Goal: Task Accomplishment & Management: Use online tool/utility

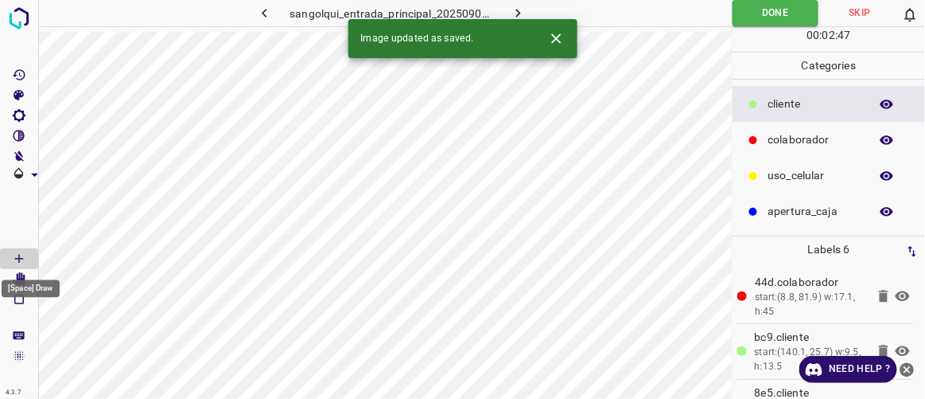
click at [20, 272] on div "[Space] Draw" at bounding box center [30, 284] width 61 height 30
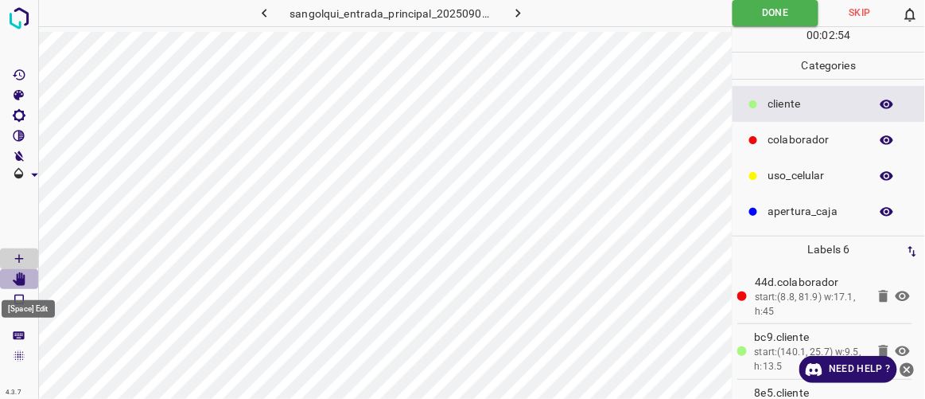
click at [19, 277] on icon "[Space] Edit" at bounding box center [19, 279] width 13 height 14
click at [18, 255] on icon "[Space] Draw" at bounding box center [19, 258] width 14 height 14
click at [21, 278] on icon "[Space] Edit" at bounding box center [19, 279] width 13 height 14
click at [521, 13] on icon "button" at bounding box center [518, 13] width 17 height 17
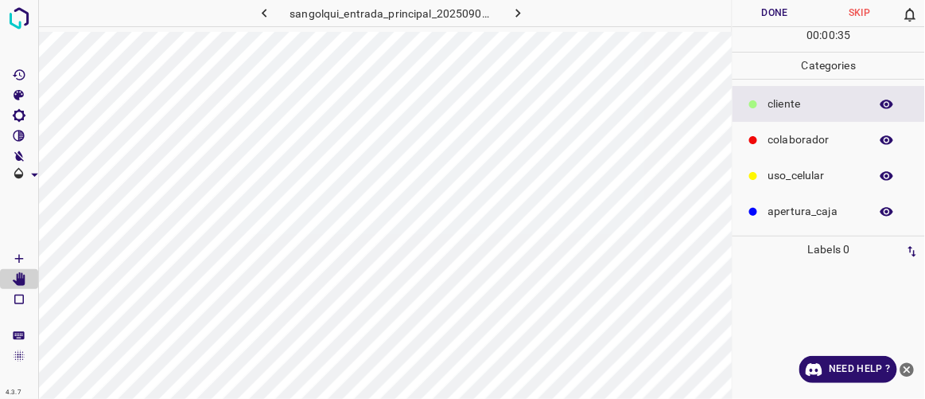
click at [781, 136] on p "colaborador" at bounding box center [815, 139] width 93 height 17
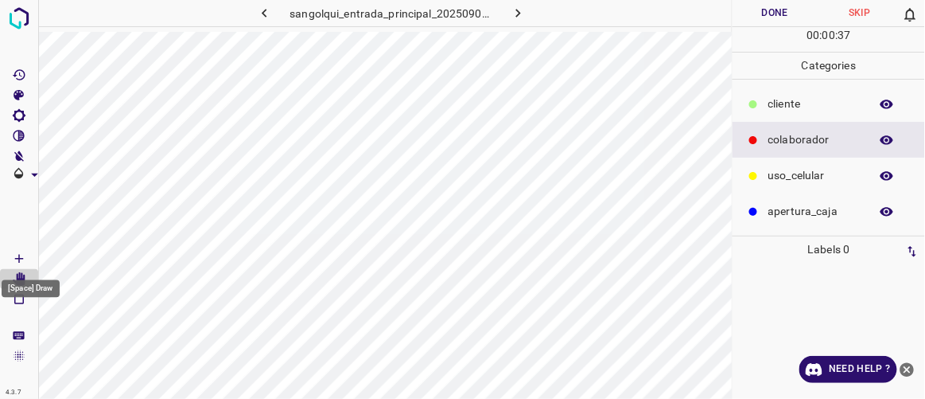
click at [21, 259] on icon "[Space] Draw" at bounding box center [19, 258] width 14 height 14
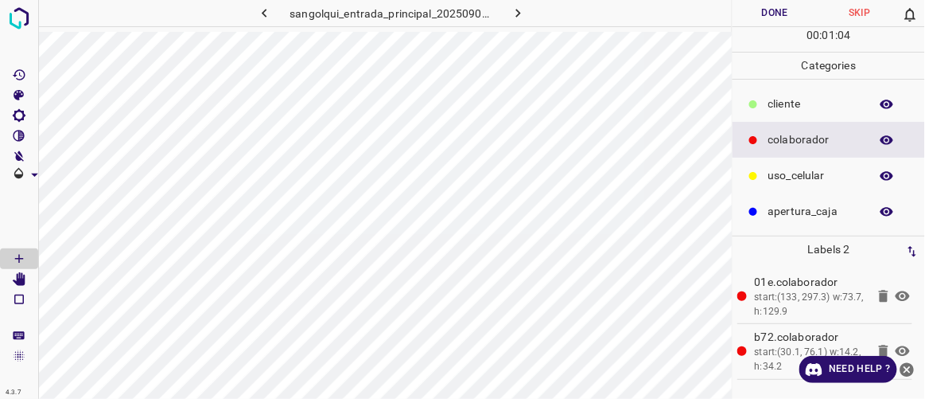
click at [800, 93] on div "cliente" at bounding box center [829, 104] width 193 height 36
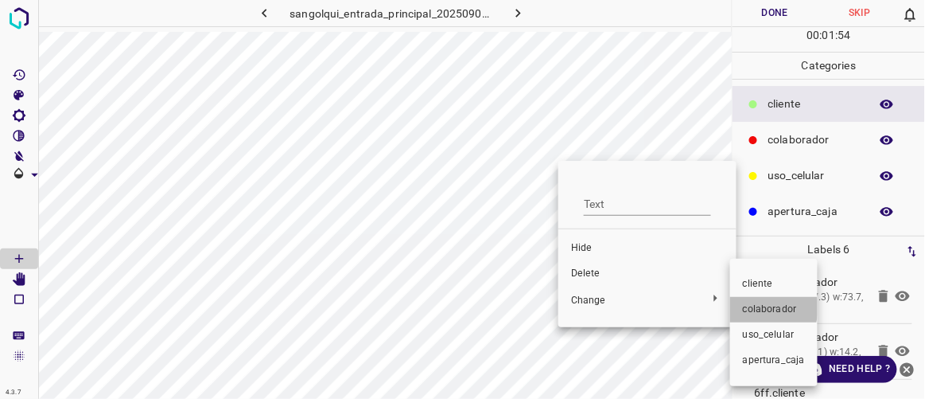
click at [750, 307] on span "colaborador" at bounding box center [774, 309] width 62 height 14
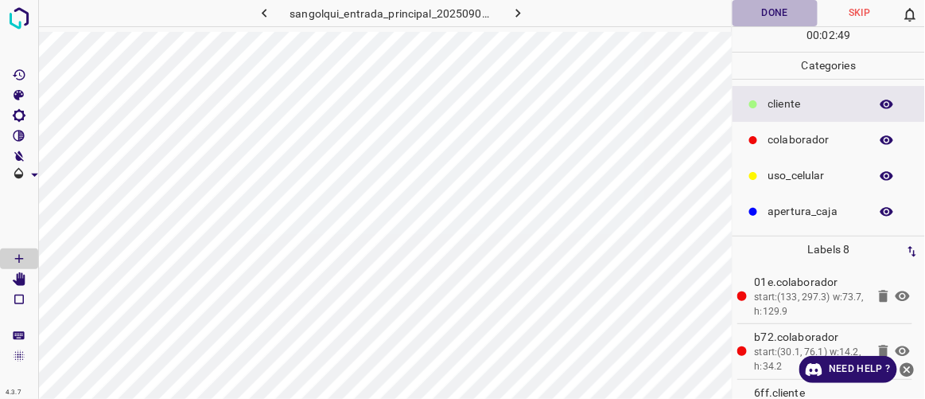
click at [775, 5] on button "Done" at bounding box center [775, 13] width 84 height 26
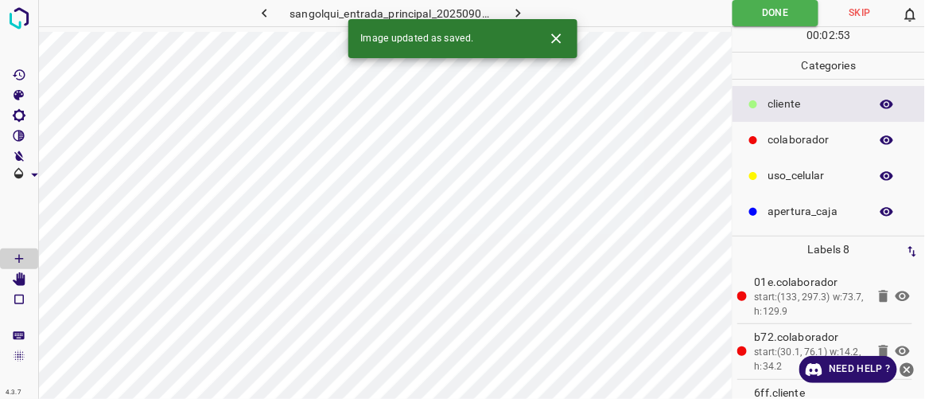
click at [519, 13] on icon "button" at bounding box center [518, 13] width 5 height 9
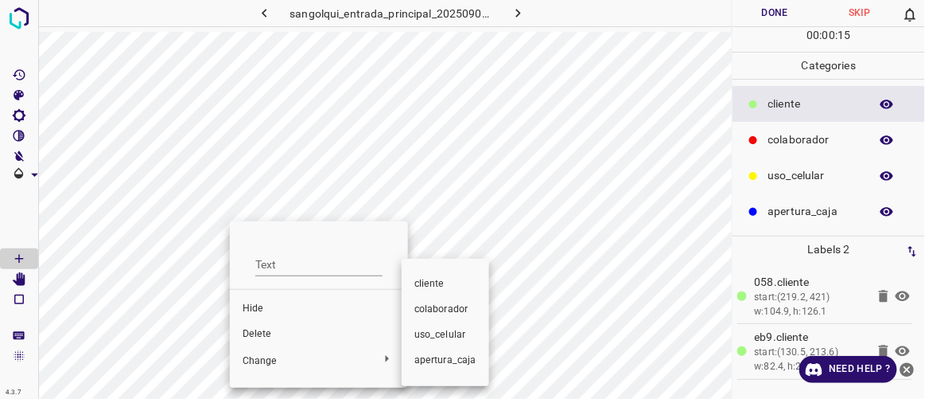
click at [430, 313] on span "colaborador" at bounding box center [446, 309] width 62 height 14
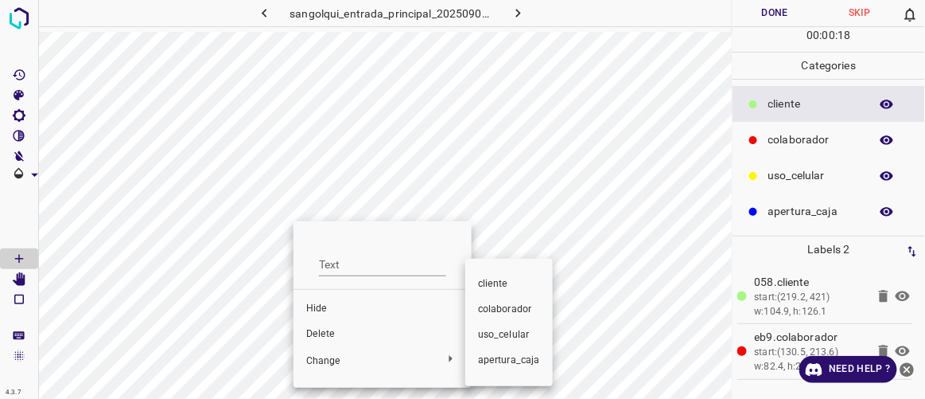
click at [500, 306] on span "colaborador" at bounding box center [509, 309] width 62 height 14
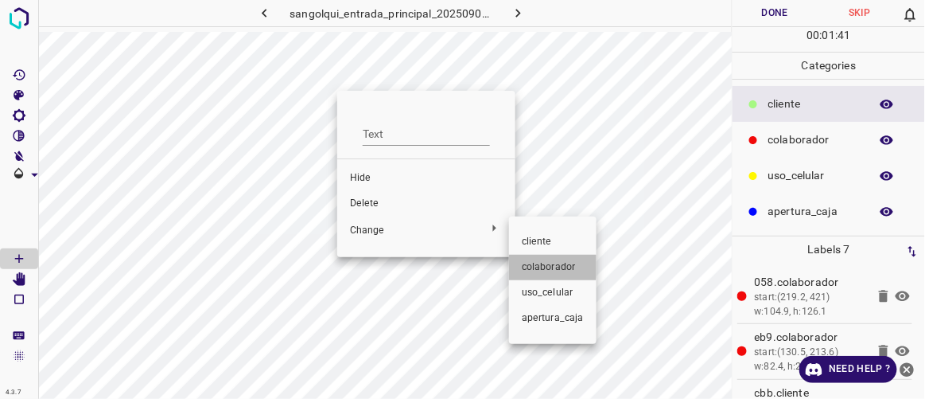
click at [543, 266] on span "colaborador" at bounding box center [553, 267] width 62 height 14
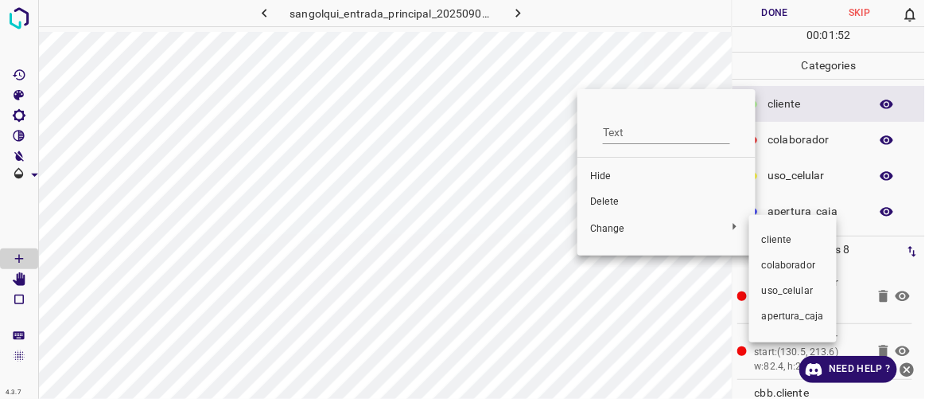
click at [760, 259] on li "colaborador" at bounding box center [793, 265] width 88 height 25
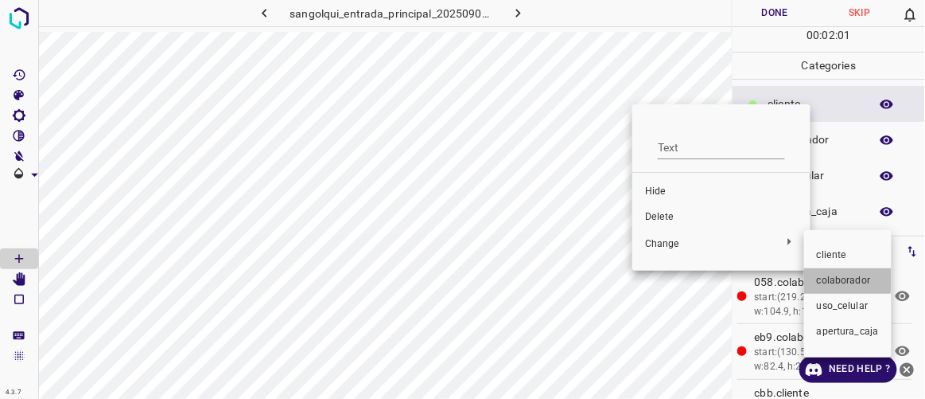
click at [823, 279] on span "colaborador" at bounding box center [848, 281] width 62 height 14
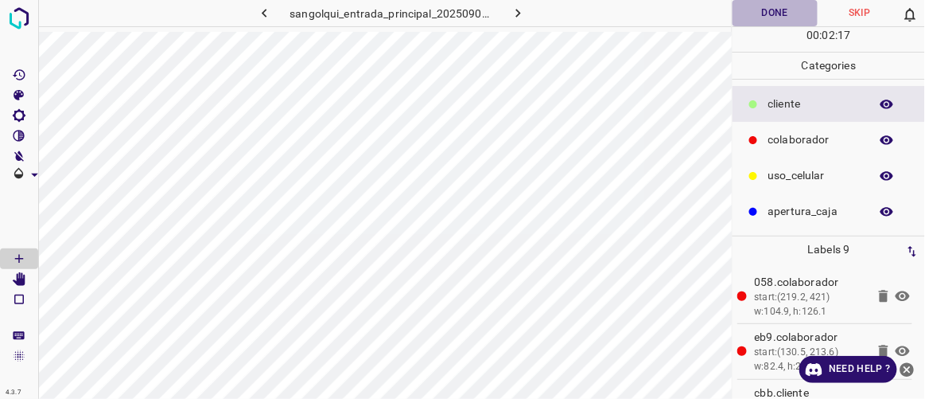
click at [764, 14] on button "Done" at bounding box center [775, 13] width 84 height 26
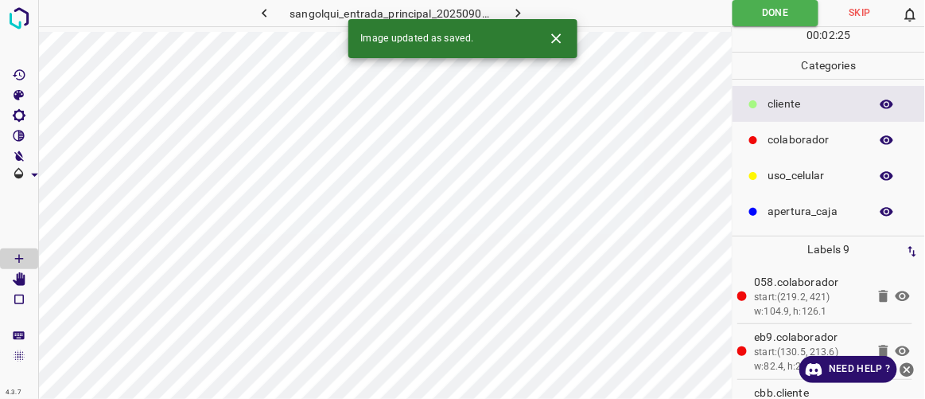
click at [521, 4] on button "button" at bounding box center [518, 13] width 51 height 26
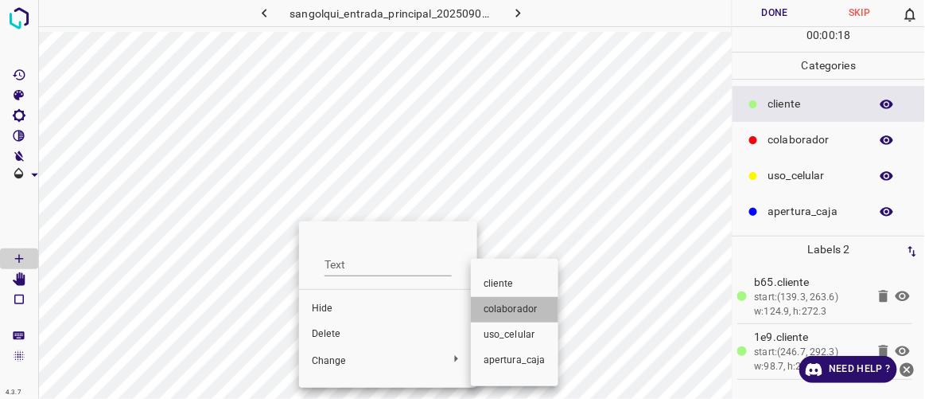
click at [518, 315] on span "colaborador" at bounding box center [515, 309] width 62 height 14
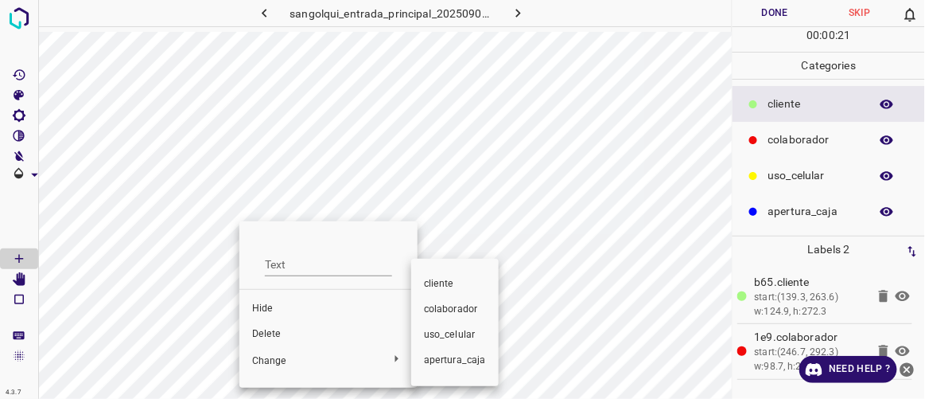
click at [437, 310] on span "colaborador" at bounding box center [455, 309] width 62 height 14
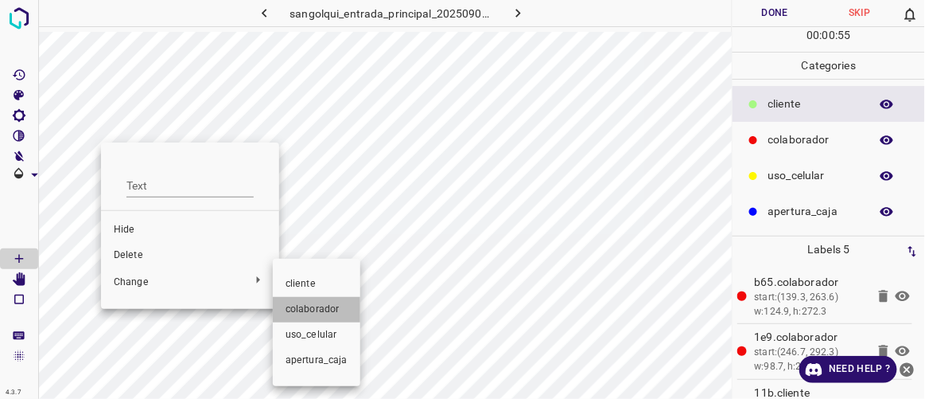
click at [321, 304] on span "colaborador" at bounding box center [317, 309] width 62 height 14
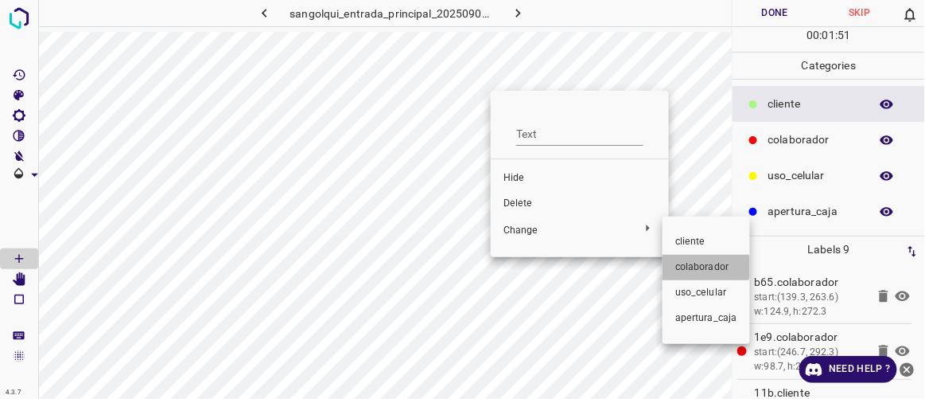
click at [696, 267] on span "colaborador" at bounding box center [706, 267] width 62 height 14
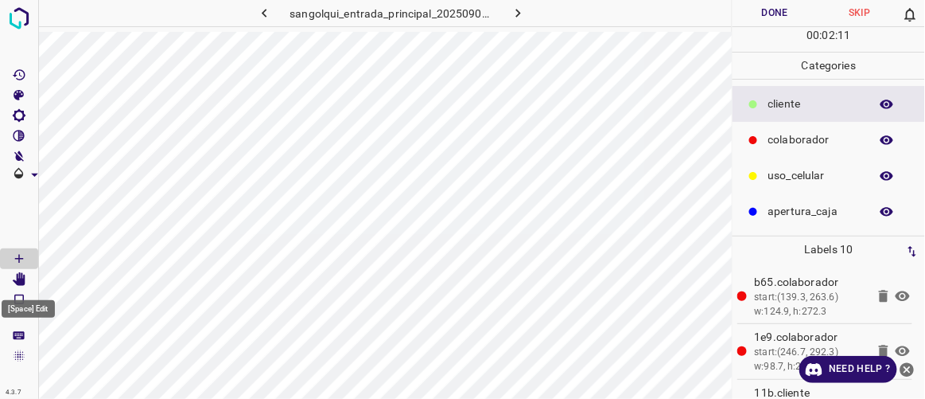
click at [25, 275] on icon "[Space] Edit" at bounding box center [19, 279] width 13 height 14
click at [19, 259] on icon "[Space] Draw" at bounding box center [19, 258] width 14 height 14
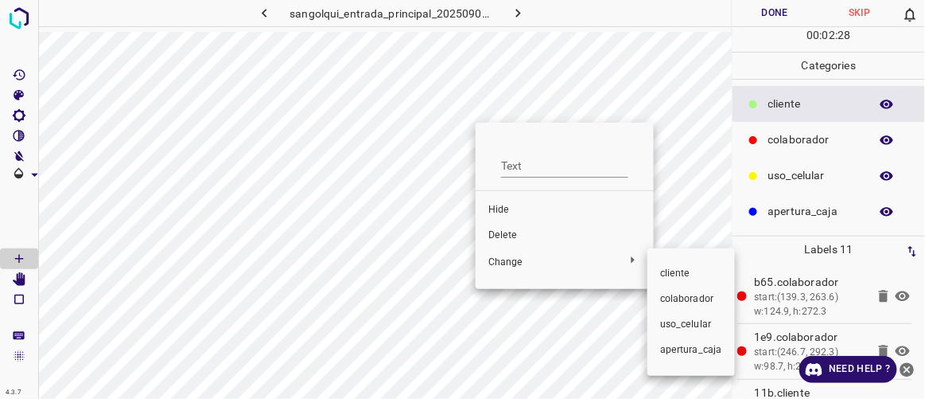
click at [683, 302] on span "colaborador" at bounding box center [691, 299] width 62 height 14
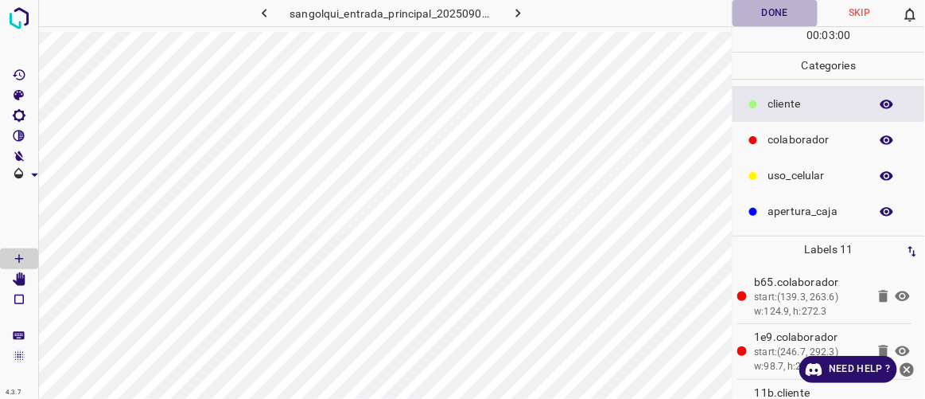
click at [774, 7] on button "Done" at bounding box center [775, 13] width 84 height 26
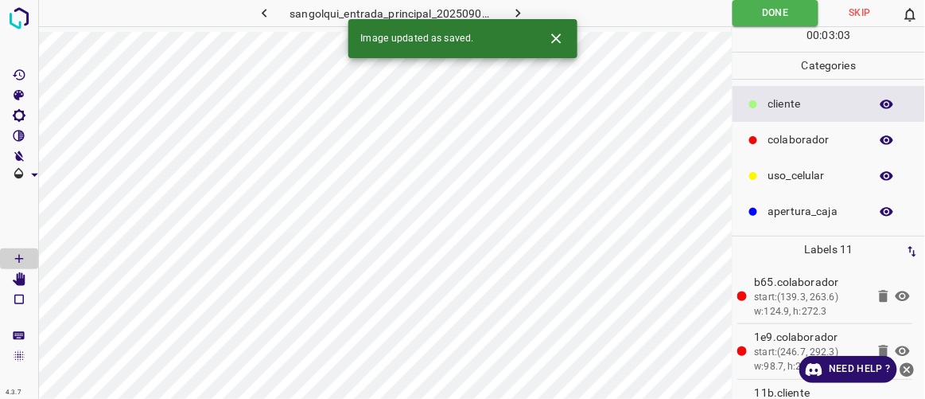
click at [514, 14] on icon "button" at bounding box center [518, 13] width 17 height 17
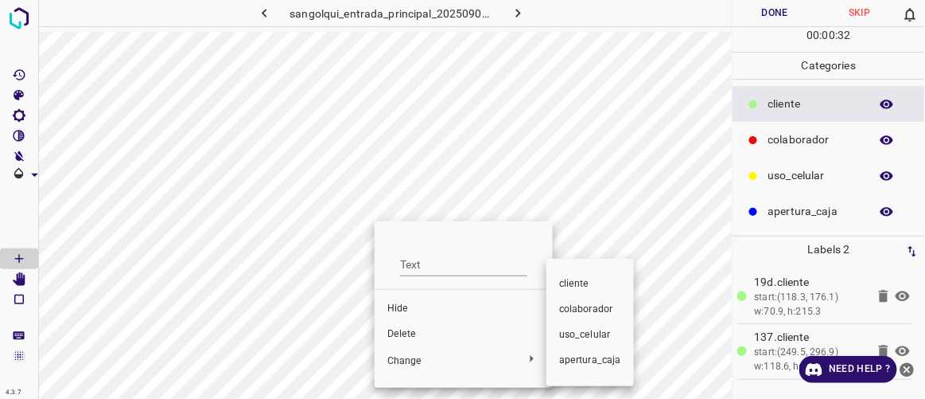
click at [585, 313] on span "colaborador" at bounding box center [590, 309] width 62 height 14
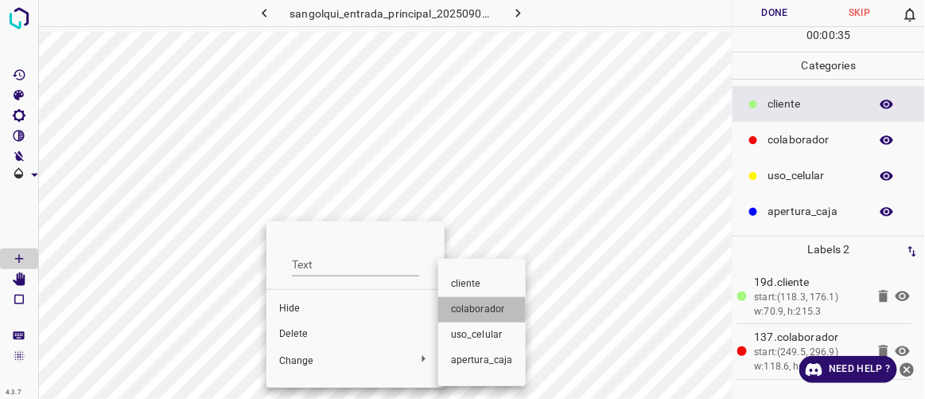
click at [472, 310] on span "colaborador" at bounding box center [482, 309] width 62 height 14
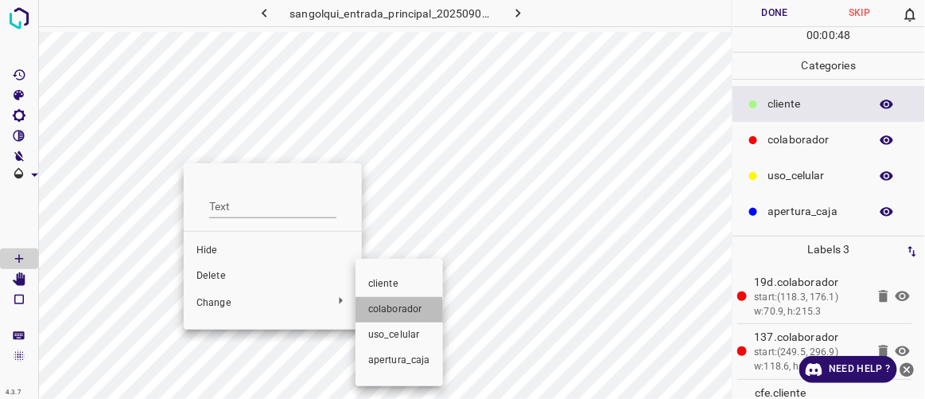
click at [387, 313] on span "colaborador" at bounding box center [399, 309] width 62 height 14
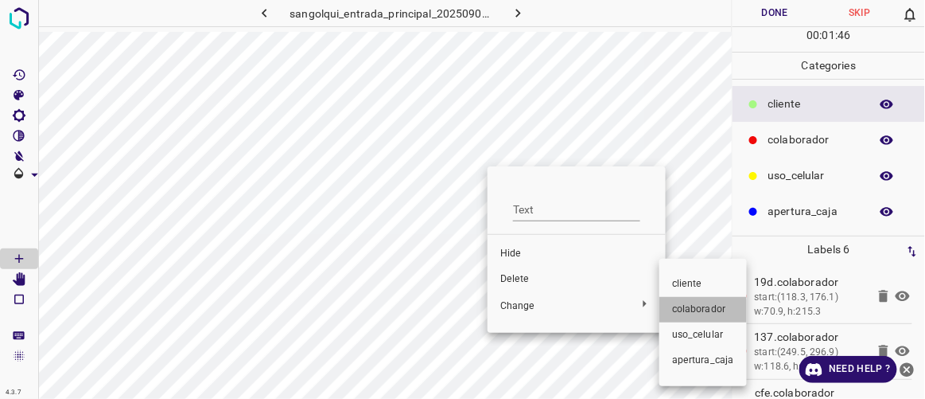
click at [689, 315] on span "colaborador" at bounding box center [703, 309] width 62 height 14
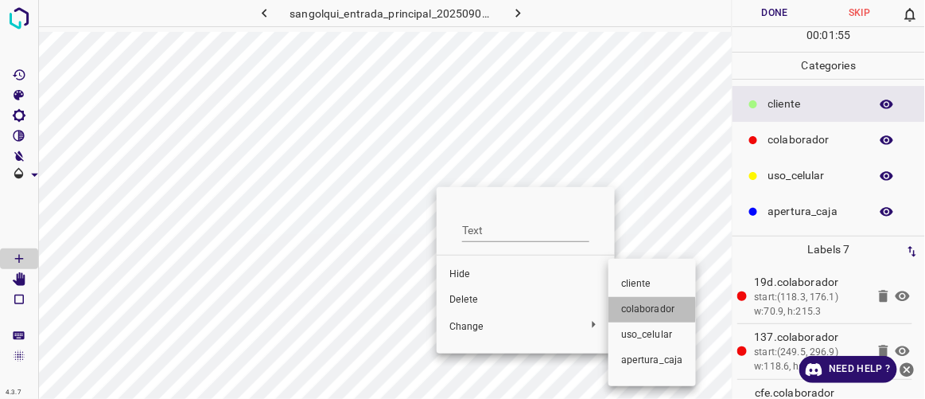
click at [638, 310] on span "colaborador" at bounding box center [652, 309] width 62 height 14
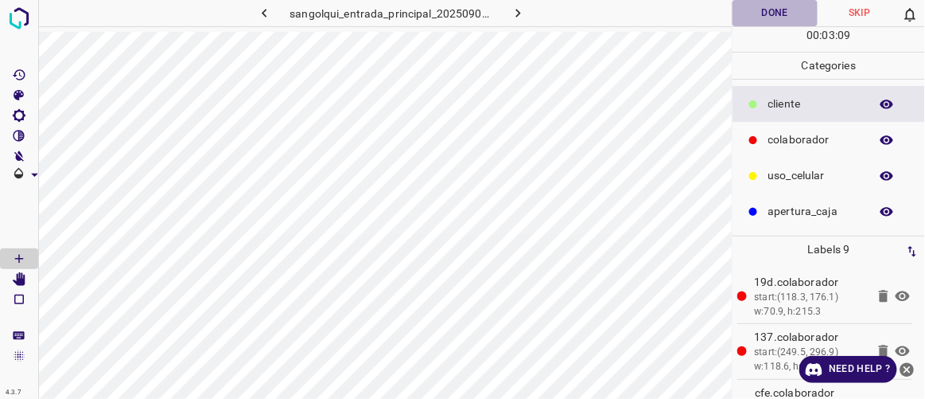
click at [786, 9] on button "Done" at bounding box center [775, 13] width 84 height 26
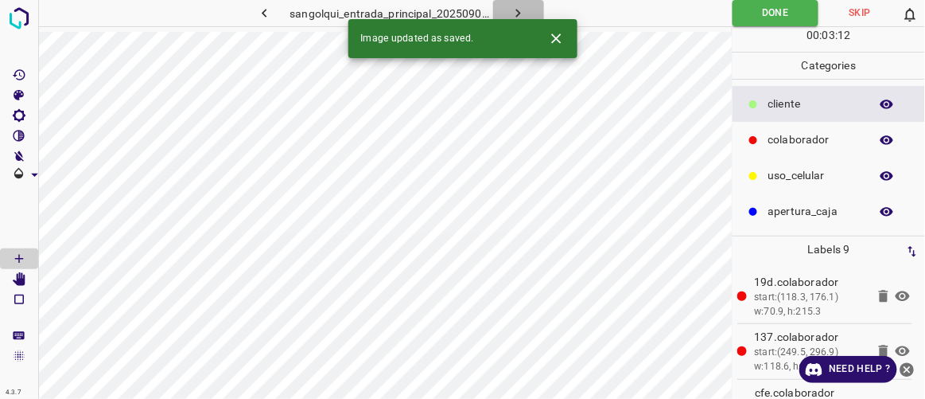
click at [521, 12] on icon "button" at bounding box center [518, 13] width 17 height 17
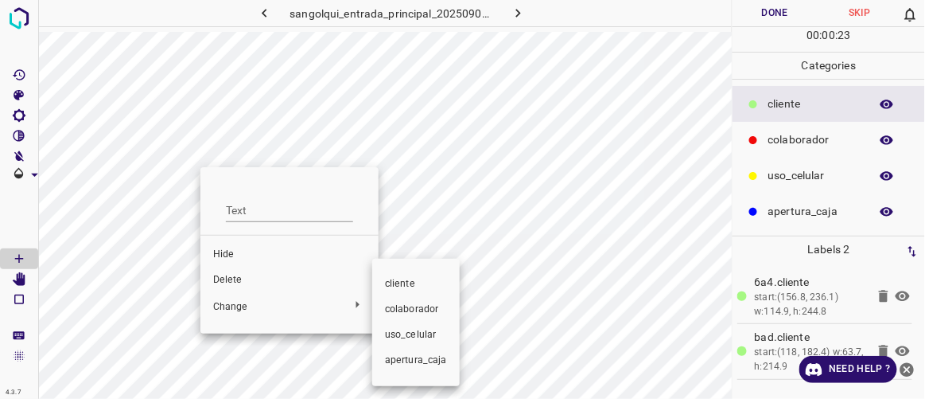
click at [401, 304] on span "colaborador" at bounding box center [416, 309] width 62 height 14
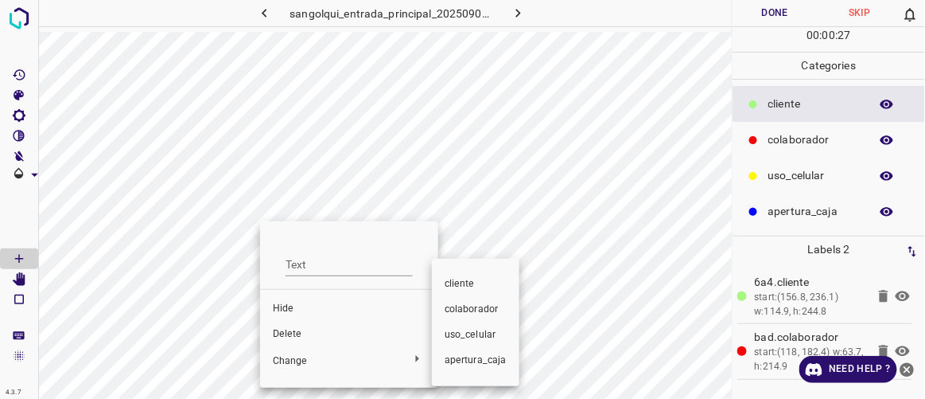
click at [461, 311] on span "colaborador" at bounding box center [476, 309] width 62 height 14
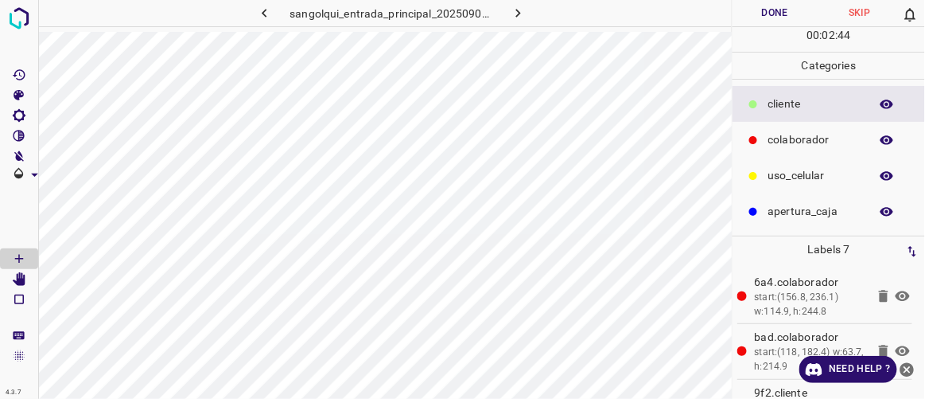
click at [746, 14] on button "Done" at bounding box center [775, 13] width 84 height 26
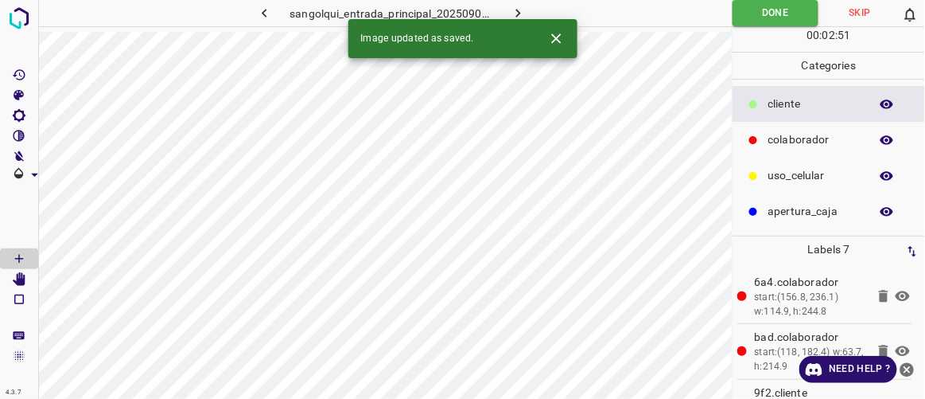
click at [522, 10] on icon "button" at bounding box center [518, 13] width 17 height 17
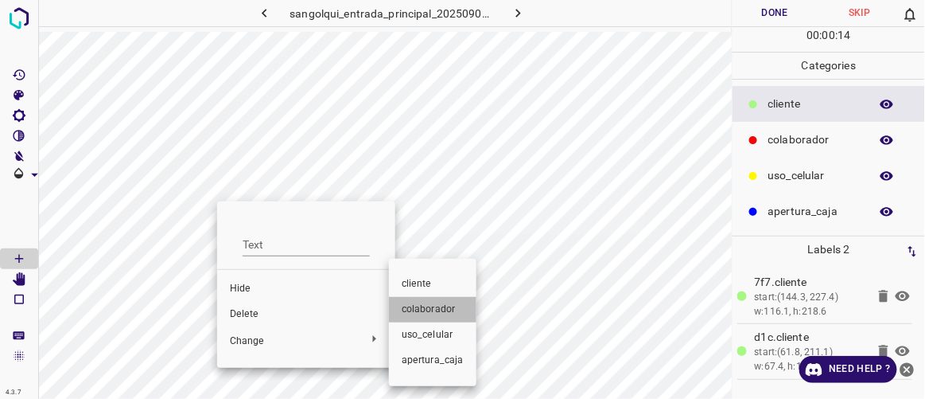
click at [446, 306] on span "colaborador" at bounding box center [433, 309] width 62 height 14
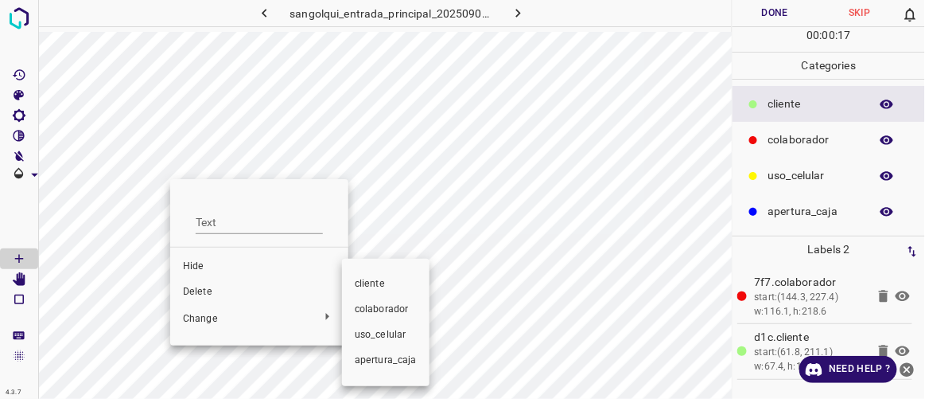
click at [367, 306] on span "colaborador" at bounding box center [386, 309] width 62 height 14
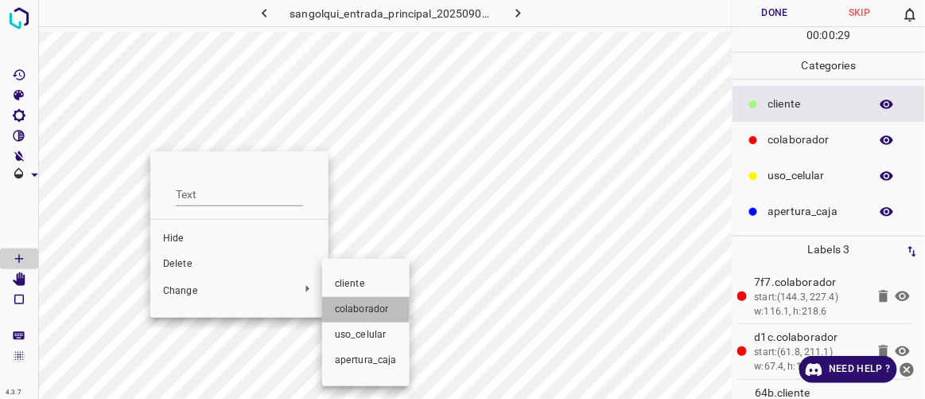
click at [345, 304] on span "colaborador" at bounding box center [366, 309] width 62 height 14
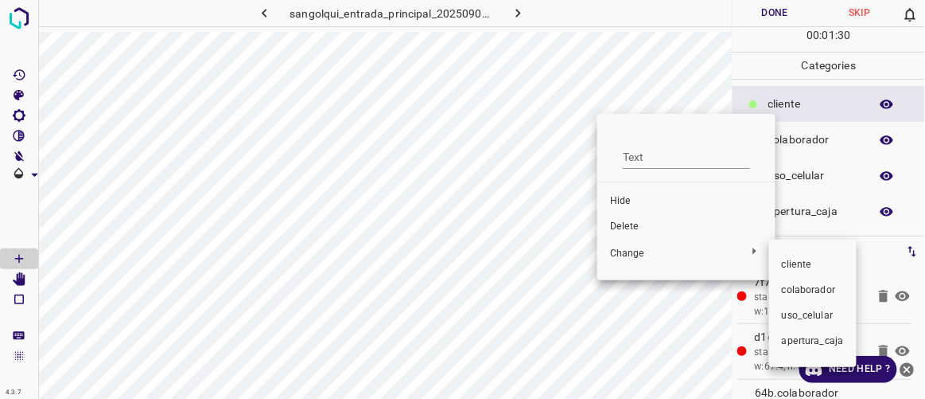
click at [792, 283] on span "colaborador" at bounding box center [813, 290] width 62 height 14
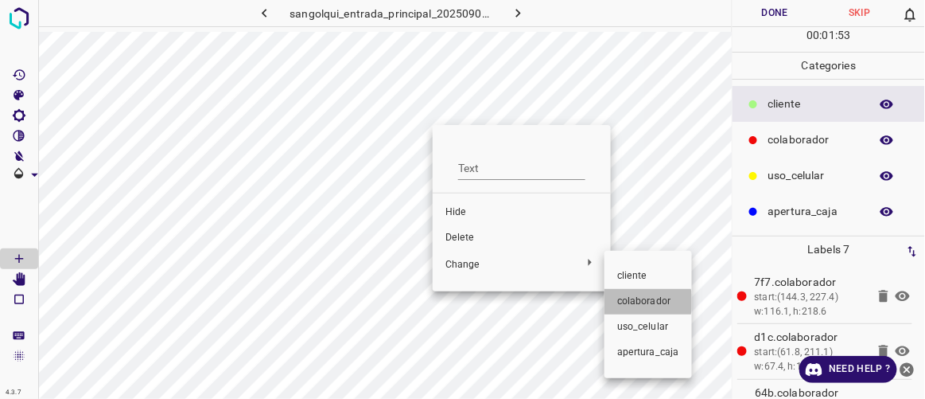
click at [639, 302] on span "colaborador" at bounding box center [648, 301] width 62 height 14
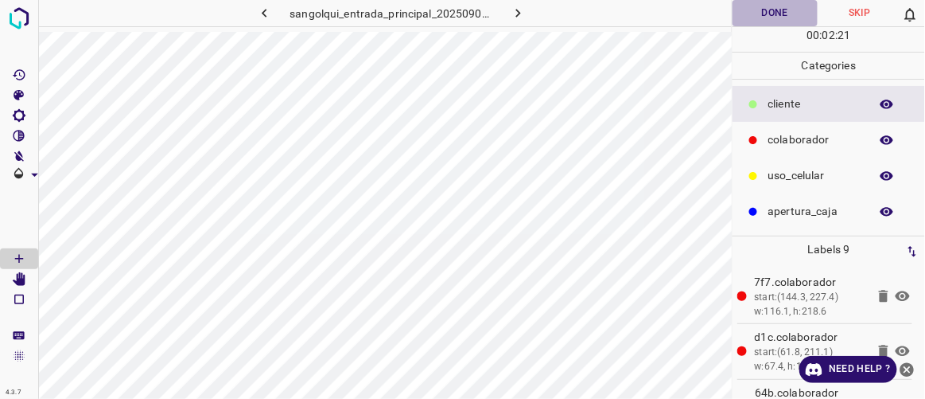
click at [777, 14] on button "Done" at bounding box center [775, 13] width 84 height 26
click at [520, 11] on icon "button" at bounding box center [518, 13] width 17 height 17
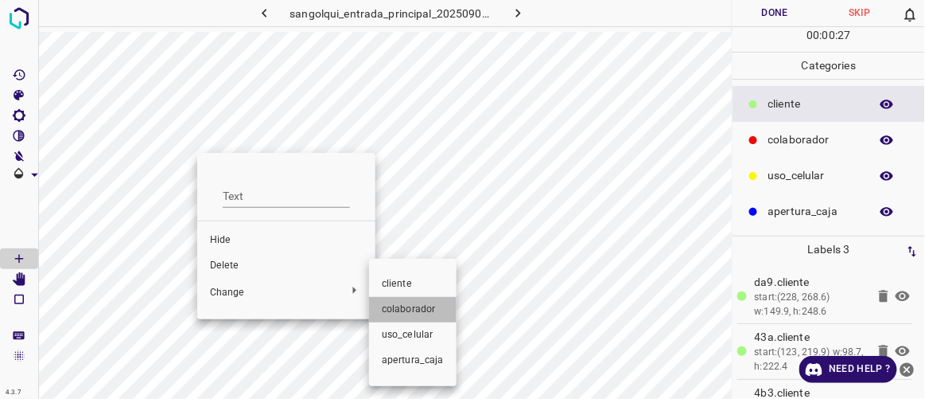
click at [413, 310] on span "colaborador" at bounding box center [413, 309] width 62 height 14
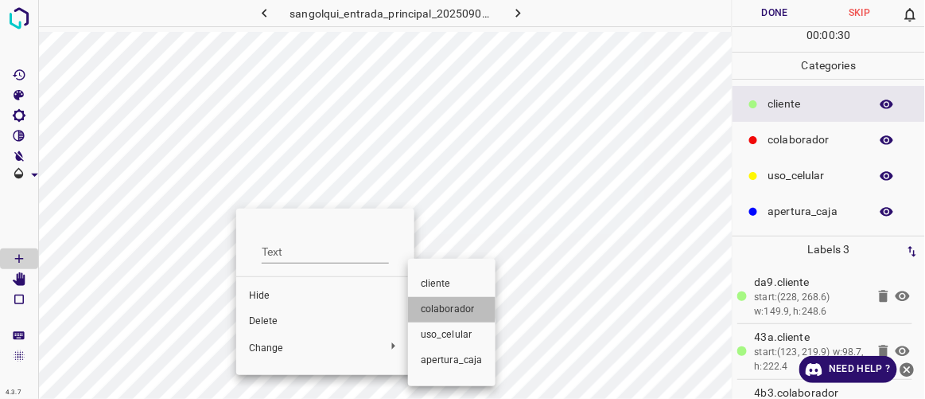
click at [426, 309] on span "colaborador" at bounding box center [452, 309] width 62 height 14
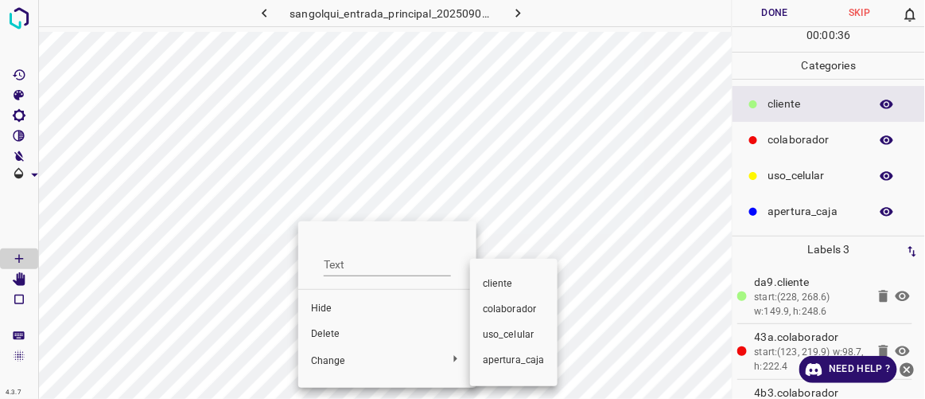
click at [496, 310] on span "colaborador" at bounding box center [514, 309] width 62 height 14
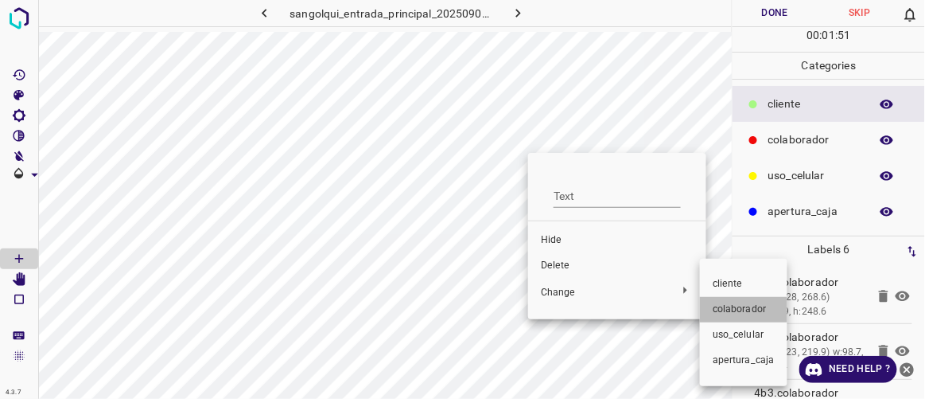
click at [753, 306] on span "colaborador" at bounding box center [744, 309] width 62 height 14
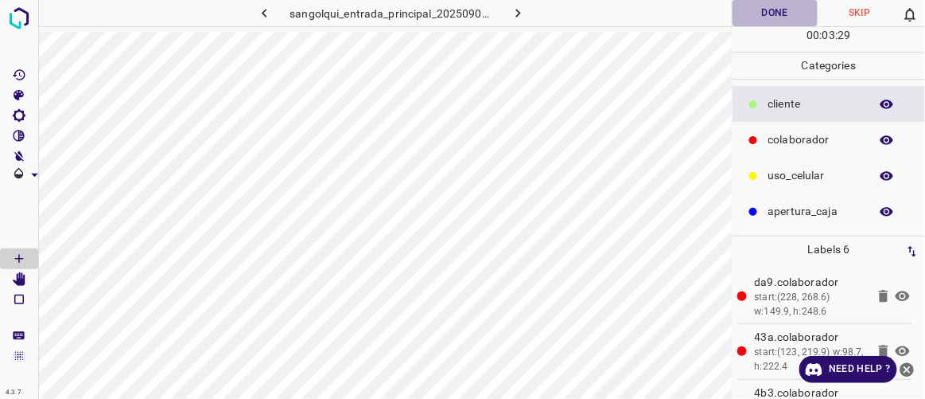
click at [757, 16] on button "Done" at bounding box center [775, 13] width 84 height 26
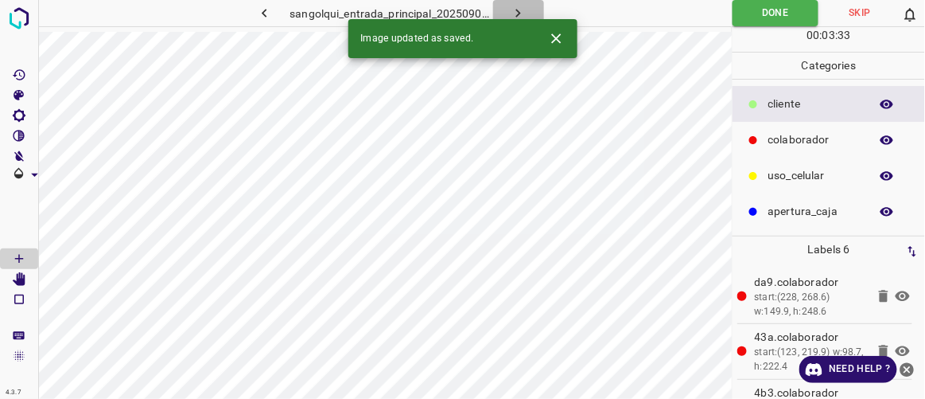
click at [528, 8] on button "button" at bounding box center [518, 13] width 51 height 26
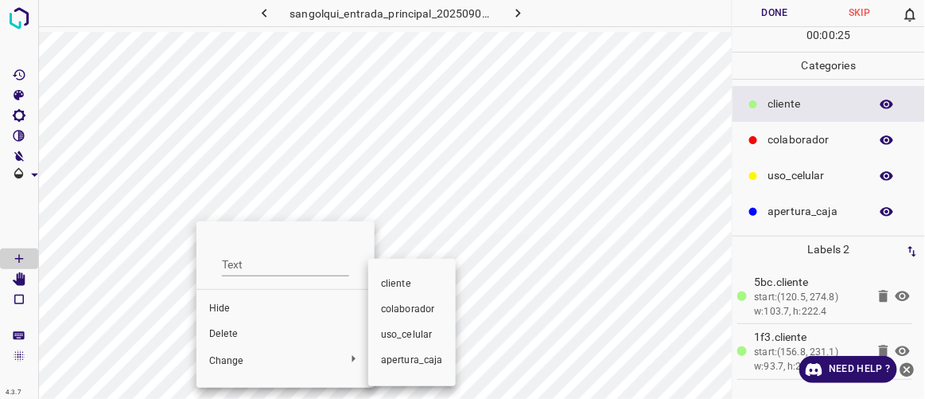
click at [417, 308] on span "colaborador" at bounding box center [412, 309] width 62 height 14
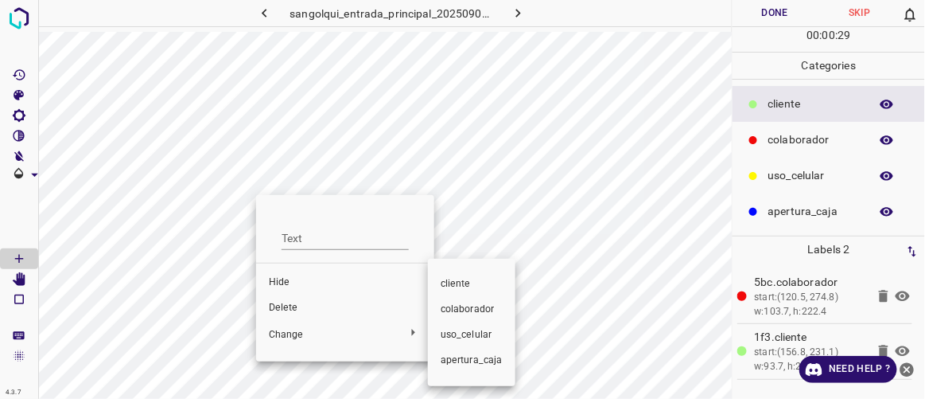
click at [445, 307] on span "colaborador" at bounding box center [472, 309] width 62 height 14
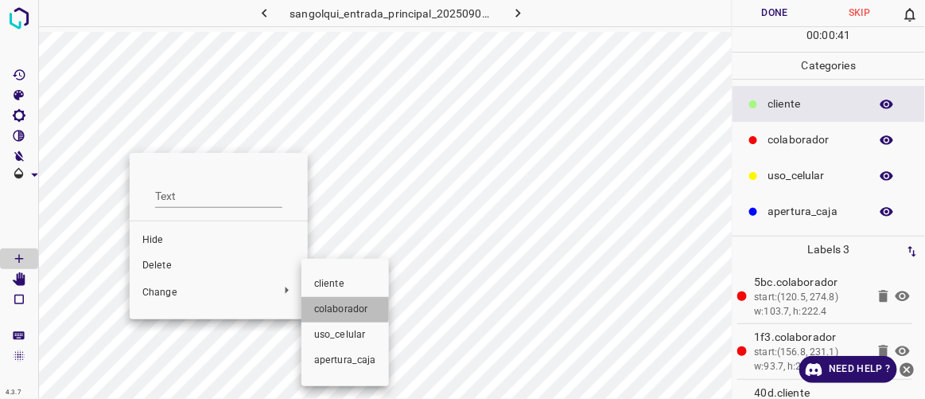
click at [334, 302] on li "colaborador" at bounding box center [346, 309] width 88 height 25
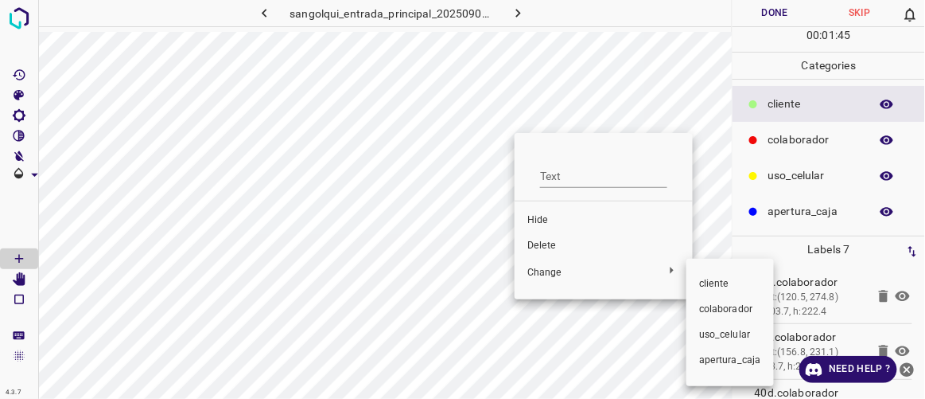
click at [727, 310] on span "colaborador" at bounding box center [730, 309] width 62 height 14
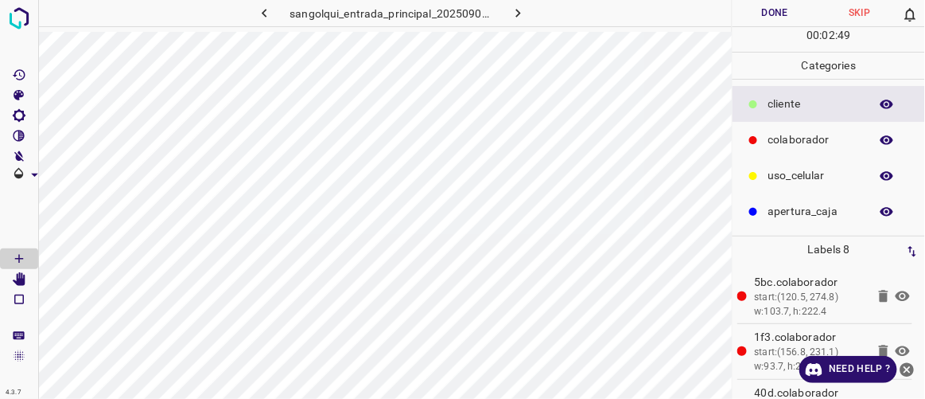
click at [777, 10] on button "Done" at bounding box center [775, 13] width 84 height 26
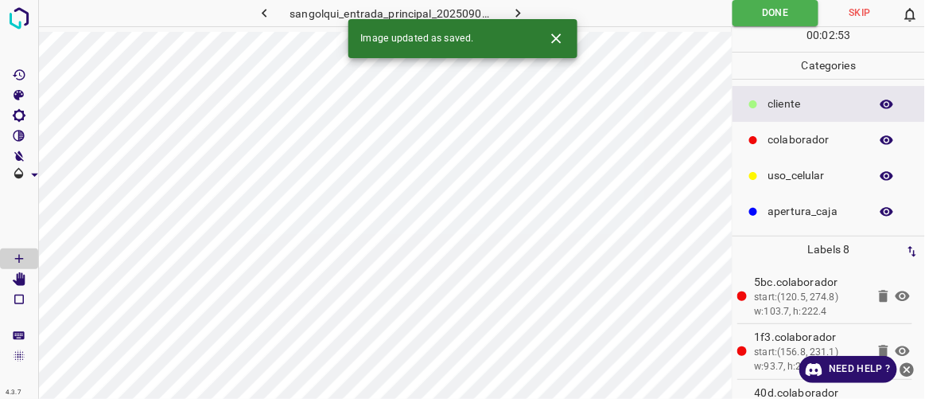
click at [526, 5] on icon "button" at bounding box center [518, 13] width 17 height 17
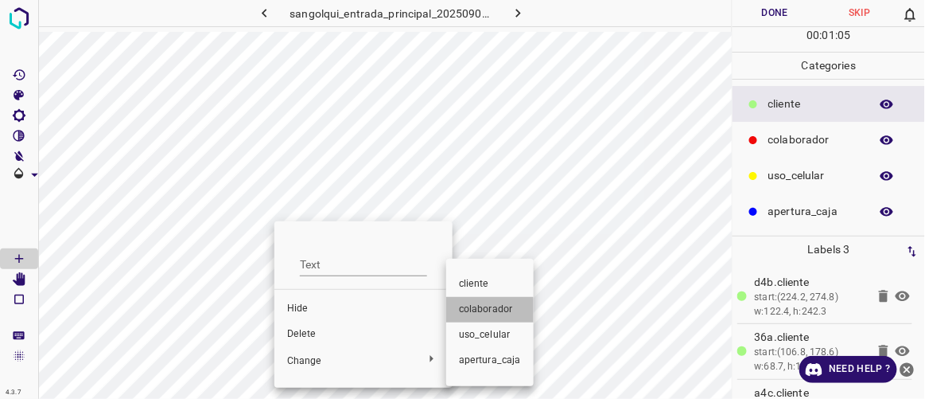
click at [504, 303] on span "colaborador" at bounding box center [490, 309] width 62 height 14
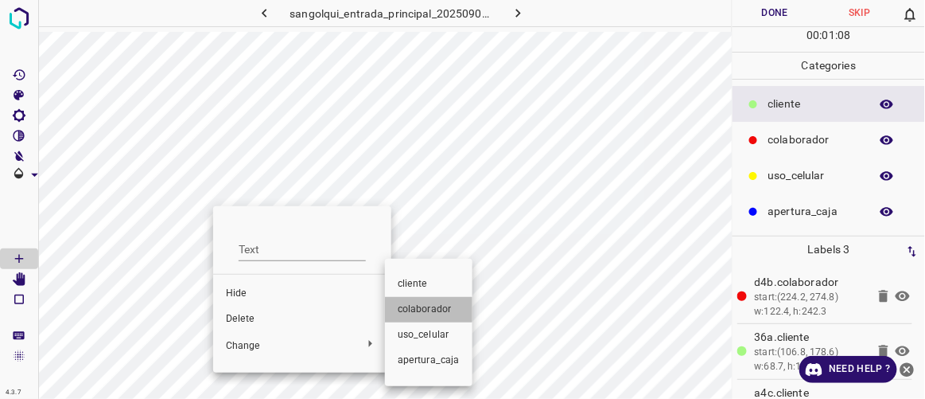
click at [424, 306] on span "colaborador" at bounding box center [429, 309] width 62 height 14
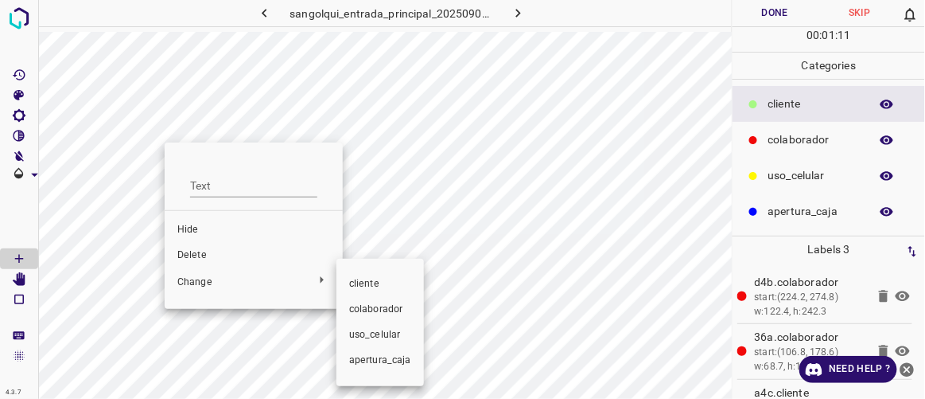
click at [370, 304] on span "colaborador" at bounding box center [380, 309] width 62 height 14
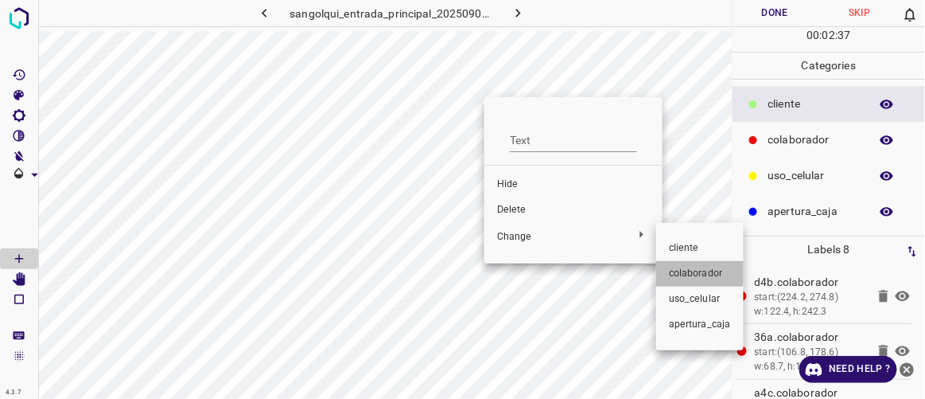
click at [680, 267] on span "colaborador" at bounding box center [700, 274] width 62 height 14
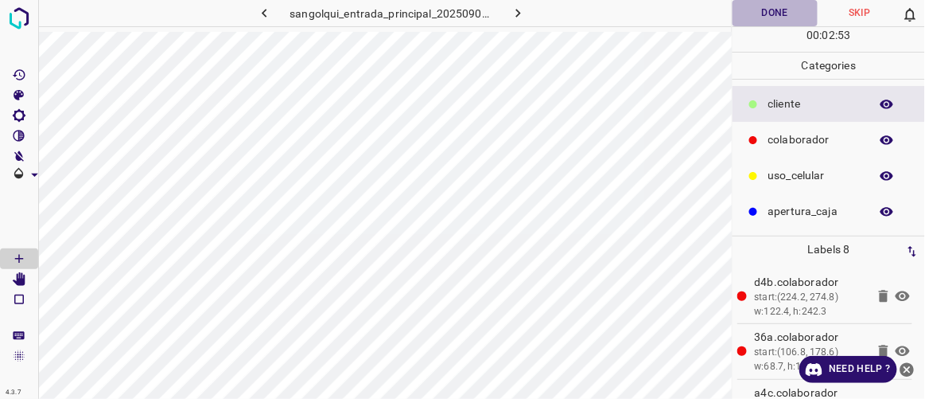
click at [769, 13] on button "Done" at bounding box center [775, 13] width 84 height 26
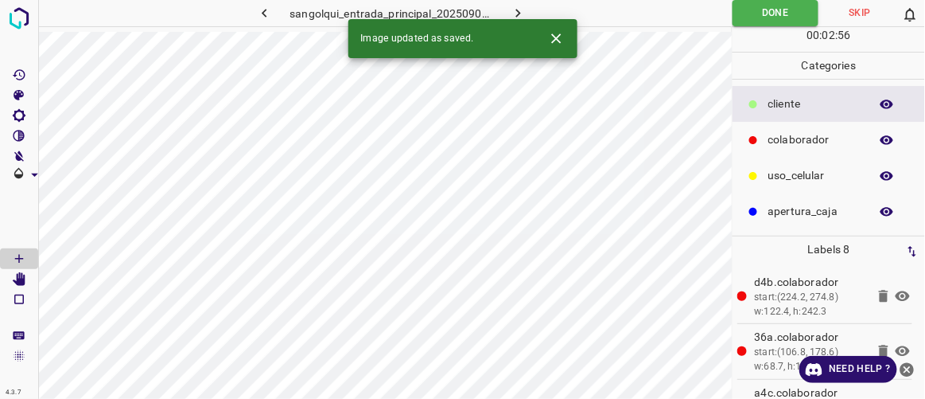
click at [528, 6] on button "button" at bounding box center [518, 13] width 51 height 26
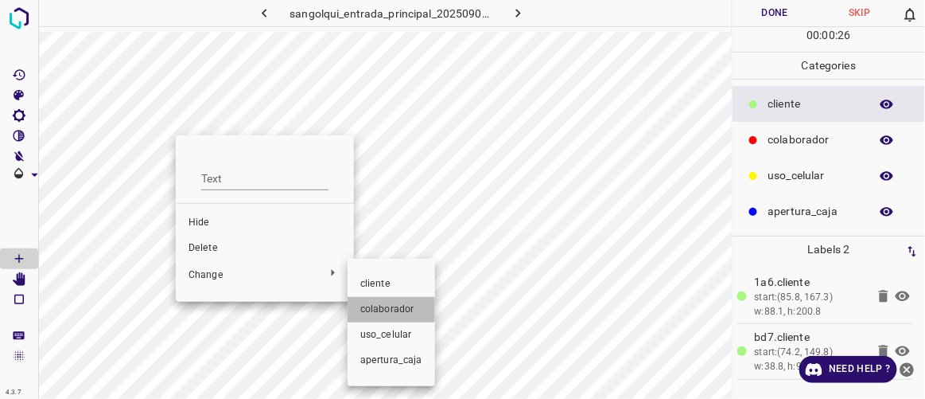
click at [375, 309] on span "colaborador" at bounding box center [391, 309] width 62 height 14
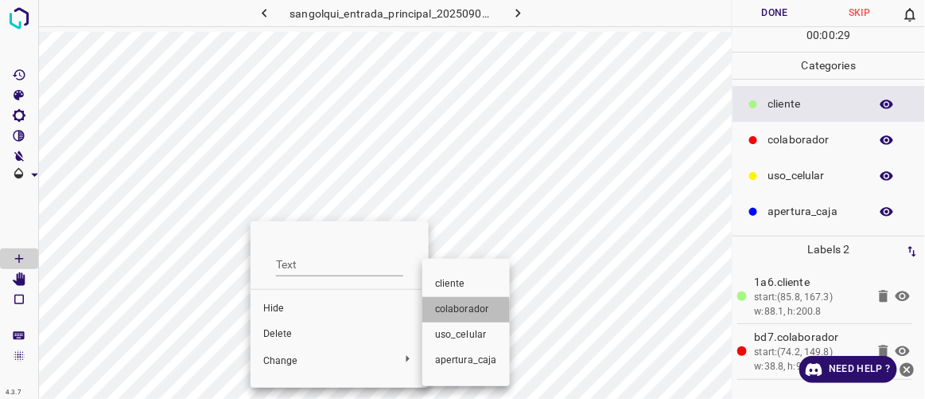
click at [454, 313] on span "colaborador" at bounding box center [466, 309] width 62 height 14
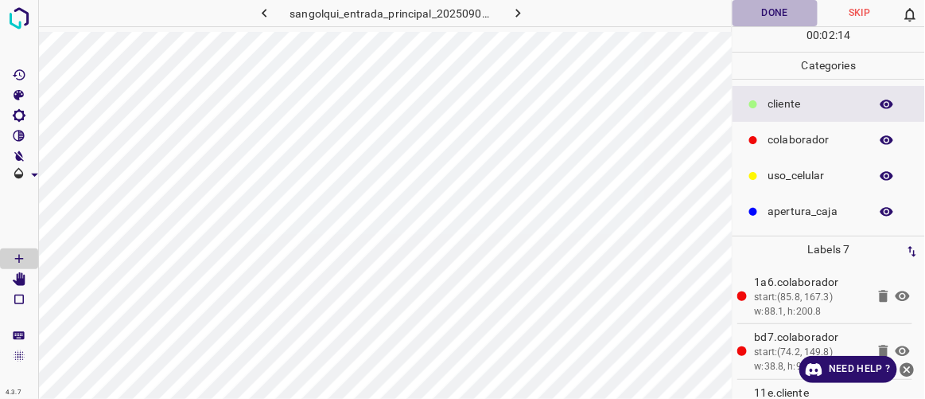
click at [784, 19] on button "Done" at bounding box center [775, 13] width 84 height 26
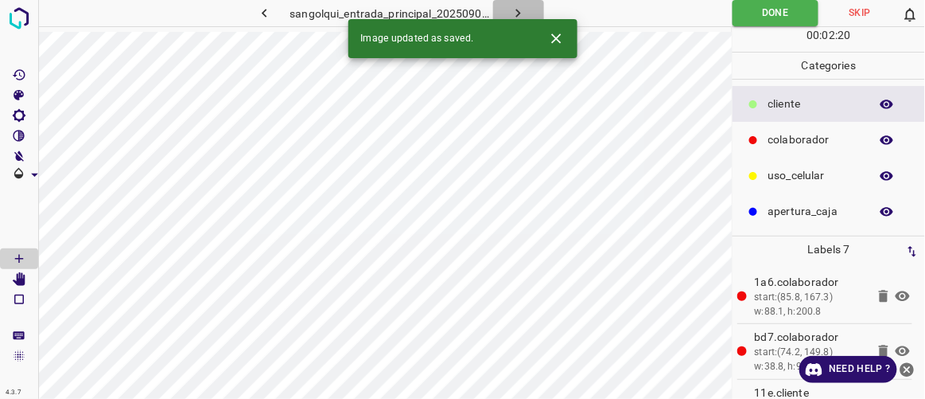
click at [517, 8] on icon "button" at bounding box center [518, 13] width 17 height 17
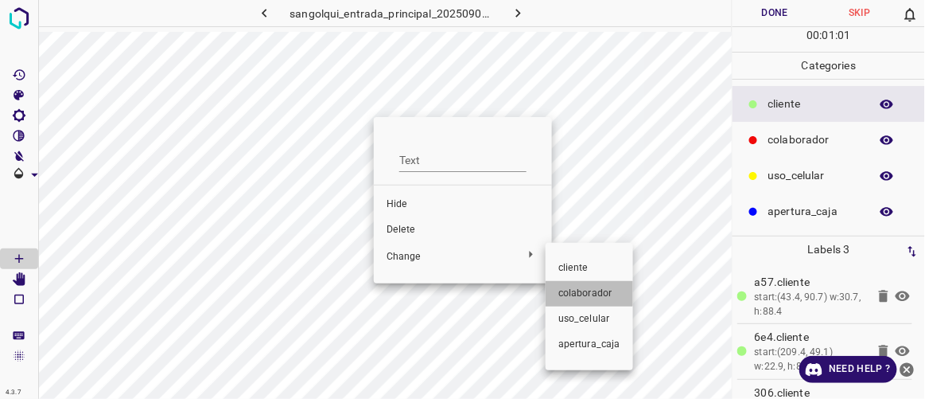
click at [567, 285] on li "colaborador" at bounding box center [590, 293] width 88 height 25
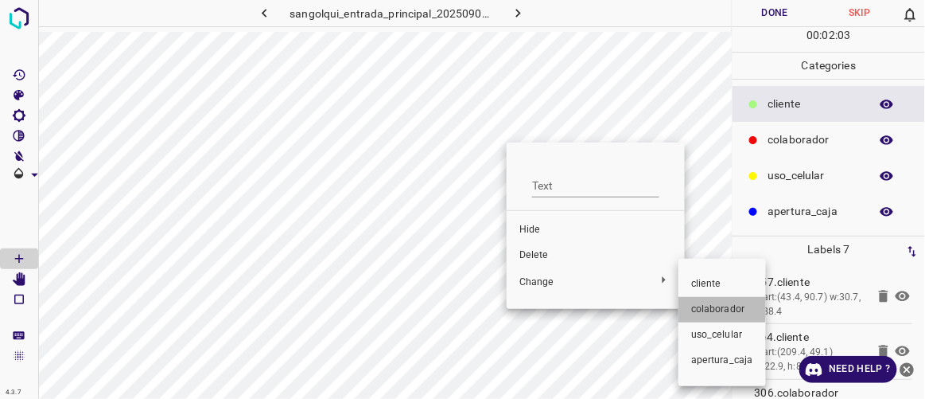
click at [715, 307] on span "colaborador" at bounding box center [722, 309] width 62 height 14
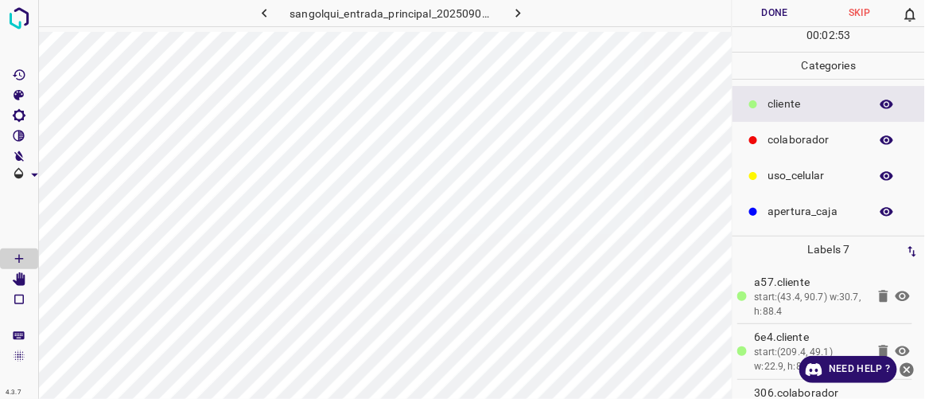
click at [777, 13] on button "Done" at bounding box center [775, 13] width 84 height 26
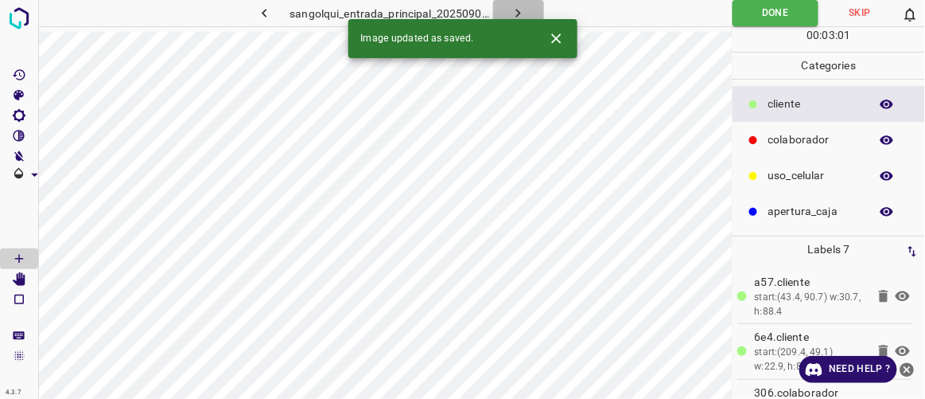
click at [517, 8] on icon "button" at bounding box center [518, 13] width 17 height 17
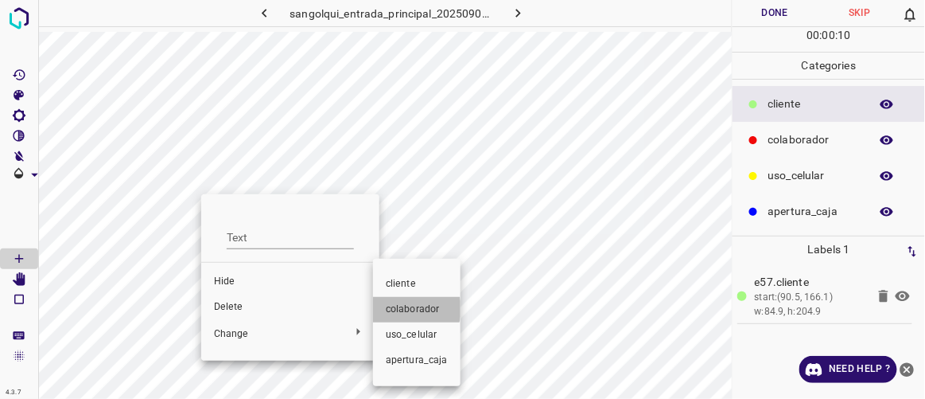
click at [406, 309] on span "colaborador" at bounding box center [417, 309] width 62 height 14
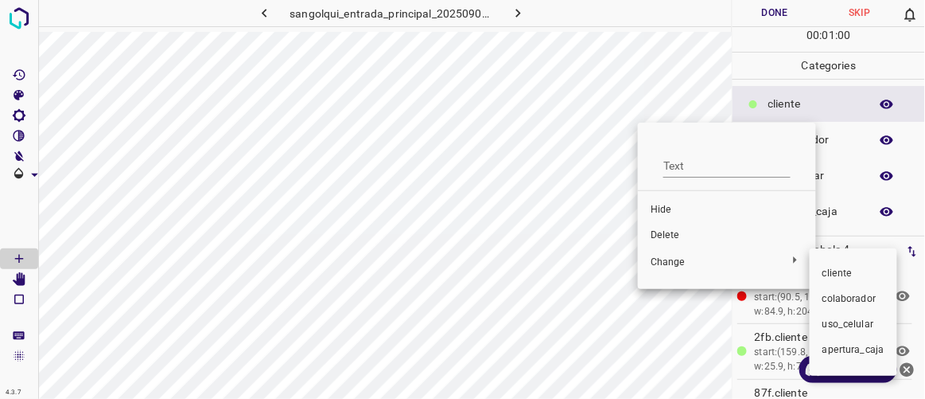
click at [839, 299] on span "colaborador" at bounding box center [854, 299] width 62 height 14
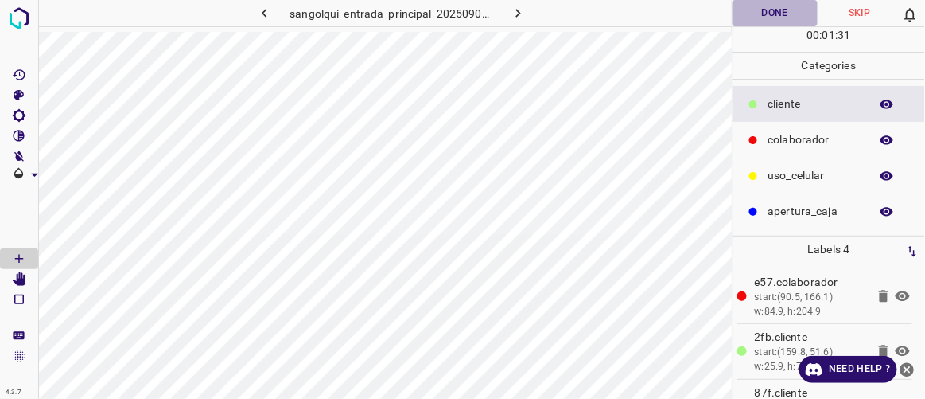
click at [796, 19] on button "Done" at bounding box center [775, 13] width 84 height 26
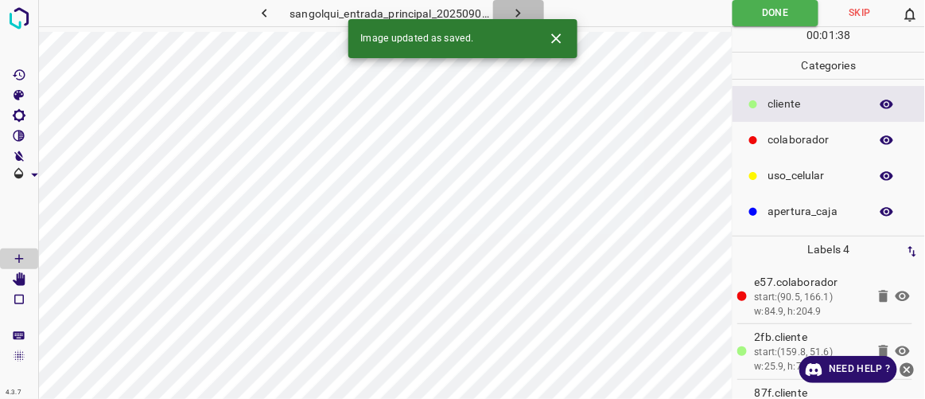
click at [528, 10] on button "button" at bounding box center [518, 13] width 51 height 26
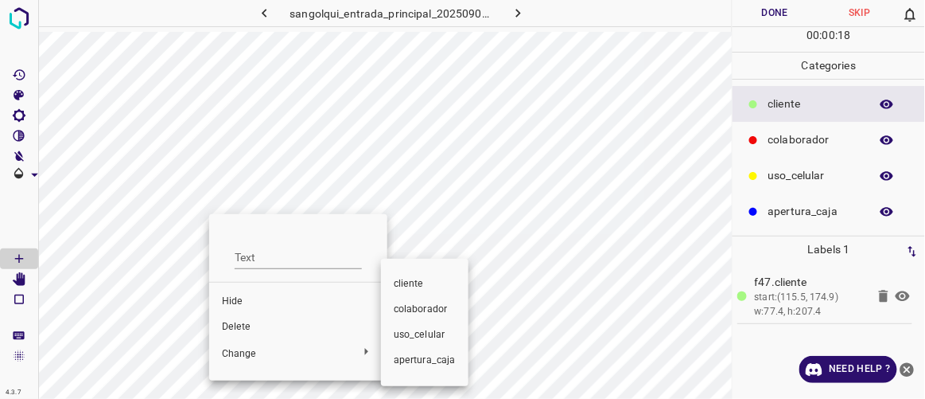
click at [421, 309] on span "colaborador" at bounding box center [425, 309] width 62 height 14
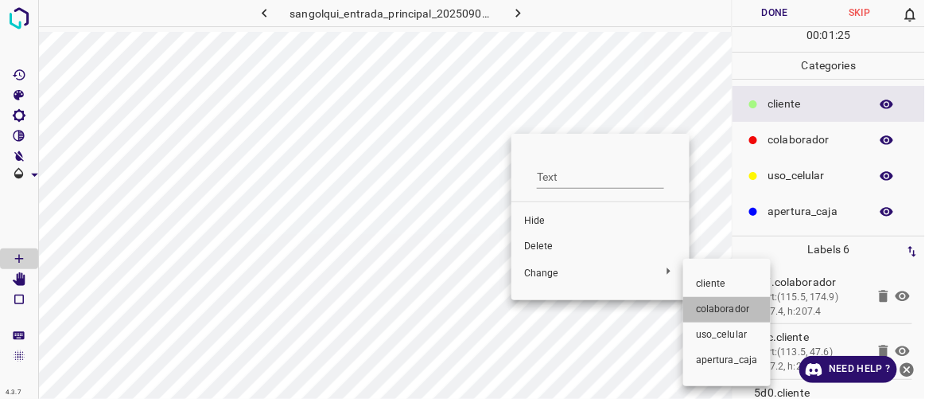
click at [708, 306] on span "colaborador" at bounding box center [727, 309] width 62 height 14
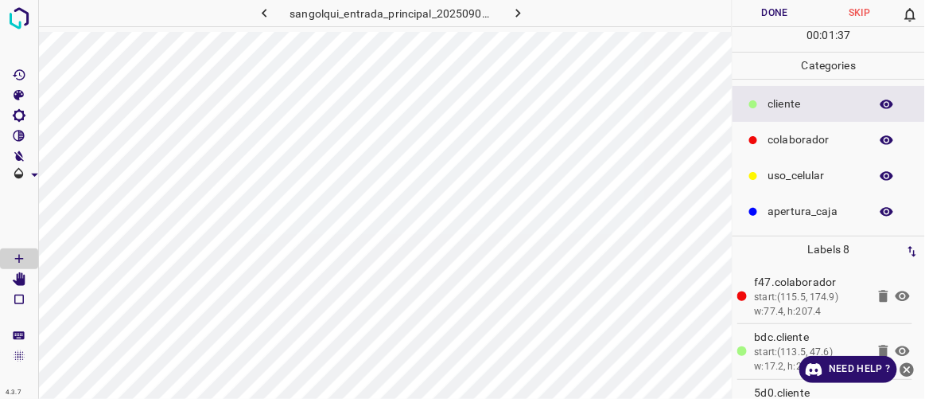
click at [784, 15] on button "Done" at bounding box center [775, 13] width 84 height 26
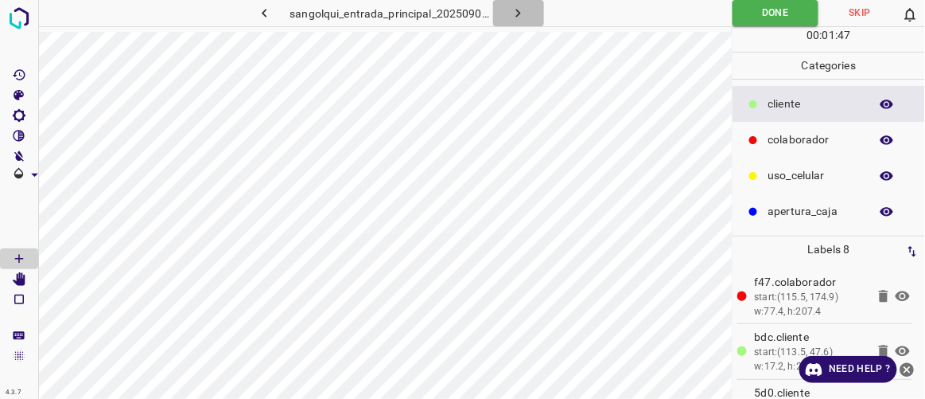
click at [524, 10] on icon "button" at bounding box center [518, 13] width 17 height 17
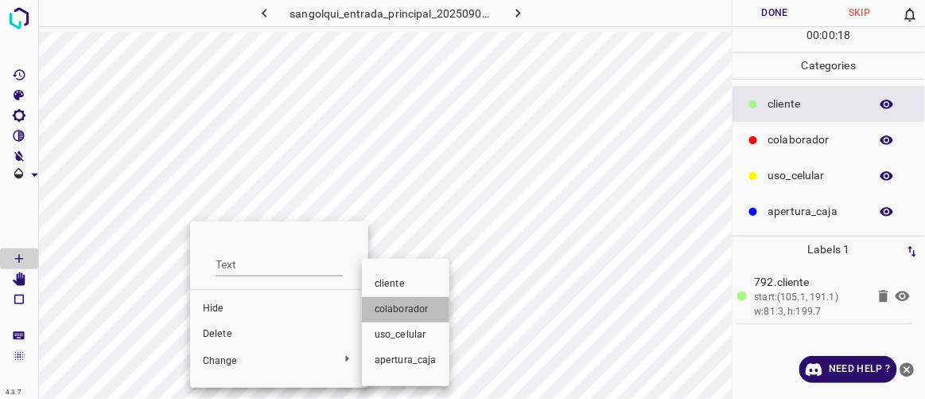
click at [416, 316] on span "colaborador" at bounding box center [406, 309] width 62 height 14
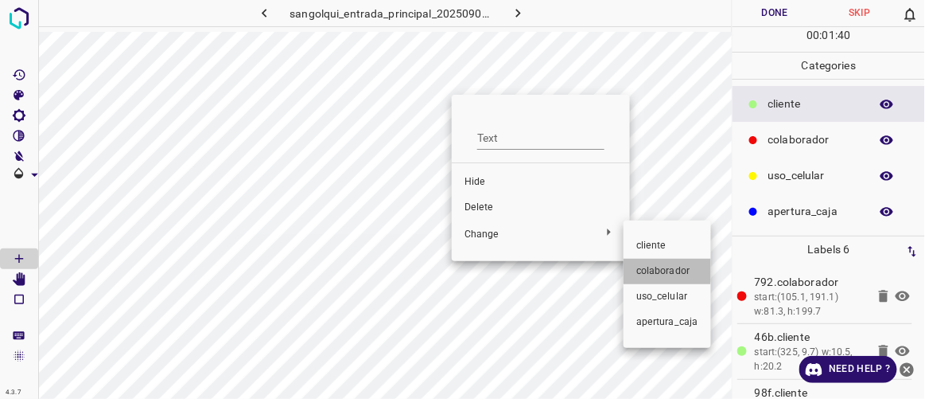
click at [648, 265] on span "colaborador" at bounding box center [668, 271] width 62 height 14
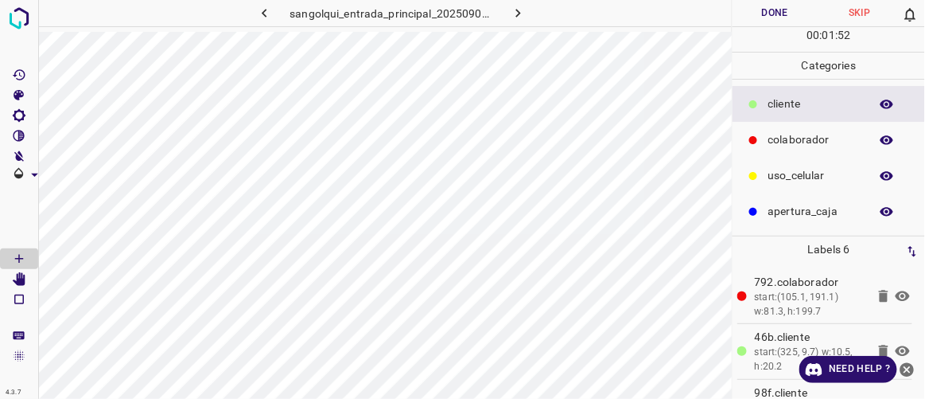
click at [794, 16] on button "Done" at bounding box center [775, 13] width 84 height 26
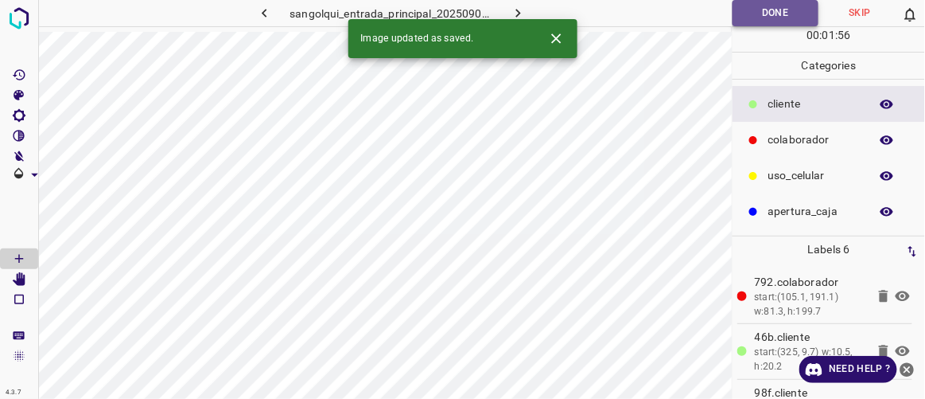
click at [777, 15] on button "Done" at bounding box center [776, 13] width 86 height 26
click at [521, 13] on icon "button" at bounding box center [518, 13] width 17 height 17
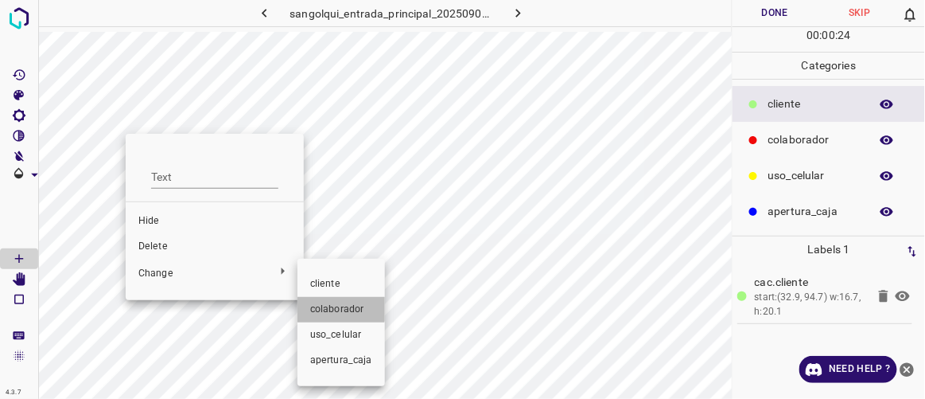
click at [330, 305] on span "colaborador" at bounding box center [341, 309] width 62 height 14
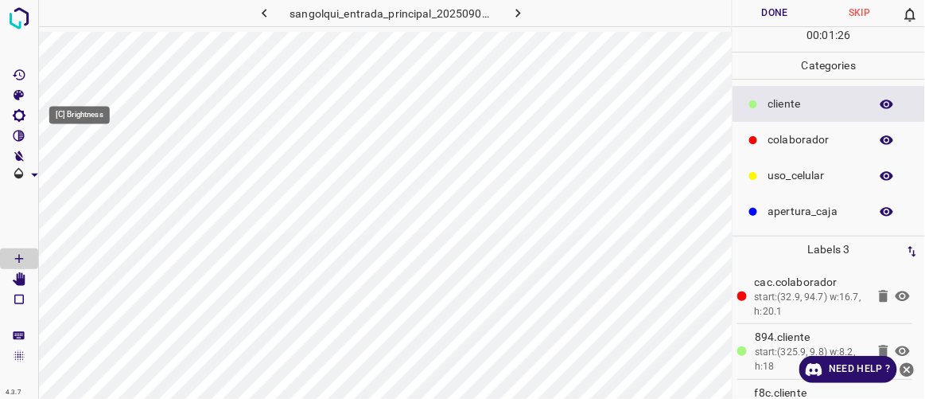
click at [21, 111] on icon "[C] Brightness" at bounding box center [19, 115] width 13 height 13
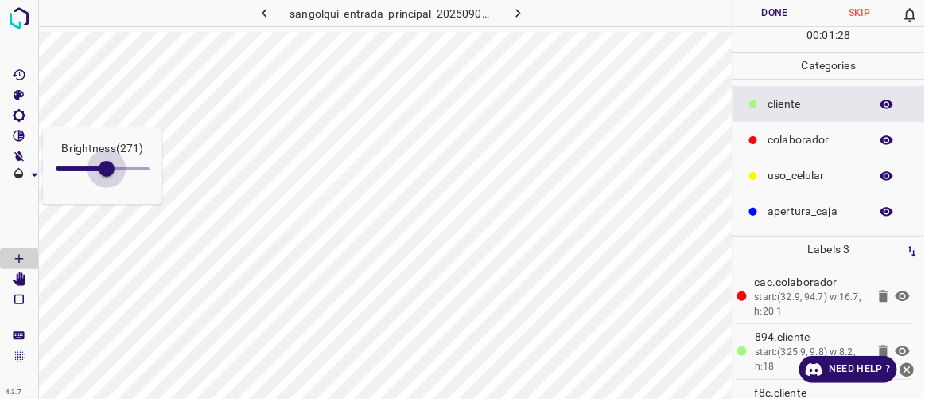
type input "305"
drag, startPoint x: 79, startPoint y: 163, endPoint x: 113, endPoint y: 187, distance: 41.7
click at [113, 187] on div "Brightness ( 271 )" at bounding box center [102, 165] width 119 height 77
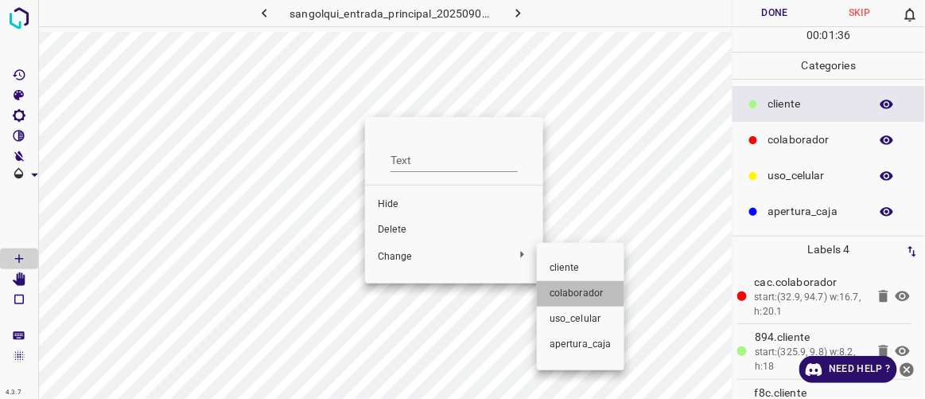
click at [577, 286] on span "colaborador" at bounding box center [581, 293] width 62 height 14
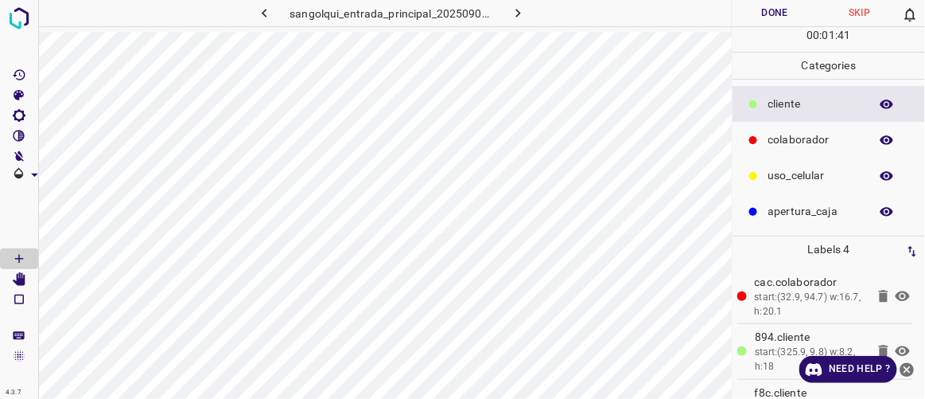
click at [787, 11] on button "Done" at bounding box center [775, 13] width 84 height 26
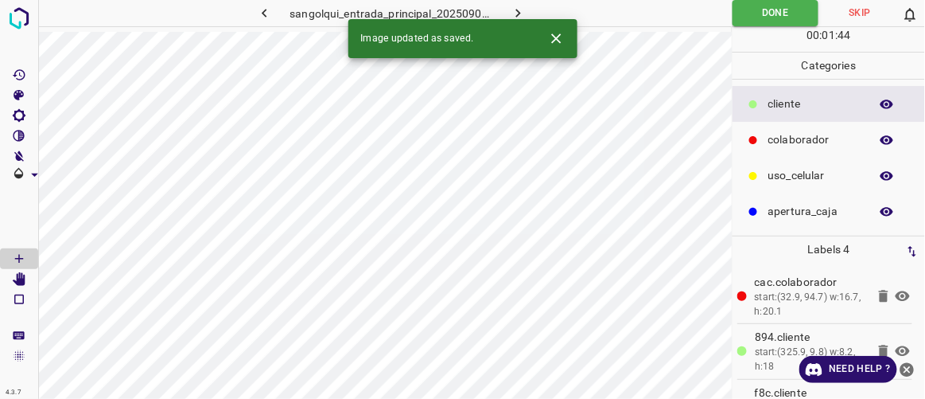
click at [270, 14] on icon "button" at bounding box center [264, 13] width 17 height 17
click at [527, 10] on button "button" at bounding box center [518, 13] width 51 height 26
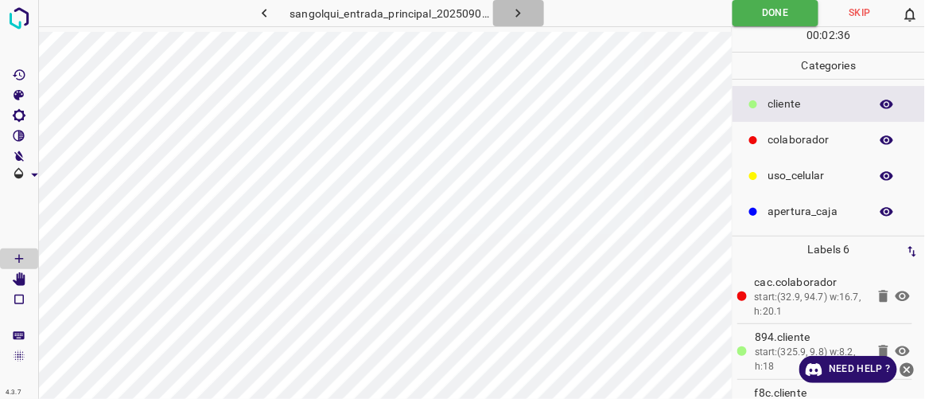
click at [524, 20] on icon "button" at bounding box center [518, 13] width 17 height 17
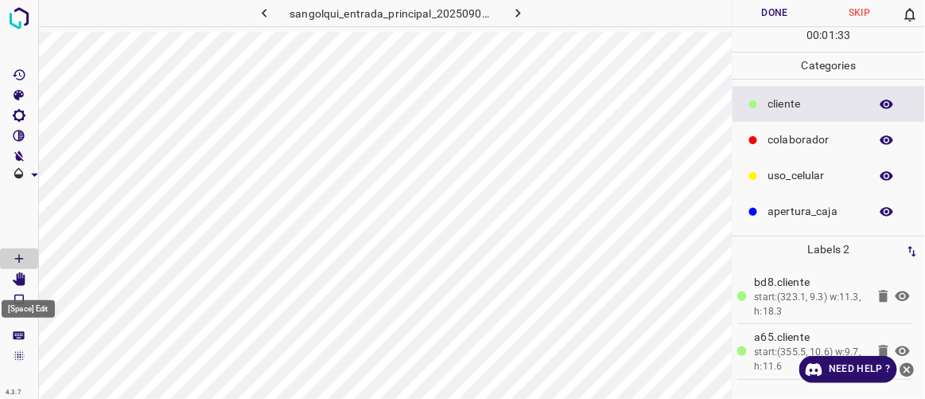
click at [24, 274] on icon "[Space] Edit" at bounding box center [19, 279] width 13 height 14
click at [32, 252] on Draw"] "[Space] Draw" at bounding box center [19, 258] width 38 height 21
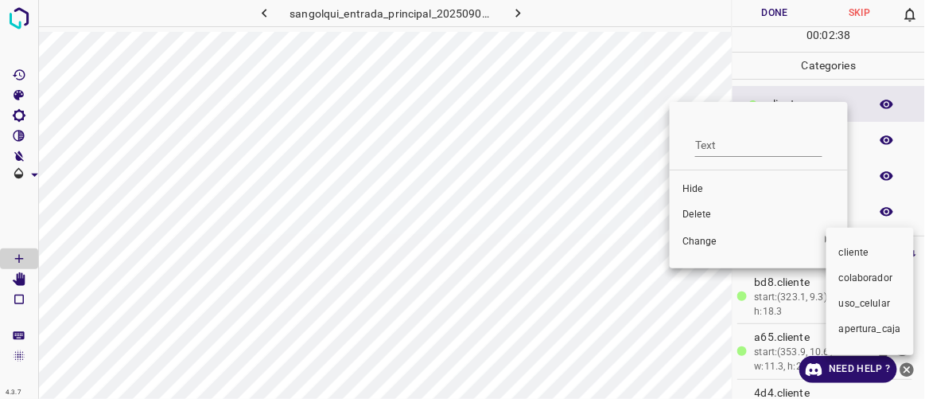
click at [874, 274] on span "colaborador" at bounding box center [870, 278] width 62 height 14
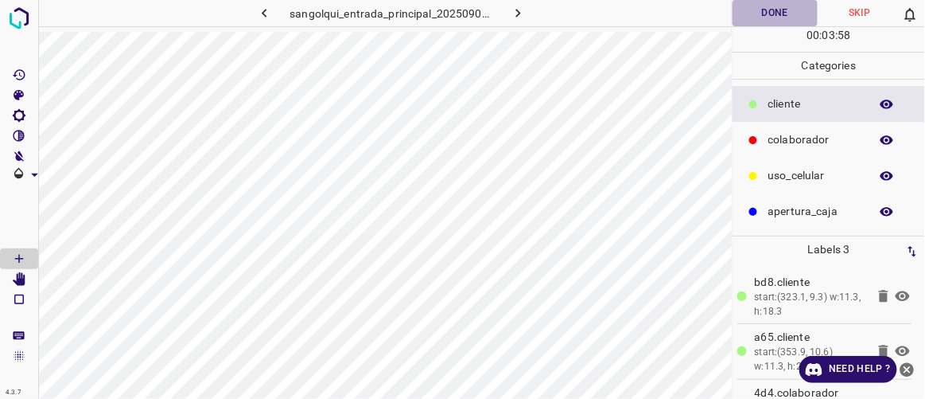
click at [795, 14] on button "Done" at bounding box center [775, 13] width 84 height 26
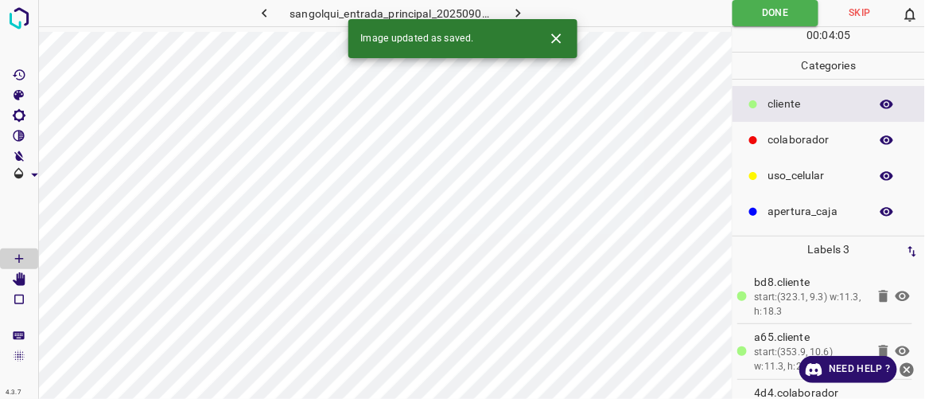
click at [530, 9] on button "button" at bounding box center [518, 13] width 51 height 26
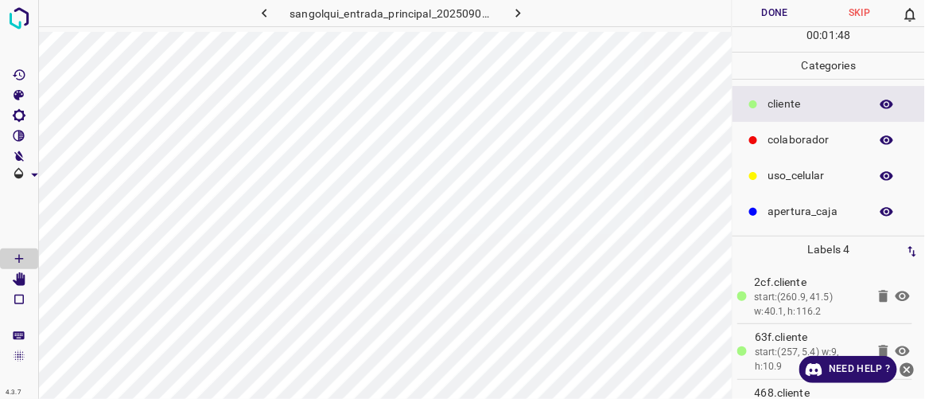
click at [769, 12] on button "Done" at bounding box center [775, 13] width 84 height 26
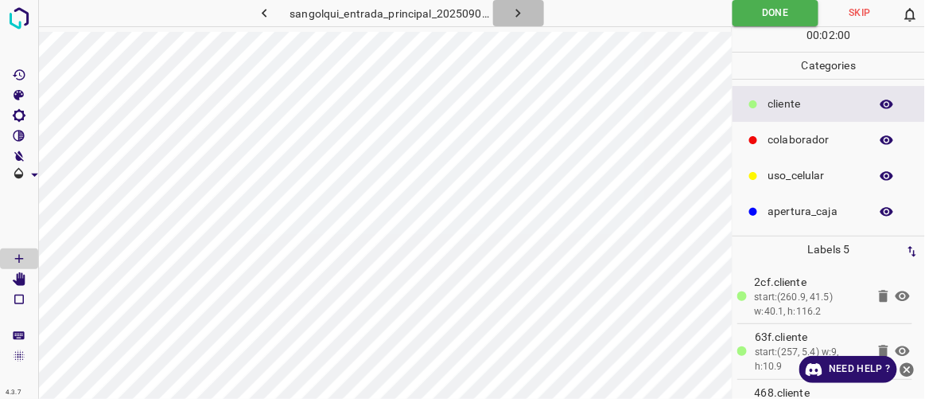
click at [530, 16] on button "button" at bounding box center [518, 13] width 51 height 26
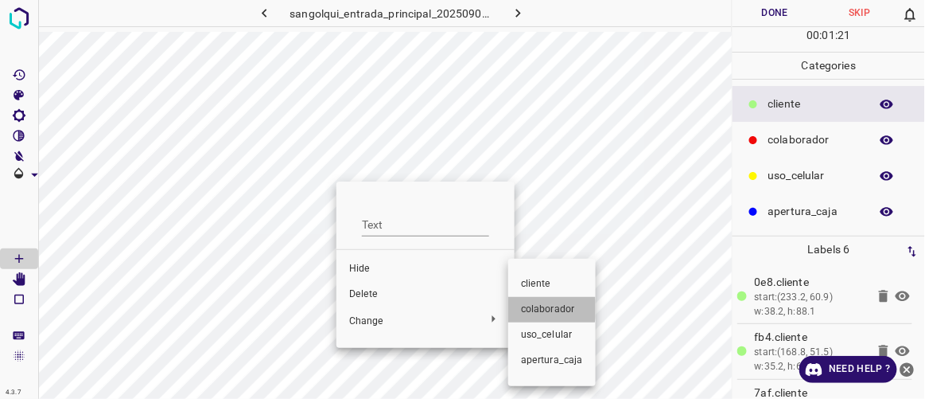
click at [531, 309] on span "colaborador" at bounding box center [552, 309] width 62 height 14
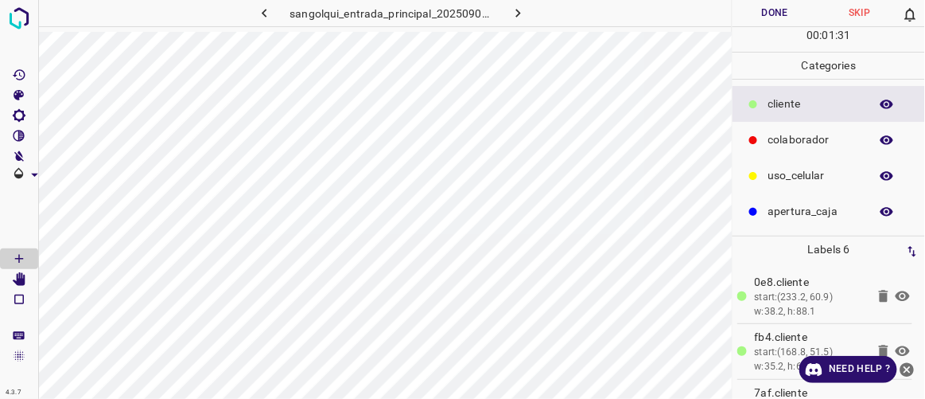
click at [779, 18] on button "Done" at bounding box center [775, 13] width 84 height 26
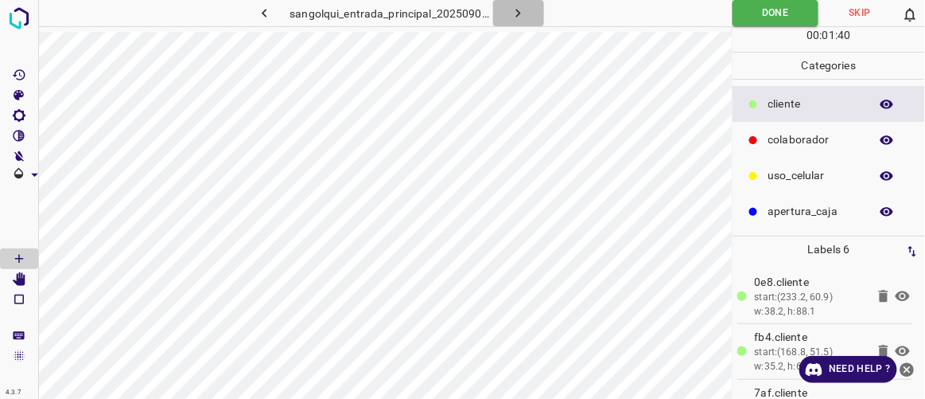
click at [515, 11] on icon "button" at bounding box center [518, 13] width 17 height 17
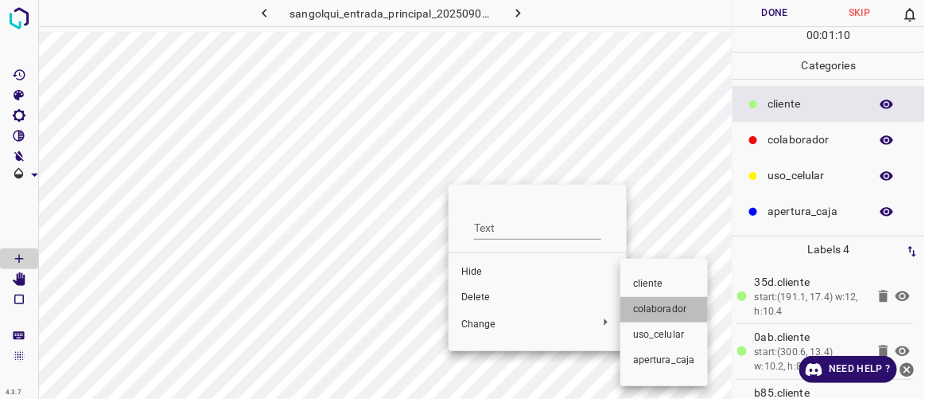
click at [655, 306] on span "colaborador" at bounding box center [664, 309] width 62 height 14
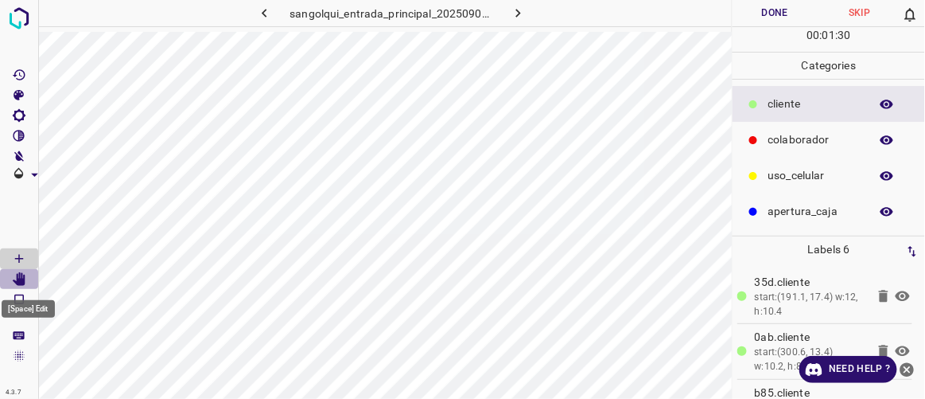
click at [22, 279] on icon "[Space] Edit" at bounding box center [19, 279] width 13 height 14
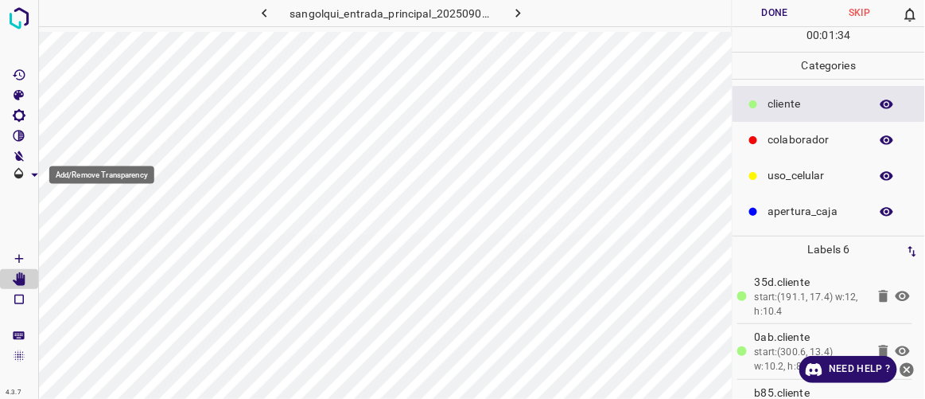
click at [35, 174] on icon "Add/Remove Transparency" at bounding box center [34, 174] width 7 height 3
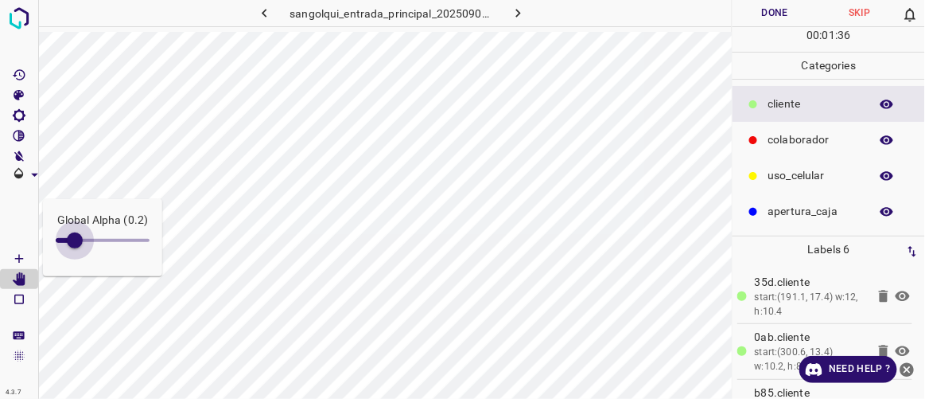
type input "0.1"
drag, startPoint x: 99, startPoint y: 244, endPoint x: 64, endPoint y: 246, distance: 35.0
click at [64, 246] on span at bounding box center [65, 240] width 16 height 16
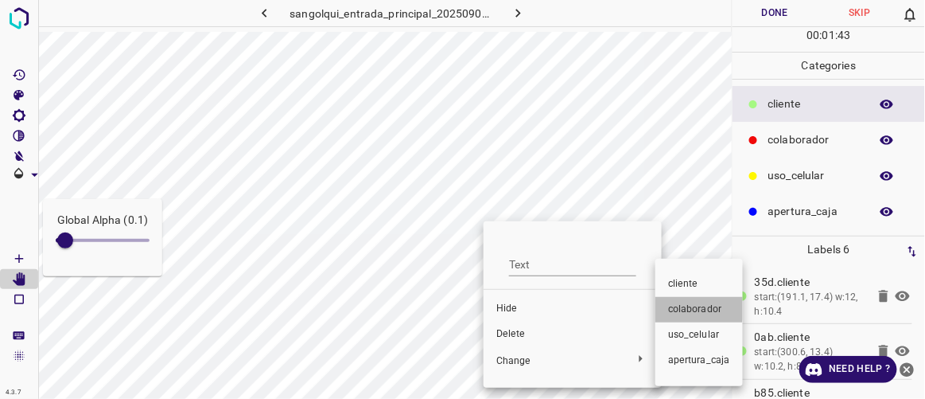
click at [687, 307] on span "colaborador" at bounding box center [699, 309] width 62 height 14
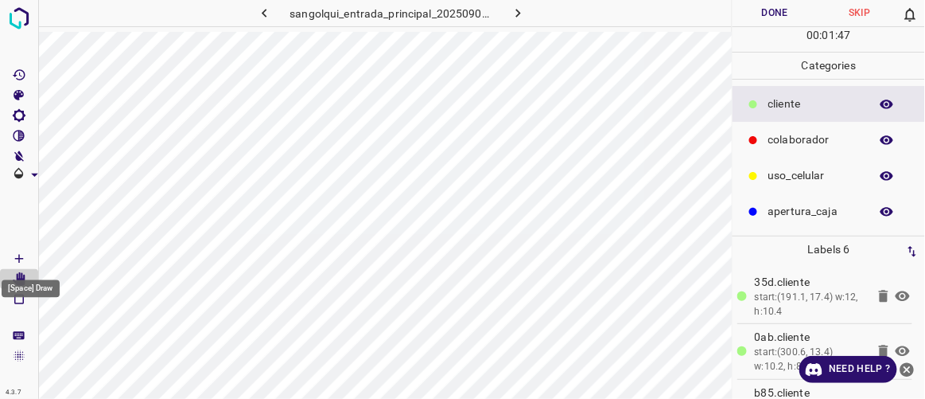
click at [21, 255] on icon "[Space] Draw" at bounding box center [19, 258] width 14 height 14
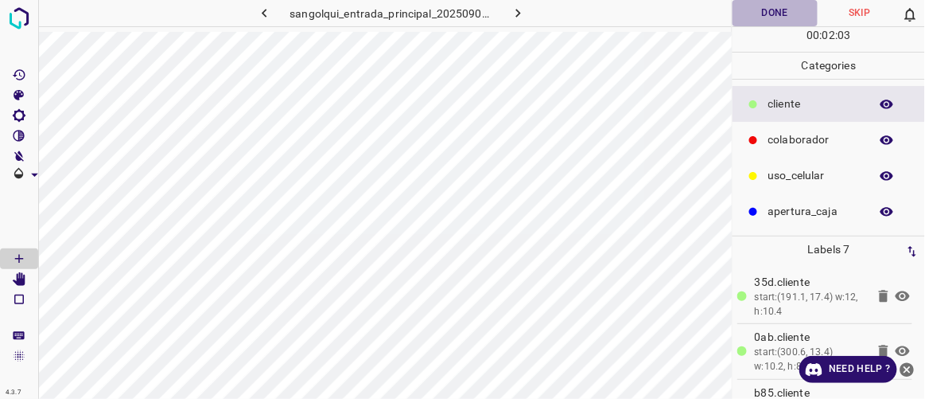
click at [767, 10] on button "Done" at bounding box center [775, 13] width 84 height 26
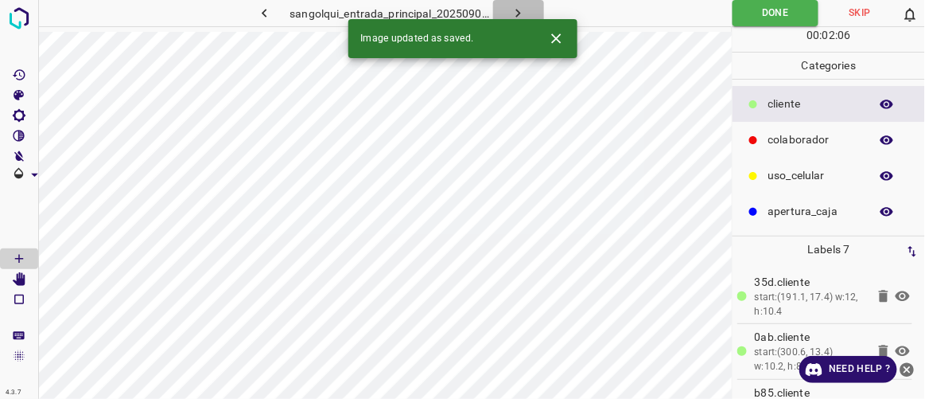
click at [526, 13] on icon "button" at bounding box center [518, 13] width 17 height 17
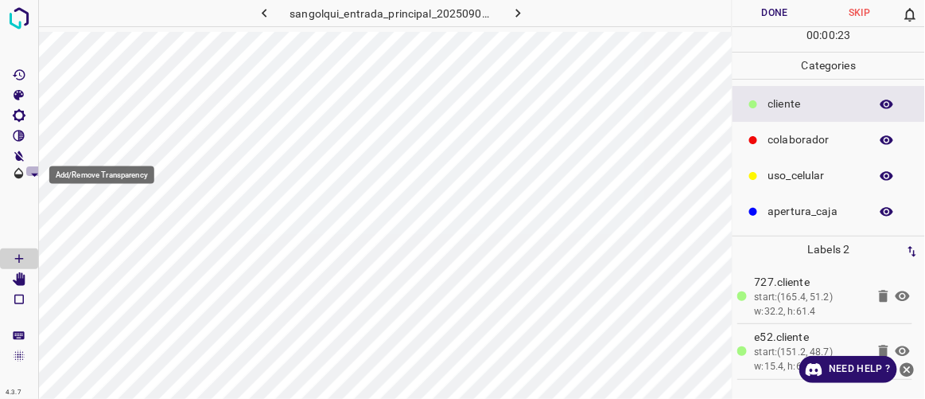
click at [33, 173] on icon "Add/Remove Transparency" at bounding box center [34, 174] width 7 height 3
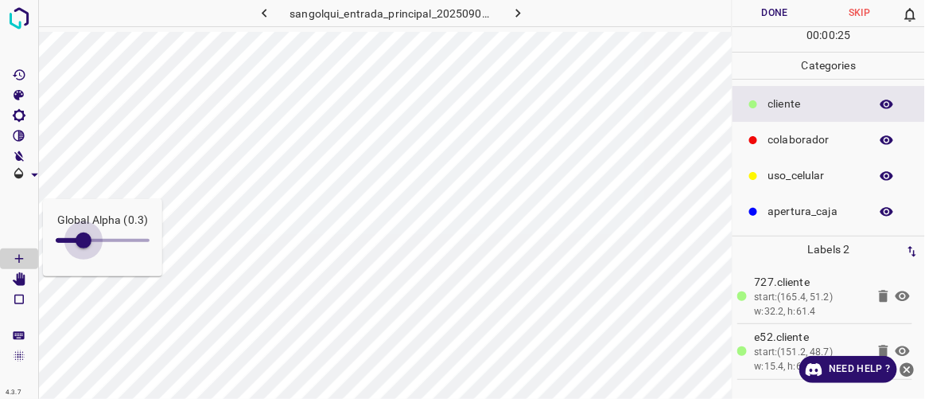
drag, startPoint x: 101, startPoint y: 238, endPoint x: 83, endPoint y: 238, distance: 18.3
click at [83, 238] on span at bounding box center [84, 240] width 16 height 16
type input "0.3"
click at [21, 278] on icon "[Space] Edit" at bounding box center [19, 279] width 13 height 14
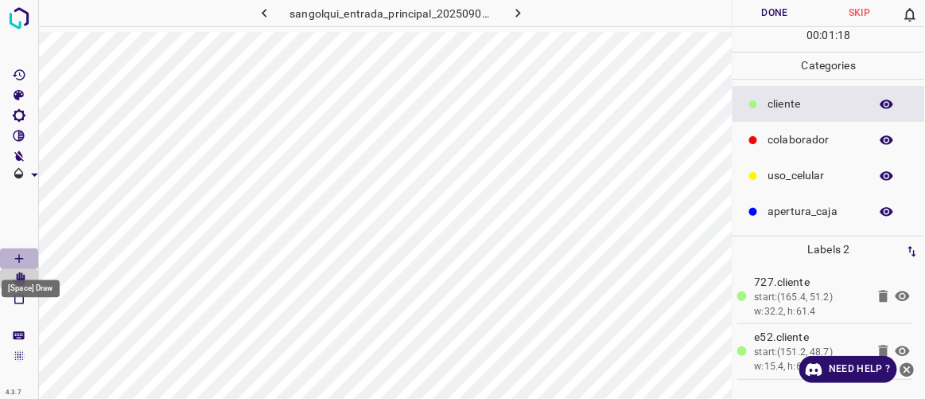
click at [21, 252] on icon "[Space] Draw" at bounding box center [19, 258] width 14 height 14
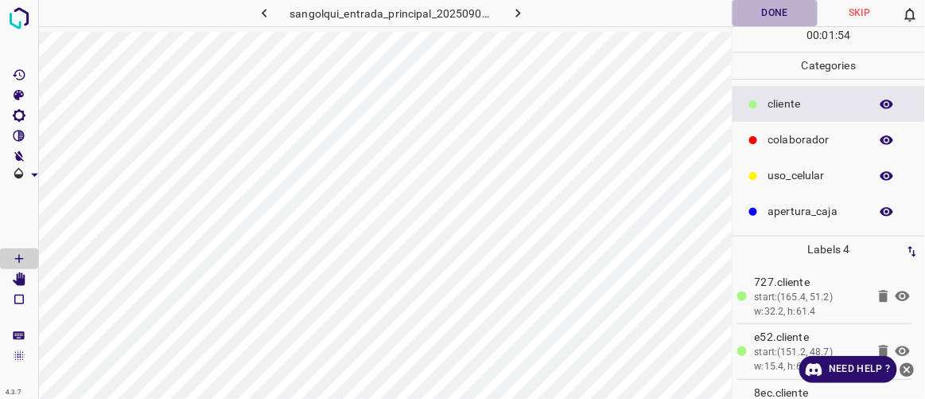
click at [757, 18] on button "Done" at bounding box center [775, 13] width 84 height 26
click at [516, 11] on icon "button" at bounding box center [518, 13] width 17 height 17
click at [772, 12] on button "Done" at bounding box center [775, 13] width 84 height 26
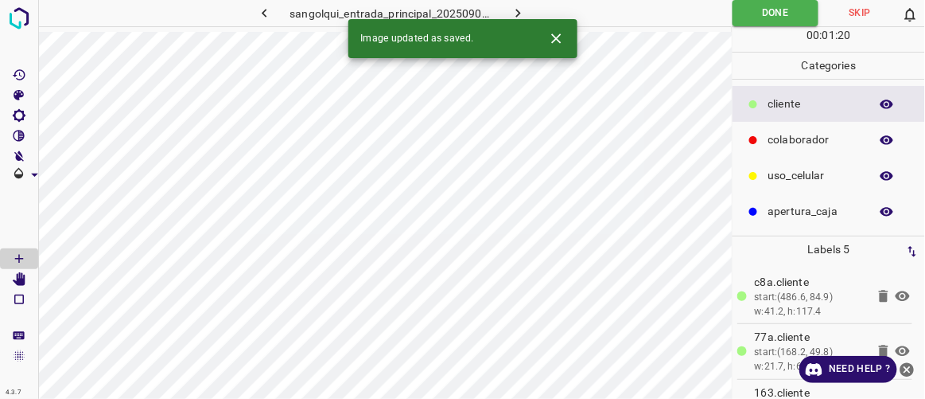
click at [516, 5] on icon "button" at bounding box center [518, 13] width 17 height 17
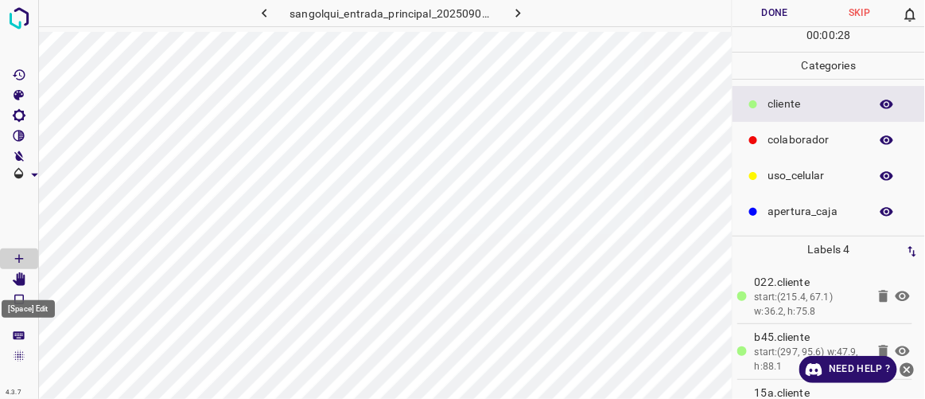
click at [21, 281] on icon "[Space] Edit" at bounding box center [19, 279] width 13 height 14
click at [24, 255] on icon "[Space] Draw" at bounding box center [19, 258] width 14 height 14
click at [25, 116] on icon "[C] Brightness" at bounding box center [19, 115] width 14 height 14
type input "229"
drag, startPoint x: 72, startPoint y: 171, endPoint x: 99, endPoint y: 181, distance: 29.0
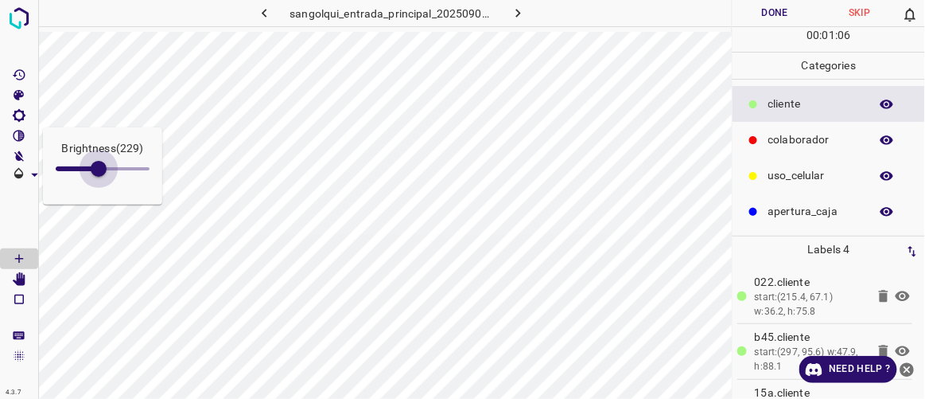
click at [99, 177] on span at bounding box center [99, 169] width 16 height 16
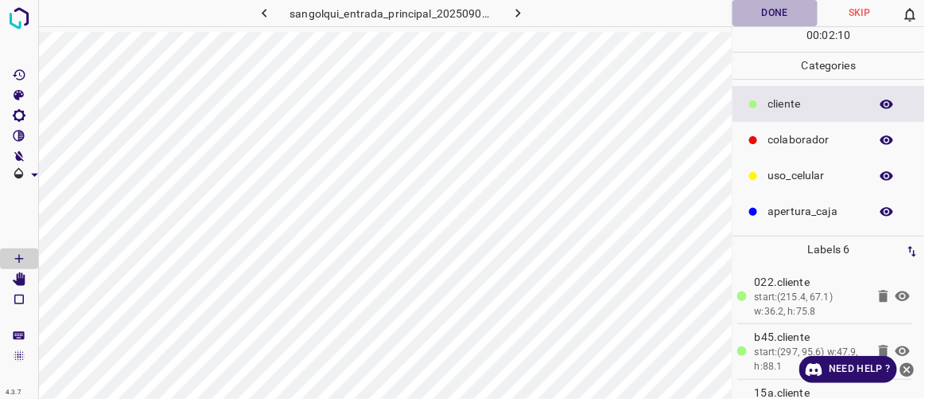
click at [781, 16] on button "Done" at bounding box center [775, 13] width 84 height 26
click at [516, 15] on icon "button" at bounding box center [518, 13] width 17 height 17
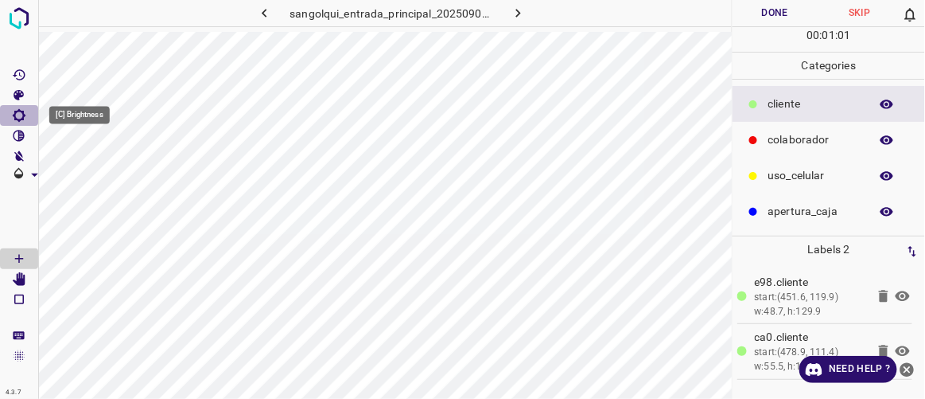
click at [29, 114] on Brightness"] "[C] Brightness" at bounding box center [19, 115] width 38 height 21
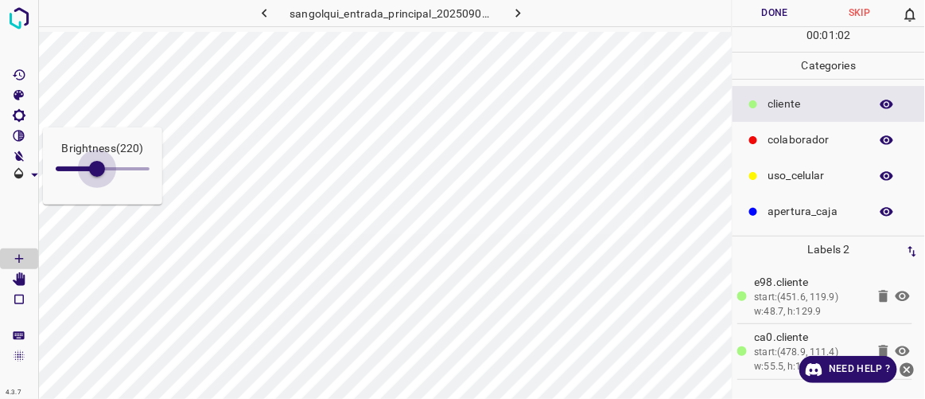
type input "225"
drag, startPoint x: 78, startPoint y: 169, endPoint x: 98, endPoint y: 181, distance: 23.2
click at [98, 177] on span at bounding box center [98, 169] width 16 height 16
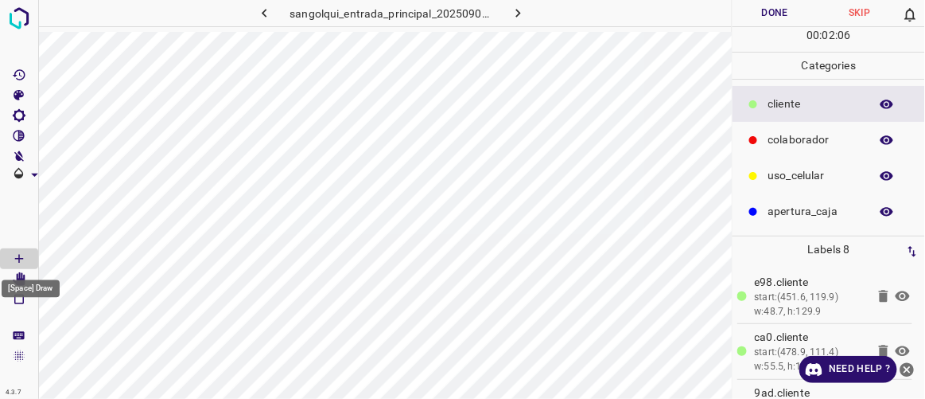
click at [19, 274] on div "[Space] Draw" at bounding box center [30, 284] width 61 height 30
click at [23, 279] on icon "[Space] Edit" at bounding box center [19, 279] width 13 height 14
click at [27, 256] on Draw"] "[Space] Draw" at bounding box center [19, 258] width 38 height 21
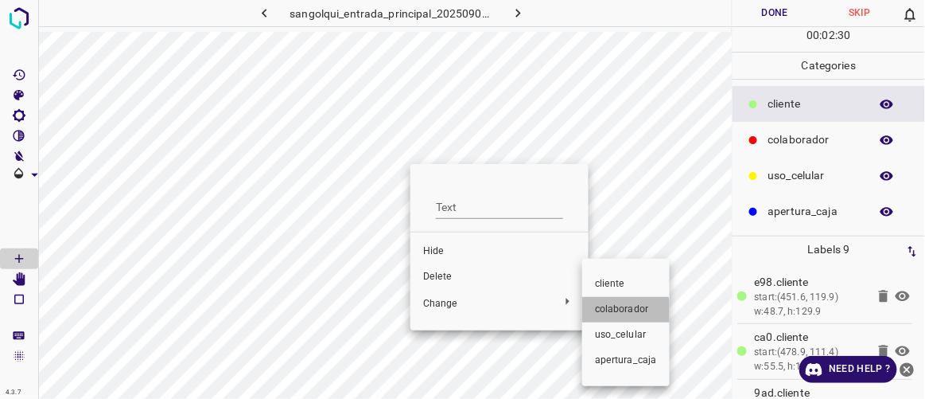
click at [616, 313] on span "colaborador" at bounding box center [626, 309] width 62 height 14
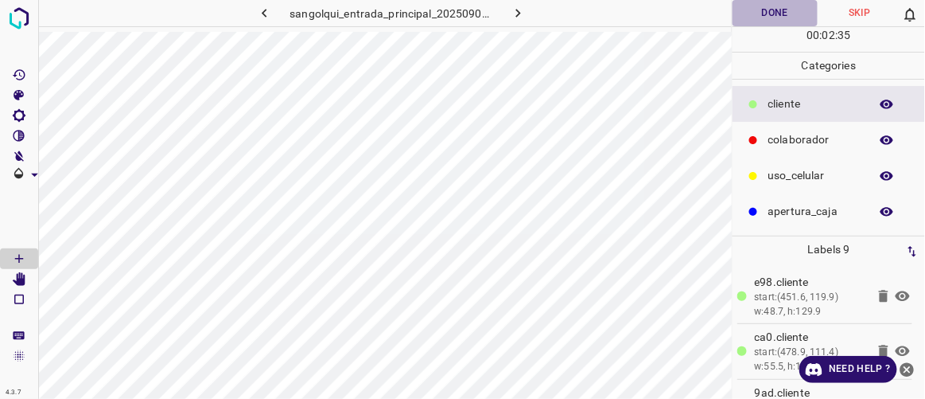
click at [776, 16] on button "Done" at bounding box center [775, 13] width 84 height 26
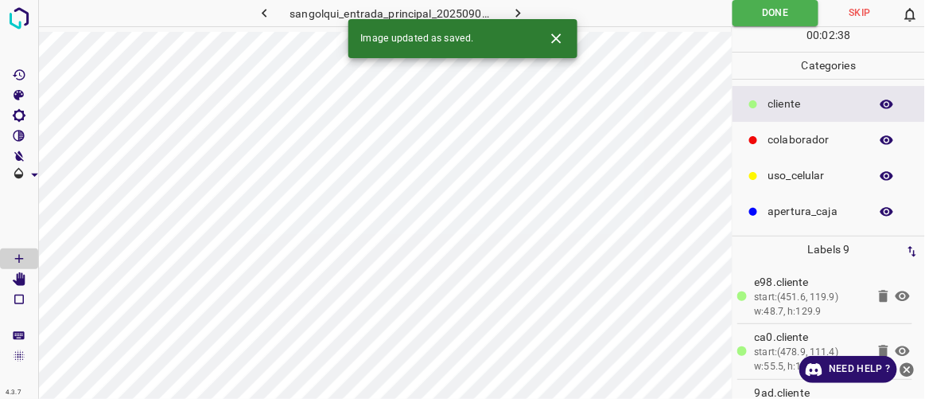
click at [528, 10] on button "button" at bounding box center [518, 13] width 51 height 26
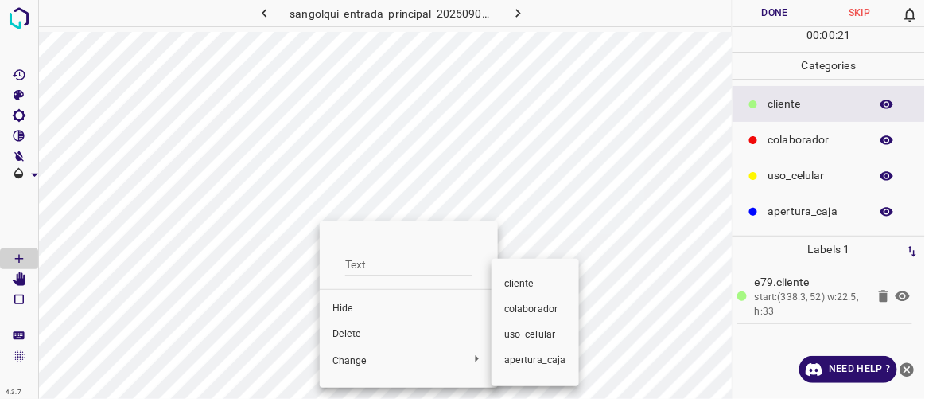
click at [521, 307] on span "colaborador" at bounding box center [535, 309] width 62 height 14
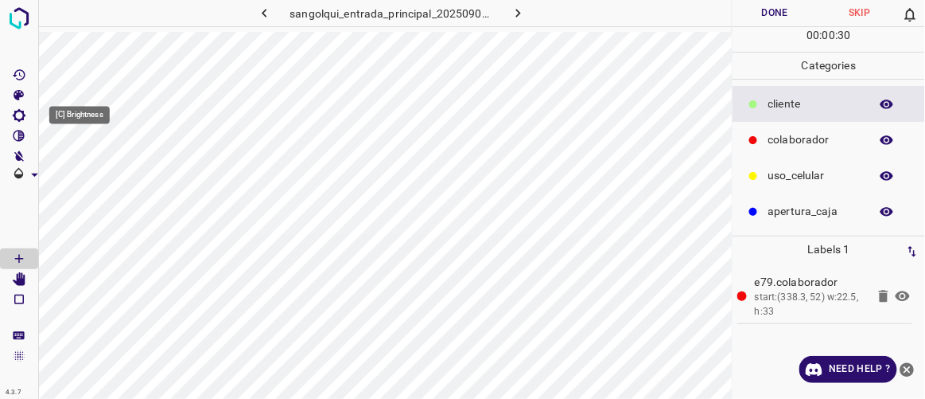
click at [25, 118] on icon "[C] Brightness" at bounding box center [19, 115] width 14 height 14
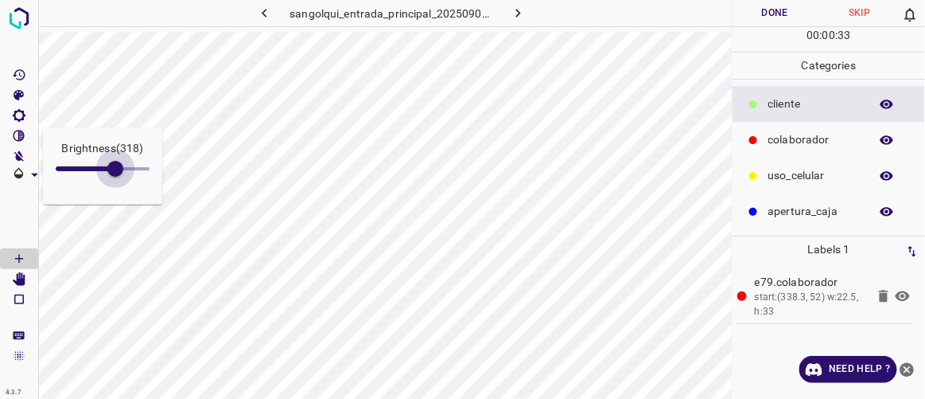
type input "322"
drag, startPoint x: 80, startPoint y: 172, endPoint x: 116, endPoint y: 195, distance: 43.3
click at [116, 195] on div "Brightness ( 318 )" at bounding box center [102, 165] width 119 height 77
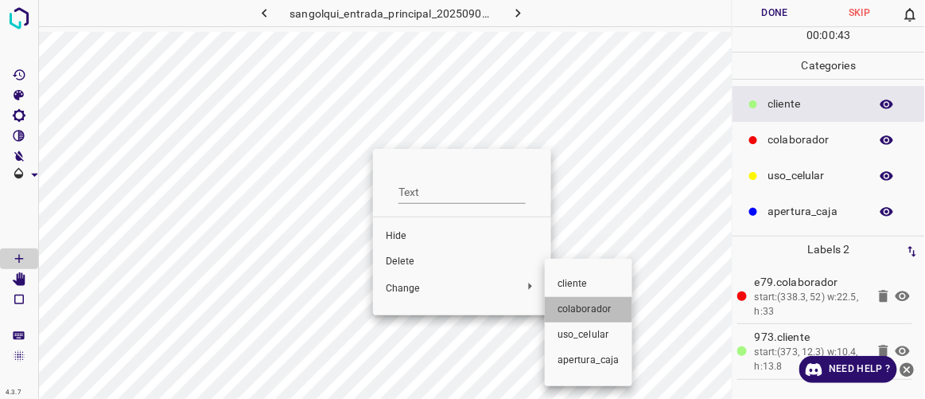
click at [582, 305] on span "colaborador" at bounding box center [589, 309] width 62 height 14
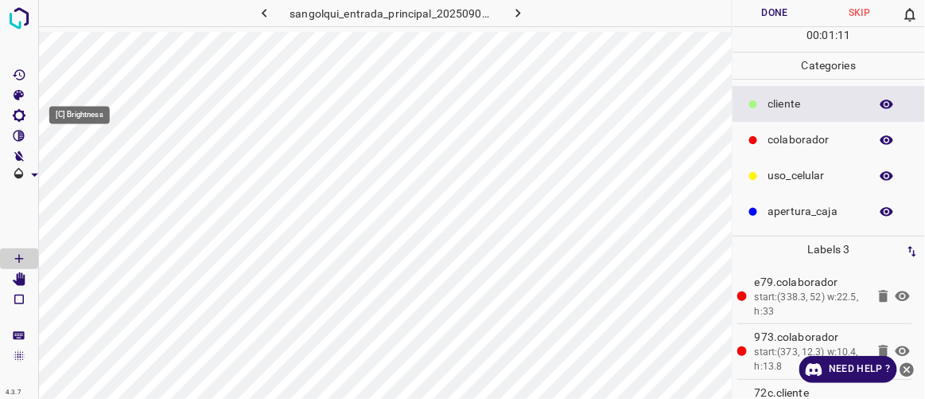
click at [21, 112] on icon "[C] Brightness" at bounding box center [19, 115] width 14 height 14
type input "97"
drag, startPoint x: 120, startPoint y: 168, endPoint x: 74, endPoint y: 173, distance: 46.4
click at [74, 173] on span at bounding box center [74, 169] width 16 height 16
click at [790, 18] on button "Done" at bounding box center [775, 13] width 84 height 26
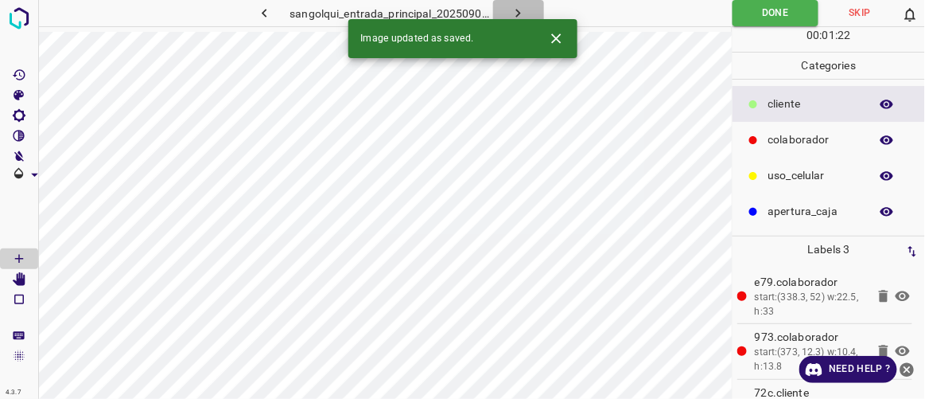
click at [521, 9] on icon "button" at bounding box center [518, 13] width 17 height 17
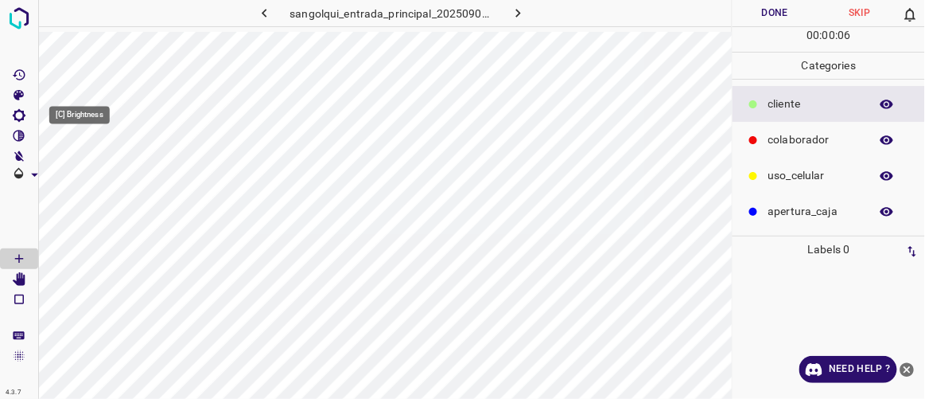
click at [23, 115] on icon "[C] Brightness" at bounding box center [19, 115] width 13 height 13
drag, startPoint x: 73, startPoint y: 162, endPoint x: 88, endPoint y: 168, distance: 15.4
click at [88, 170] on span at bounding box center [90, 169] width 16 height 16
type input "174"
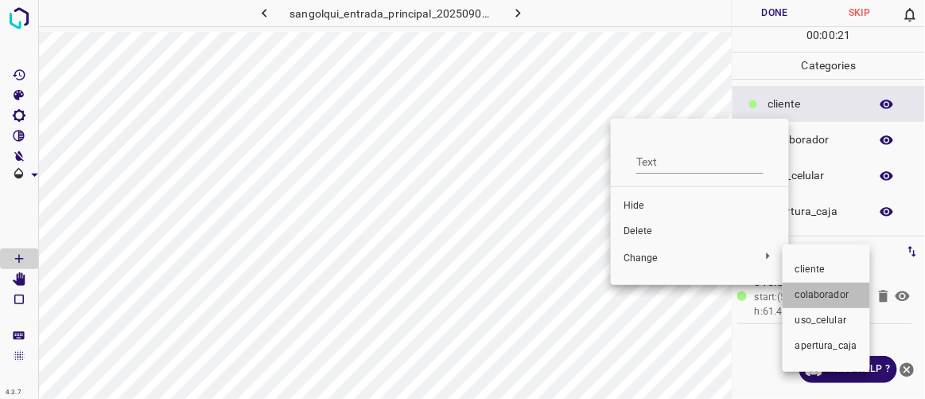
click at [812, 290] on span "colaborador" at bounding box center [827, 295] width 62 height 14
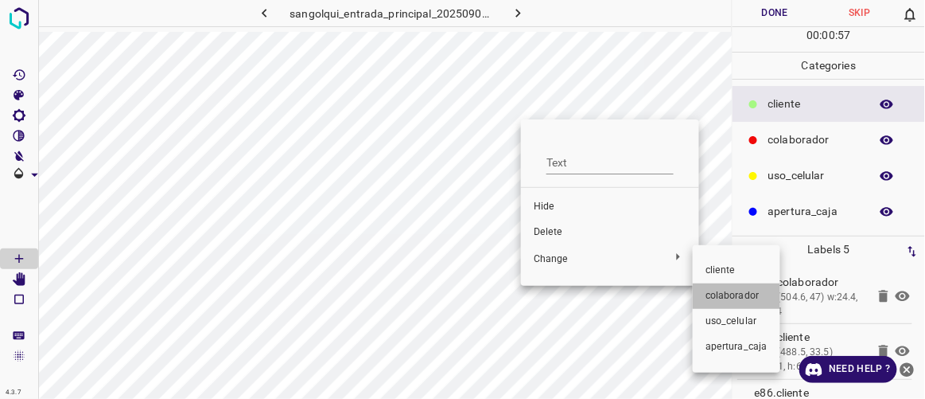
click at [717, 294] on span "colaborador" at bounding box center [737, 296] width 62 height 14
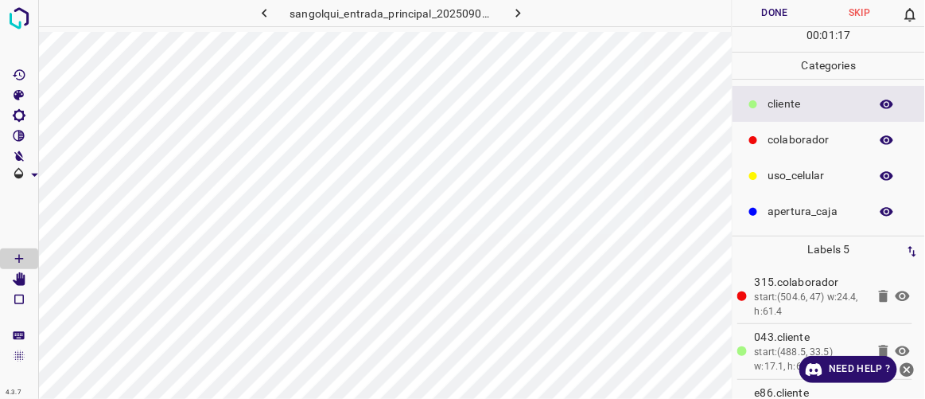
click at [771, 15] on button "Done" at bounding box center [775, 13] width 84 height 26
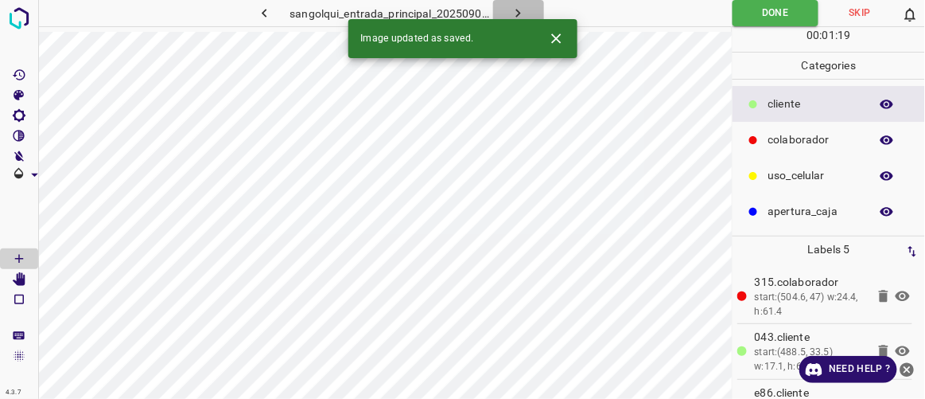
click at [521, 8] on icon "button" at bounding box center [518, 13] width 17 height 17
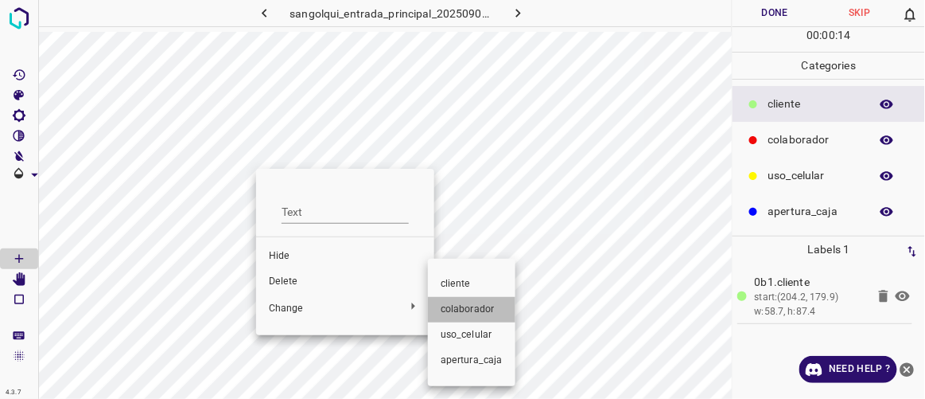
click at [473, 310] on span "colaborador" at bounding box center [472, 309] width 62 height 14
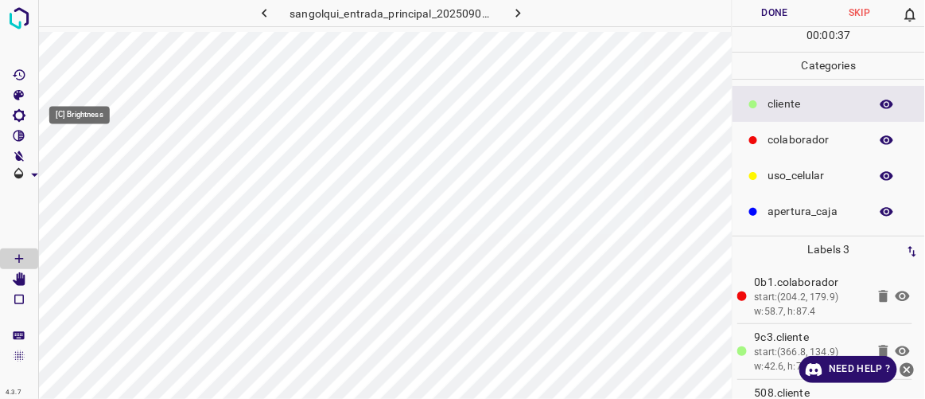
click at [19, 109] on icon "[C] Brightness" at bounding box center [19, 115] width 13 height 13
type input "212"
drag, startPoint x: 71, startPoint y: 173, endPoint x: 95, endPoint y: 188, distance: 28.5
click at [95, 188] on div "Brightness ( 208 )" at bounding box center [102, 165] width 119 height 77
click at [26, 277] on Edit"] "[Space] Edit" at bounding box center [19, 279] width 38 height 21
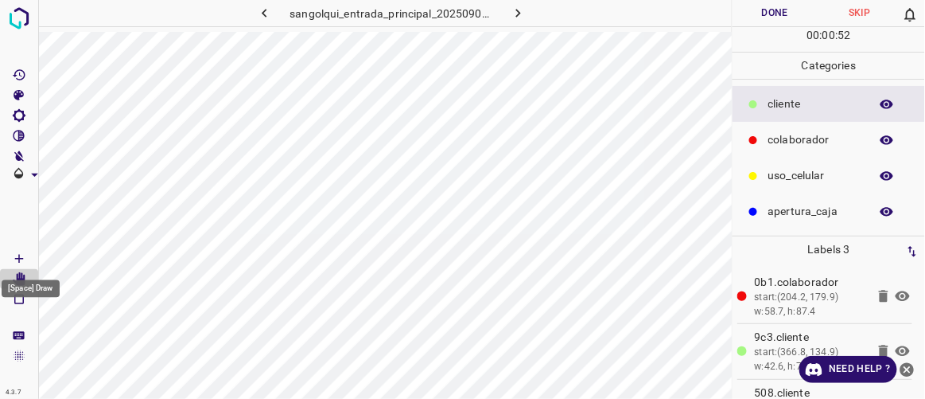
click at [27, 254] on Draw"] "[Space] Draw" at bounding box center [19, 258] width 38 height 21
click at [779, 20] on button "Done" at bounding box center [775, 13] width 84 height 26
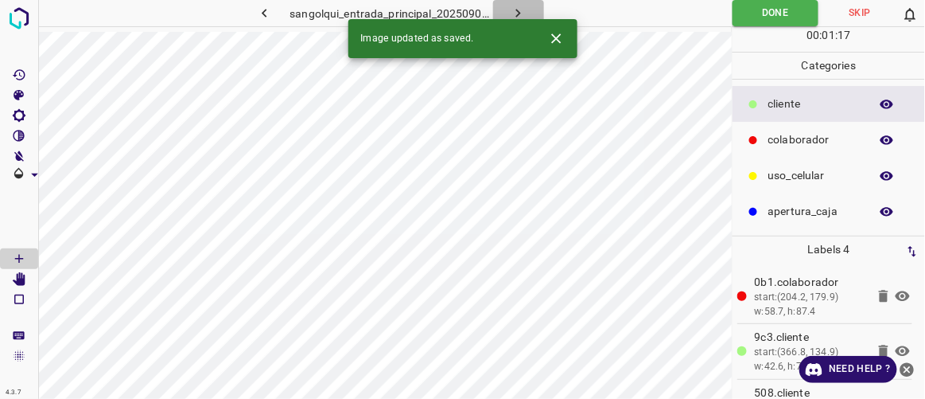
click at [510, 8] on icon "button" at bounding box center [518, 13] width 17 height 17
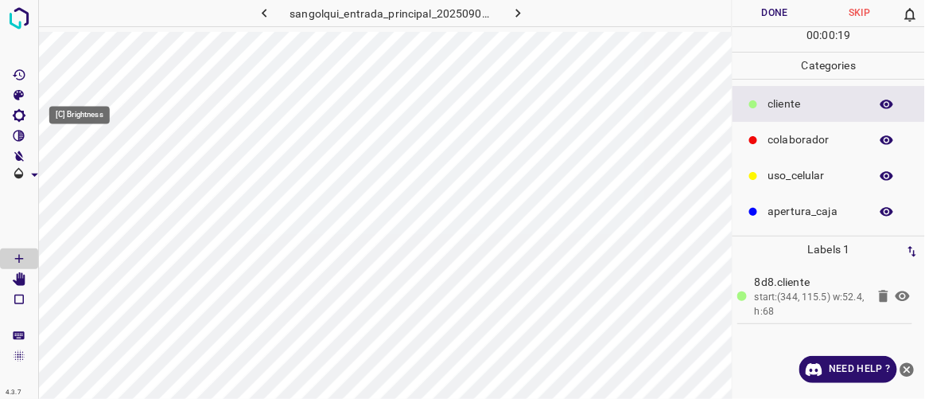
click at [21, 109] on icon "[C] Brightness" at bounding box center [19, 115] width 14 height 14
type input "233"
drag, startPoint x: 80, startPoint y: 168, endPoint x: 99, endPoint y: 181, distance: 22.8
click at [99, 177] on span at bounding box center [100, 169] width 16 height 16
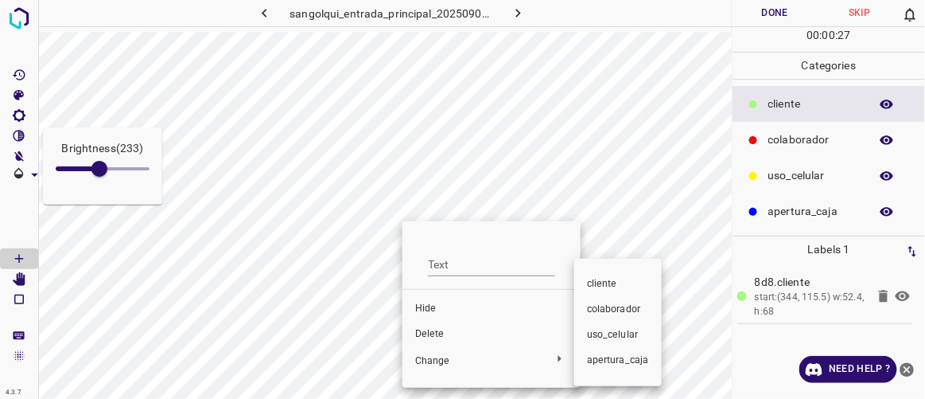
click at [613, 315] on span "colaborador" at bounding box center [618, 309] width 62 height 14
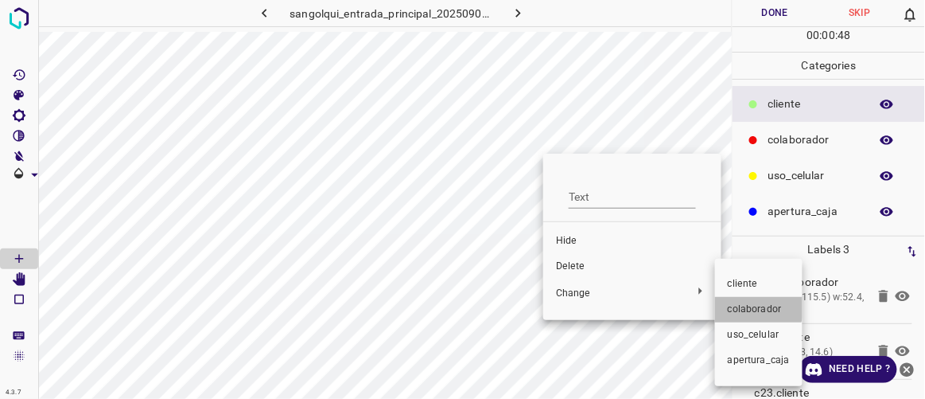
click at [738, 305] on span "colaborador" at bounding box center [759, 309] width 62 height 14
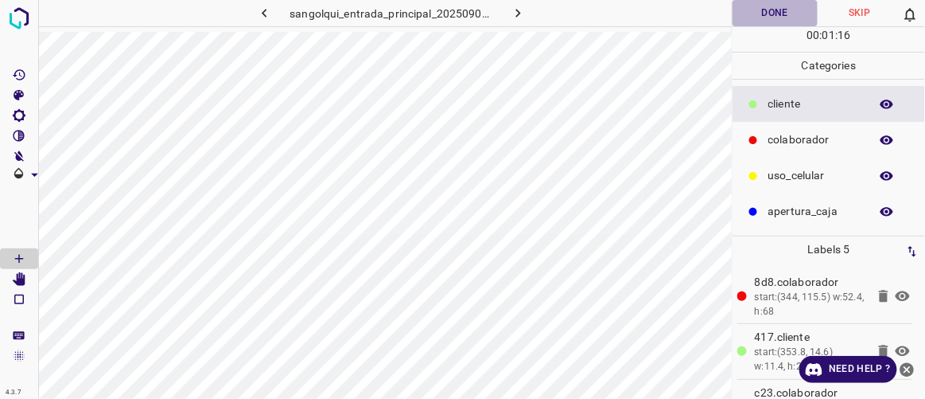
click at [783, 11] on button "Done" at bounding box center [775, 13] width 84 height 26
click at [521, 14] on icon "button" at bounding box center [518, 13] width 17 height 17
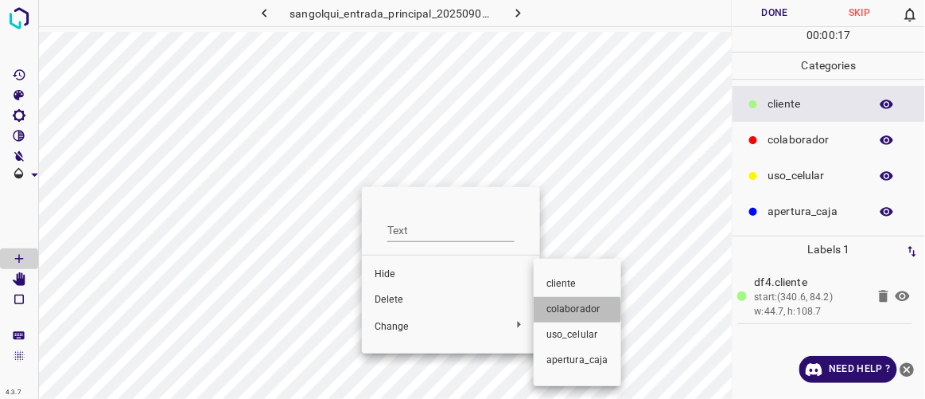
click at [574, 310] on span "colaborador" at bounding box center [578, 309] width 62 height 14
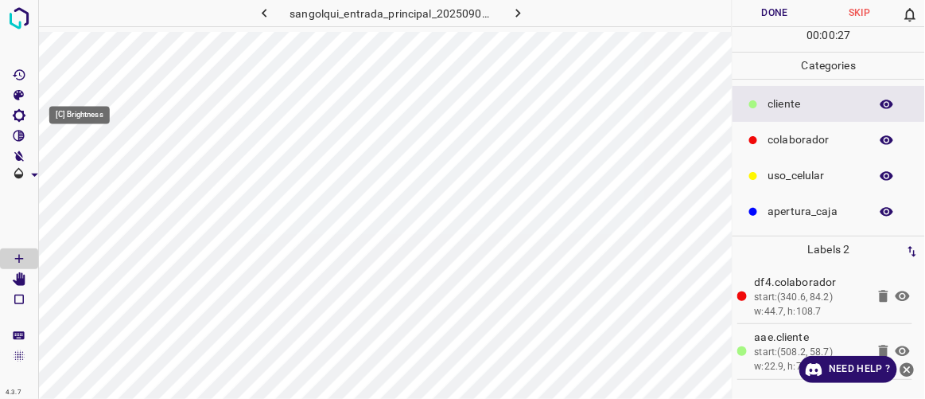
click at [21, 111] on icon "[C] Brightness" at bounding box center [19, 115] width 13 height 13
type input "186"
drag, startPoint x: 80, startPoint y: 165, endPoint x: 91, endPoint y: 173, distance: 12.6
click at [91, 173] on span at bounding box center [90, 169] width 16 height 16
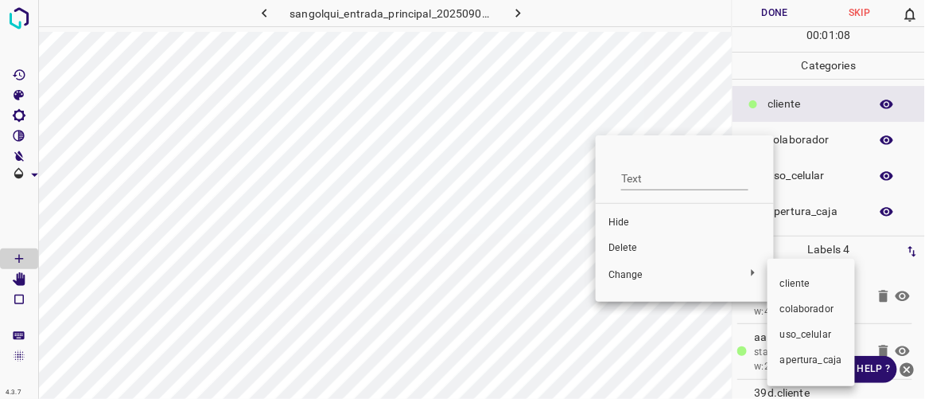
click at [826, 313] on span "colaborador" at bounding box center [812, 309] width 62 height 14
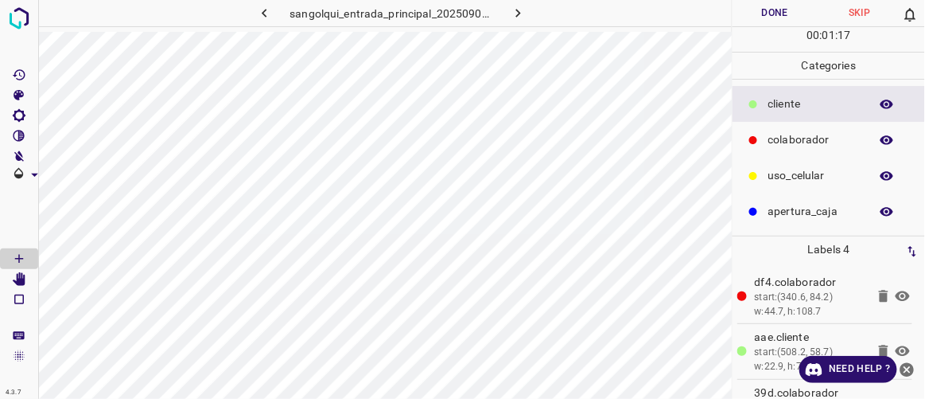
click at [779, 15] on button "Done" at bounding box center [775, 13] width 84 height 26
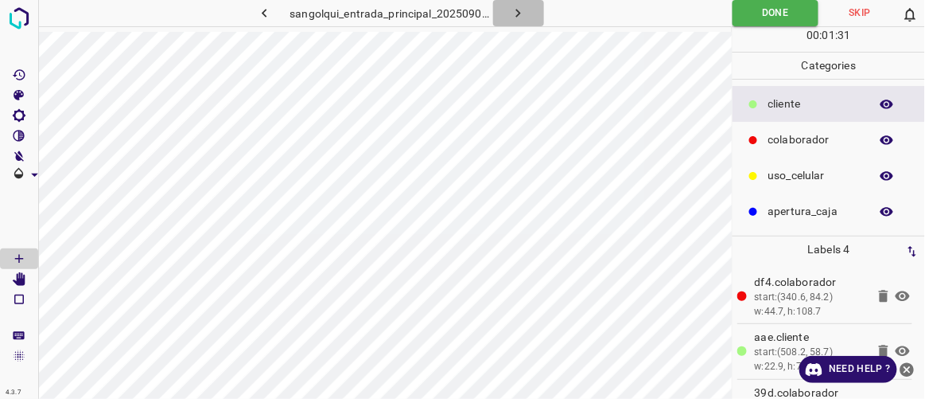
click at [518, 7] on icon "button" at bounding box center [518, 13] width 17 height 17
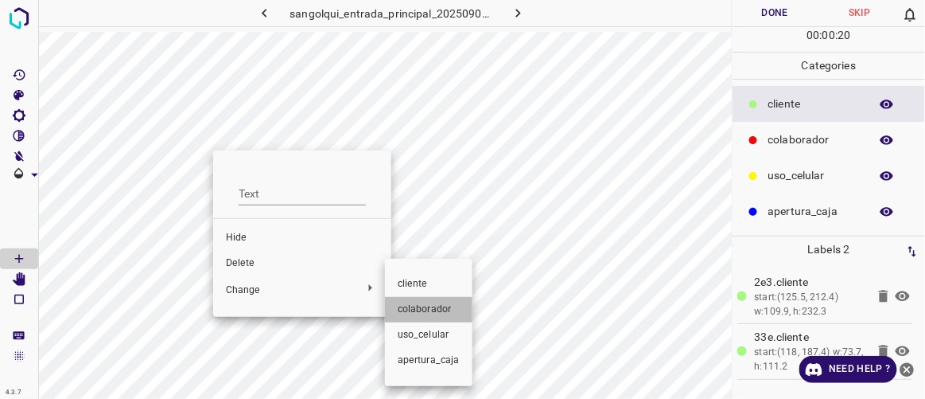
click at [437, 304] on span "colaborador" at bounding box center [429, 309] width 62 height 14
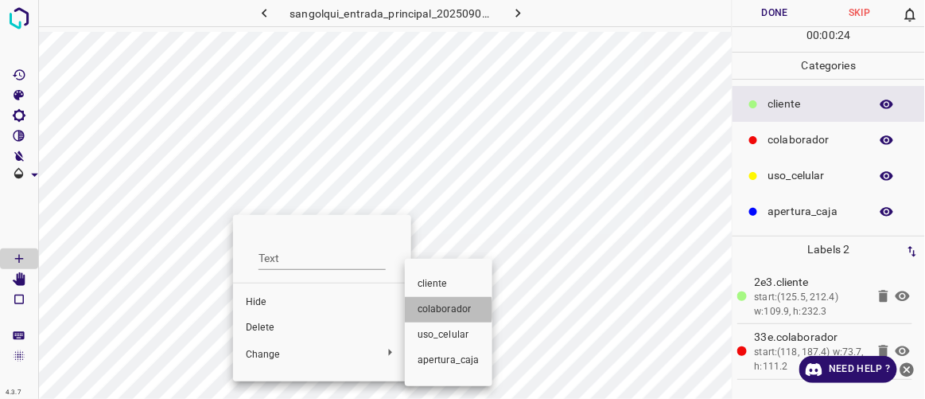
click at [439, 310] on span "colaborador" at bounding box center [449, 309] width 62 height 14
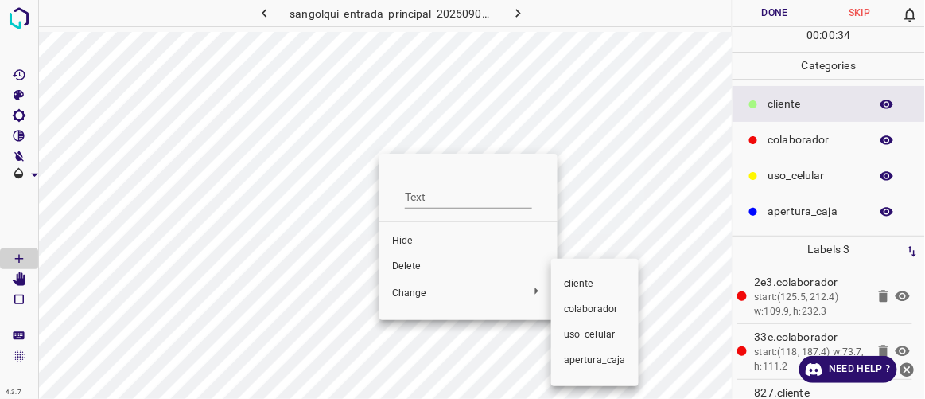
click at [580, 303] on span "colaborador" at bounding box center [595, 309] width 62 height 14
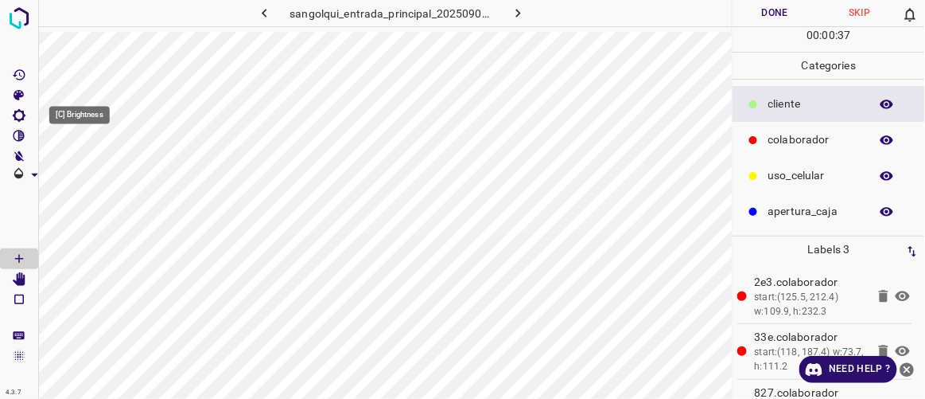
click at [21, 118] on icon "[C] Brightness" at bounding box center [19, 115] width 14 height 14
drag, startPoint x: 81, startPoint y: 166, endPoint x: 95, endPoint y: 175, distance: 16.8
click at [95, 175] on span at bounding box center [95, 169] width 16 height 16
type input "217"
click at [21, 113] on icon "[C] Brightness" at bounding box center [19, 115] width 13 height 13
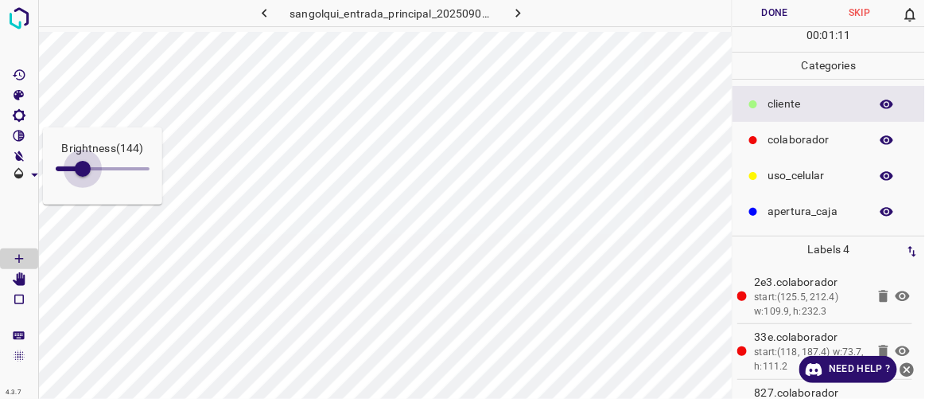
drag, startPoint x: 100, startPoint y: 168, endPoint x: 83, endPoint y: 165, distance: 17.7
click at [83, 165] on span at bounding box center [83, 169] width 16 height 16
type input "195"
drag, startPoint x: 85, startPoint y: 165, endPoint x: 92, endPoint y: 170, distance: 8.6
click at [92, 170] on span at bounding box center [92, 169] width 16 height 16
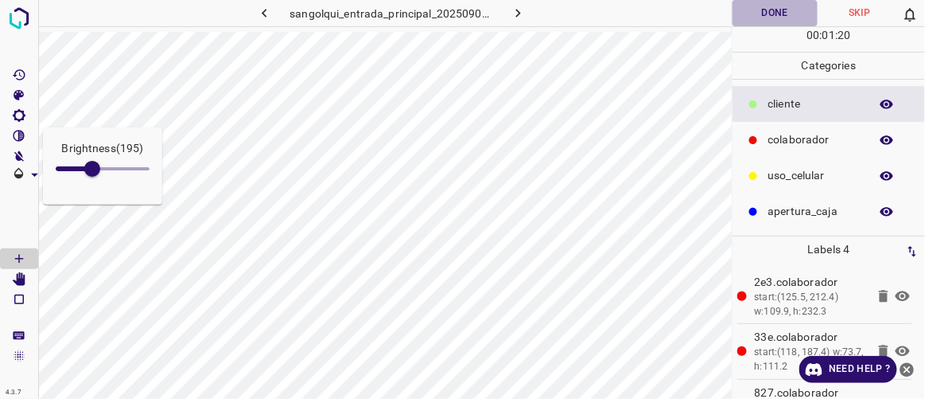
click at [785, 17] on button "Done" at bounding box center [775, 13] width 84 height 26
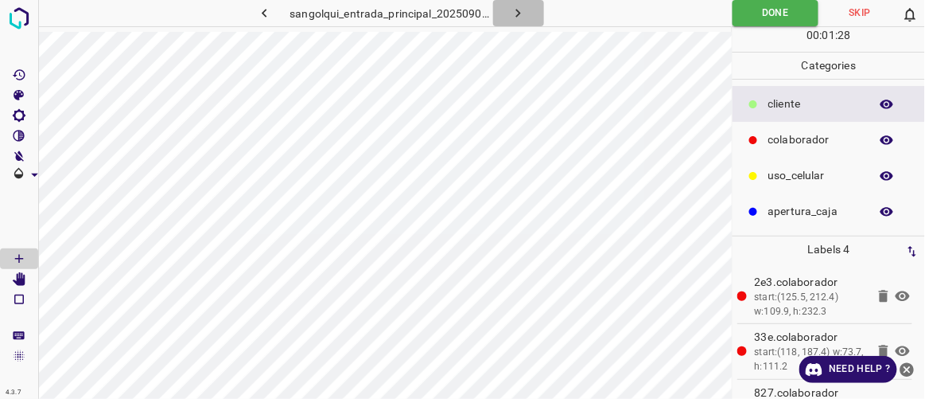
click at [516, 5] on icon "button" at bounding box center [518, 13] width 17 height 17
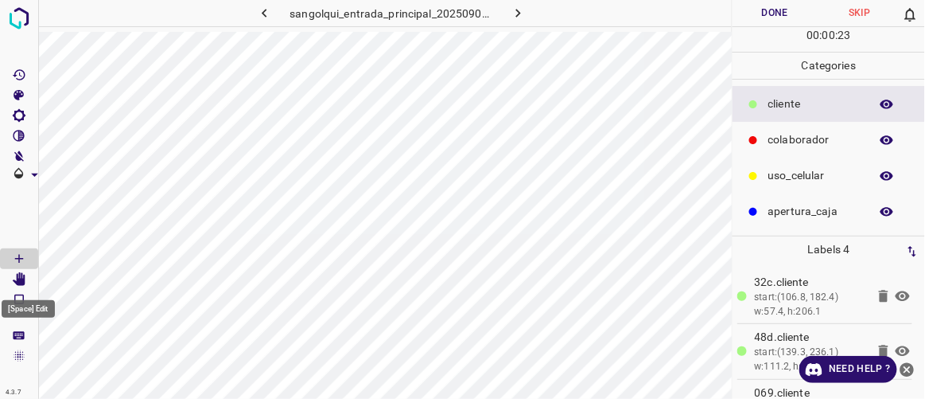
click at [25, 278] on icon "[Space] Edit" at bounding box center [19, 279] width 14 height 14
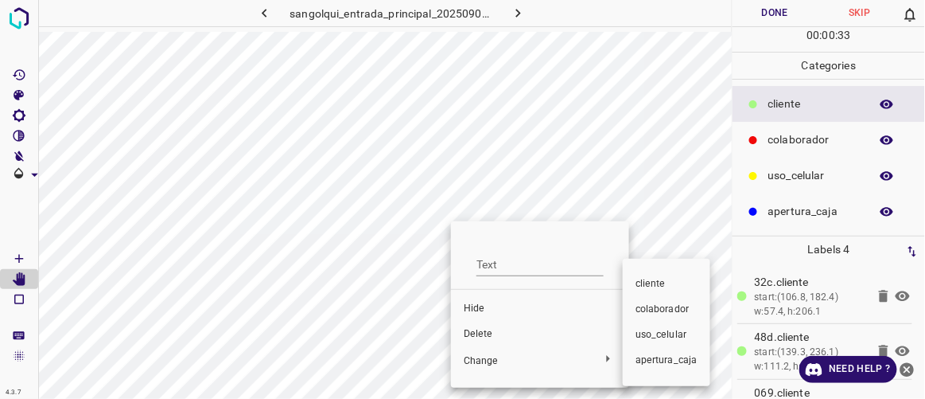
click at [668, 302] on span "colaborador" at bounding box center [667, 309] width 62 height 14
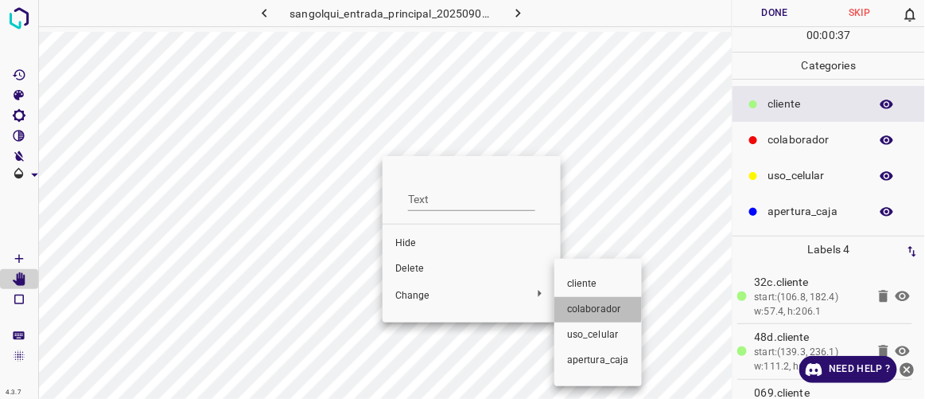
click at [589, 306] on span "colaborador" at bounding box center [598, 309] width 62 height 14
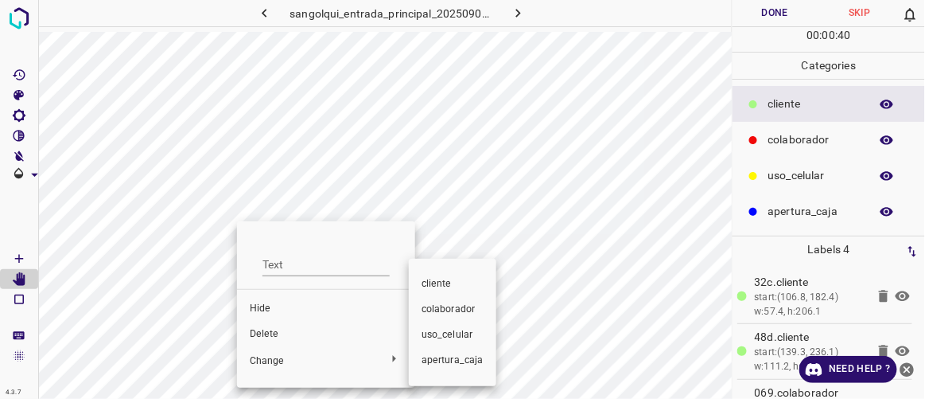
click at [467, 310] on span "colaborador" at bounding box center [453, 309] width 62 height 14
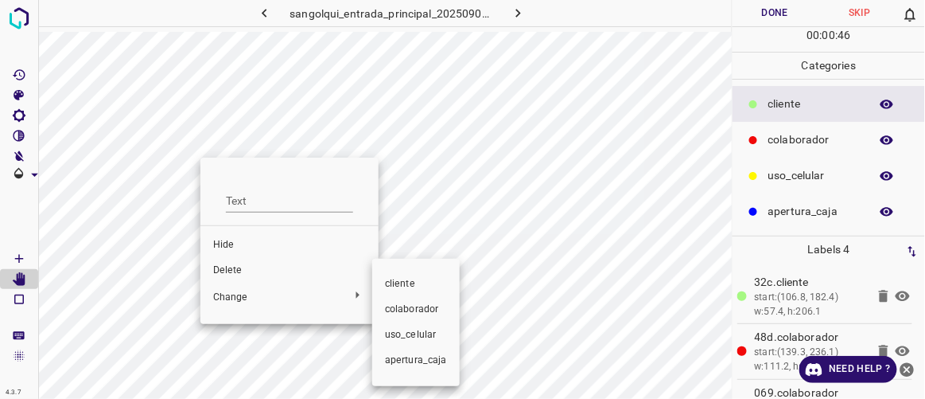
click at [395, 302] on span "colaborador" at bounding box center [416, 309] width 62 height 14
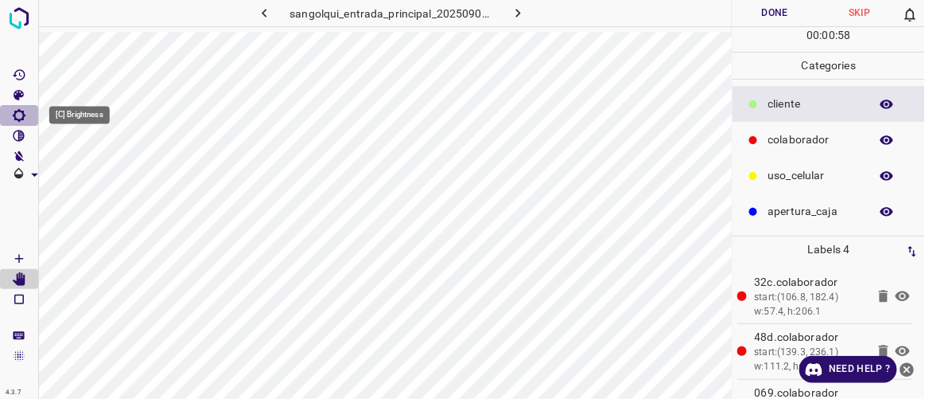
click at [25, 114] on icon "[C] Brightness" at bounding box center [19, 115] width 14 height 14
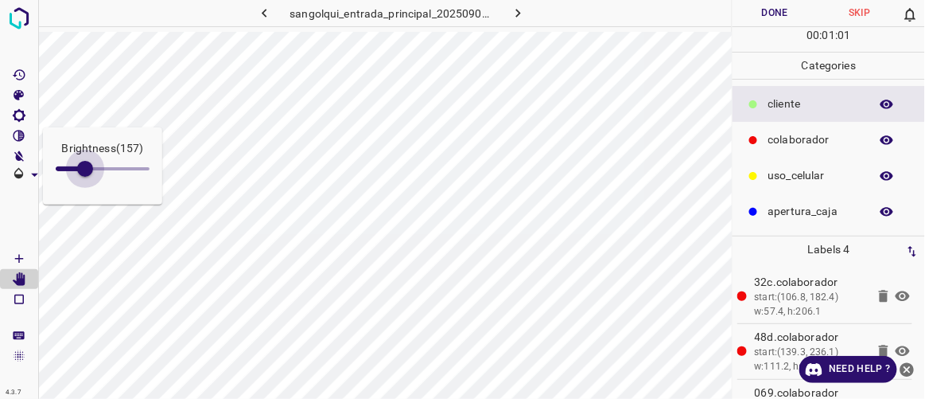
drag, startPoint x: 68, startPoint y: 165, endPoint x: 87, endPoint y: 179, distance: 23.2
click at [87, 177] on span at bounding box center [85, 169] width 16 height 16
type input "168"
click at [773, 21] on button "Done" at bounding box center [775, 13] width 84 height 26
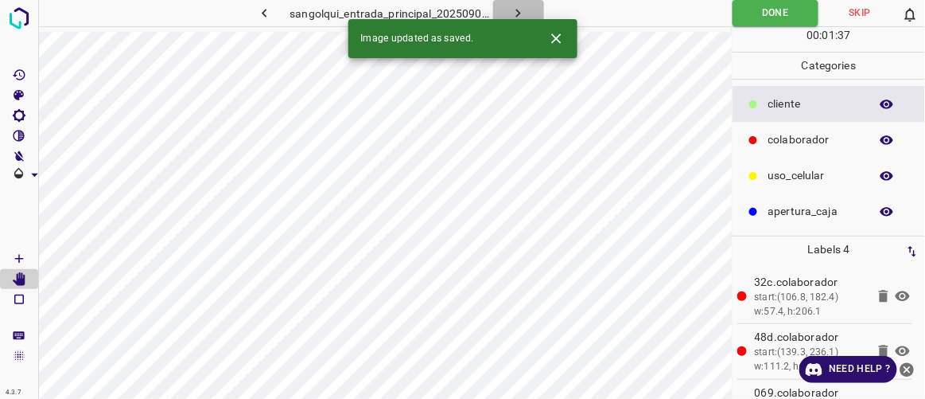
click at [515, 5] on icon "button" at bounding box center [518, 13] width 17 height 17
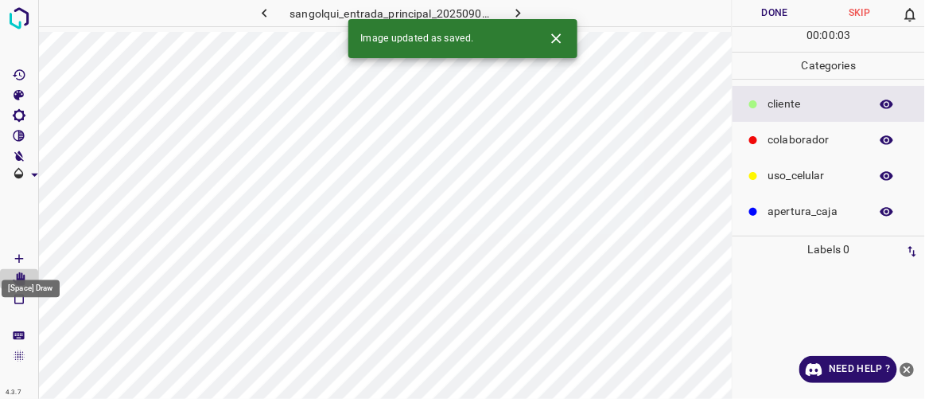
click at [17, 255] on icon "[Space] Draw" at bounding box center [19, 258] width 14 height 14
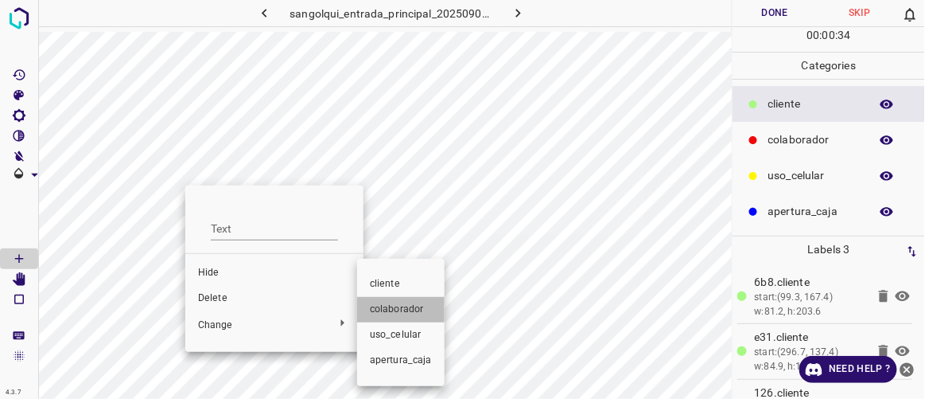
click at [384, 307] on span "colaborador" at bounding box center [401, 309] width 62 height 14
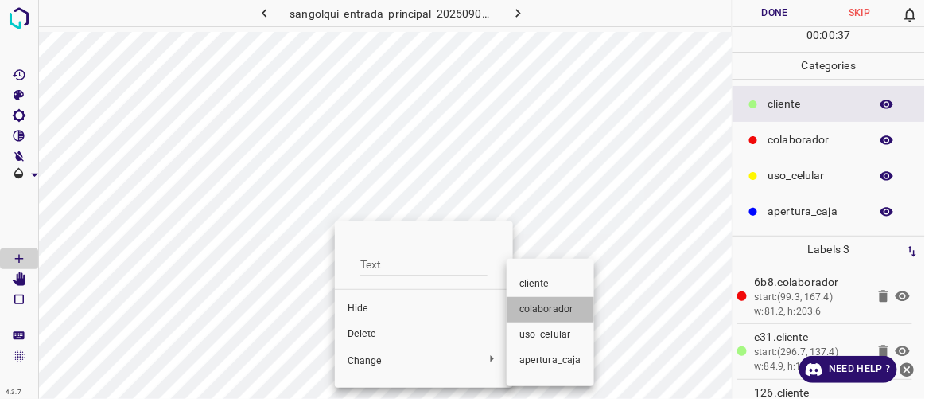
click at [545, 309] on span "colaborador" at bounding box center [551, 309] width 62 height 14
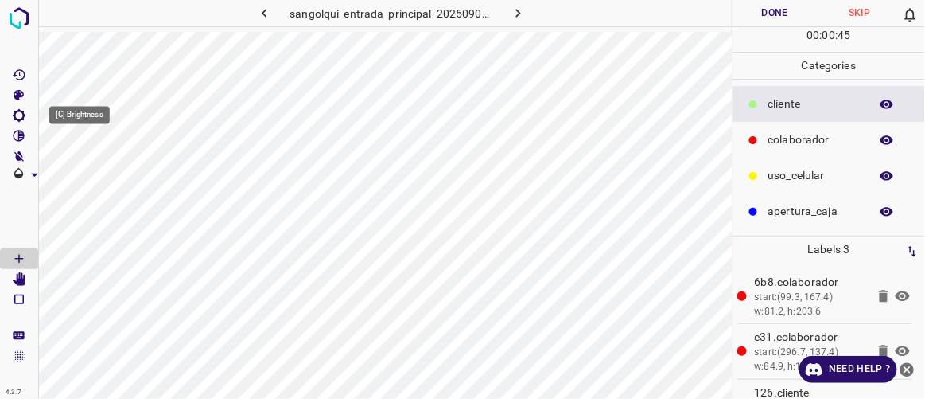
click at [16, 120] on icon "[C] Brightness" at bounding box center [19, 115] width 14 height 14
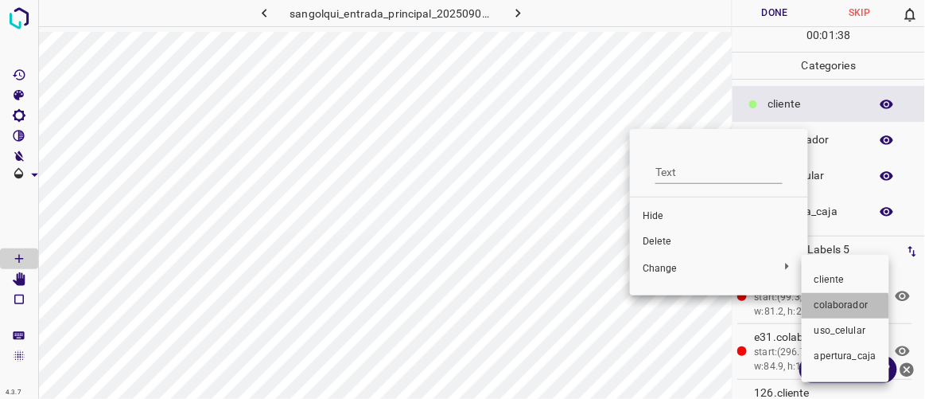
click at [836, 309] on span "colaborador" at bounding box center [846, 305] width 62 height 14
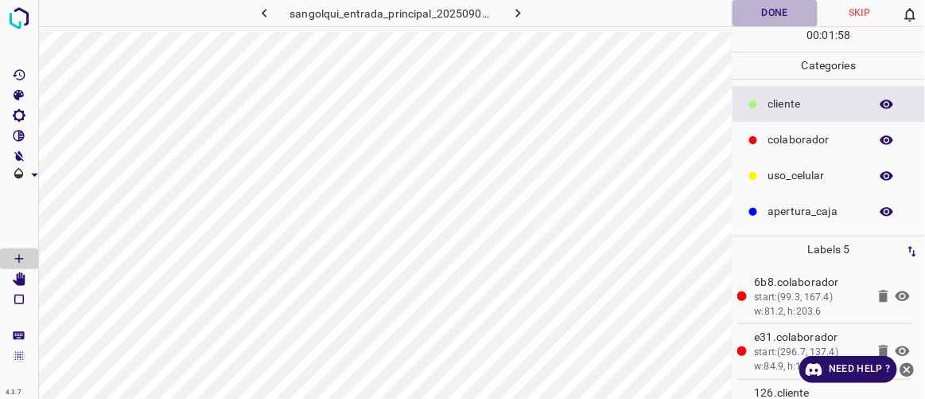
click at [765, 14] on button "Done" at bounding box center [775, 13] width 84 height 26
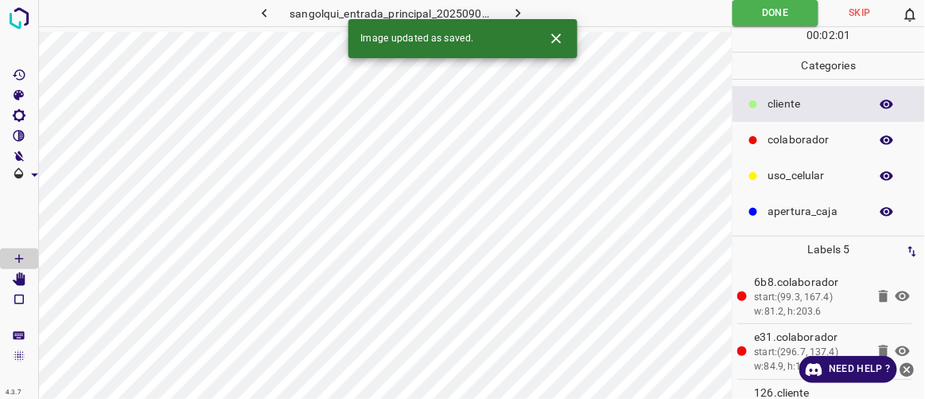
click at [518, 14] on icon "button" at bounding box center [518, 13] width 17 height 17
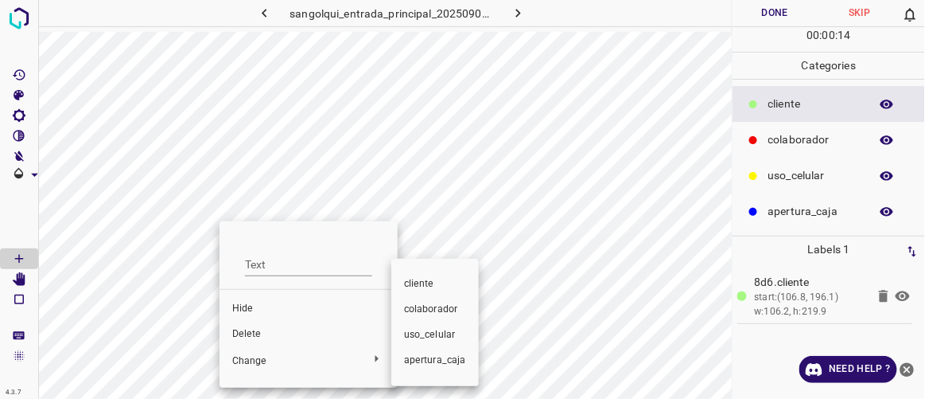
click at [410, 310] on span "colaborador" at bounding box center [435, 309] width 62 height 14
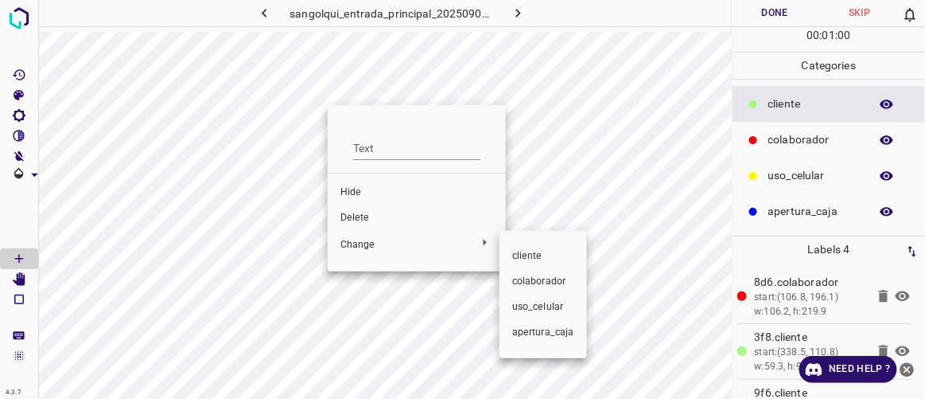
click at [532, 275] on span "colaborador" at bounding box center [543, 281] width 62 height 14
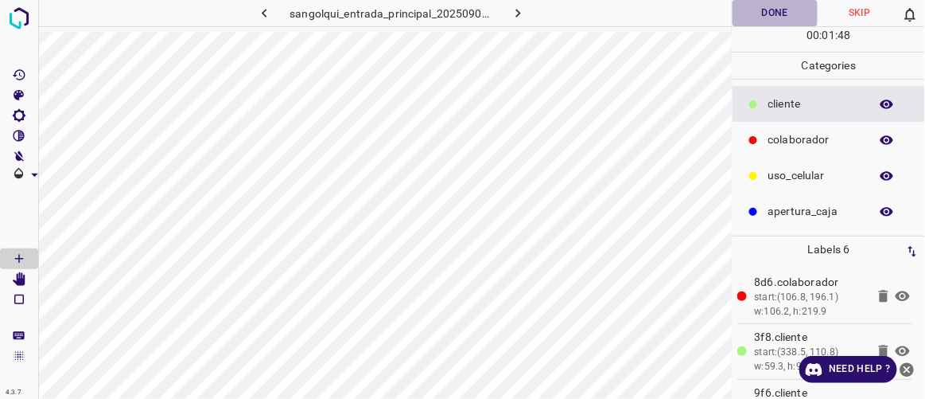
click at [779, 10] on button "Done" at bounding box center [775, 13] width 84 height 26
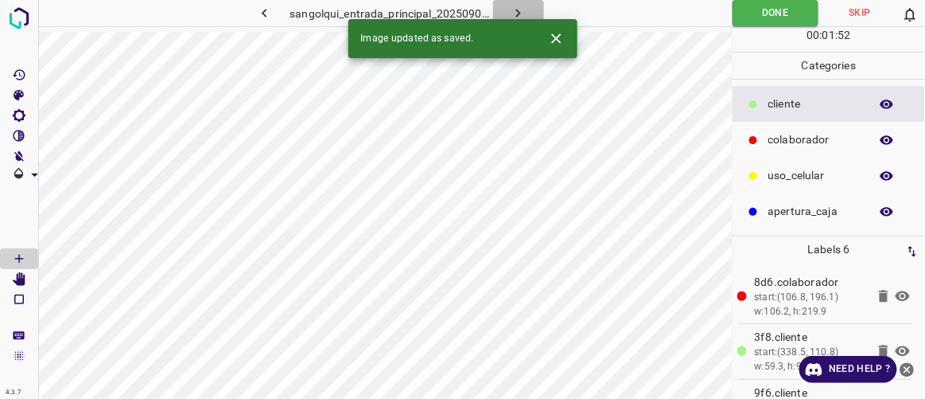
click at [519, 14] on icon "button" at bounding box center [518, 13] width 5 height 9
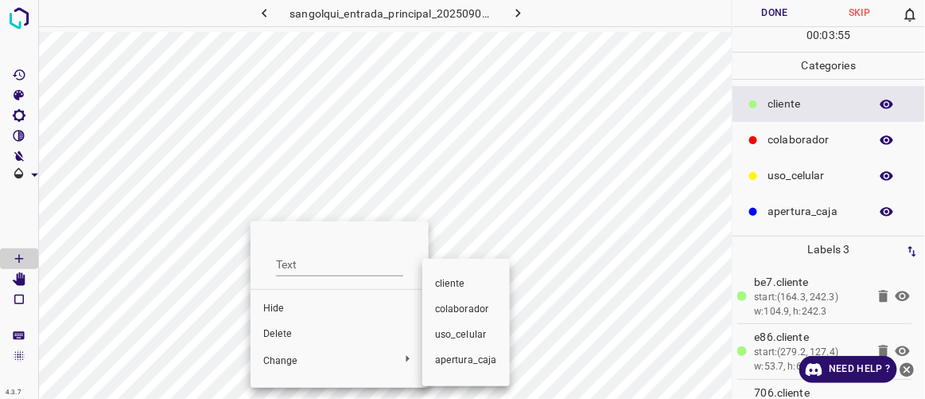
click at [469, 302] on span "colaborador" at bounding box center [466, 309] width 62 height 14
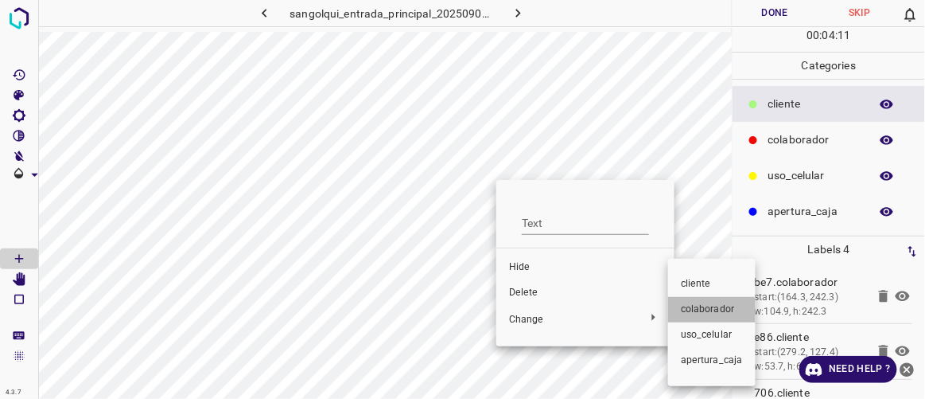
click at [699, 313] on span "colaborador" at bounding box center [712, 309] width 62 height 14
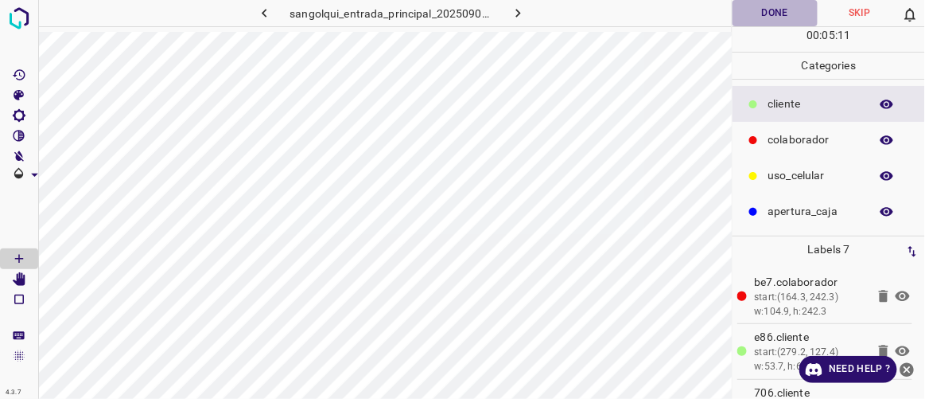
click at [781, 10] on button "Done" at bounding box center [775, 13] width 84 height 26
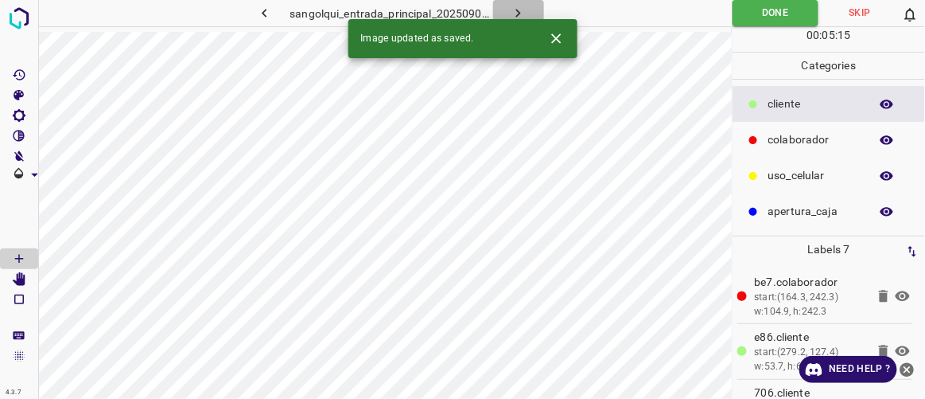
click at [521, 11] on icon "button" at bounding box center [518, 13] width 17 height 17
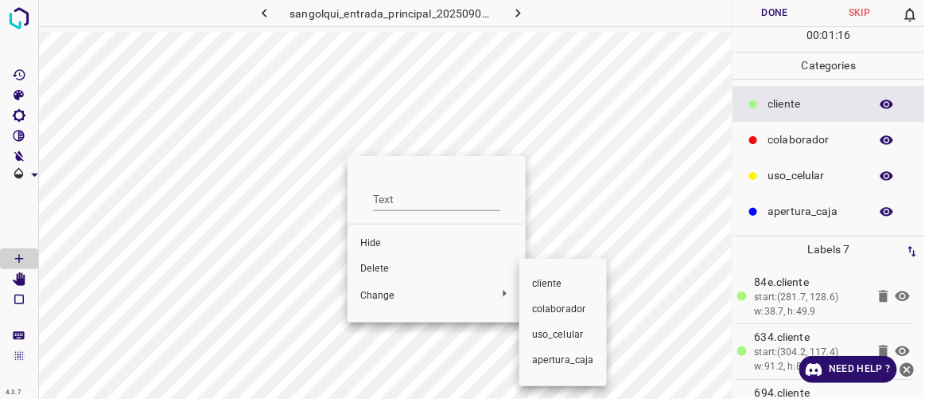
click at [395, 265] on div at bounding box center [462, 199] width 925 height 399
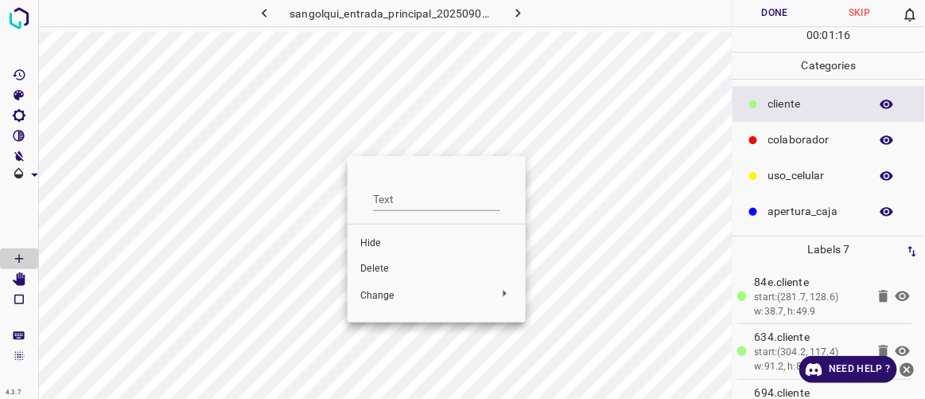
click at [380, 267] on span "Delete" at bounding box center [436, 269] width 153 height 14
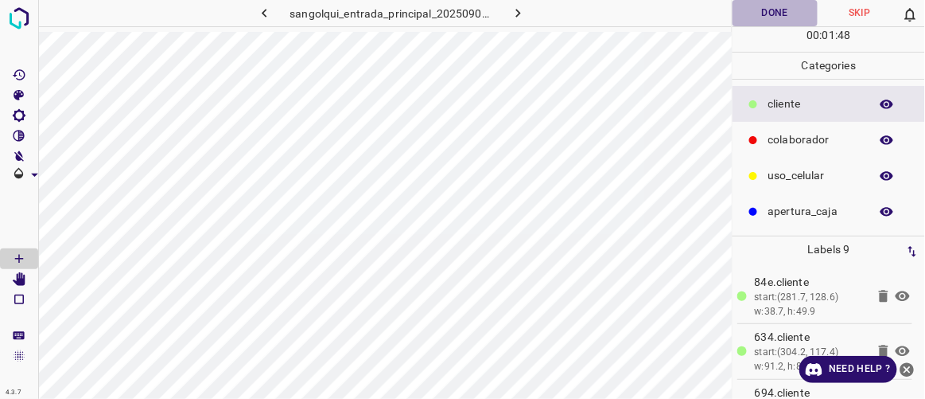
click at [780, 21] on button "Done" at bounding box center [775, 13] width 84 height 26
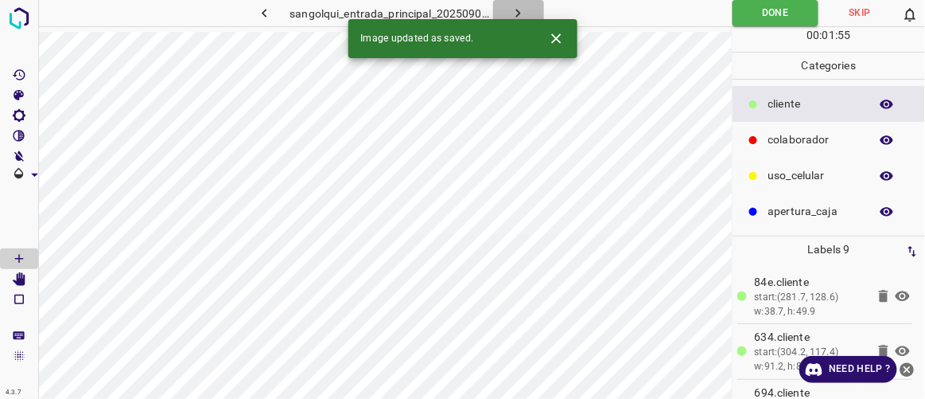
click at [518, 13] on icon "button" at bounding box center [518, 13] width 17 height 17
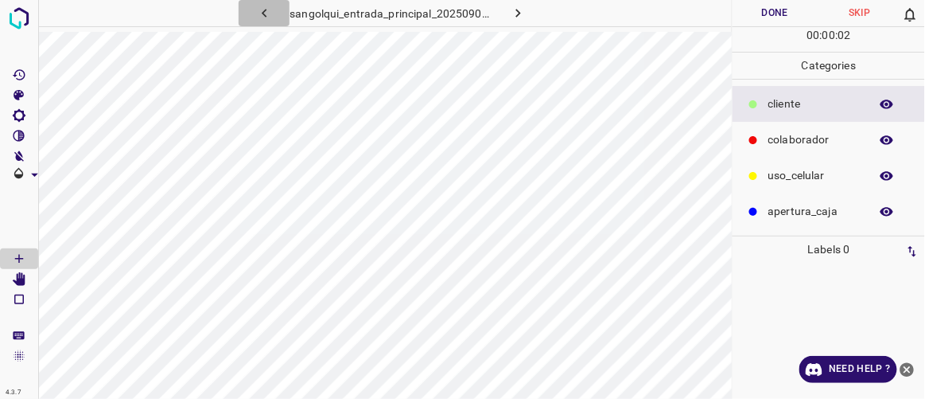
click at [267, 12] on icon "button" at bounding box center [264, 13] width 17 height 17
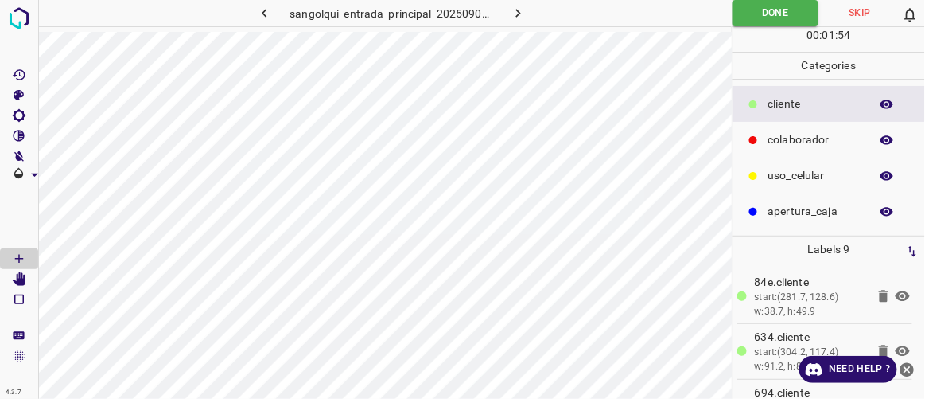
click at [267, 12] on icon "button" at bounding box center [264, 13] width 17 height 17
click at [521, 12] on icon "button" at bounding box center [518, 13] width 17 height 17
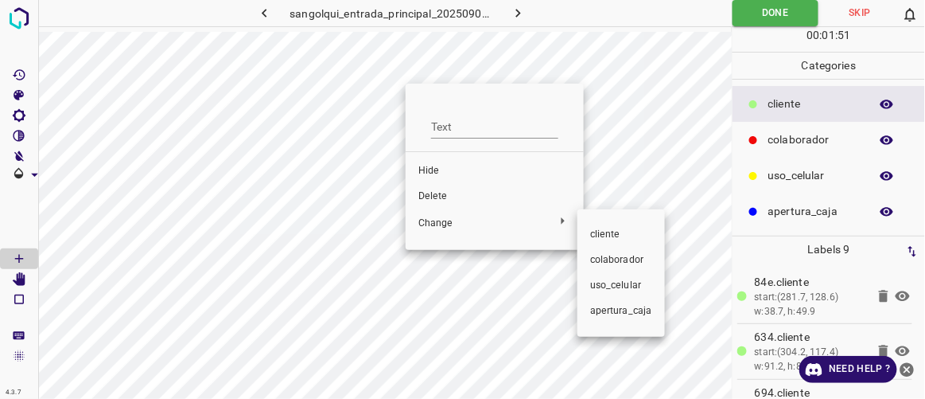
click at [593, 255] on span "colaborador" at bounding box center [621, 260] width 62 height 14
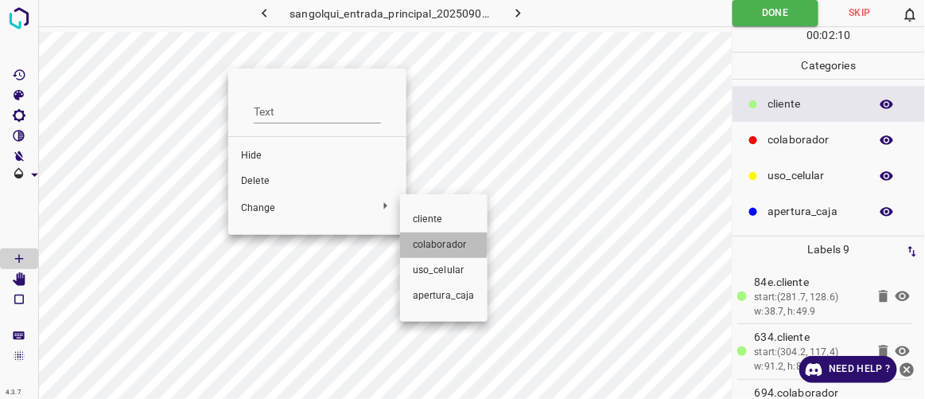
click at [431, 241] on span "colaborador" at bounding box center [444, 245] width 62 height 14
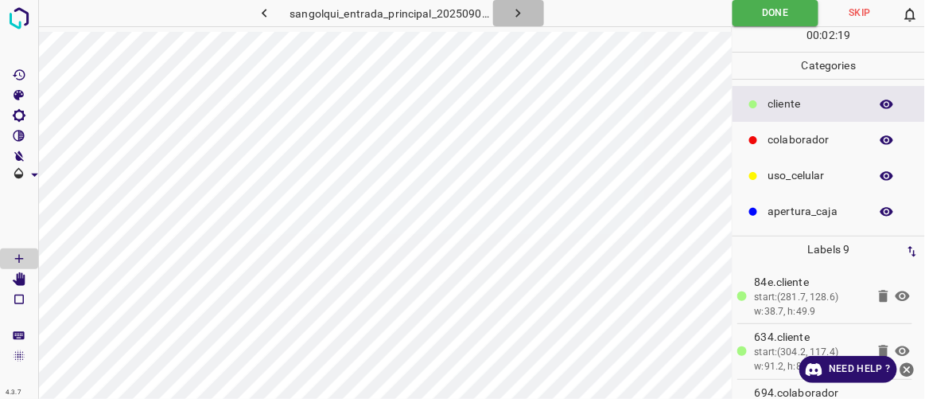
click at [524, 10] on icon "button" at bounding box center [518, 13] width 17 height 17
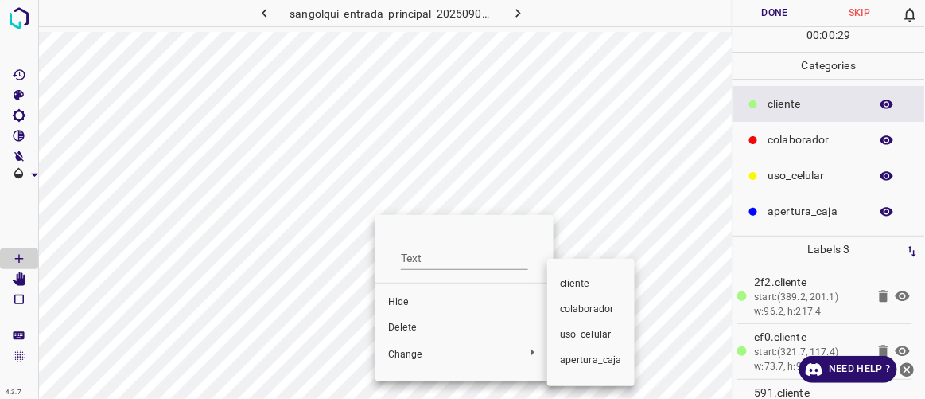
click at [574, 312] on span "colaborador" at bounding box center [591, 309] width 62 height 14
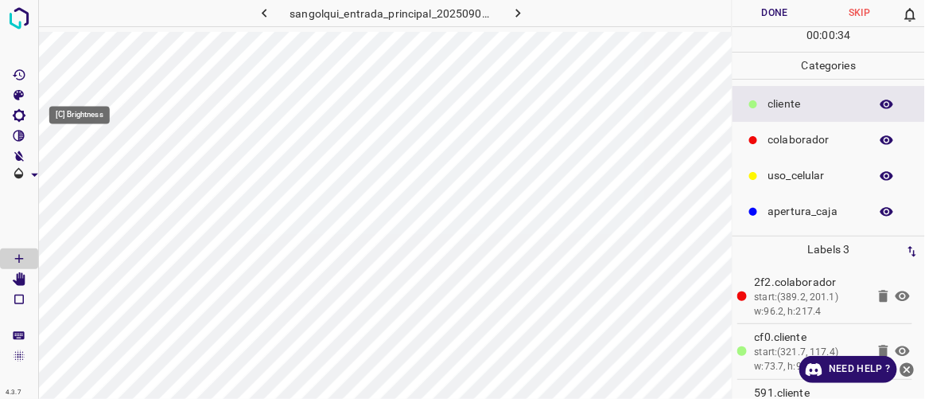
click at [18, 115] on icon "[C] Brightness" at bounding box center [19, 115] width 14 height 14
type input "161"
drag, startPoint x: 74, startPoint y: 166, endPoint x: 86, endPoint y: 170, distance: 12.6
click at [86, 170] on span at bounding box center [86, 169] width 16 height 16
click at [790, 15] on button "Done" at bounding box center [775, 13] width 84 height 26
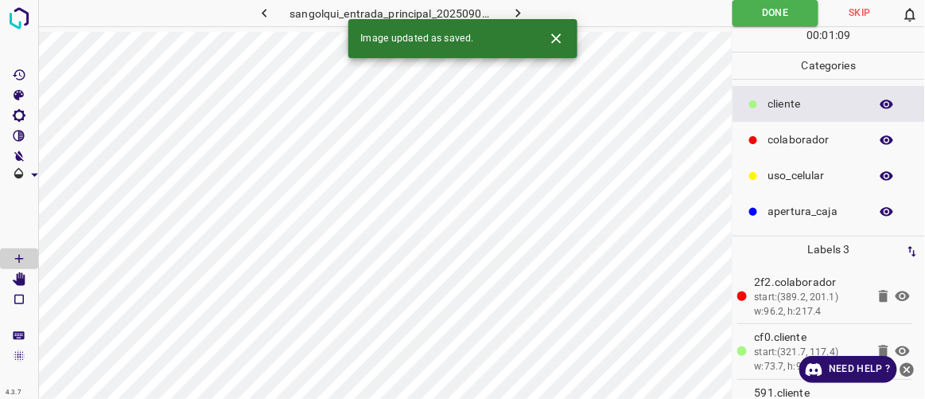
click at [516, 9] on icon "button" at bounding box center [518, 13] width 17 height 17
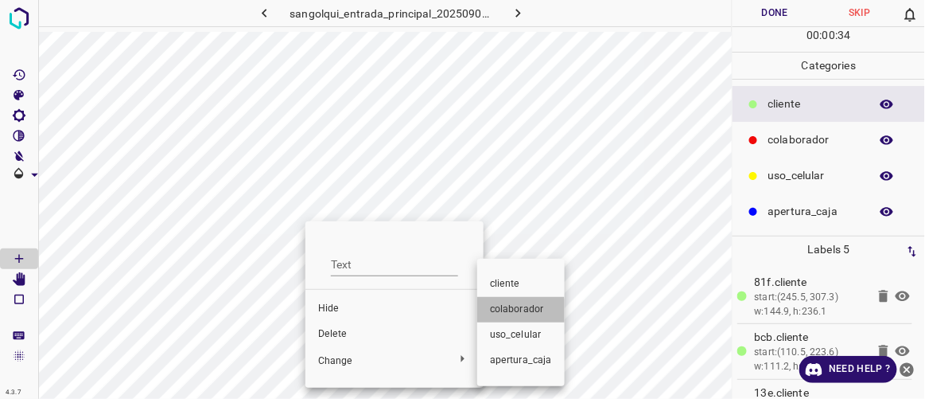
click at [506, 312] on span "colaborador" at bounding box center [521, 309] width 62 height 14
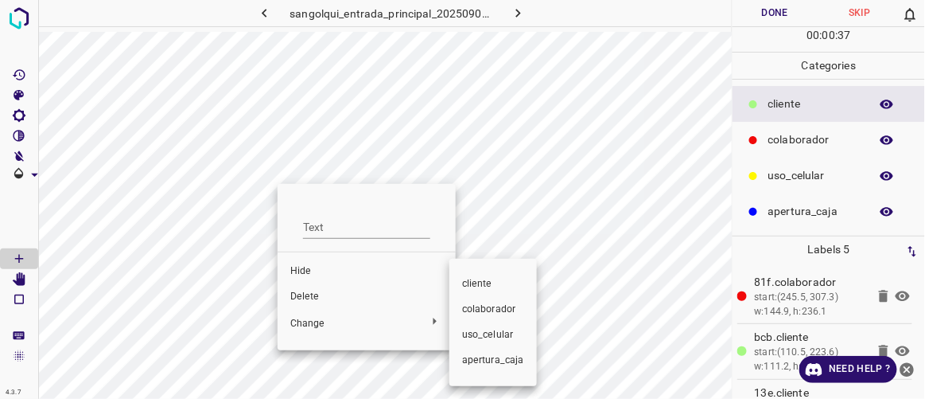
click at [476, 310] on span "colaborador" at bounding box center [493, 309] width 62 height 14
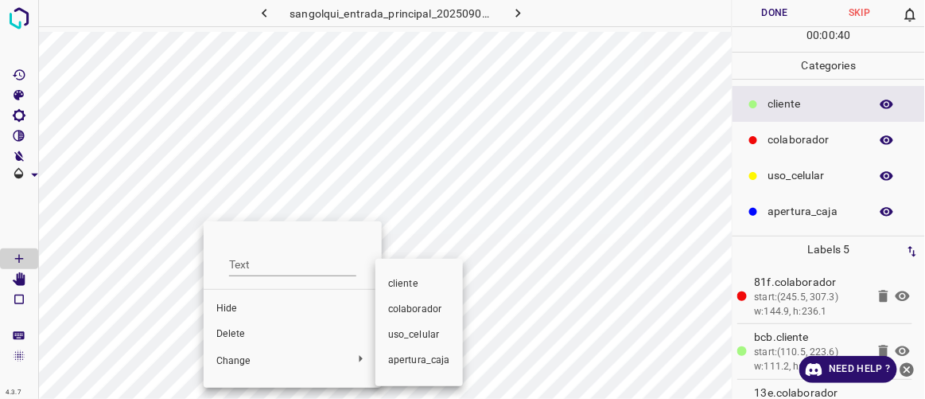
click at [411, 305] on span "colaborador" at bounding box center [419, 309] width 62 height 14
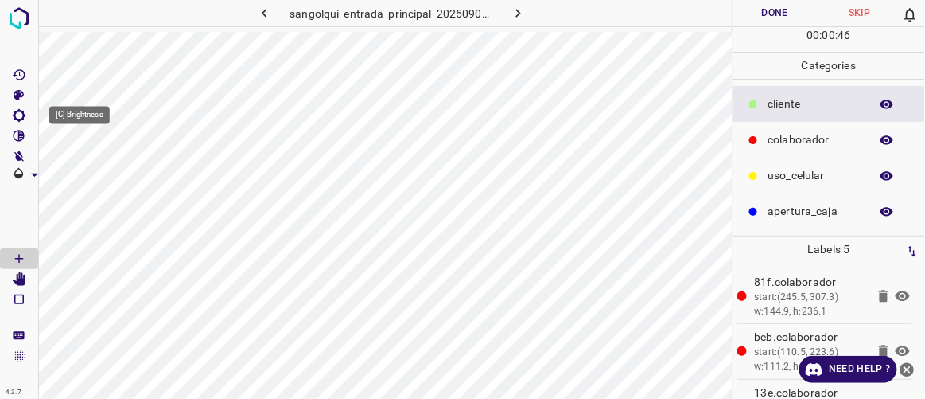
click at [24, 111] on icon "[C] Brightness" at bounding box center [19, 115] width 14 height 14
type input "165"
drag, startPoint x: 77, startPoint y: 164, endPoint x: 87, endPoint y: 168, distance: 10.3
click at [87, 168] on span at bounding box center [87, 169] width 16 height 16
click at [771, 14] on button "Done" at bounding box center [775, 13] width 84 height 26
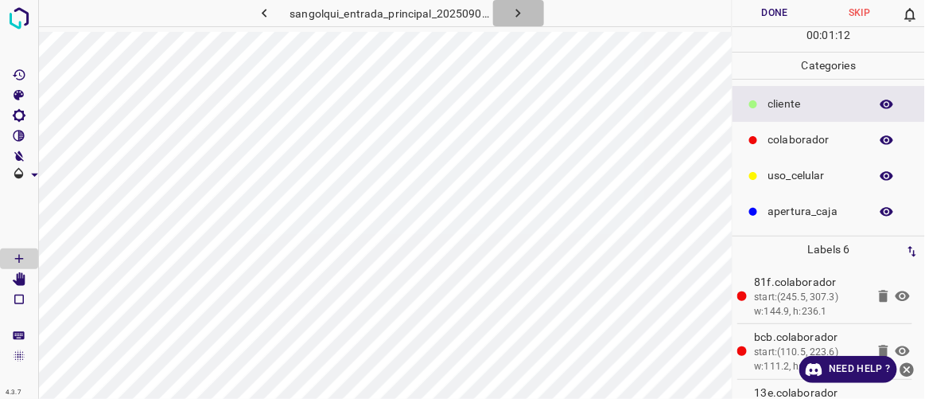
click at [525, 12] on icon "button" at bounding box center [518, 13] width 17 height 17
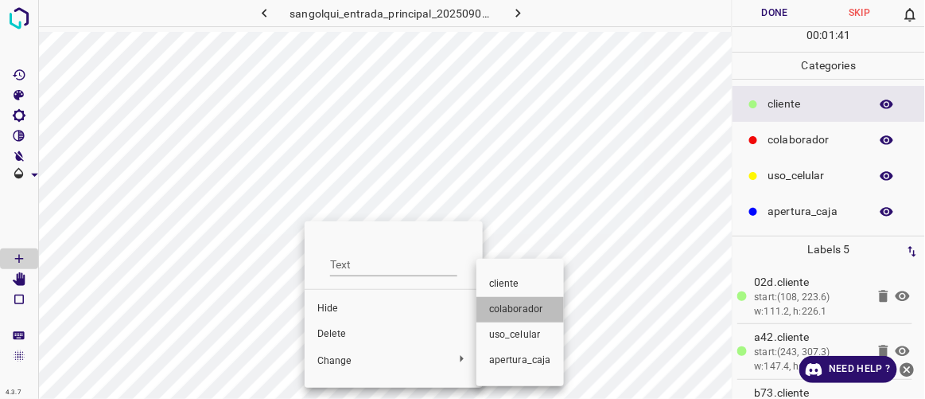
click at [522, 313] on span "colaborador" at bounding box center [520, 309] width 62 height 14
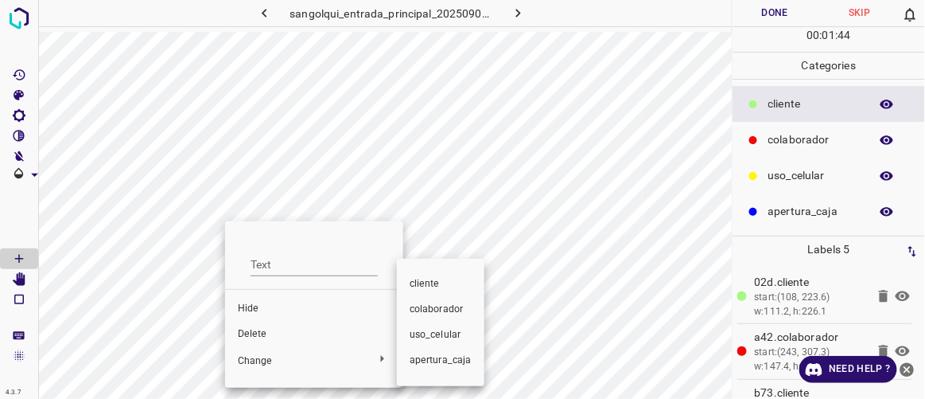
click at [435, 309] on span "colaborador" at bounding box center [441, 309] width 62 height 14
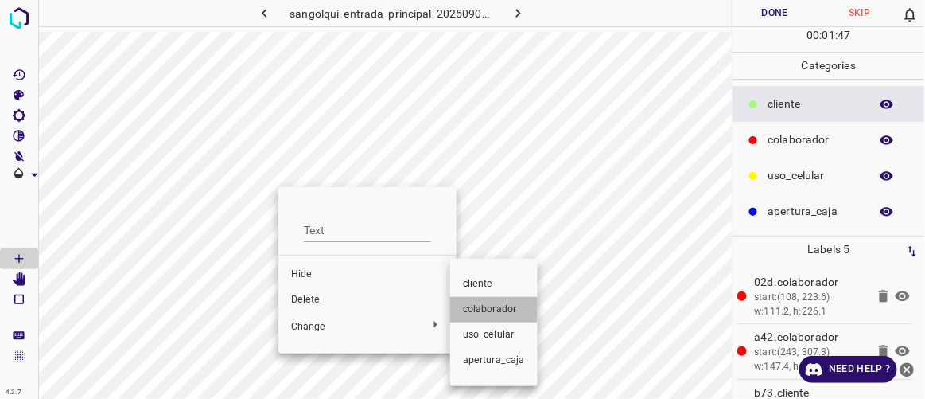
click at [477, 309] on span "colaborador" at bounding box center [494, 309] width 62 height 14
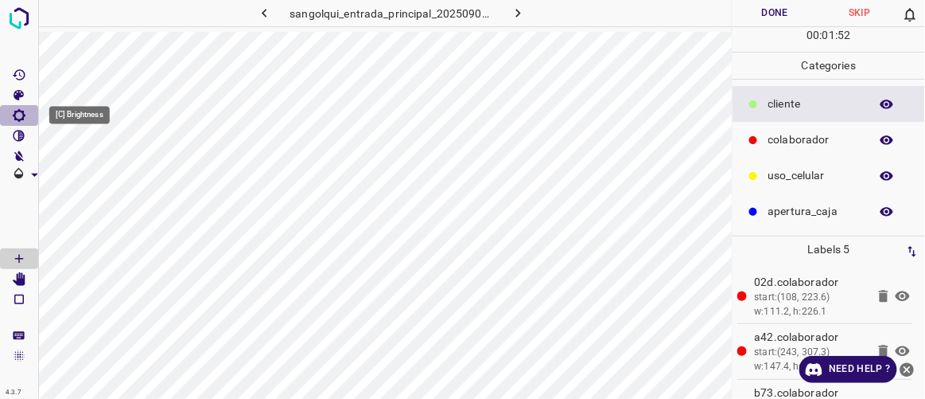
click at [24, 113] on icon "[C] Brightness" at bounding box center [19, 115] width 14 height 14
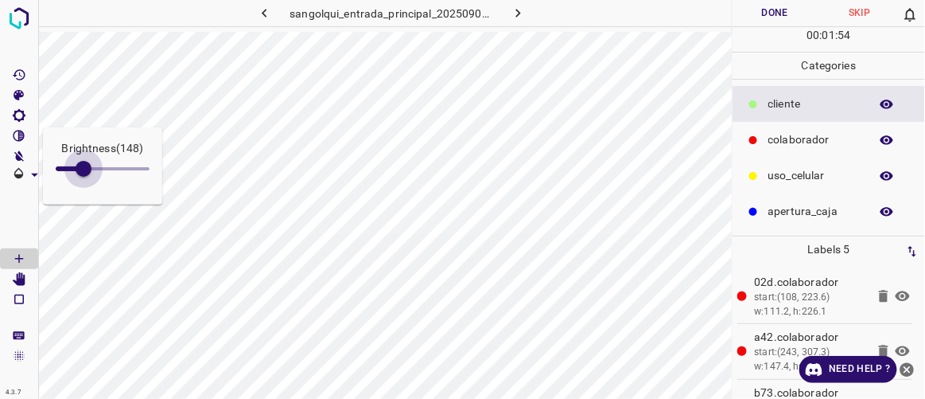
type input "165"
click at [87, 169] on span at bounding box center [87, 169] width 16 height 16
click at [773, 20] on button "Done" at bounding box center [775, 13] width 84 height 26
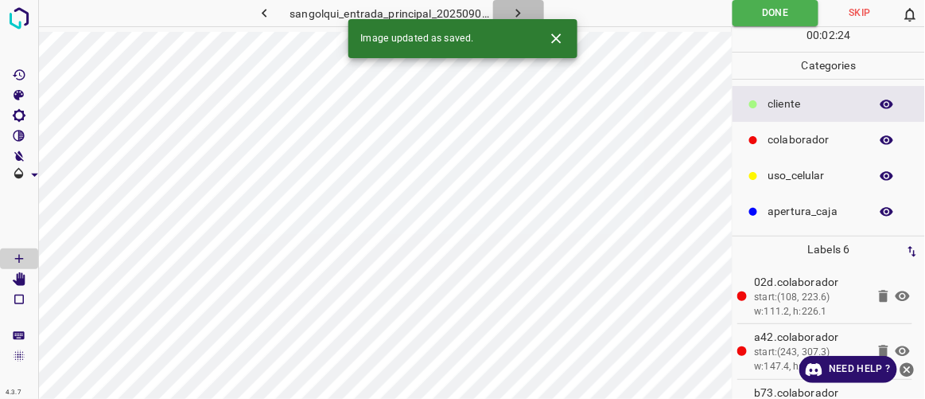
click at [516, 11] on icon "button" at bounding box center [518, 13] width 17 height 17
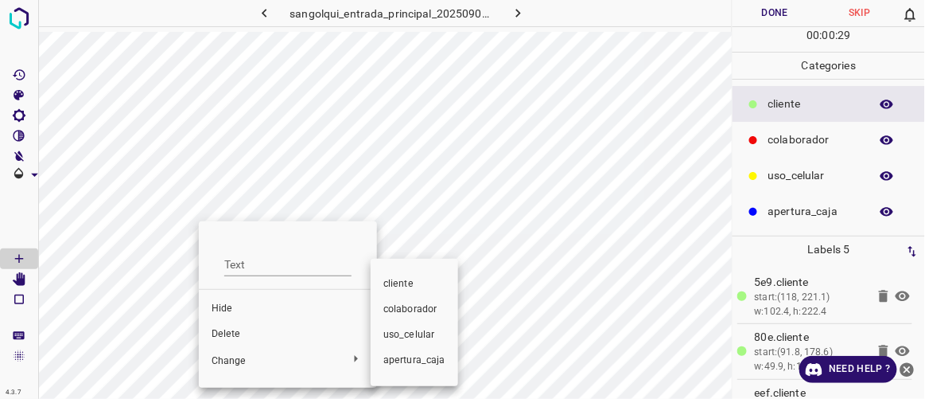
click at [393, 306] on span "colaborador" at bounding box center [414, 309] width 62 height 14
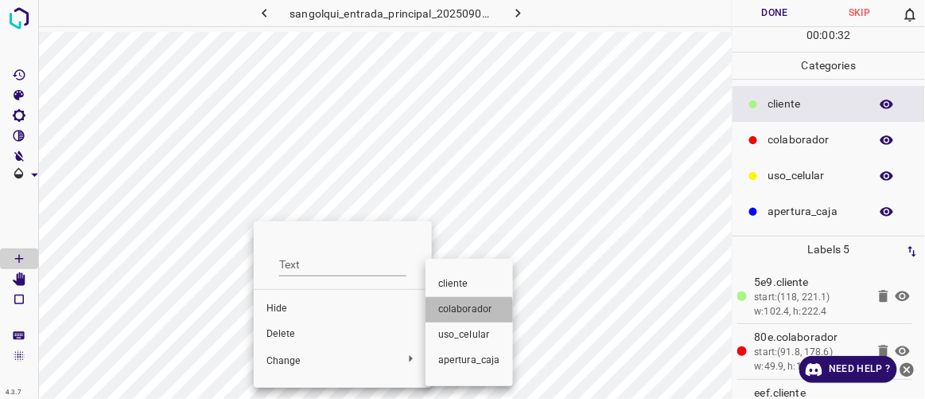
click at [448, 315] on span "colaborador" at bounding box center [469, 309] width 62 height 14
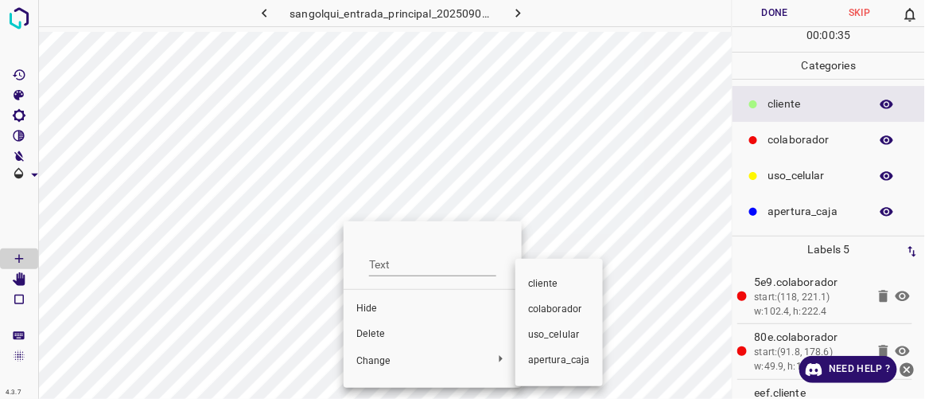
click at [537, 315] on span "colaborador" at bounding box center [559, 309] width 62 height 14
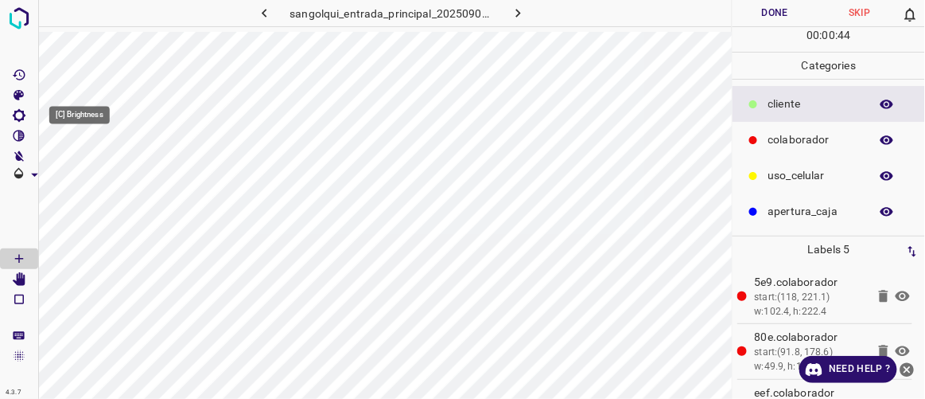
click at [21, 109] on icon "[C] Brightness" at bounding box center [19, 115] width 14 height 14
type input "182"
drag, startPoint x: 72, startPoint y: 165, endPoint x: 90, endPoint y: 177, distance: 21.4
click at [90, 177] on span at bounding box center [90, 169] width 16 height 16
click at [21, 277] on div "[Space] Draw" at bounding box center [30, 284] width 61 height 30
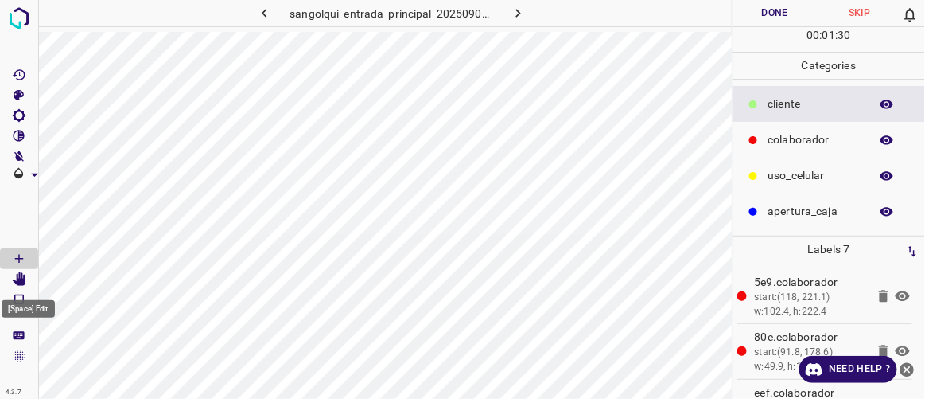
click at [24, 283] on icon "[Space] Edit" at bounding box center [19, 279] width 13 height 14
click at [18, 271] on div "[Space] Draw" at bounding box center [30, 284] width 61 height 30
click at [23, 281] on icon "[Space] Edit" at bounding box center [19, 279] width 13 height 14
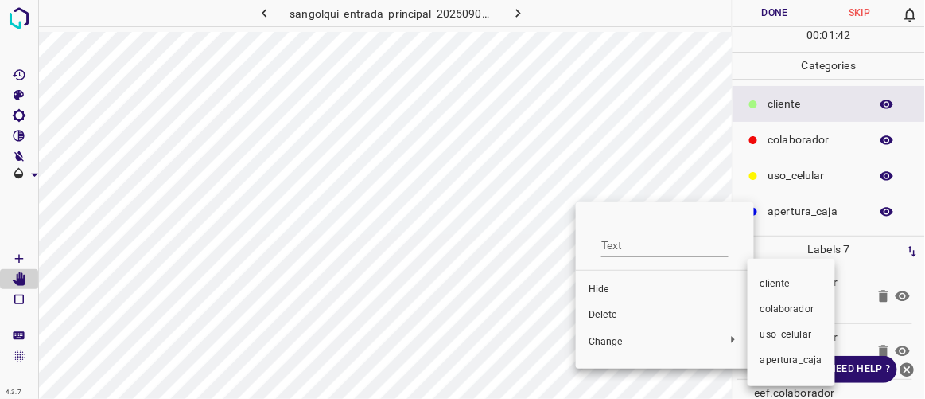
click at [796, 310] on span "colaborador" at bounding box center [792, 309] width 62 height 14
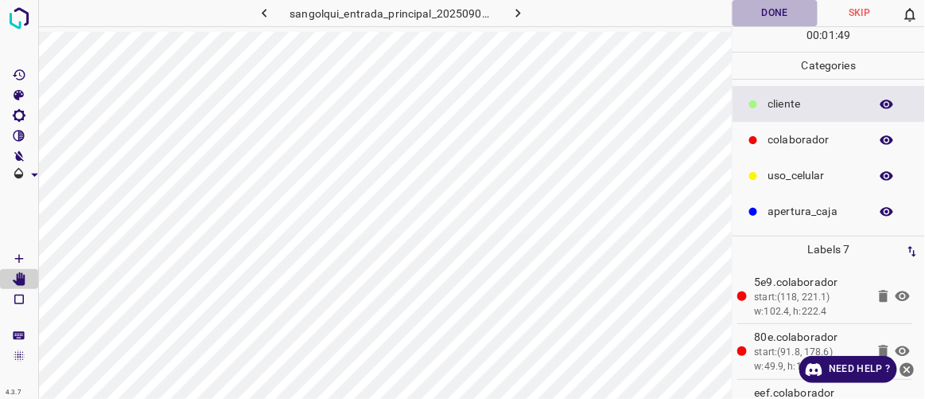
click at [772, 14] on button "Done" at bounding box center [775, 13] width 84 height 26
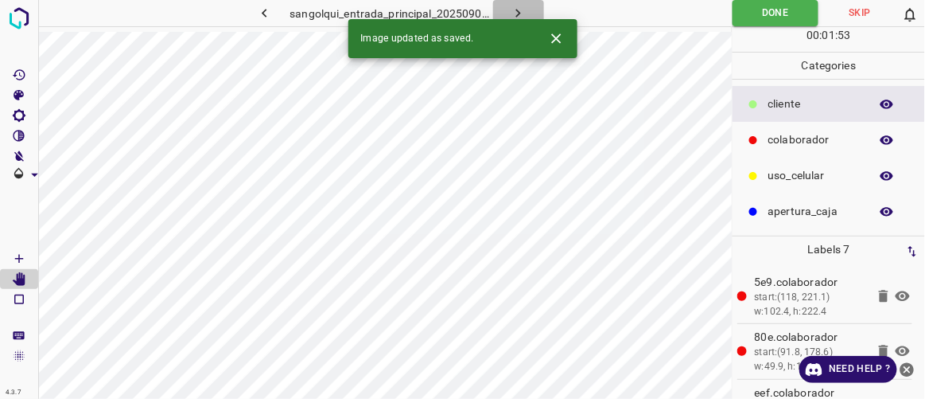
click at [520, 14] on icon "button" at bounding box center [518, 13] width 17 height 17
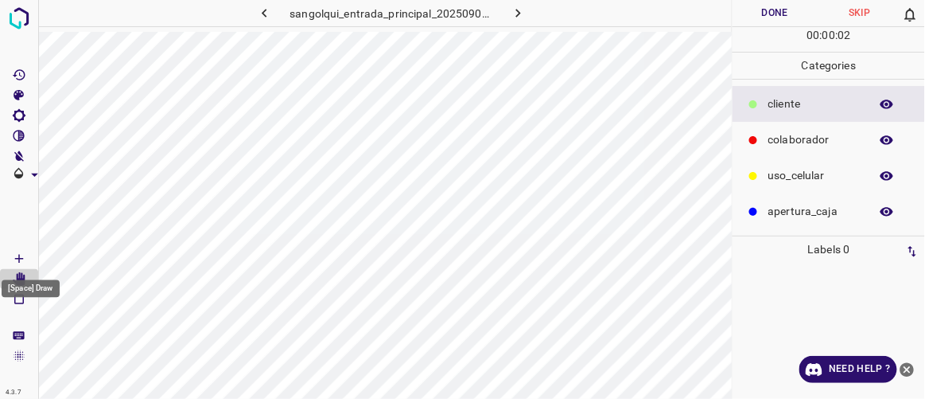
click at [21, 255] on icon "[Space] Draw" at bounding box center [19, 258] width 14 height 14
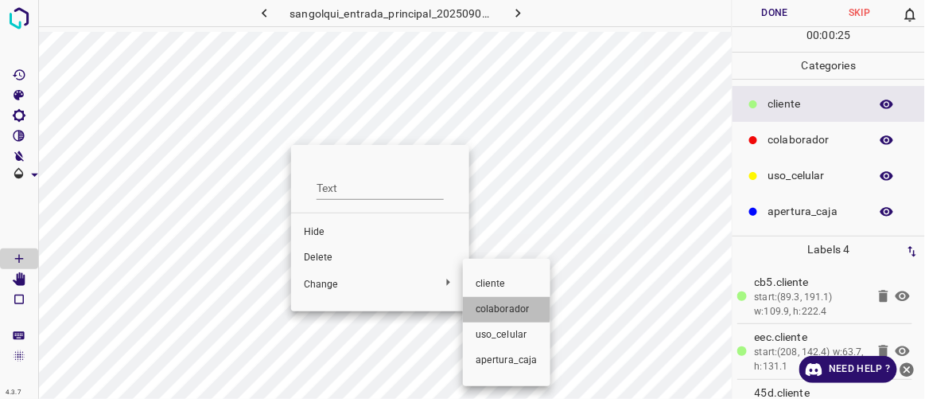
click at [482, 302] on span "colaborador" at bounding box center [507, 309] width 62 height 14
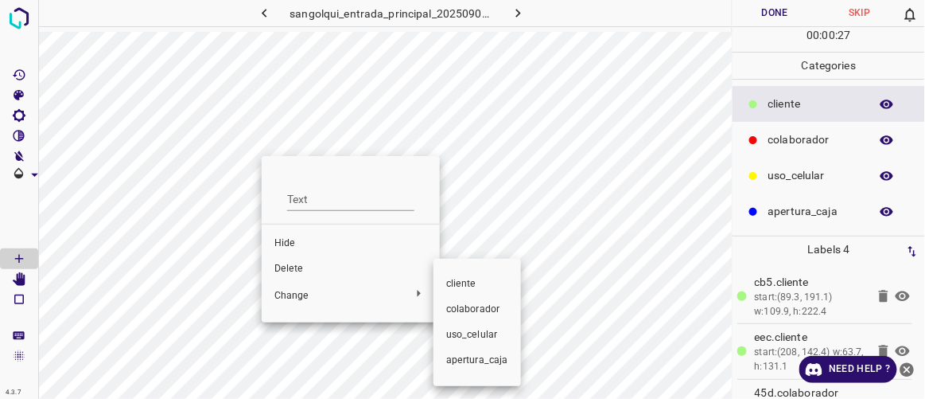
click at [460, 313] on span "colaborador" at bounding box center [477, 309] width 62 height 14
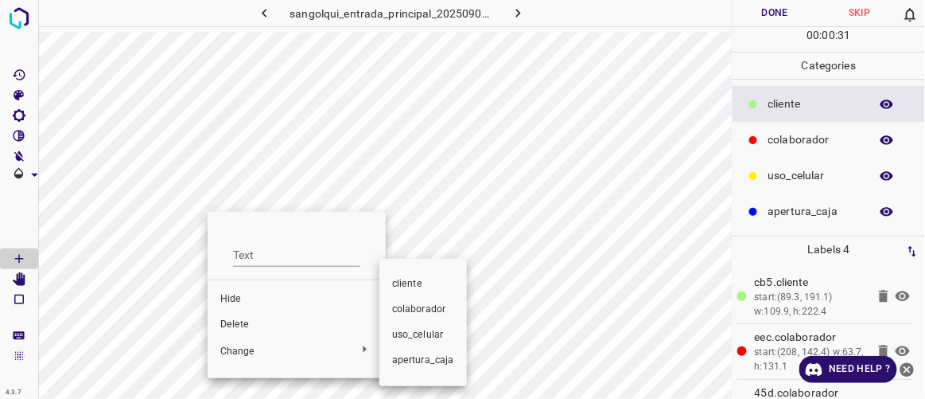
click at [434, 313] on span "colaborador" at bounding box center [423, 309] width 62 height 14
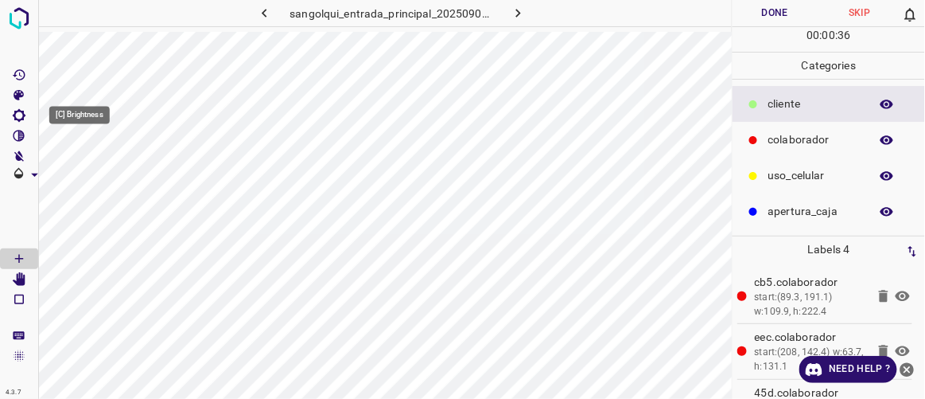
click at [19, 115] on icon "[C] Brightness" at bounding box center [19, 115] width 14 height 14
type input "178"
drag, startPoint x: 79, startPoint y: 164, endPoint x: 89, endPoint y: 172, distance: 13.0
click at [89, 172] on span at bounding box center [89, 169] width 16 height 16
click at [20, 279] on icon "[Space] Edit" at bounding box center [19, 279] width 13 height 14
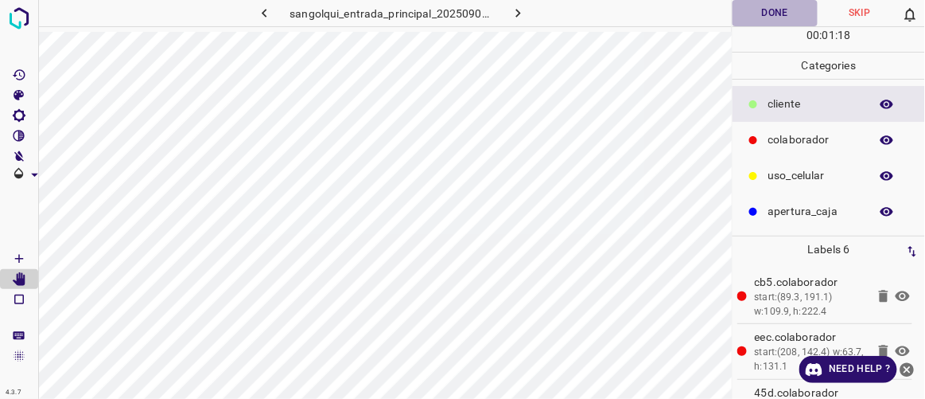
click at [785, 18] on button "Done" at bounding box center [775, 13] width 84 height 26
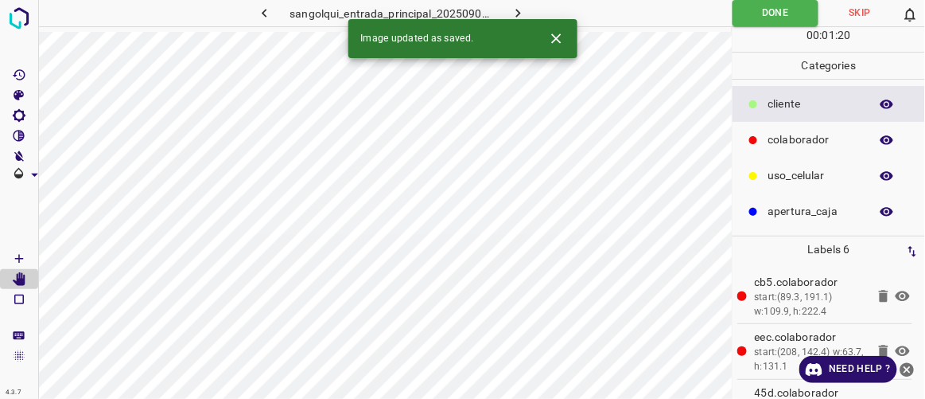
click at [510, 7] on icon "button" at bounding box center [518, 13] width 17 height 17
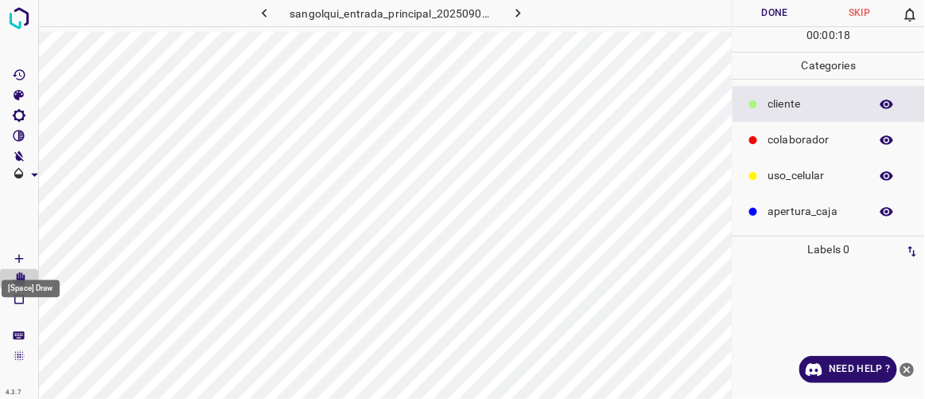
click at [28, 259] on Draw"] "[Space] Draw" at bounding box center [19, 258] width 38 height 21
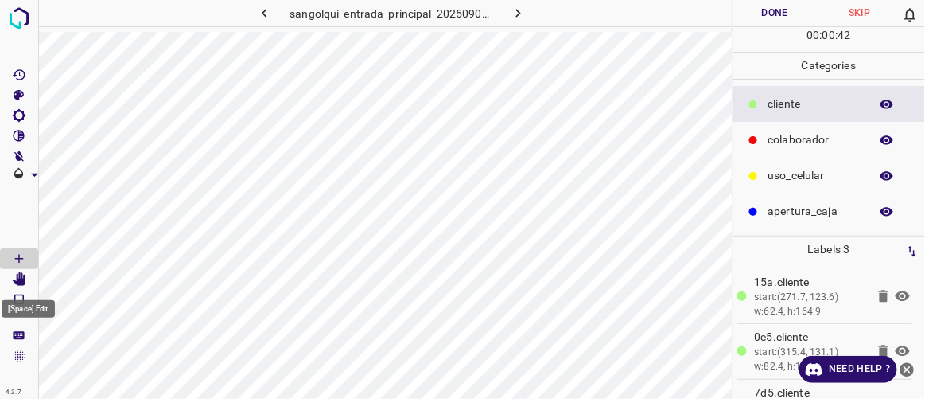
click at [23, 283] on icon "[Space] Edit" at bounding box center [19, 279] width 13 height 14
click at [17, 115] on icon "[C] Brightness" at bounding box center [19, 115] width 14 height 14
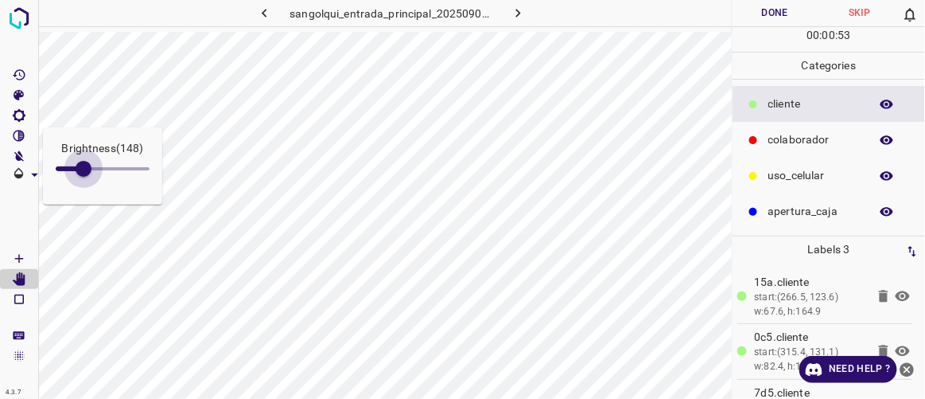
type input "157"
drag, startPoint x: 74, startPoint y: 166, endPoint x: 85, endPoint y: 169, distance: 11.4
click at [85, 169] on span at bounding box center [85, 169] width 16 height 16
click at [18, 251] on icon "[Space] Draw" at bounding box center [19, 258] width 14 height 14
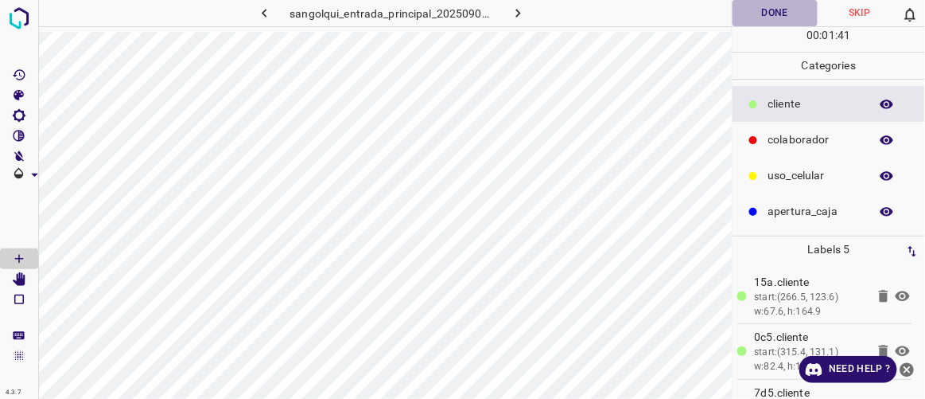
click at [778, 7] on button "Done" at bounding box center [775, 13] width 84 height 26
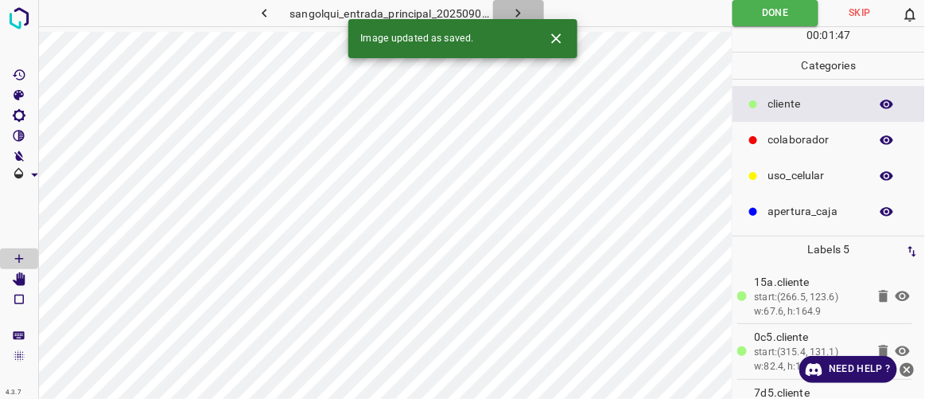
click at [519, 12] on icon "button" at bounding box center [518, 13] width 5 height 9
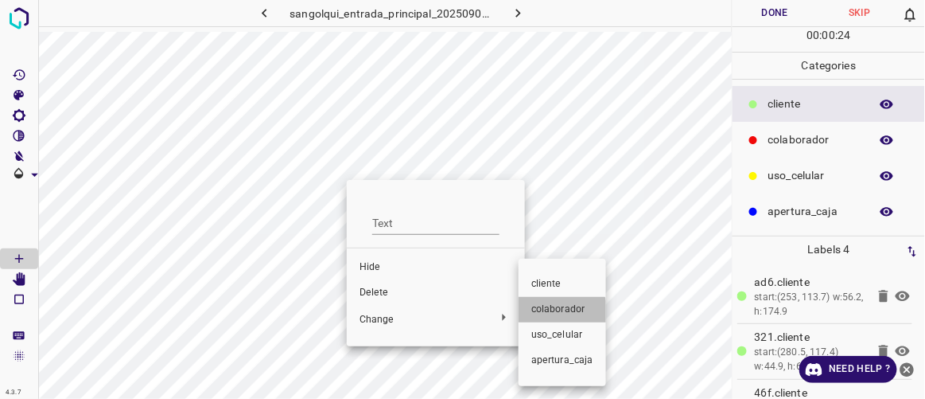
click at [551, 313] on span "colaborador" at bounding box center [562, 309] width 62 height 14
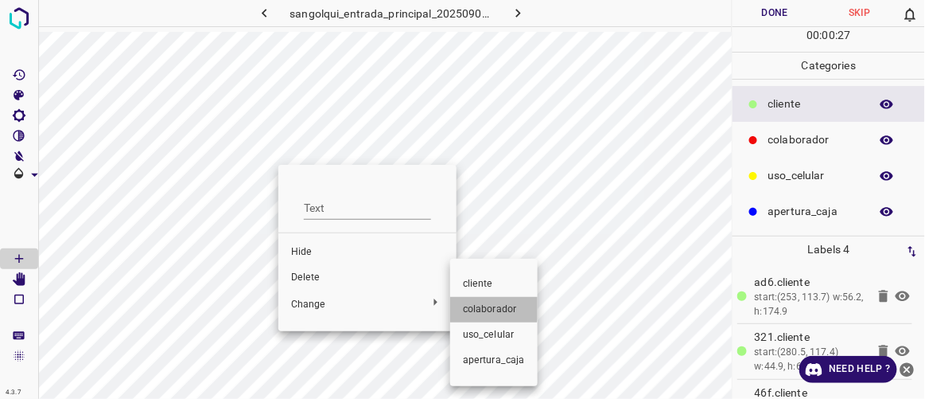
click at [471, 302] on span "colaborador" at bounding box center [494, 309] width 62 height 14
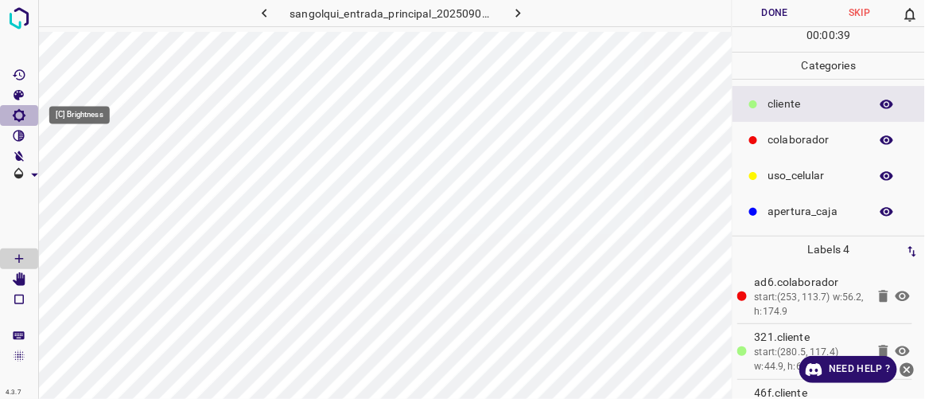
click at [18, 115] on icon "[C] Brightness" at bounding box center [19, 115] width 14 height 14
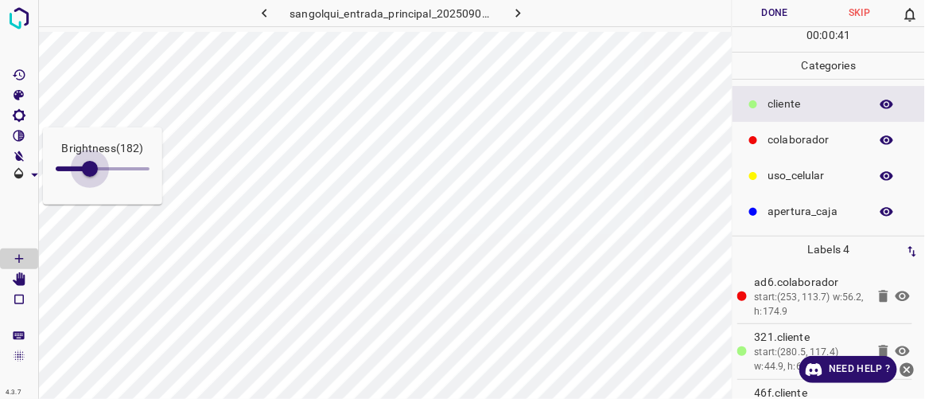
drag, startPoint x: 79, startPoint y: 163, endPoint x: 91, endPoint y: 169, distance: 13.9
click at [91, 169] on span at bounding box center [90, 169] width 16 height 16
drag, startPoint x: 95, startPoint y: 172, endPoint x: 86, endPoint y: 169, distance: 10.1
click at [86, 169] on span at bounding box center [87, 169] width 16 height 16
type input "161"
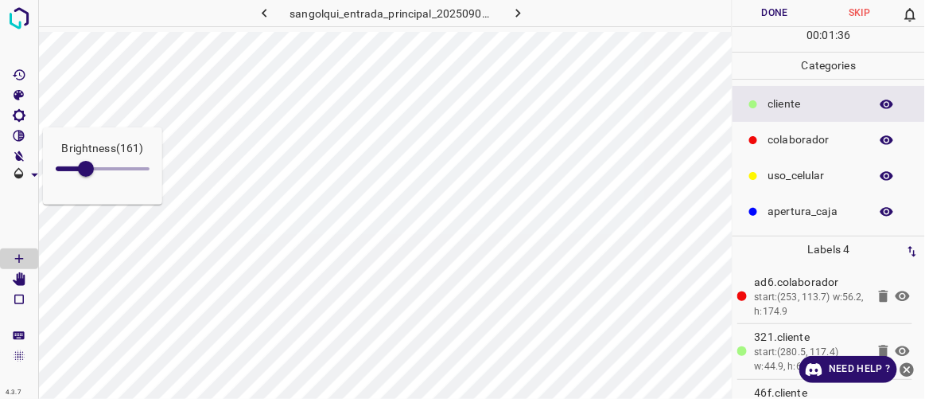
click at [777, 14] on button "Done" at bounding box center [775, 13] width 84 height 26
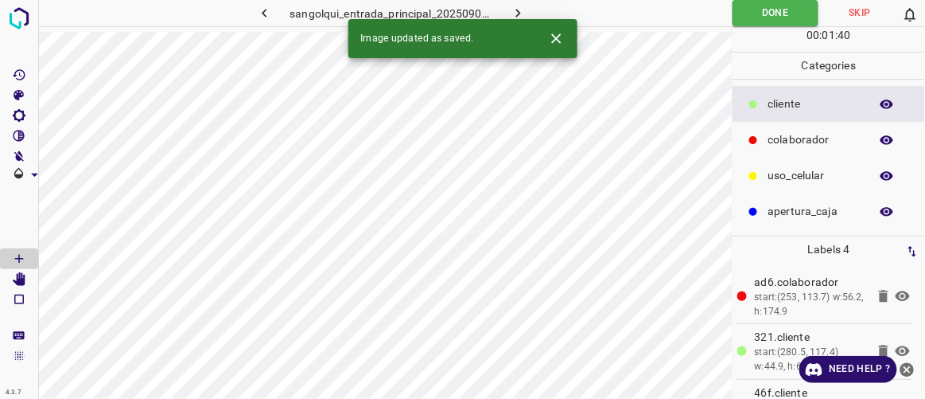
click at [524, 11] on icon "button" at bounding box center [518, 13] width 17 height 17
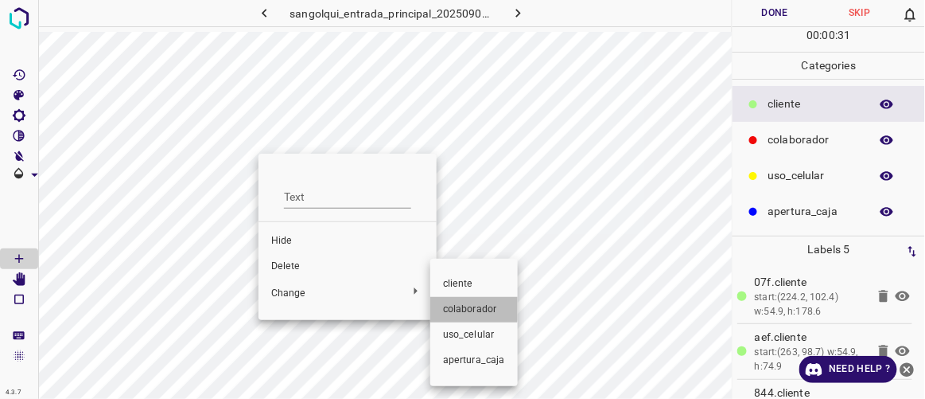
click at [460, 307] on span "colaborador" at bounding box center [474, 309] width 62 height 14
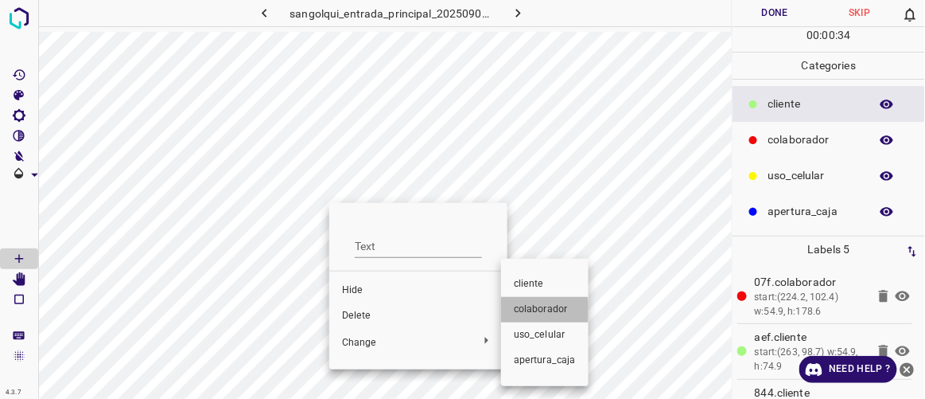
click at [530, 310] on span "colaborador" at bounding box center [545, 309] width 62 height 14
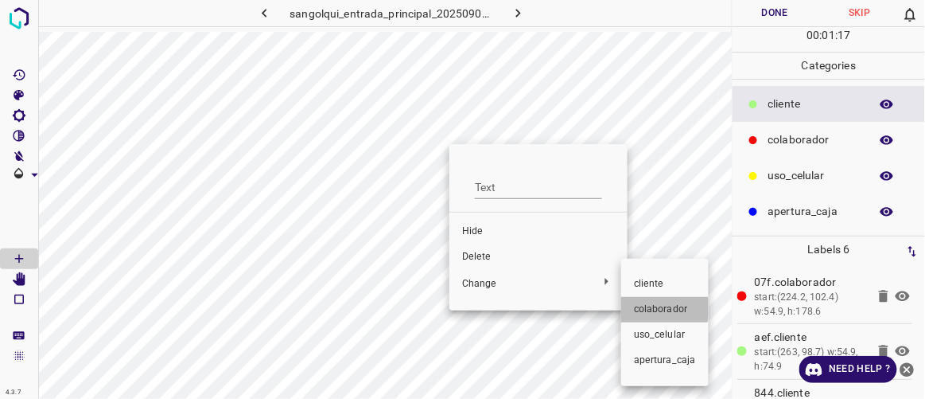
click at [642, 307] on span "colaborador" at bounding box center [665, 309] width 62 height 14
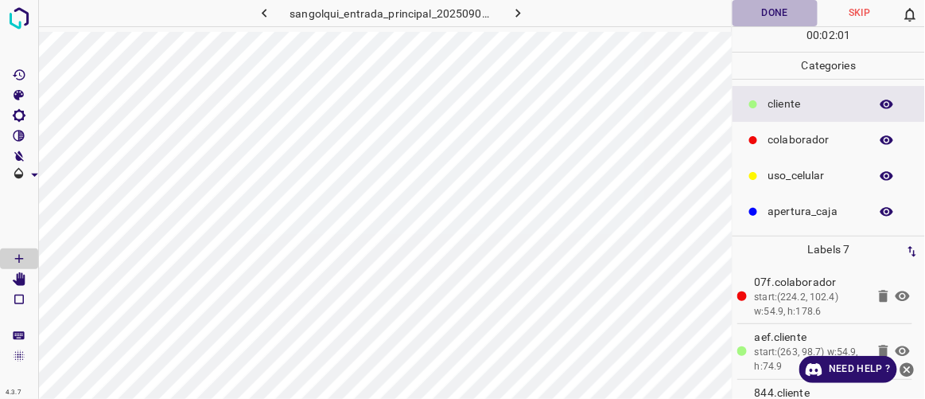
click at [790, 17] on button "Done" at bounding box center [775, 13] width 84 height 26
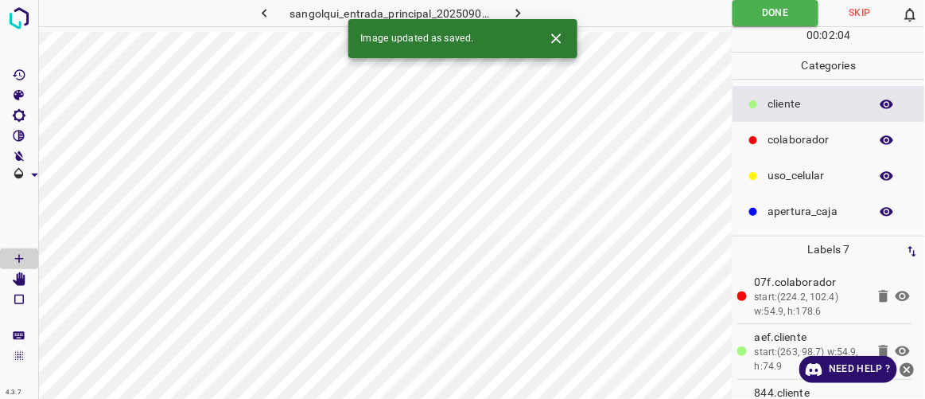
click at [521, 9] on icon "button" at bounding box center [518, 13] width 17 height 17
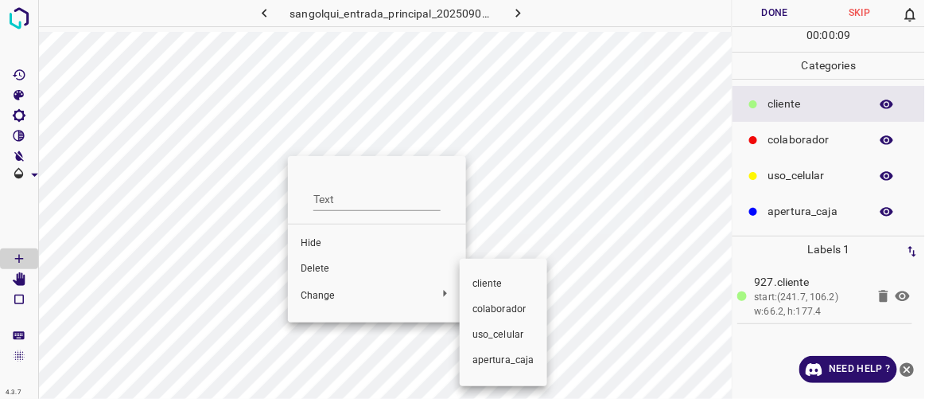
click at [508, 307] on span "colaborador" at bounding box center [504, 309] width 62 height 14
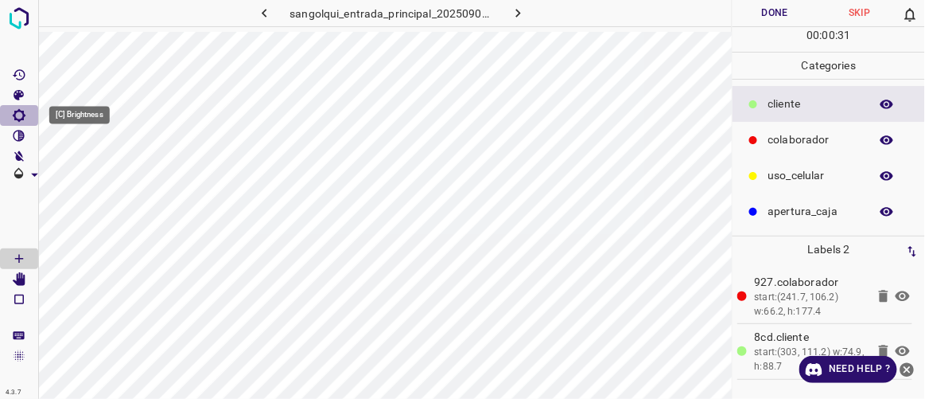
click at [21, 119] on icon "[C] Brightness" at bounding box center [19, 115] width 13 height 13
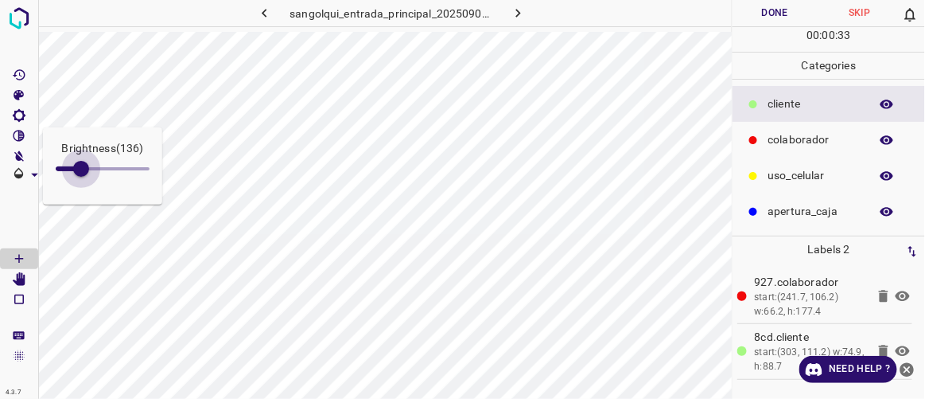
type input "140"
click at [82, 173] on span at bounding box center [82, 169] width 16 height 16
click at [785, 15] on button "Done" at bounding box center [775, 13] width 84 height 26
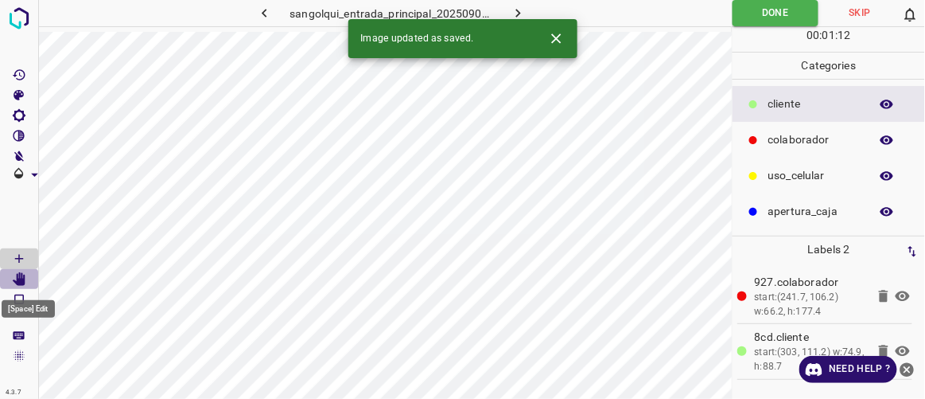
click at [21, 277] on icon "[Space] Edit" at bounding box center [19, 279] width 13 height 14
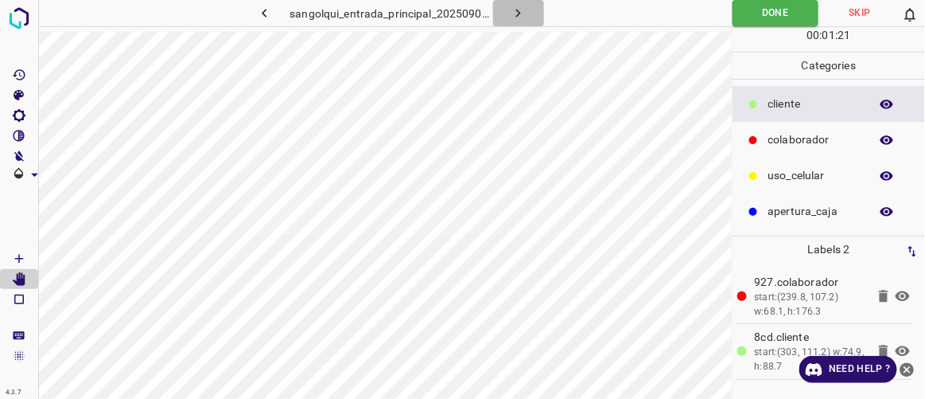
click at [526, 12] on icon "button" at bounding box center [518, 13] width 17 height 17
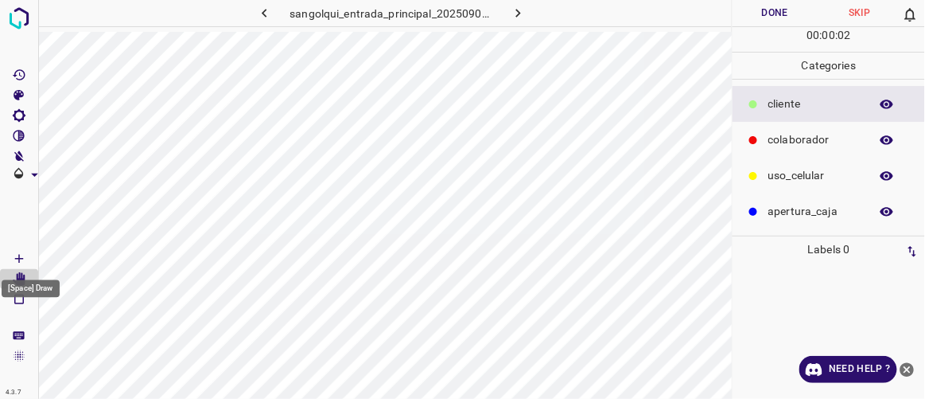
click at [29, 255] on Draw"] "[Space] Draw" at bounding box center [19, 258] width 38 height 21
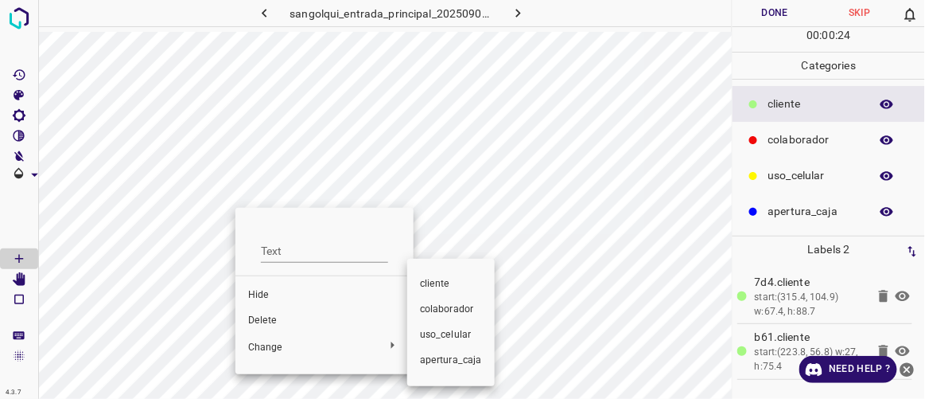
click at [449, 312] on span "colaborador" at bounding box center [451, 309] width 62 height 14
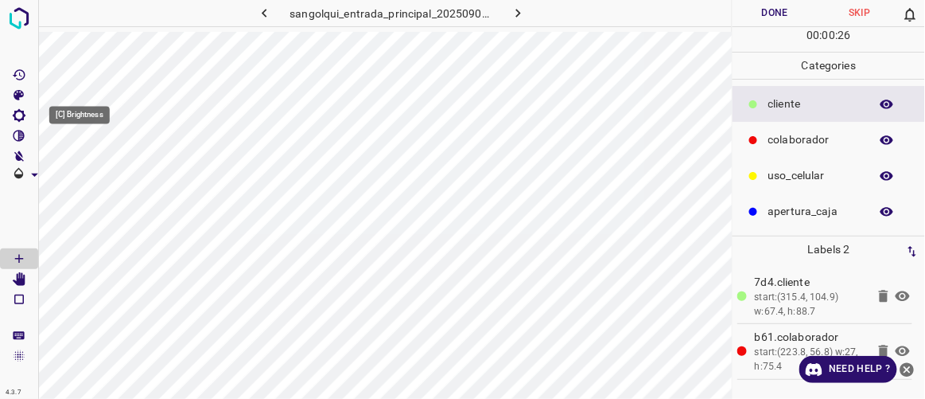
click at [21, 117] on icon "[C] Brightness" at bounding box center [19, 115] width 14 height 14
type input "131"
click at [80, 171] on span at bounding box center [80, 169] width 16 height 16
click at [12, 227] on span at bounding box center [19, 217] width 38 height 64
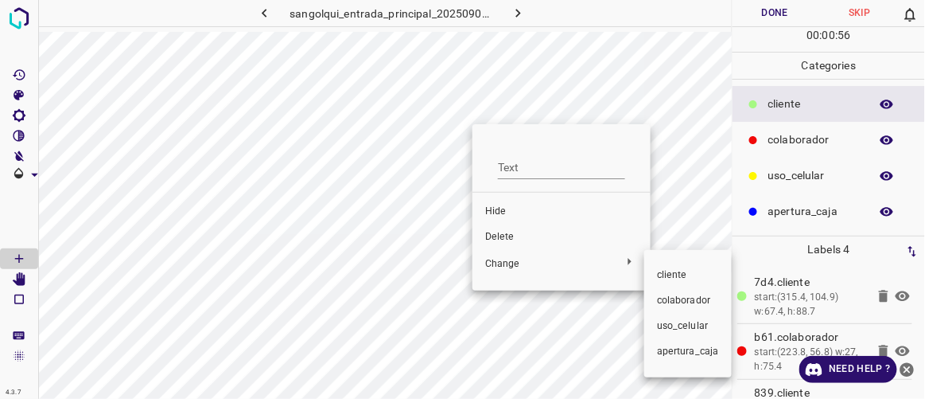
click at [679, 295] on span "colaborador" at bounding box center [688, 301] width 62 height 14
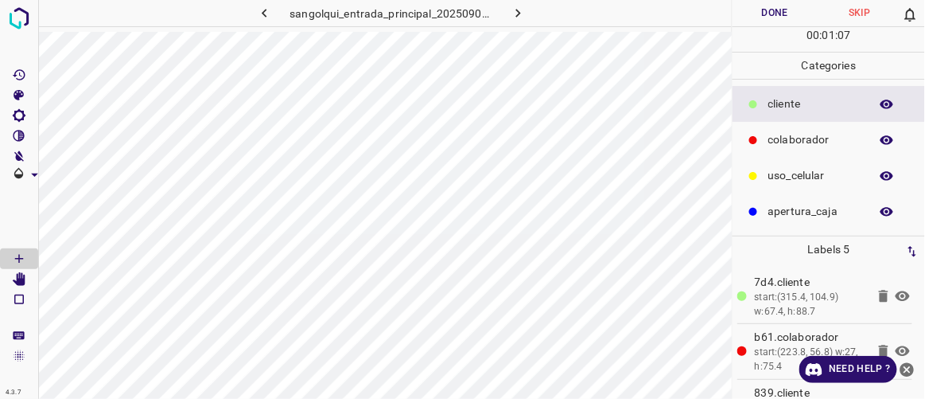
click at [771, 18] on button "Done" at bounding box center [775, 13] width 84 height 26
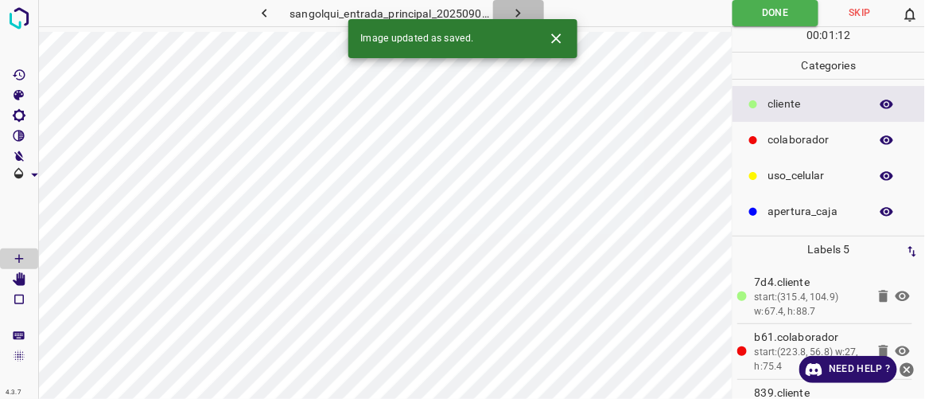
click at [528, 8] on button "button" at bounding box center [518, 13] width 51 height 26
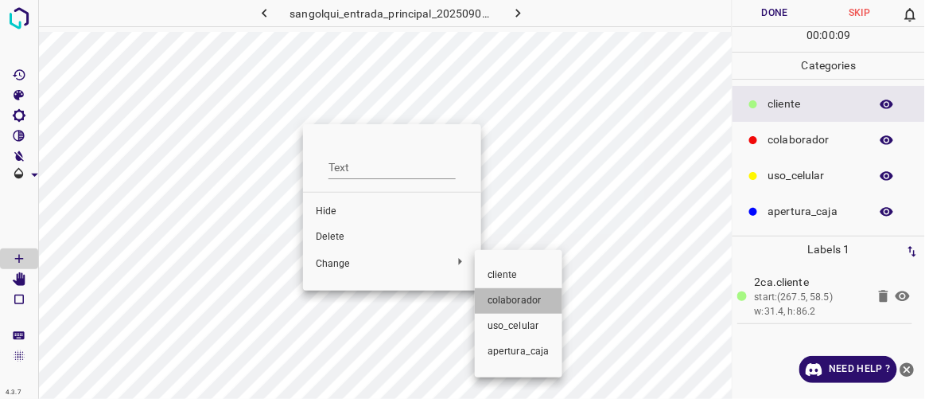
click at [520, 295] on span "colaborador" at bounding box center [519, 301] width 62 height 14
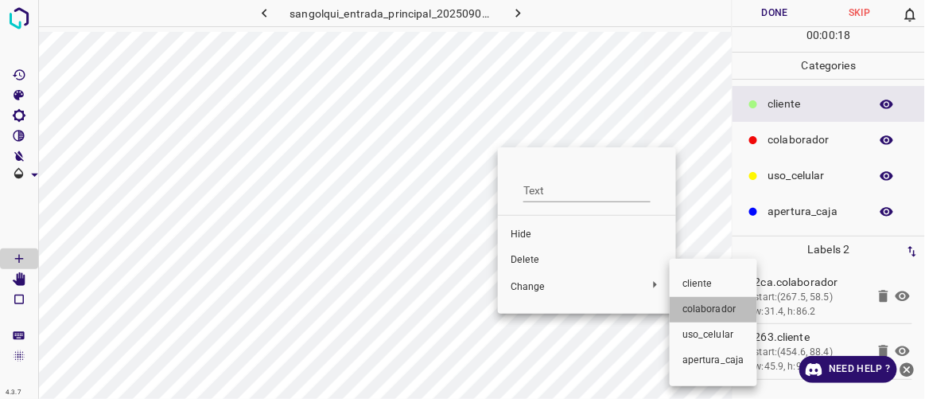
click at [683, 310] on span "colaborador" at bounding box center [714, 309] width 62 height 14
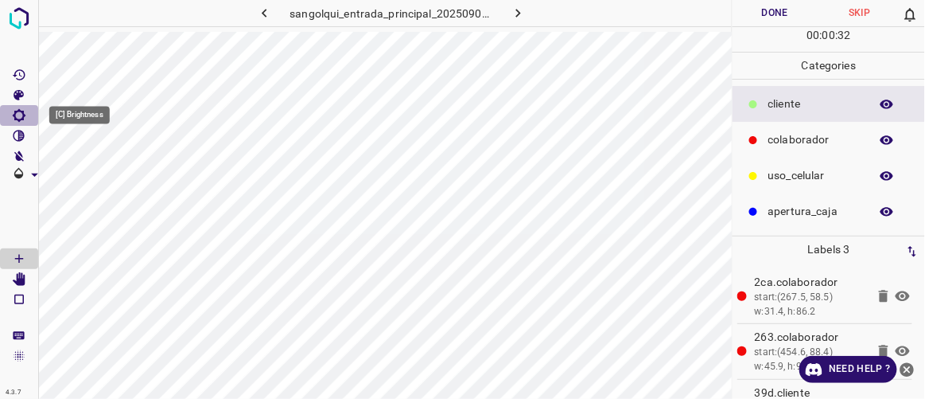
click at [23, 119] on icon "[C] Brightness" at bounding box center [19, 115] width 13 height 13
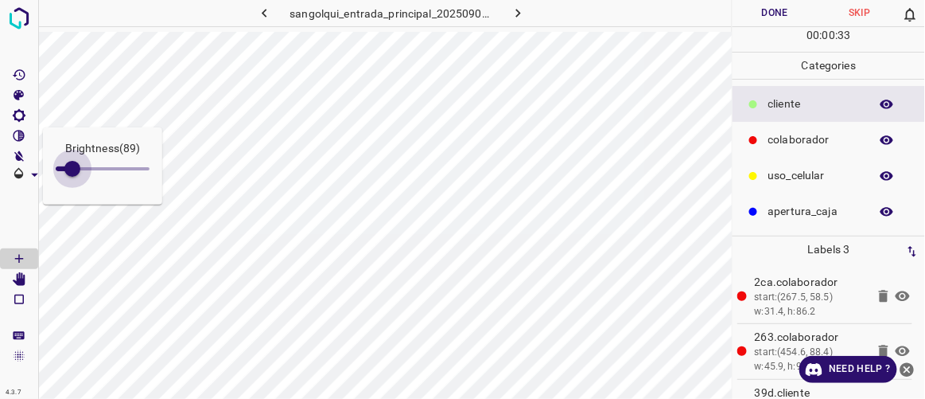
type input "131"
drag, startPoint x: 72, startPoint y: 163, endPoint x: 80, endPoint y: 165, distance: 9.1
click at [80, 165] on span at bounding box center [80, 169] width 16 height 16
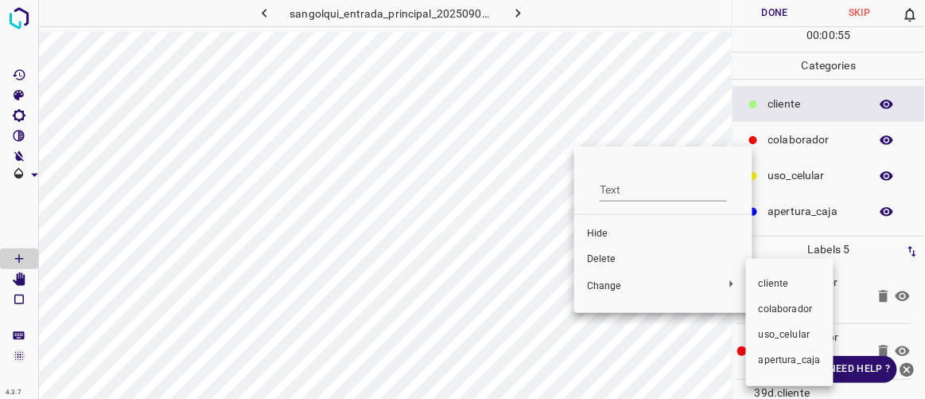
click at [766, 306] on span "colaborador" at bounding box center [790, 309] width 62 height 14
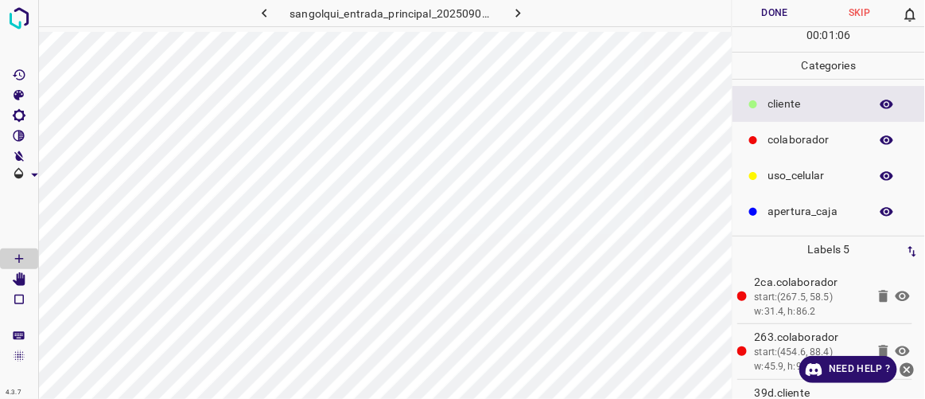
click at [781, 14] on button "Done" at bounding box center [775, 13] width 84 height 26
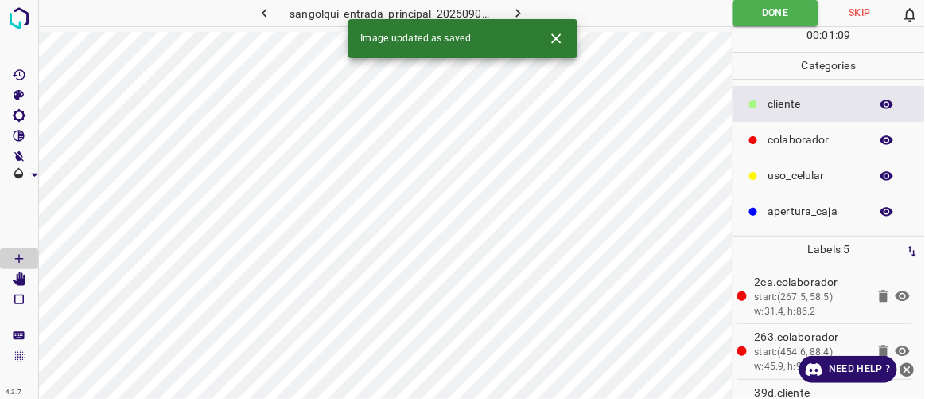
click at [512, 10] on icon "button" at bounding box center [518, 13] width 17 height 17
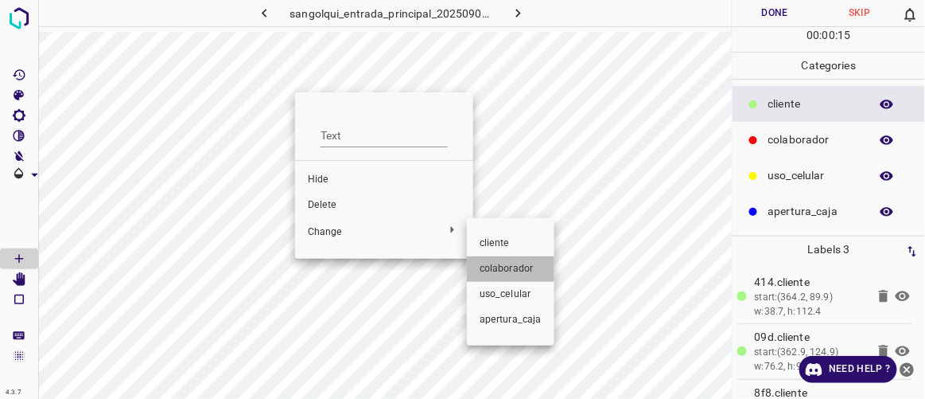
click at [510, 268] on span "colaborador" at bounding box center [511, 269] width 62 height 14
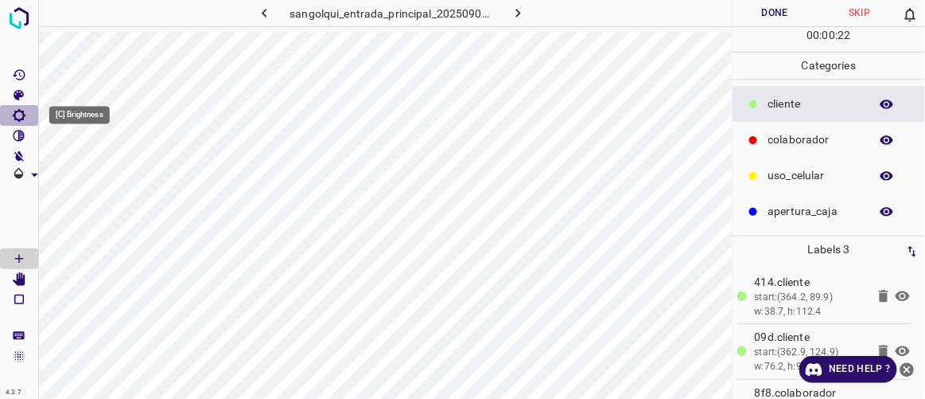
click at [21, 114] on icon "[C] Brightness" at bounding box center [19, 115] width 14 height 14
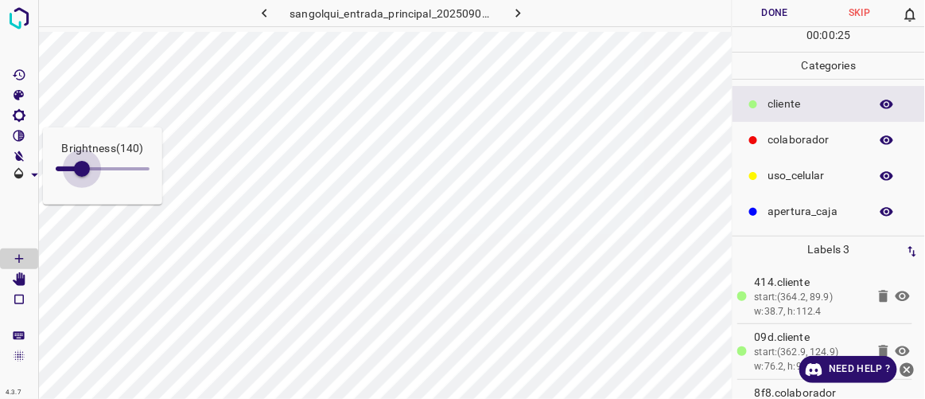
type input "144"
click at [83, 168] on span at bounding box center [83, 169] width 16 height 16
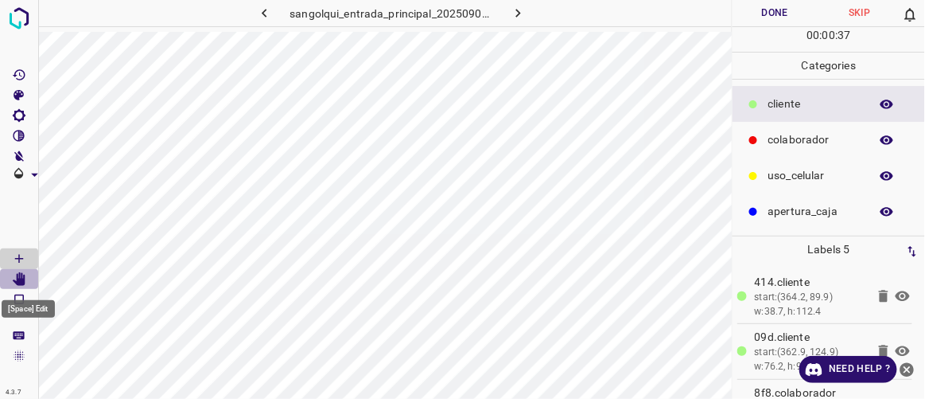
click at [21, 279] on icon "[Space] Edit" at bounding box center [19, 279] width 13 height 14
click at [29, 253] on Draw"] "[Space] Draw" at bounding box center [19, 258] width 38 height 21
click at [782, 16] on button "Done" at bounding box center [775, 13] width 84 height 26
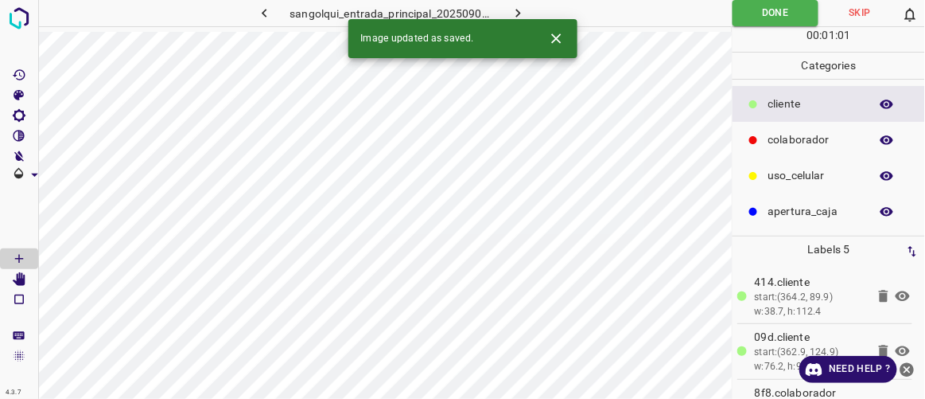
click at [517, 11] on icon "button" at bounding box center [518, 13] width 5 height 9
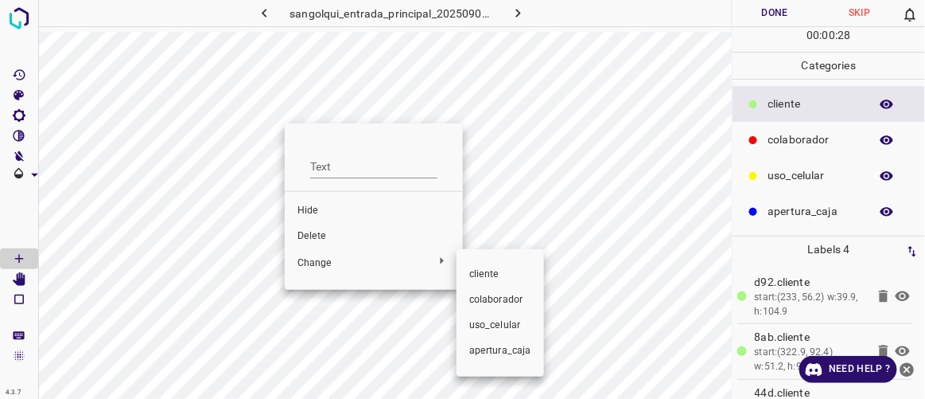
click at [496, 298] on span "colaborador" at bounding box center [500, 300] width 62 height 14
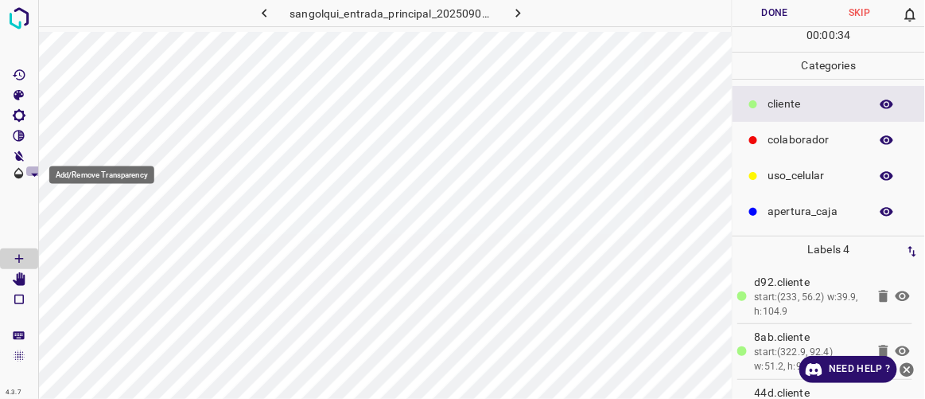
click at [30, 170] on icon "Add/Remove Transparency" at bounding box center [34, 174] width 17 height 17
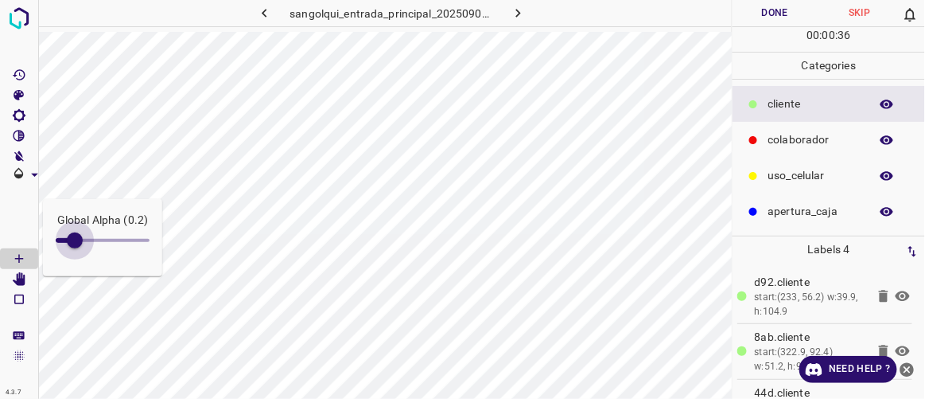
type input "0.1"
drag, startPoint x: 98, startPoint y: 243, endPoint x: 60, endPoint y: 239, distance: 37.7
click at [60, 239] on span at bounding box center [65, 240] width 16 height 16
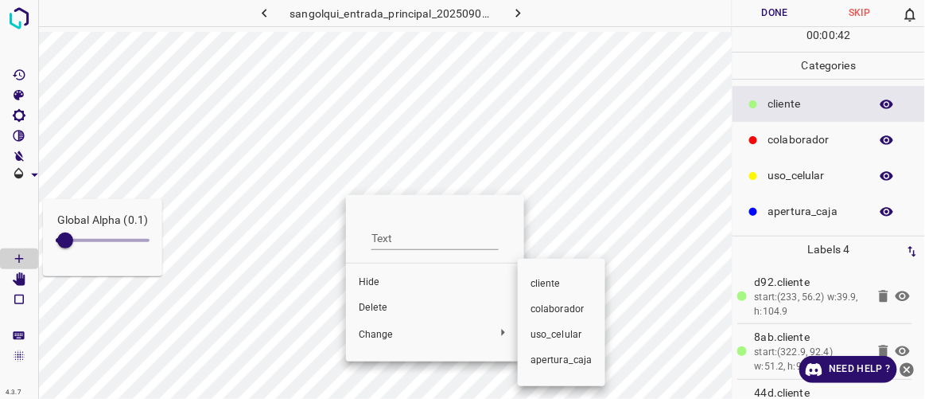
click at [544, 313] on span "colaborador" at bounding box center [562, 309] width 62 height 14
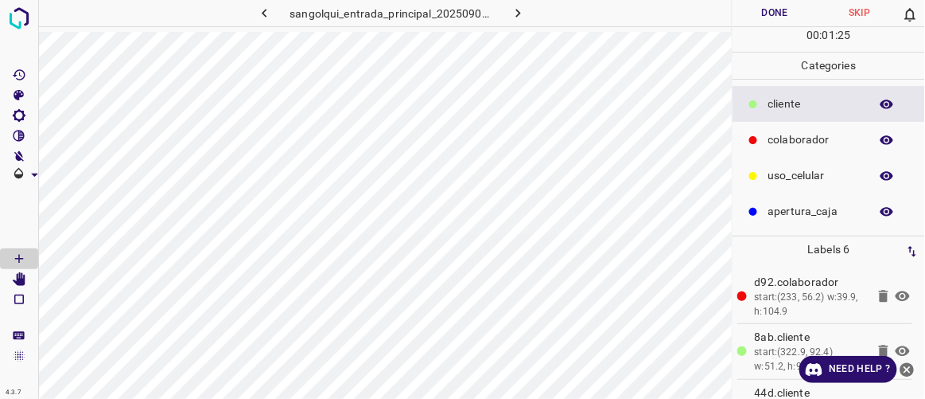
click at [786, 11] on button "Done" at bounding box center [775, 13] width 84 height 26
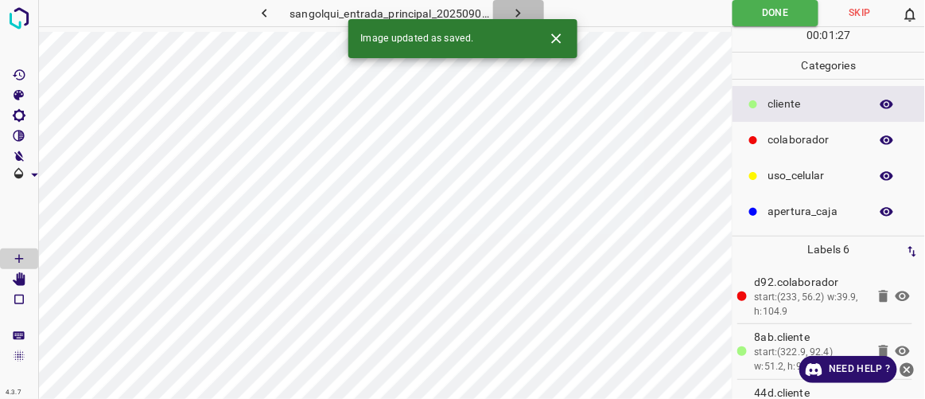
click at [528, 13] on button "button" at bounding box center [518, 13] width 51 height 26
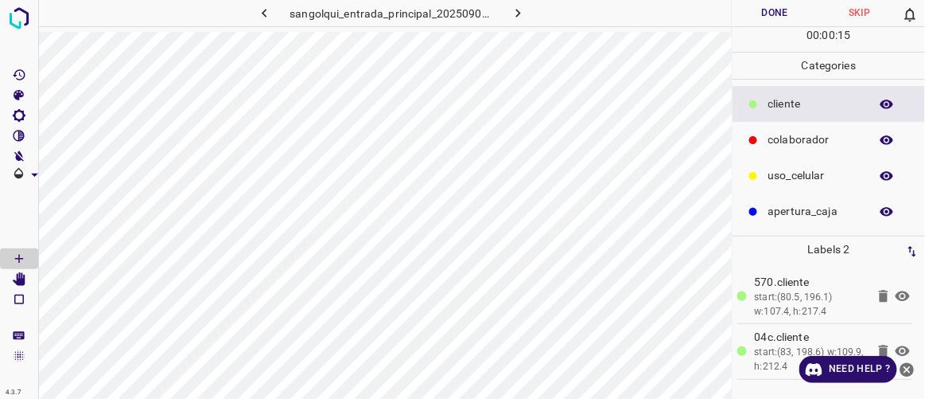
click at [885, 351] on icon at bounding box center [884, 351] width 10 height 12
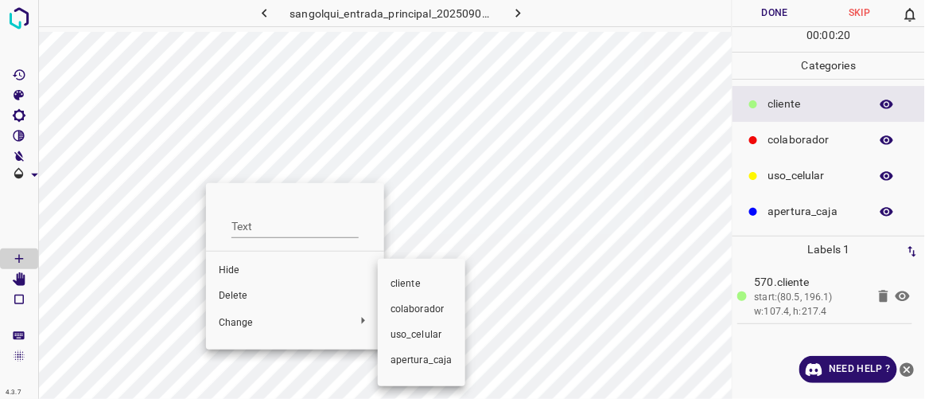
click at [413, 307] on span "colaborador" at bounding box center [422, 309] width 62 height 14
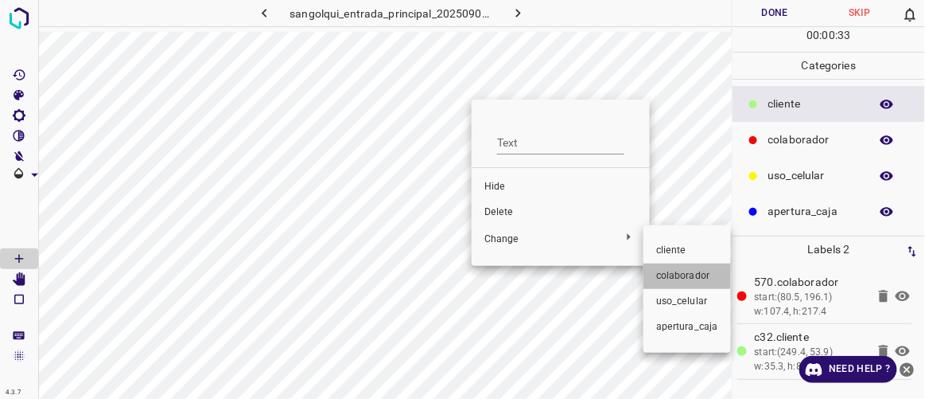
click at [673, 272] on span "colaborador" at bounding box center [687, 276] width 62 height 14
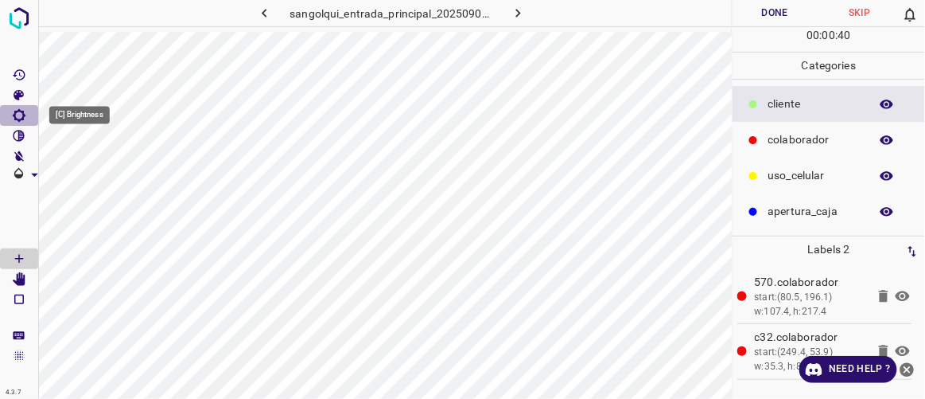
click at [22, 116] on icon "[C] Brightness" at bounding box center [19, 115] width 13 height 13
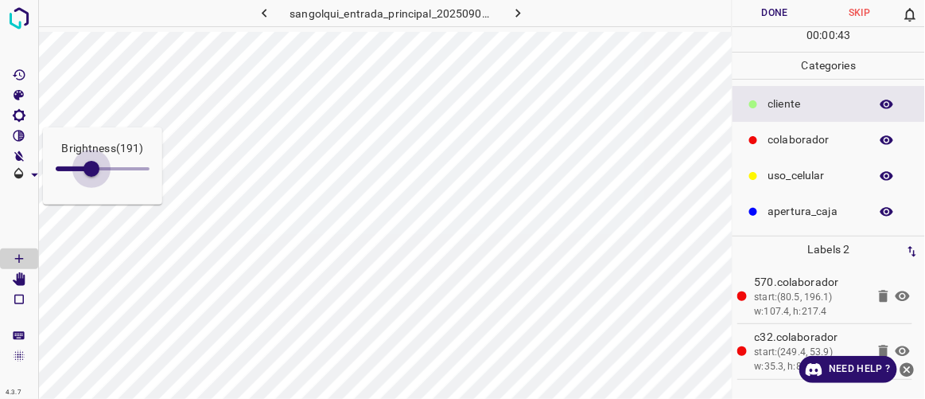
drag, startPoint x: 77, startPoint y: 171, endPoint x: 91, endPoint y: 178, distance: 16.0
click at [91, 177] on span at bounding box center [92, 169] width 16 height 16
type input "199"
click at [19, 217] on span at bounding box center [19, 217] width 38 height 64
click at [781, 13] on button "Done" at bounding box center [775, 13] width 84 height 26
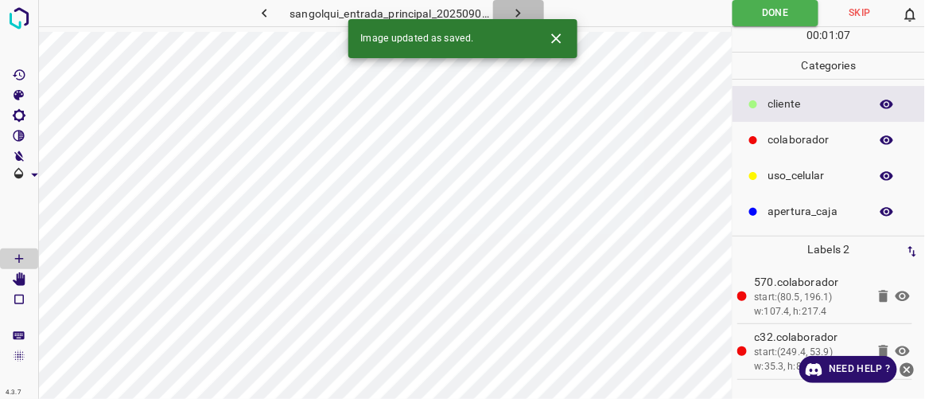
click at [517, 10] on icon "button" at bounding box center [518, 13] width 5 height 9
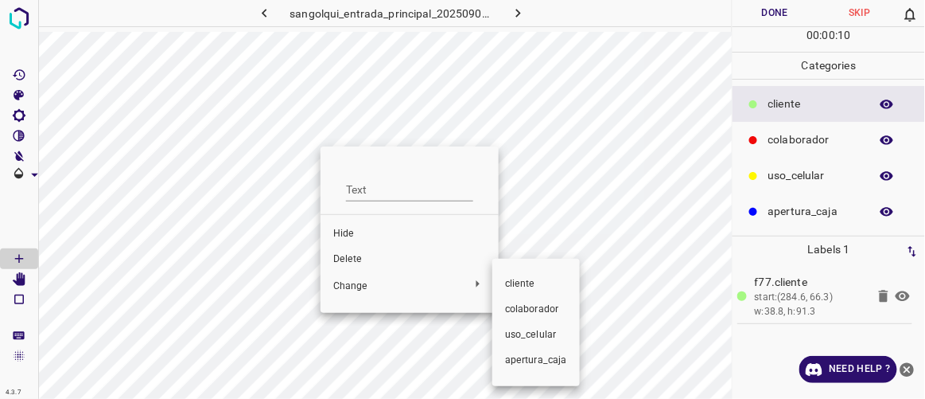
click at [518, 309] on span "colaborador" at bounding box center [536, 309] width 62 height 14
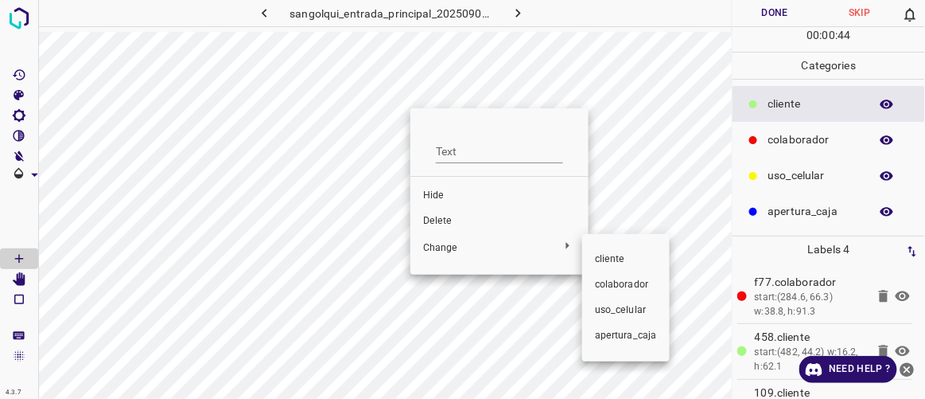
click at [612, 286] on span "colaborador" at bounding box center [626, 285] width 62 height 14
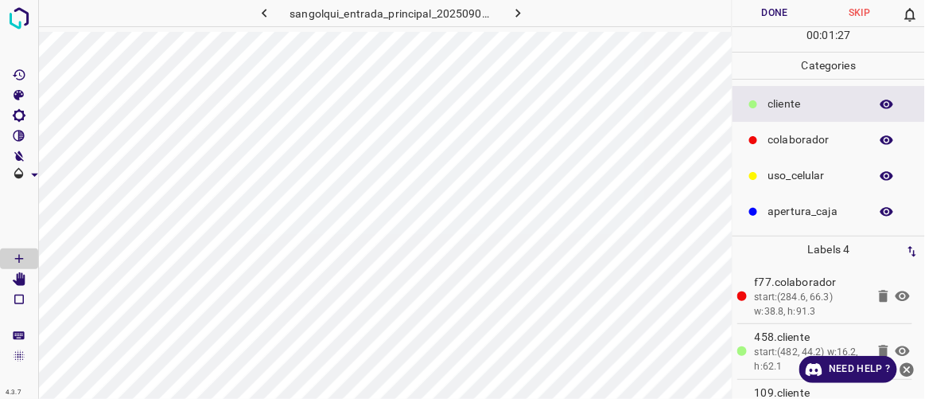
click at [773, 22] on button "Done" at bounding box center [775, 13] width 84 height 26
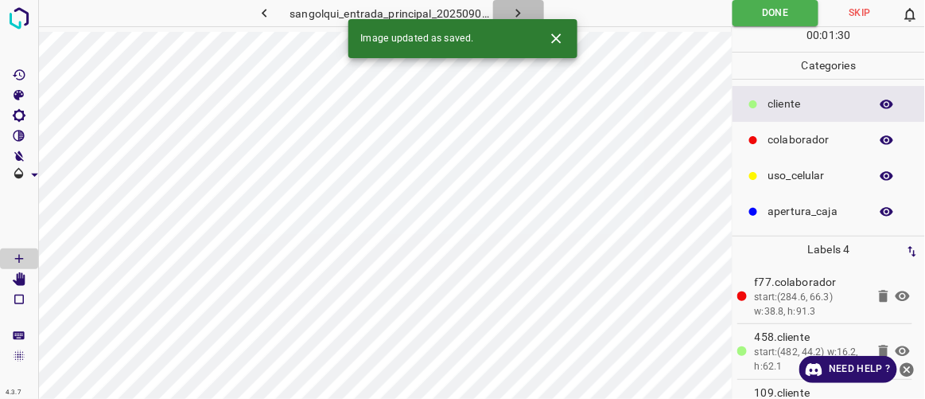
click at [514, 11] on icon "button" at bounding box center [518, 13] width 17 height 17
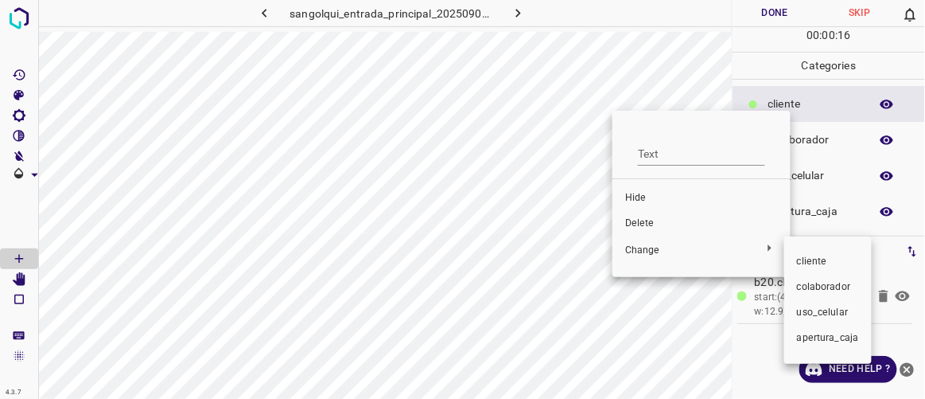
click at [799, 279] on li "colaborador" at bounding box center [828, 286] width 88 height 25
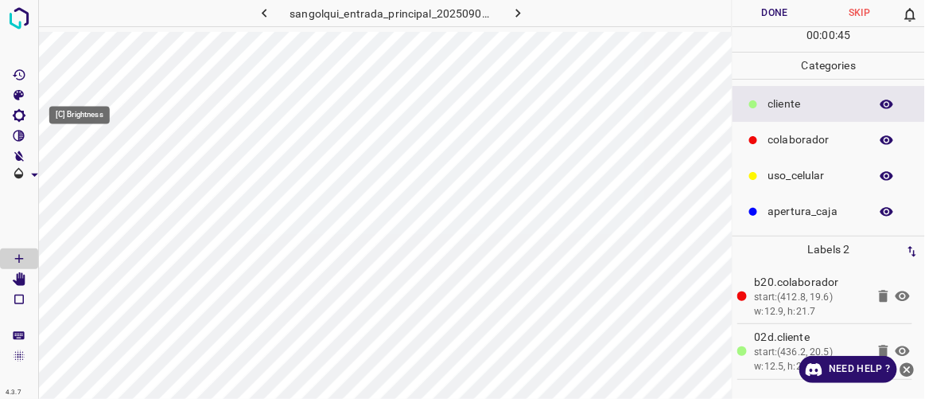
click at [21, 118] on icon "[C] Brightness" at bounding box center [19, 115] width 13 height 13
type input "161"
drag, startPoint x: 70, startPoint y: 166, endPoint x: 86, endPoint y: 177, distance: 19.4
click at [86, 177] on span at bounding box center [86, 169] width 16 height 16
click at [785, 15] on button "Done" at bounding box center [775, 13] width 84 height 26
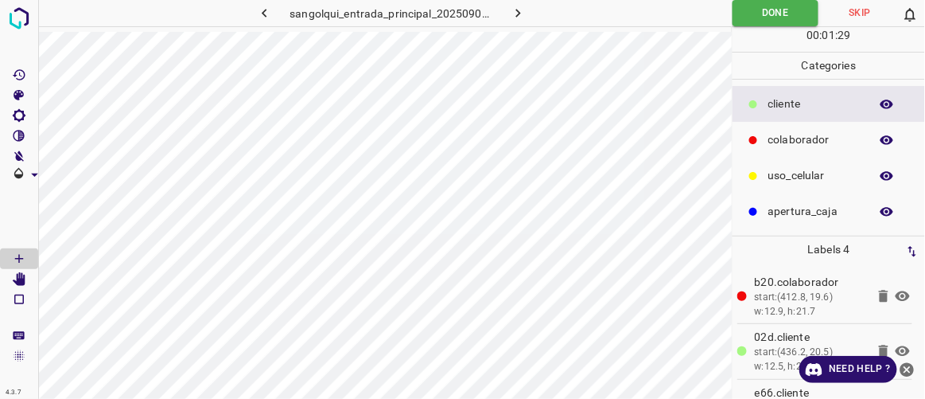
click at [525, 15] on icon "button" at bounding box center [518, 13] width 17 height 17
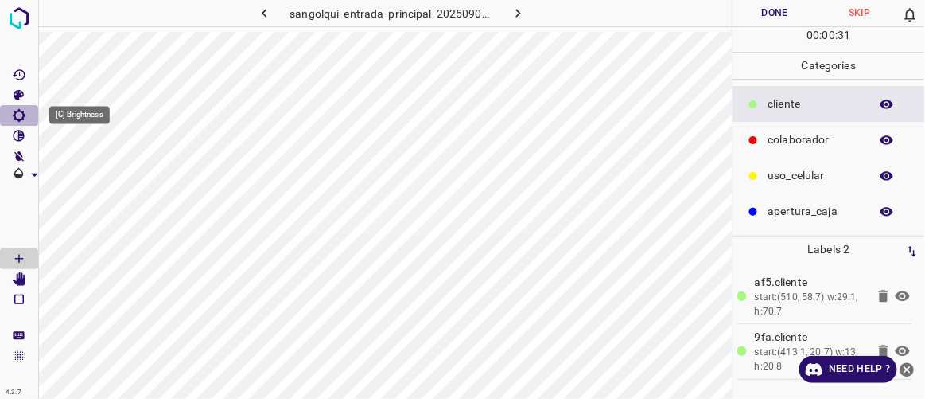
drag, startPoint x: 28, startPoint y: 108, endPoint x: 21, endPoint y: 120, distance: 13.9
click at [28, 109] on Brightness"] "[C] Brightness" at bounding box center [19, 115] width 38 height 21
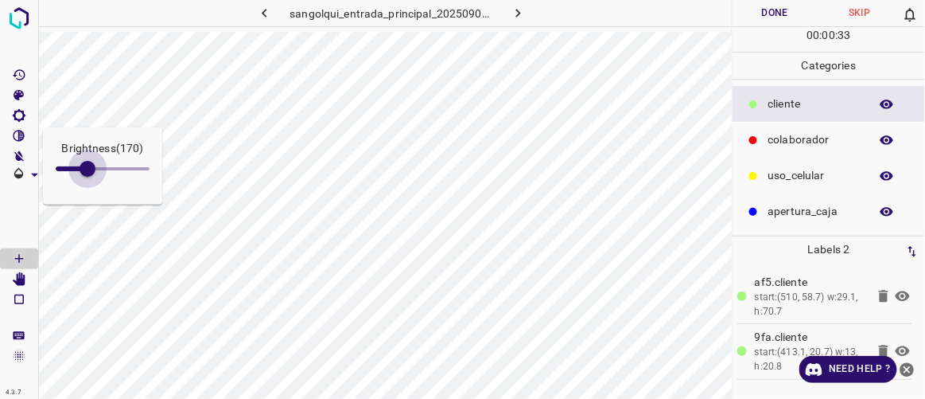
drag, startPoint x: 71, startPoint y: 168, endPoint x: 91, endPoint y: 179, distance: 22.8
click at [91, 177] on span at bounding box center [88, 169] width 16 height 16
type input "136"
drag, startPoint x: 92, startPoint y: 171, endPoint x: 81, endPoint y: 171, distance: 11.1
click at [81, 171] on span at bounding box center [81, 169] width 16 height 16
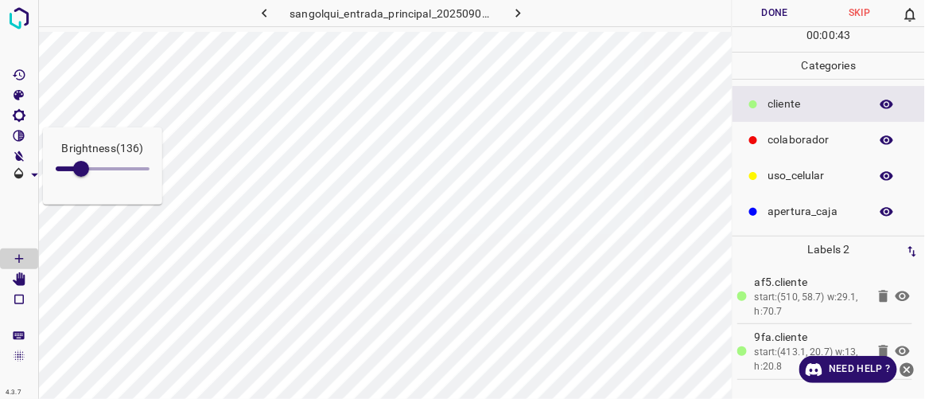
click at [11, 204] on span at bounding box center [19, 217] width 38 height 64
click at [773, 5] on button "Done" at bounding box center [775, 13] width 84 height 26
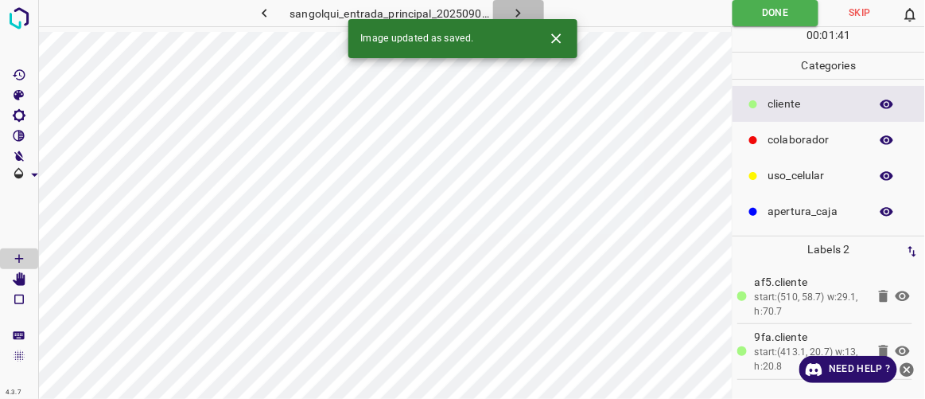
click at [516, 13] on icon "button" at bounding box center [518, 13] width 17 height 17
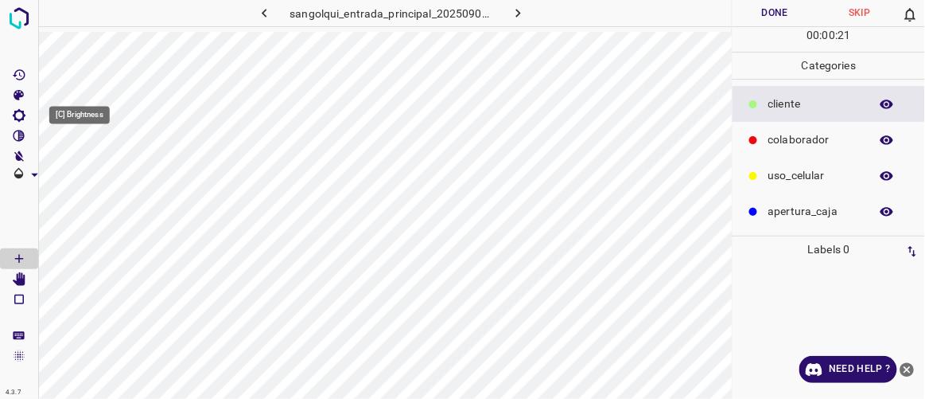
click at [25, 117] on icon "[C] Brightness" at bounding box center [19, 115] width 14 height 14
type input "140"
drag, startPoint x: 72, startPoint y: 167, endPoint x: 82, endPoint y: 173, distance: 11.5
click at [82, 173] on span at bounding box center [82, 169] width 16 height 16
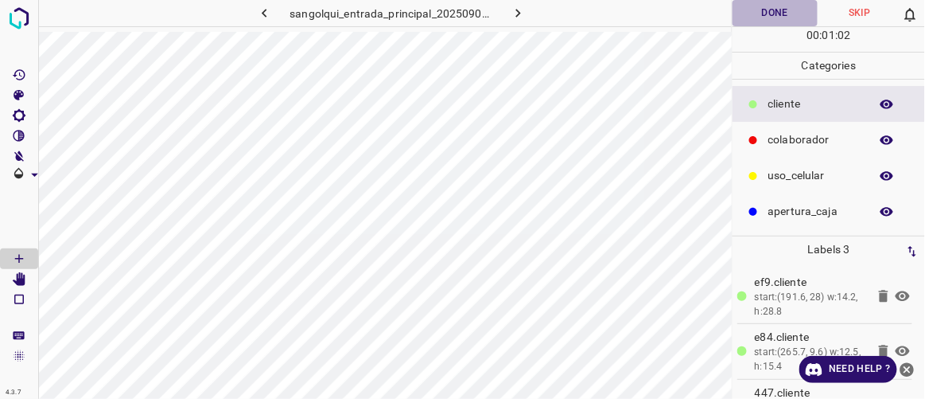
click at [773, 21] on button "Done" at bounding box center [775, 13] width 84 height 26
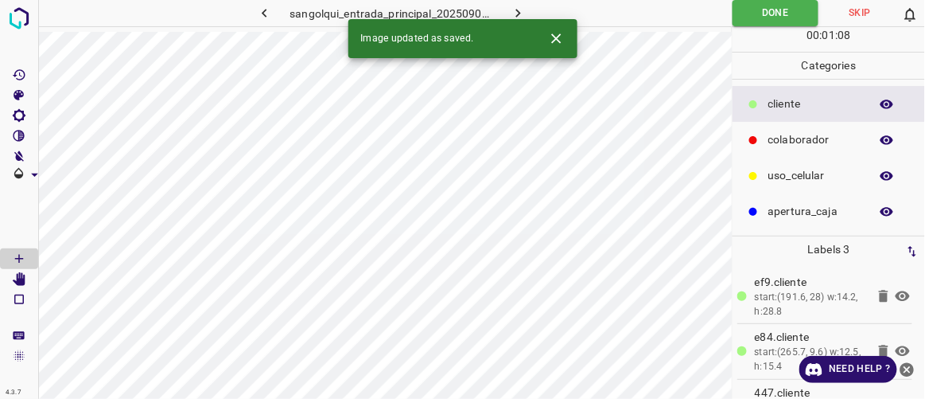
click at [520, 12] on icon "button" at bounding box center [518, 13] width 5 height 9
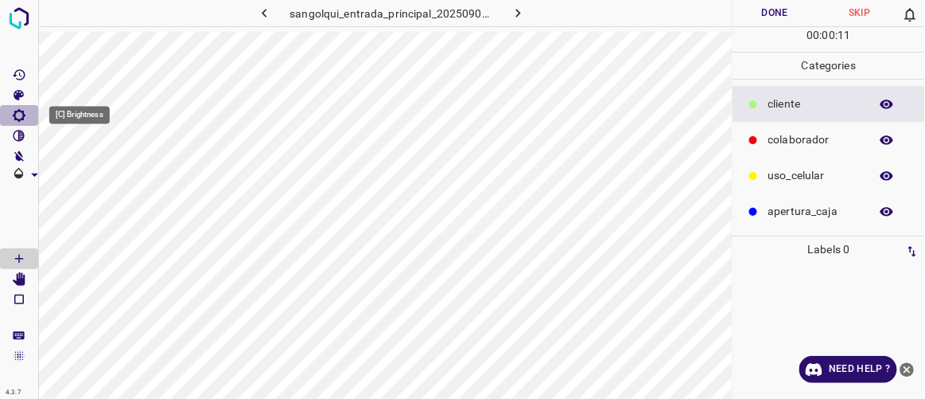
click at [21, 118] on icon "[C] Brightness" at bounding box center [19, 115] width 13 height 13
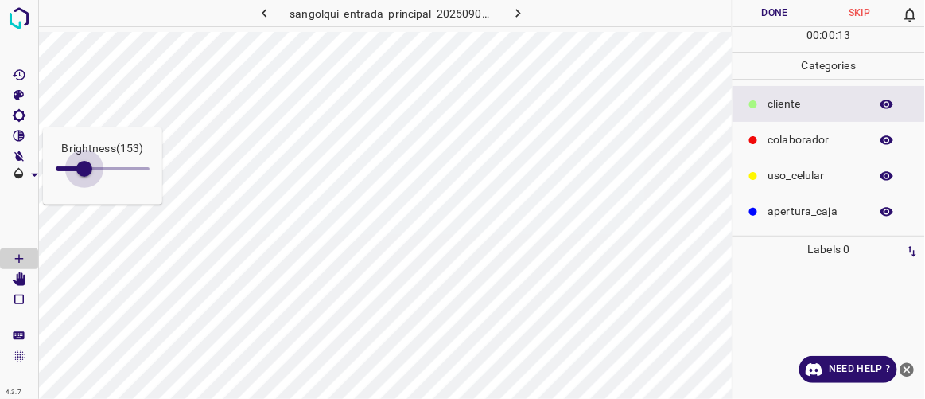
type input "157"
drag, startPoint x: 74, startPoint y: 172, endPoint x: 85, endPoint y: 178, distance: 12.8
click at [85, 177] on span at bounding box center [84, 169] width 16 height 16
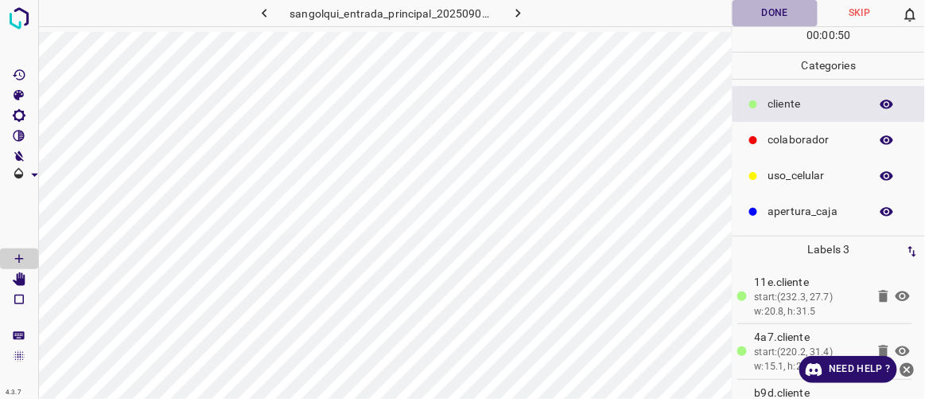
click at [776, 3] on button "Done" at bounding box center [775, 13] width 84 height 26
click at [520, 14] on icon "button" at bounding box center [518, 13] width 5 height 9
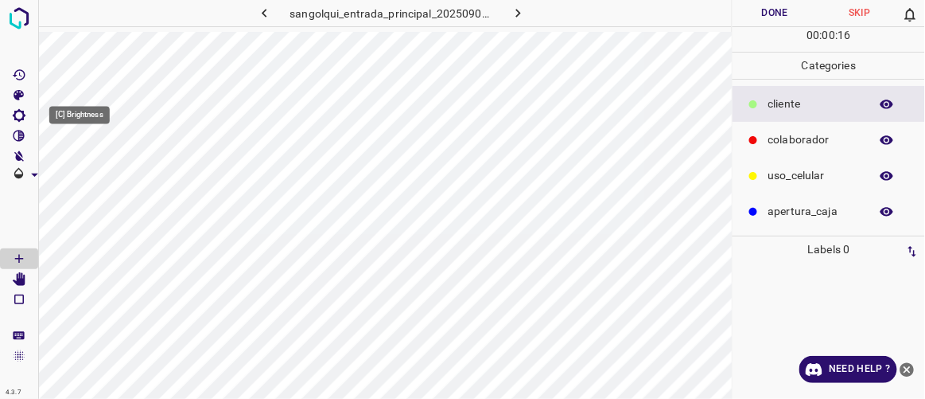
click at [21, 117] on icon "[C] Brightness" at bounding box center [19, 115] width 14 height 14
type input "165"
drag, startPoint x: 74, startPoint y: 171, endPoint x: 87, endPoint y: 175, distance: 13.3
click at [87, 175] on span at bounding box center [87, 169] width 16 height 16
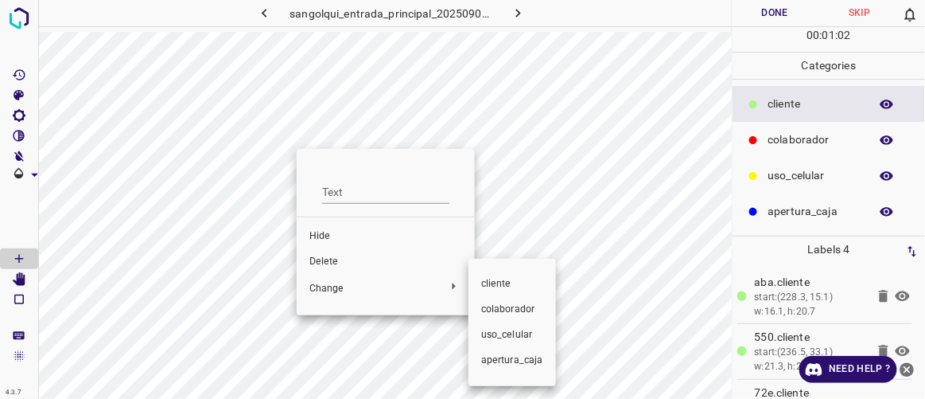
click at [504, 311] on span "colaborador" at bounding box center [512, 309] width 62 height 14
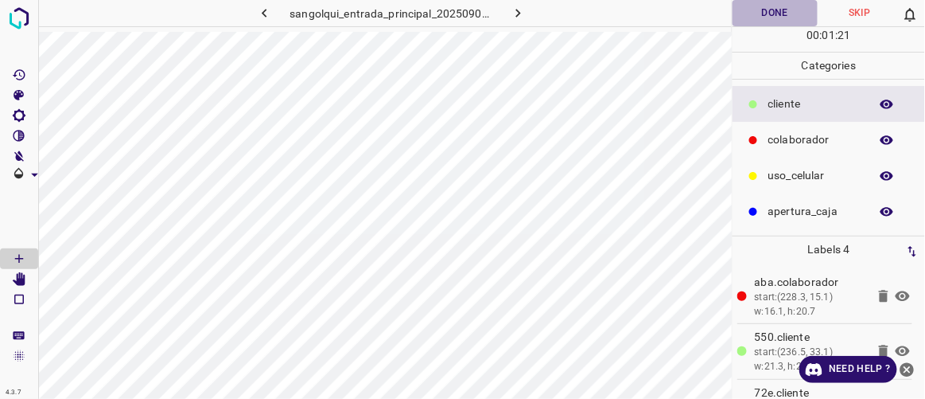
click at [769, 20] on button "Done" at bounding box center [775, 13] width 84 height 26
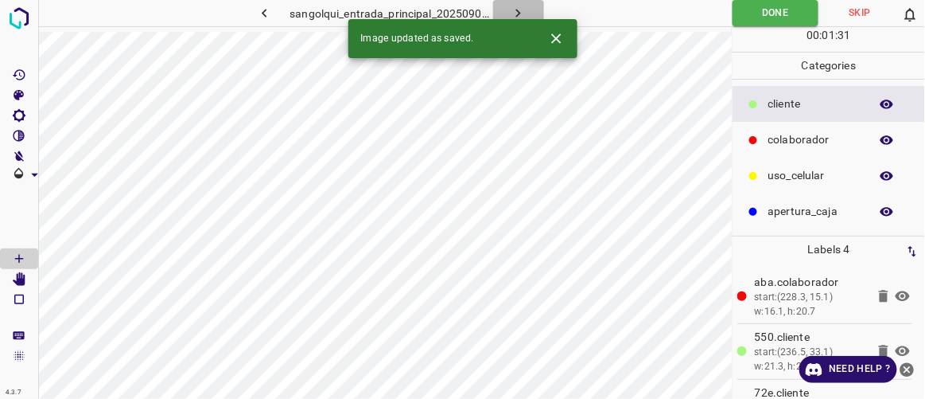
click at [524, 11] on icon "button" at bounding box center [518, 13] width 17 height 17
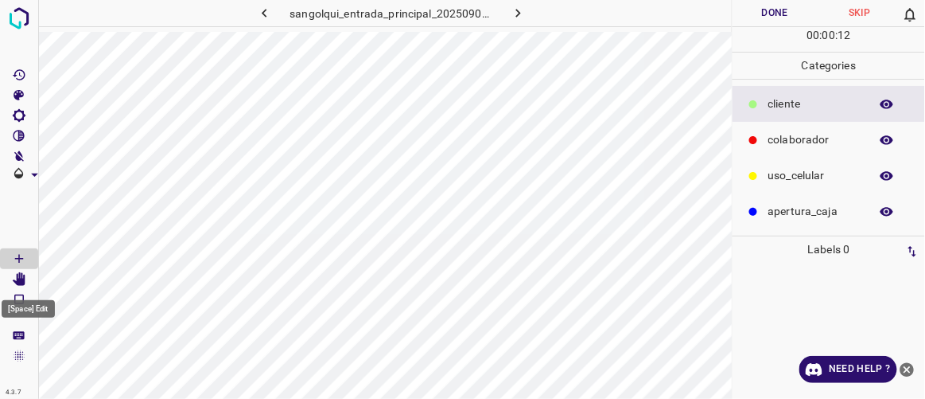
click at [25, 282] on icon "[Space] Edit" at bounding box center [19, 279] width 13 height 14
click at [21, 134] on icon "[V] Contrast" at bounding box center [20, 136] width 12 height 12
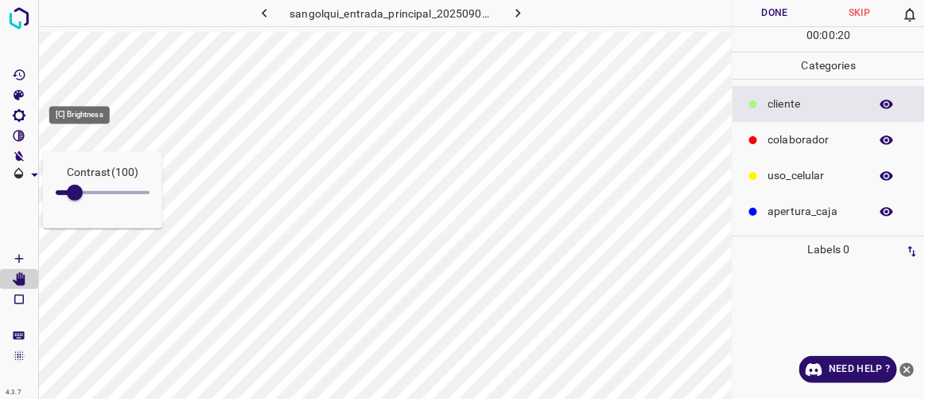
click at [18, 115] on icon "[C] Brightness" at bounding box center [19, 115] width 14 height 14
drag, startPoint x: 21, startPoint y: 115, endPoint x: 29, endPoint y: 120, distance: 8.6
click at [21, 116] on icon "[C] Brightness" at bounding box center [19, 115] width 14 height 14
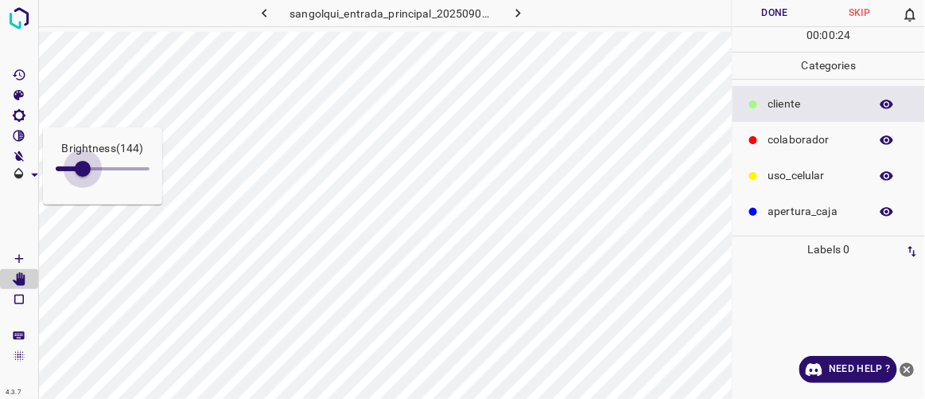
type input "153"
drag, startPoint x: 76, startPoint y: 166, endPoint x: 84, endPoint y: 170, distance: 8.9
click at [84, 170] on span at bounding box center [84, 169] width 16 height 16
click at [18, 225] on span at bounding box center [19, 217] width 38 height 64
click at [26, 262] on Draw"] "[Space] Draw" at bounding box center [19, 258] width 38 height 21
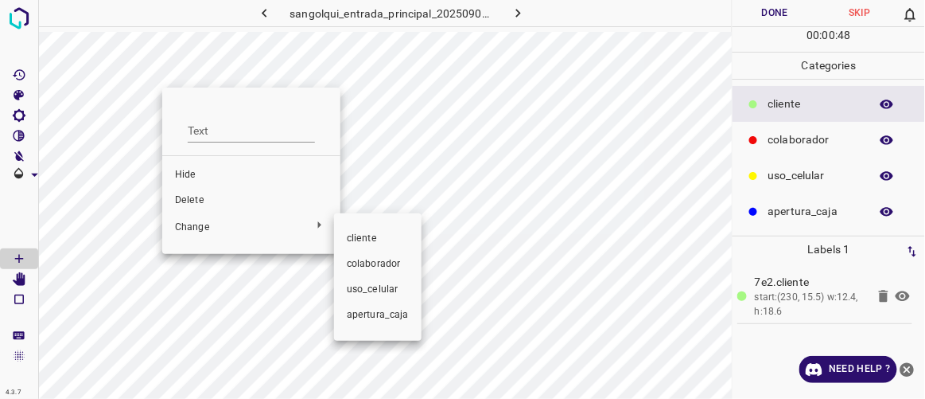
click at [364, 259] on span "colaborador" at bounding box center [378, 264] width 62 height 14
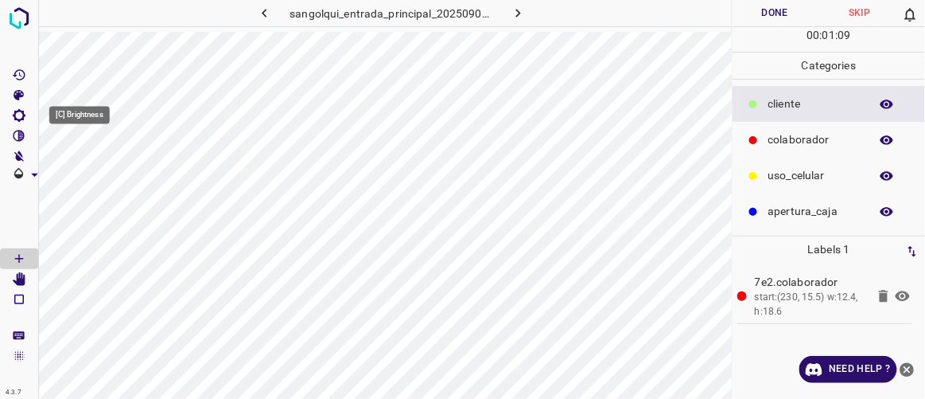
click at [24, 115] on icon "[C] Brightness" at bounding box center [19, 115] width 13 height 13
click at [76, 172] on span at bounding box center [78, 169] width 16 height 16
type input "114"
click at [21, 216] on span at bounding box center [19, 217] width 38 height 64
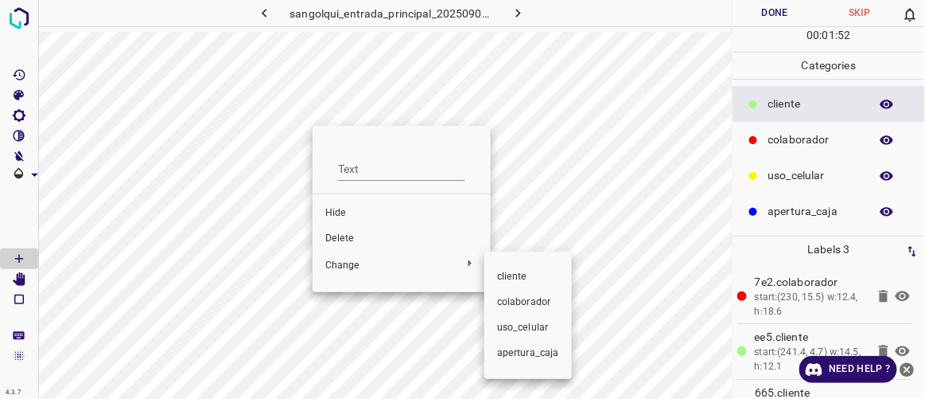
click at [511, 300] on span "colaborador" at bounding box center [528, 302] width 62 height 14
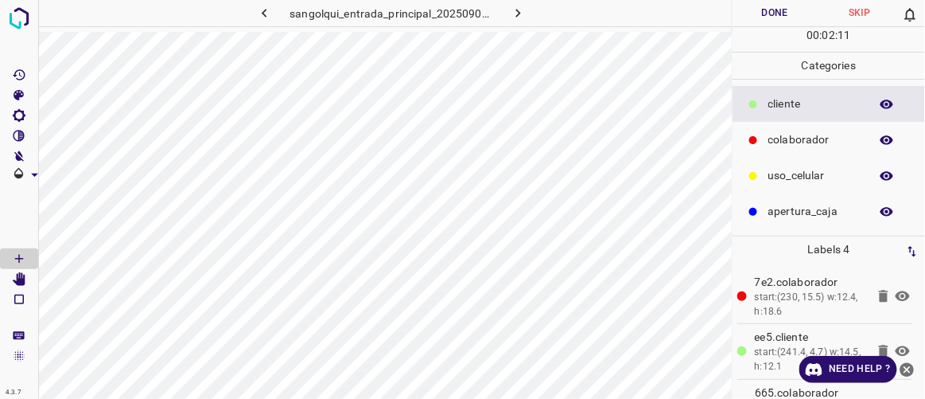
click at [765, 20] on button "Done" at bounding box center [775, 13] width 84 height 26
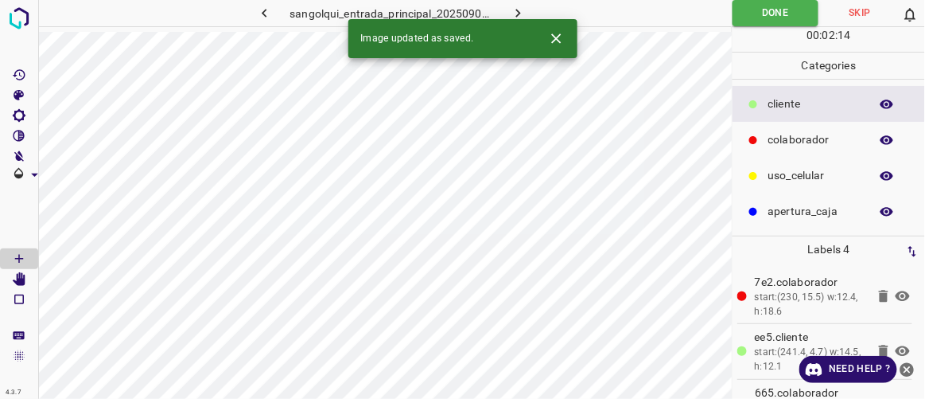
click at [516, 13] on icon "button" at bounding box center [518, 13] width 17 height 17
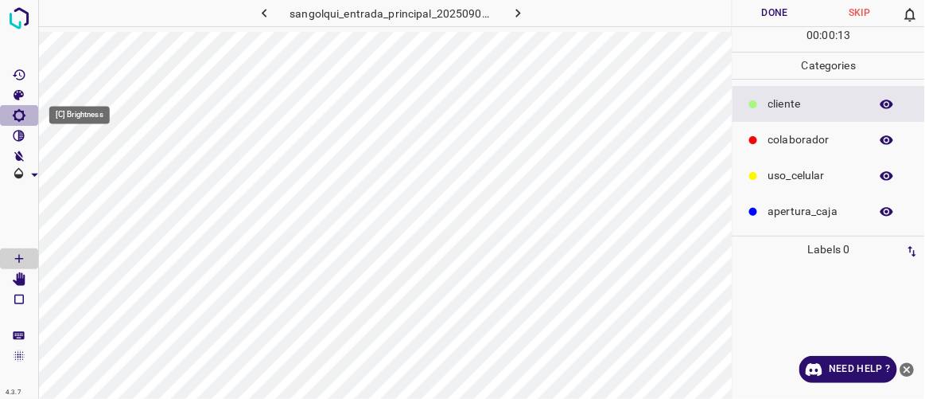
click at [22, 115] on icon "[C] Brightness" at bounding box center [19, 115] width 13 height 13
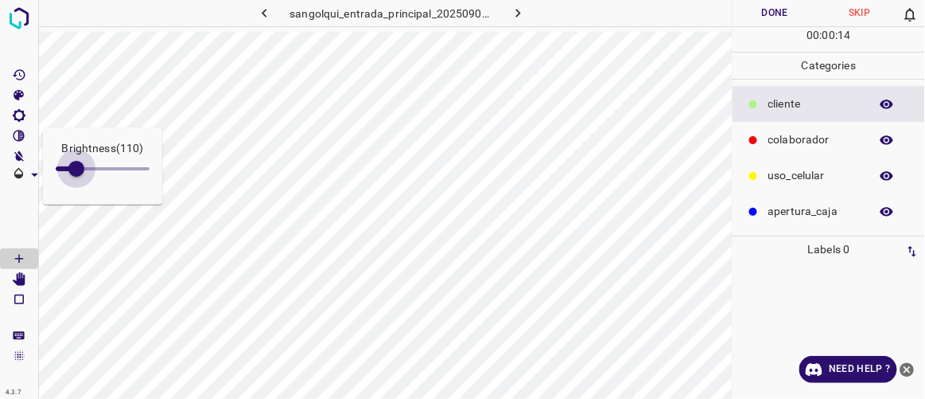
type input "123"
click at [79, 163] on span at bounding box center [79, 169] width 16 height 16
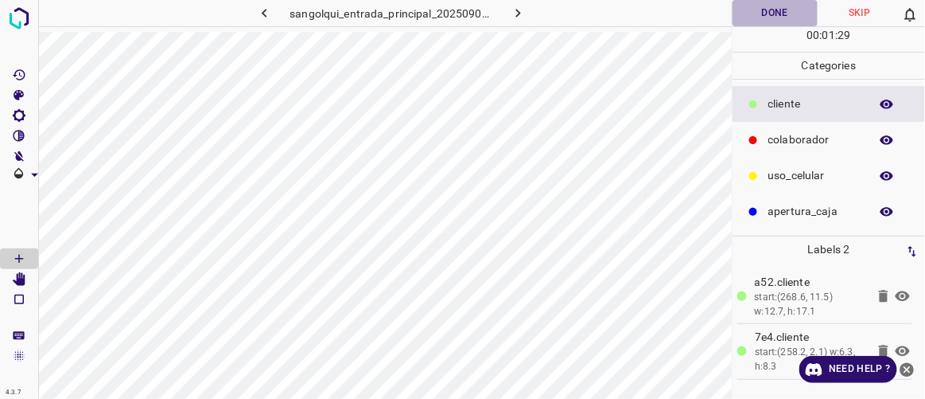
click at [776, 9] on button "Done" at bounding box center [775, 13] width 84 height 26
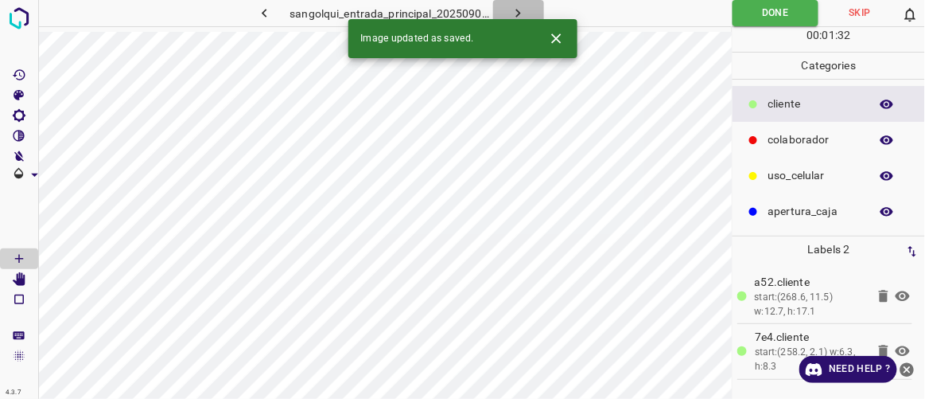
click at [518, 8] on icon "button" at bounding box center [518, 13] width 17 height 17
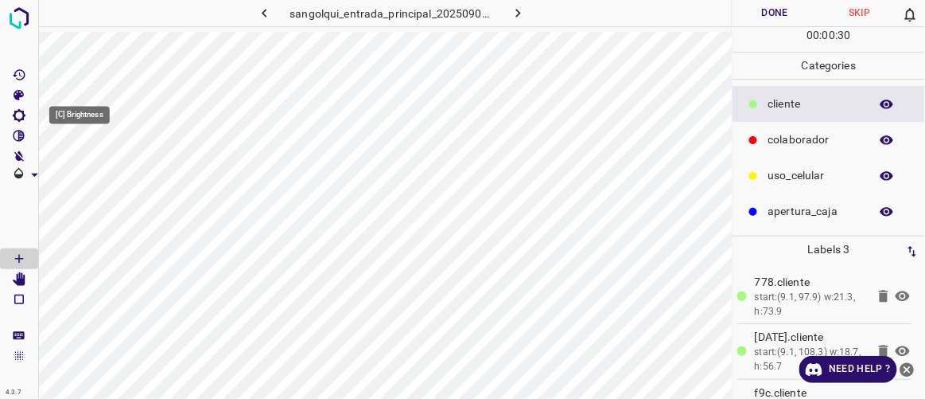
click at [24, 119] on icon "[C] Brightness" at bounding box center [19, 115] width 14 height 14
type input "148"
drag, startPoint x: 77, startPoint y: 166, endPoint x: 84, endPoint y: 172, distance: 8.5
click at [84, 172] on span at bounding box center [84, 169] width 16 height 16
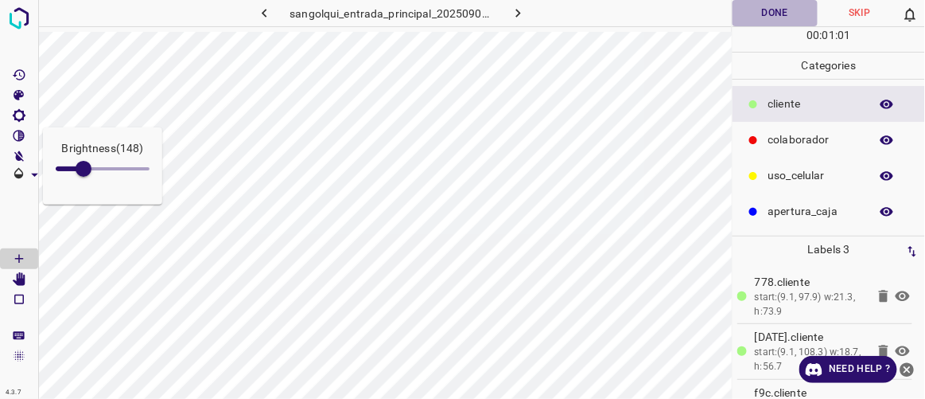
click at [792, 15] on button "Done" at bounding box center [775, 13] width 84 height 26
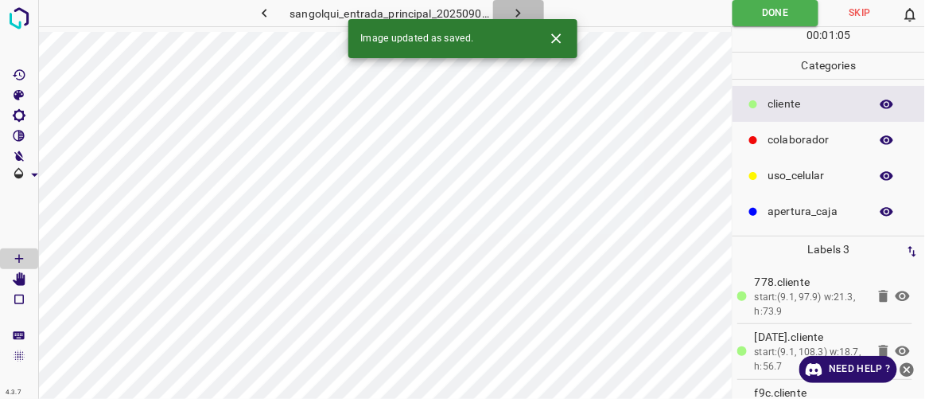
click at [520, 13] on icon "button" at bounding box center [518, 13] width 5 height 9
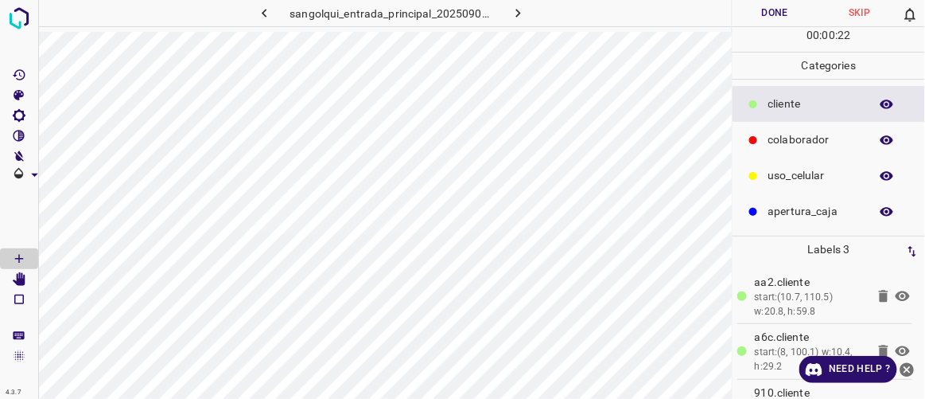
scroll to position [0, 25]
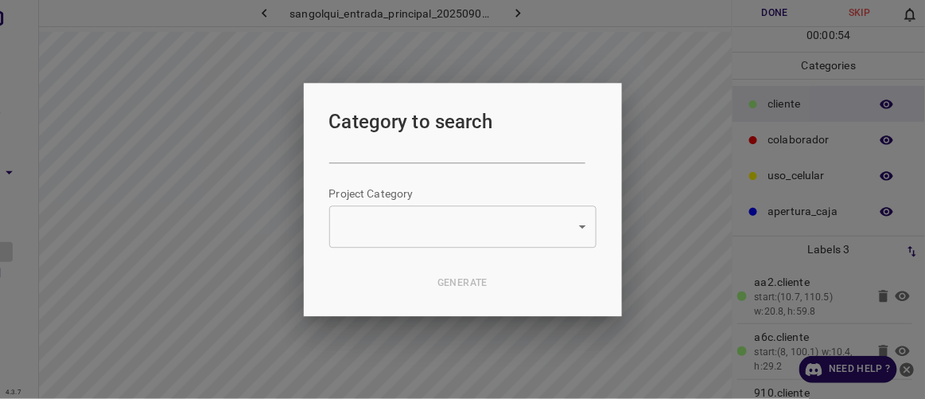
click at [9, 193] on div at bounding box center [462, 199] width 925 height 399
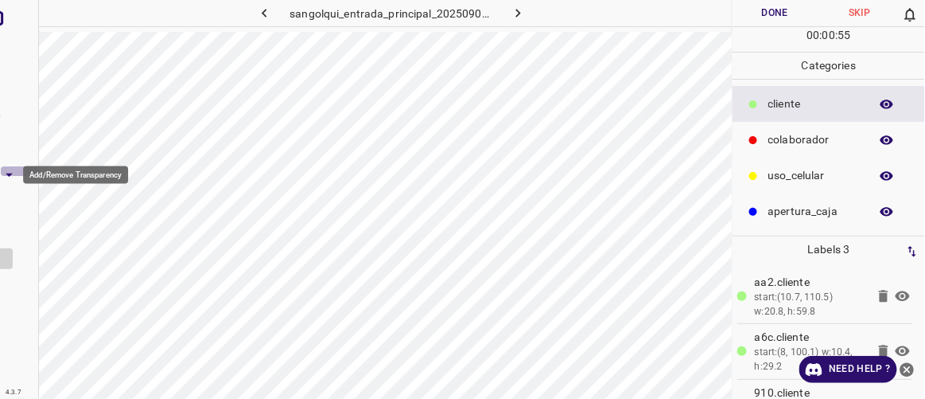
click at [10, 173] on icon "Add/Remove Transparency" at bounding box center [9, 174] width 7 height 3
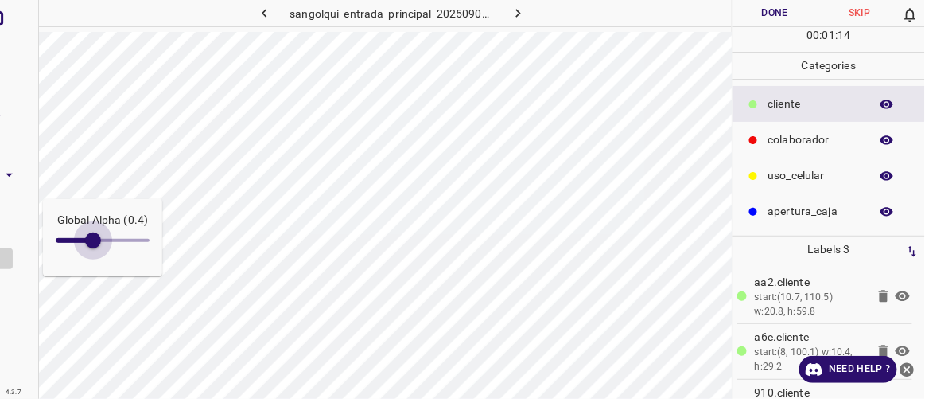
type input "0.3"
drag, startPoint x: 100, startPoint y: 239, endPoint x: 86, endPoint y: 240, distance: 14.4
click at [86, 240] on span at bounding box center [84, 240] width 16 height 16
click at [784, 15] on button "Done" at bounding box center [775, 13] width 84 height 26
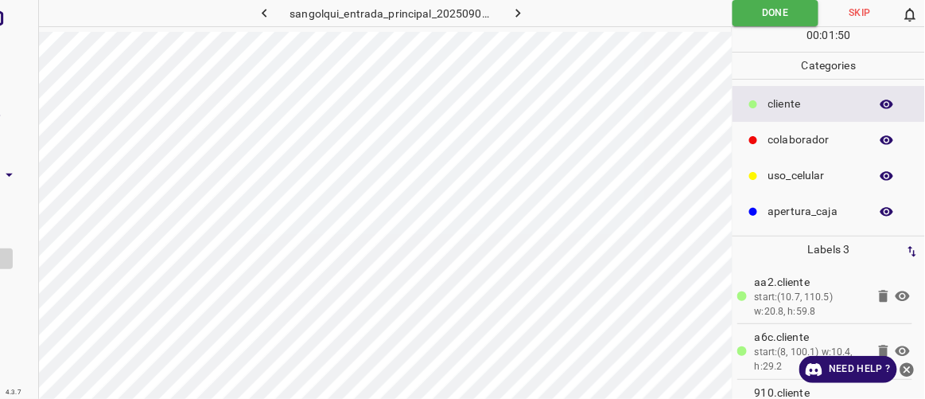
click at [528, 10] on button "button" at bounding box center [518, 13] width 51 height 26
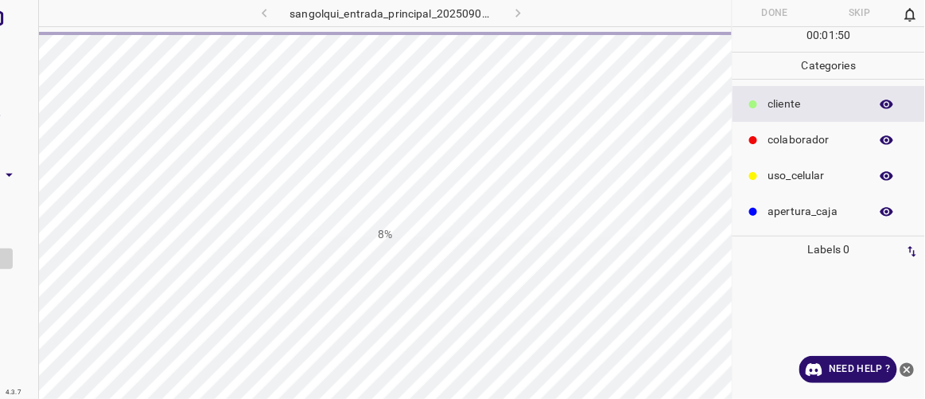
click at [17, 363] on div at bounding box center [19, 199] width 39 height 399
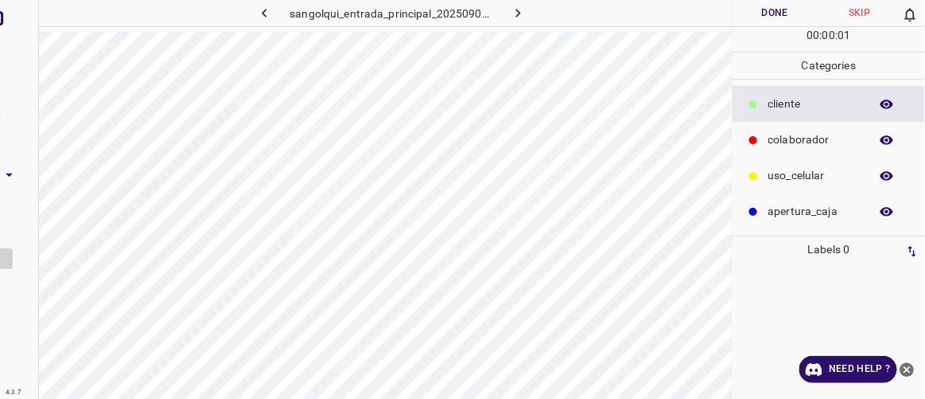
scroll to position [0, 0]
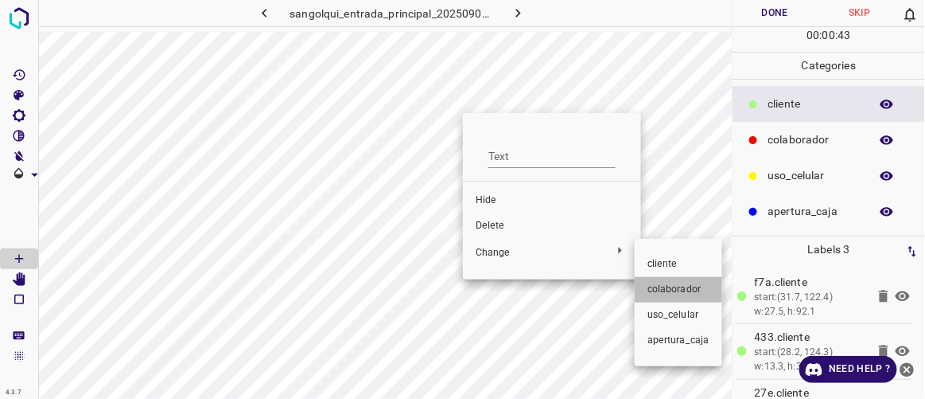
click at [660, 286] on span "colaborador" at bounding box center [679, 289] width 62 height 14
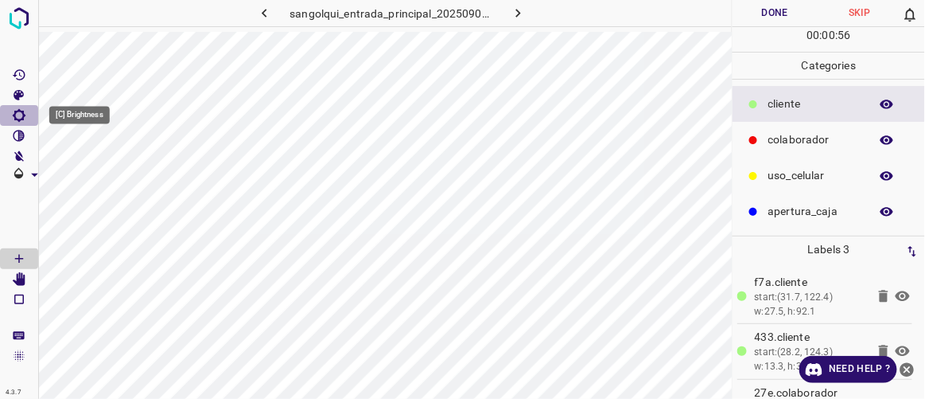
click at [23, 119] on icon "[C] Brightness" at bounding box center [19, 115] width 13 height 13
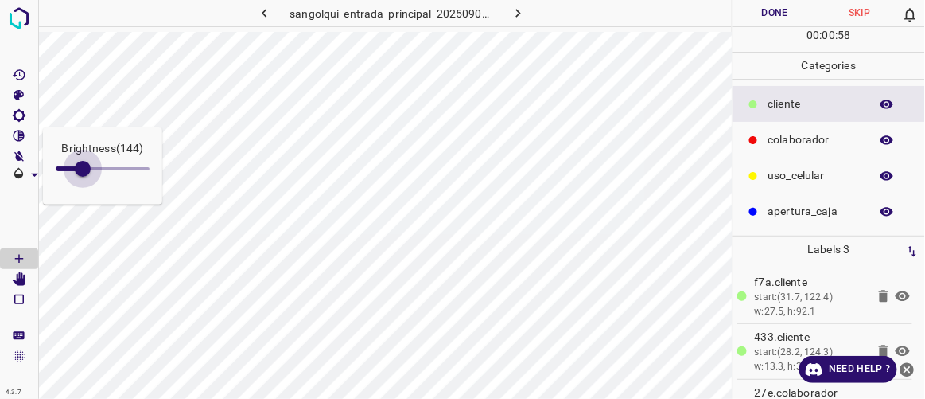
type input "153"
click at [84, 170] on span at bounding box center [84, 169] width 16 height 16
click at [19, 115] on icon "[C] Brightness" at bounding box center [19, 115] width 14 height 14
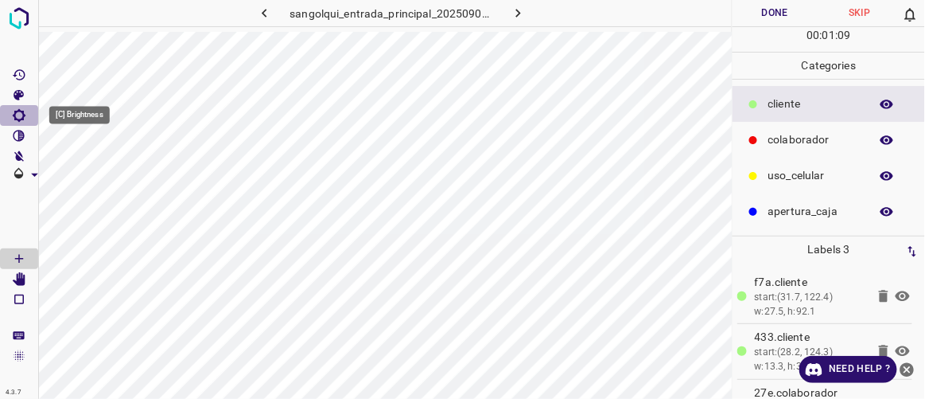
click at [21, 117] on icon "[C] Brightness" at bounding box center [19, 115] width 13 height 13
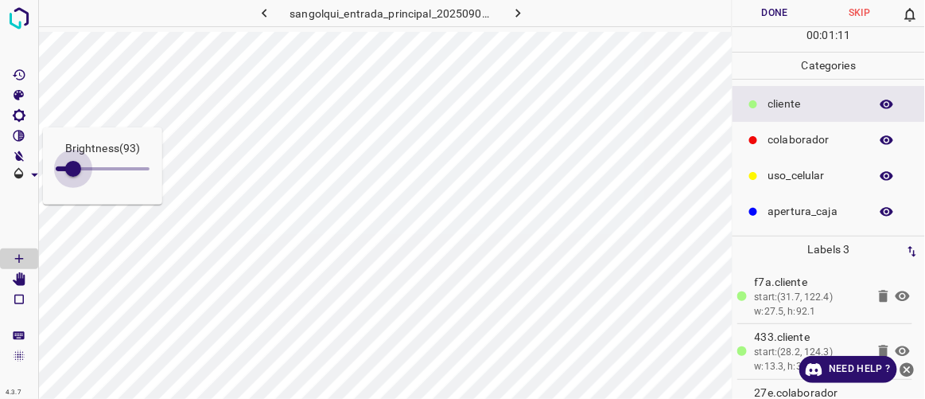
click at [73, 169] on span at bounding box center [73, 169] width 16 height 16
click at [76, 172] on span at bounding box center [76, 169] width 16 height 16
type input "131"
click at [80, 174] on span at bounding box center [80, 169] width 16 height 16
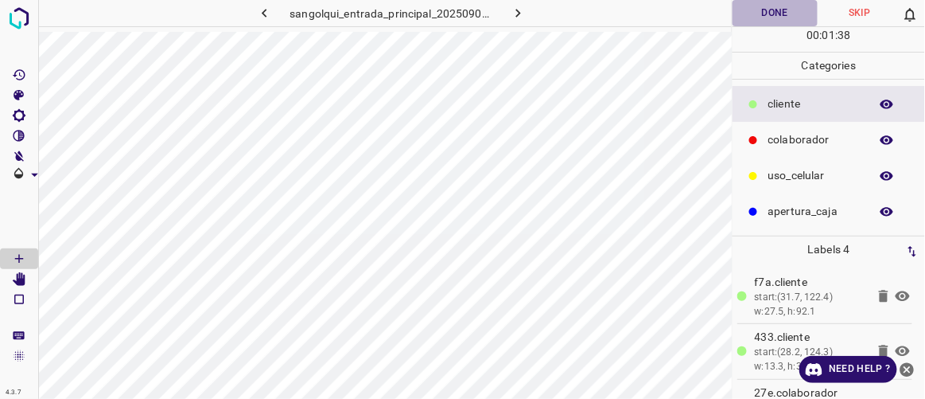
click at [784, 11] on button "Done" at bounding box center [775, 13] width 84 height 26
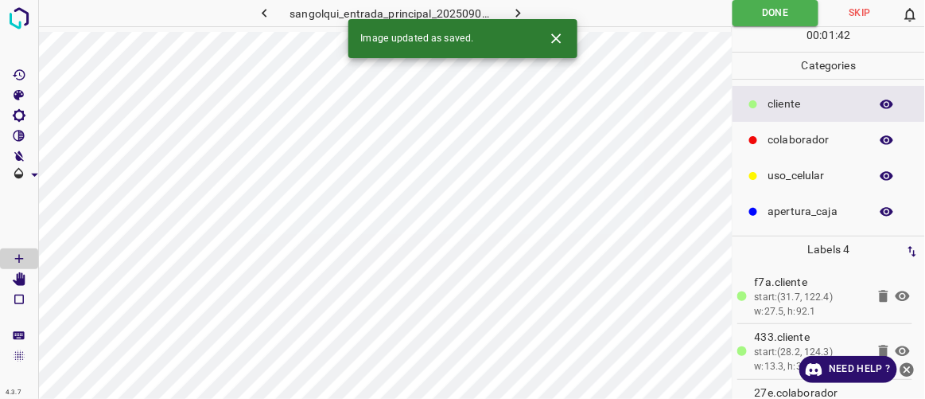
click at [530, 10] on button "button" at bounding box center [518, 13] width 51 height 26
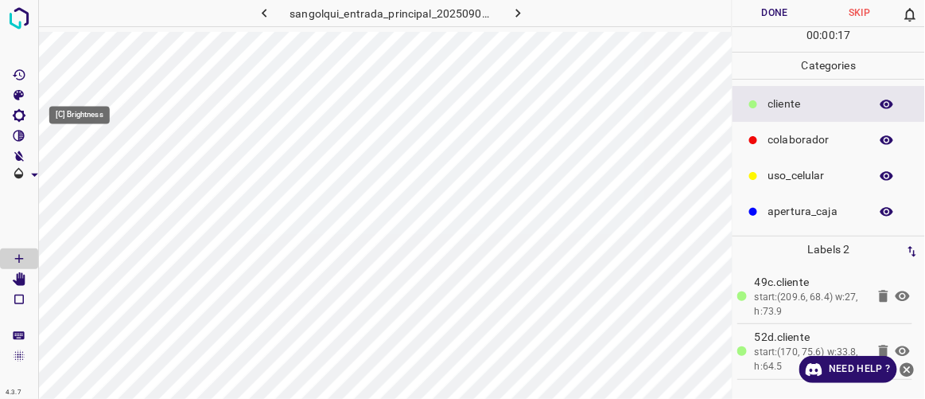
click at [24, 116] on icon "[C] Brightness" at bounding box center [19, 115] width 13 height 13
type input "153"
drag, startPoint x: 76, startPoint y: 173, endPoint x: 84, endPoint y: 175, distance: 9.1
click at [84, 175] on span at bounding box center [84, 169] width 16 height 16
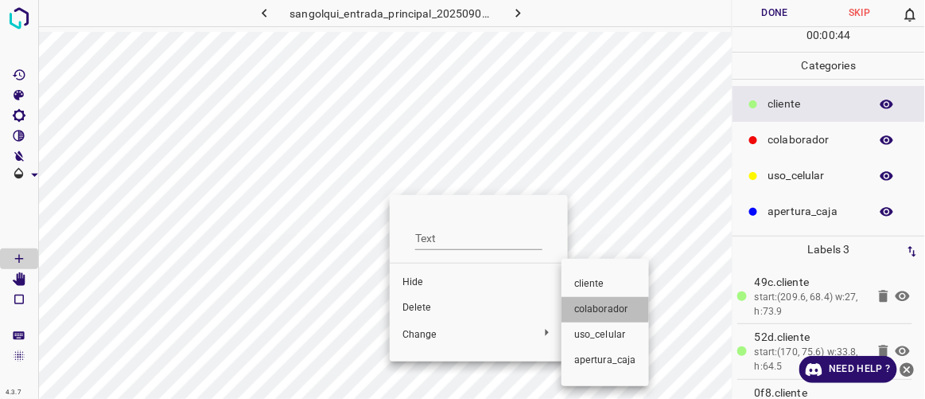
click at [593, 304] on span "colaborador" at bounding box center [605, 309] width 62 height 14
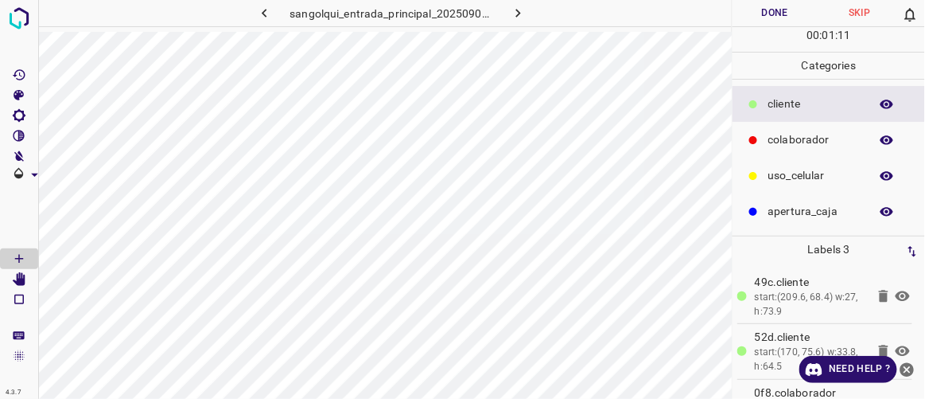
click at [761, 18] on button "Done" at bounding box center [775, 13] width 84 height 26
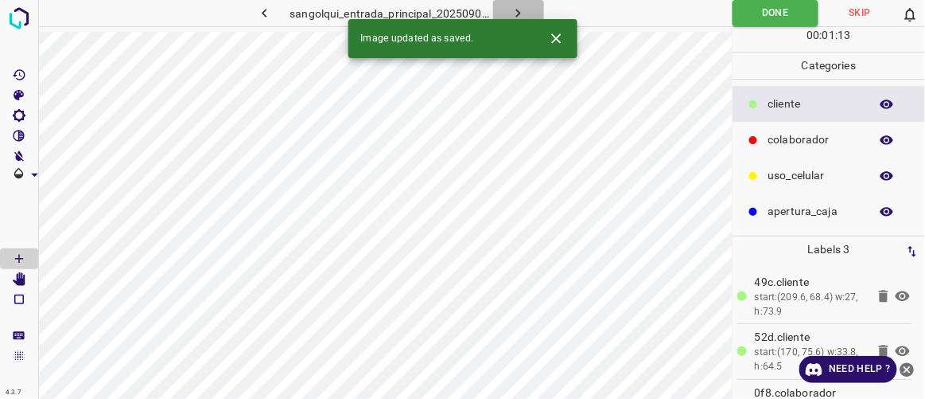
click at [528, 11] on button "button" at bounding box center [518, 13] width 51 height 26
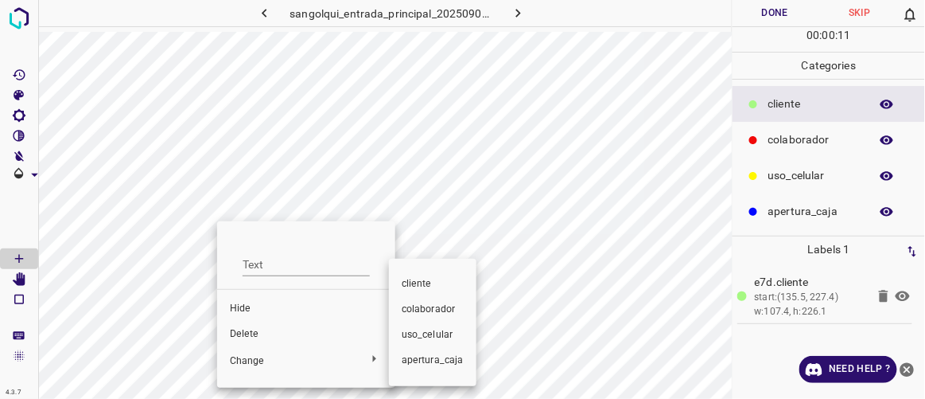
click at [423, 313] on span "colaborador" at bounding box center [433, 309] width 62 height 14
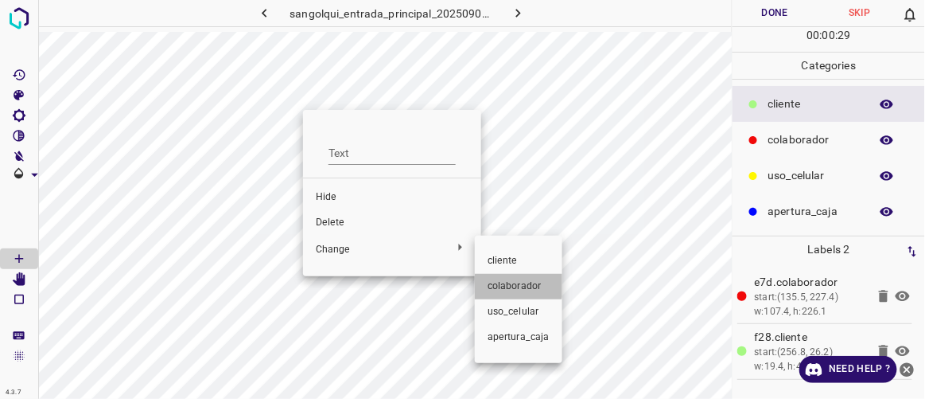
click at [516, 282] on span "colaborador" at bounding box center [519, 286] width 62 height 14
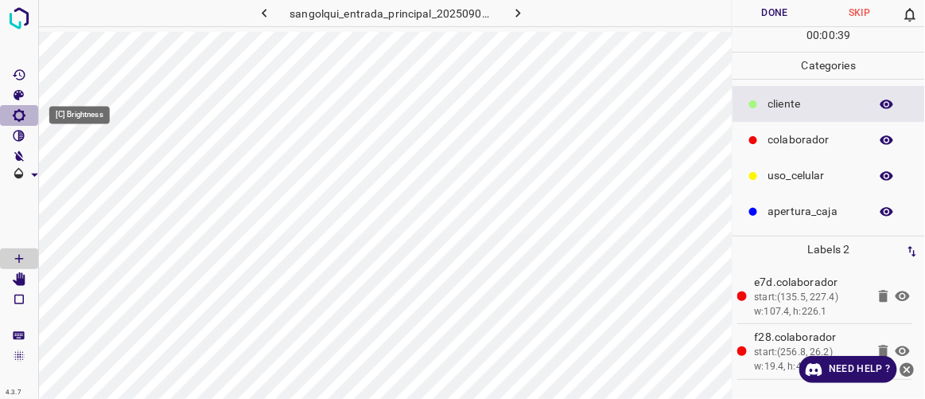
click at [19, 115] on icon "[C] Brightness" at bounding box center [19, 115] width 14 height 14
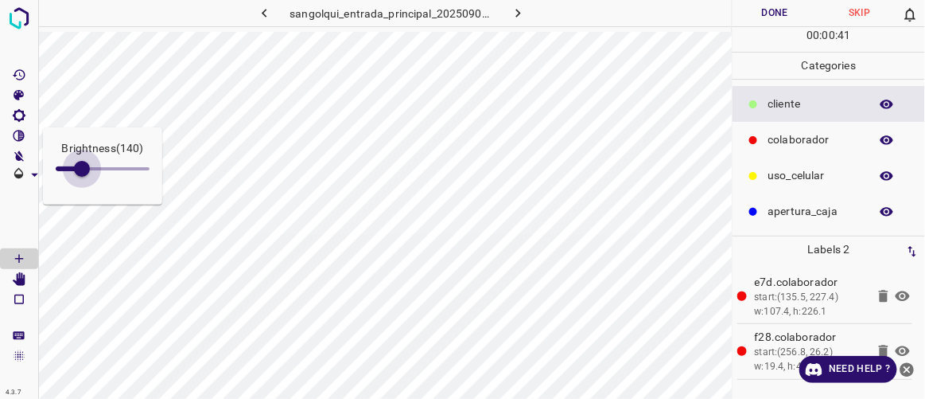
drag, startPoint x: 72, startPoint y: 169, endPoint x: 82, endPoint y: 173, distance: 10.3
click at [82, 173] on span at bounding box center [82, 169] width 16 height 16
type input "144"
click at [24, 218] on span at bounding box center [19, 217] width 38 height 64
click at [19, 279] on icon "[Space] Edit" at bounding box center [19, 279] width 13 height 14
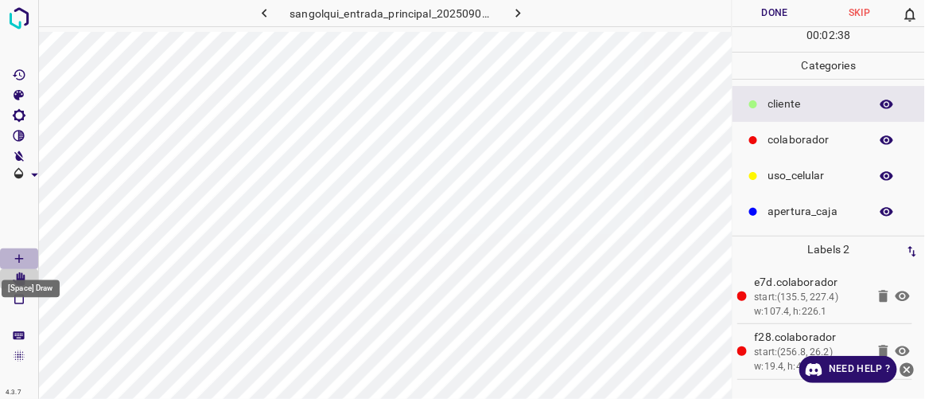
click at [25, 254] on icon "[Space] Draw" at bounding box center [19, 258] width 14 height 14
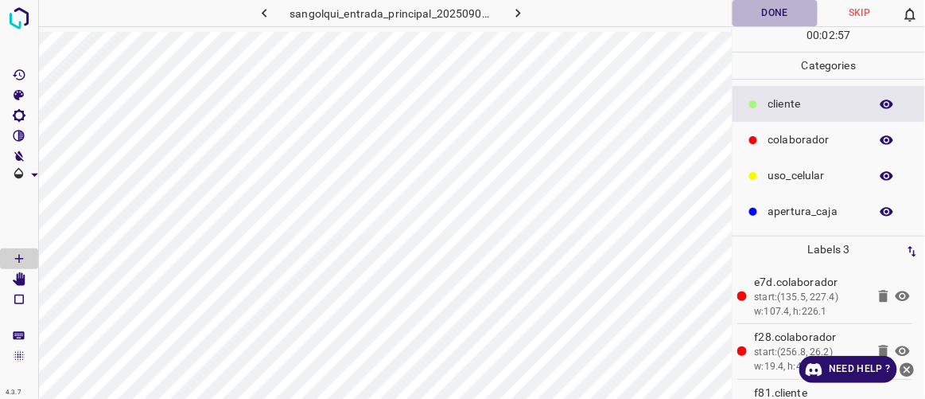
click at [786, 17] on button "Done" at bounding box center [775, 13] width 84 height 26
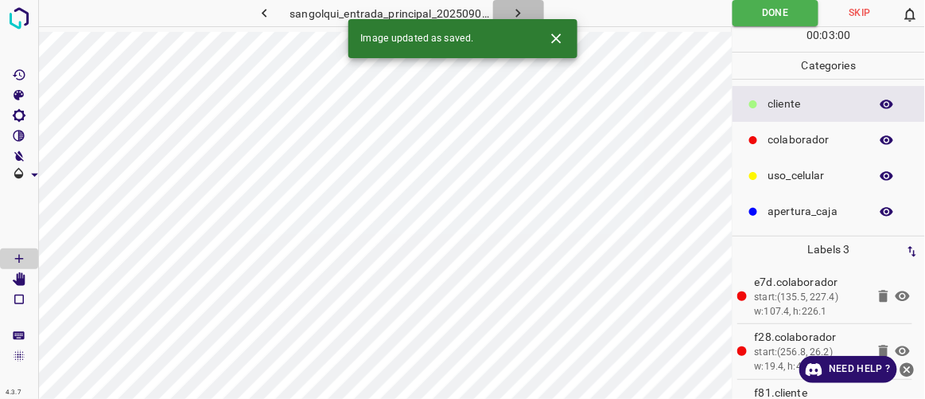
click at [518, 10] on icon "button" at bounding box center [518, 13] width 17 height 17
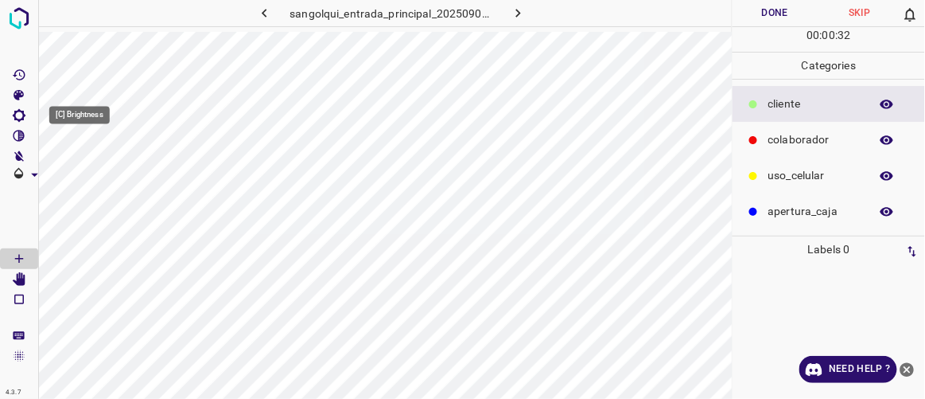
click at [23, 115] on icon "[C] Brightness" at bounding box center [19, 115] width 13 height 13
type input "144"
drag, startPoint x: 74, startPoint y: 166, endPoint x: 83, endPoint y: 172, distance: 10.4
click at [83, 172] on span at bounding box center [83, 169] width 16 height 16
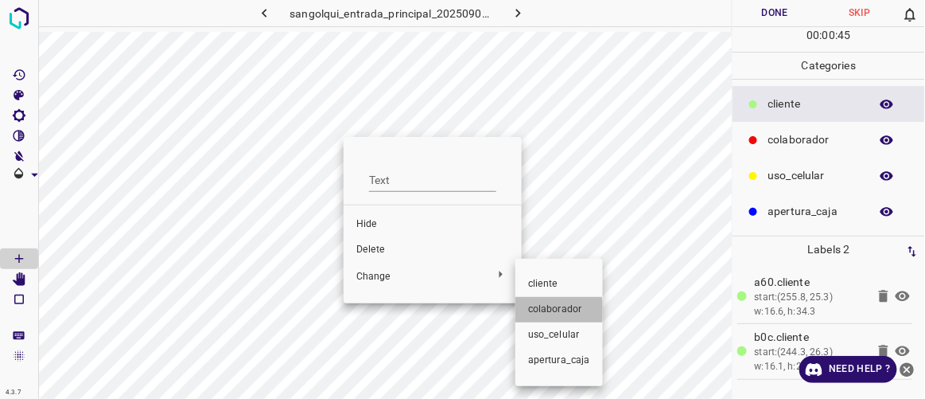
click at [545, 310] on span "colaborador" at bounding box center [559, 309] width 62 height 14
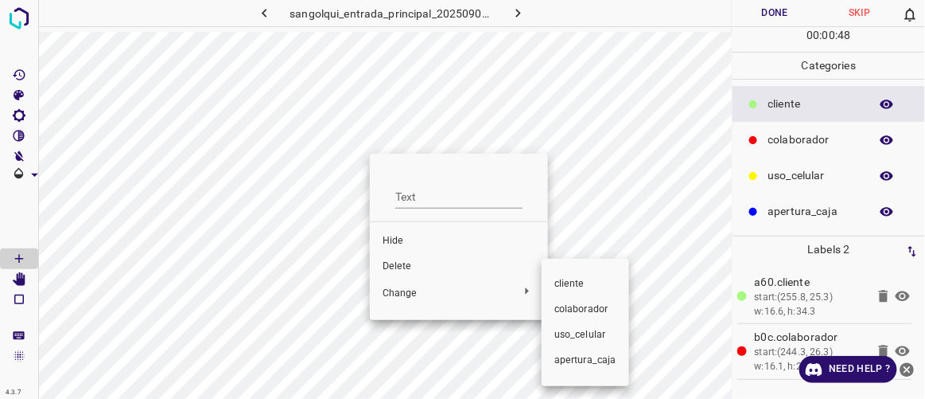
click at [582, 310] on span "colaborador" at bounding box center [586, 309] width 62 height 14
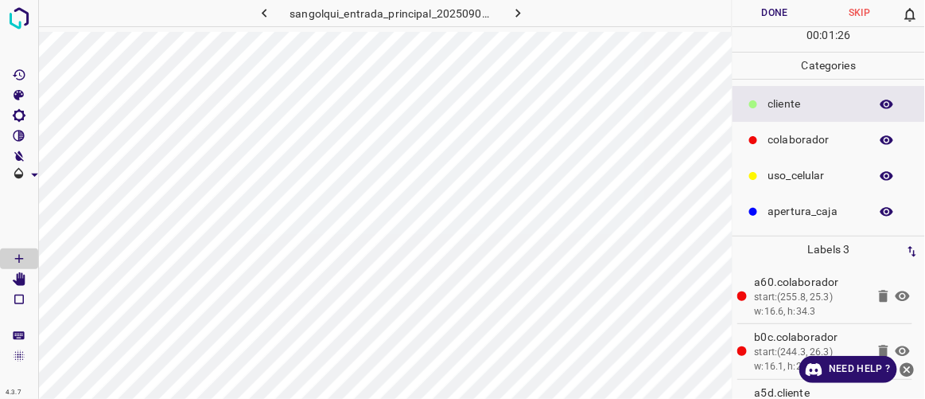
click at [776, 13] on button "Done" at bounding box center [775, 13] width 84 height 26
click at [522, 14] on icon "button" at bounding box center [518, 13] width 17 height 17
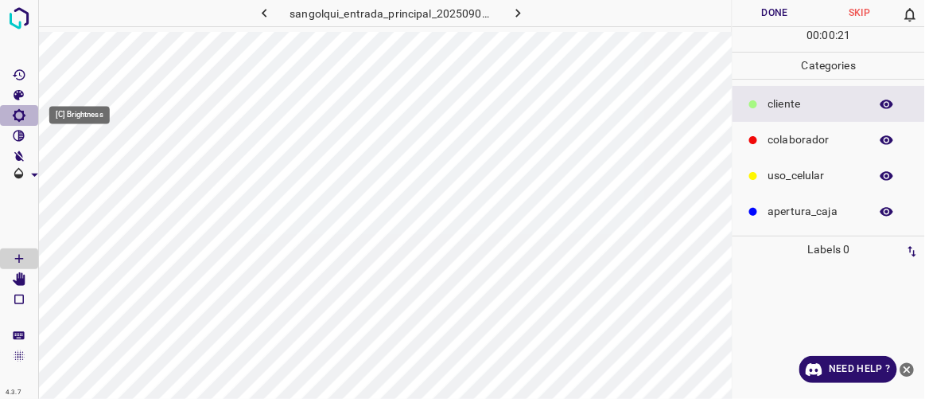
click at [21, 117] on icon "[C] Brightness" at bounding box center [19, 115] width 14 height 14
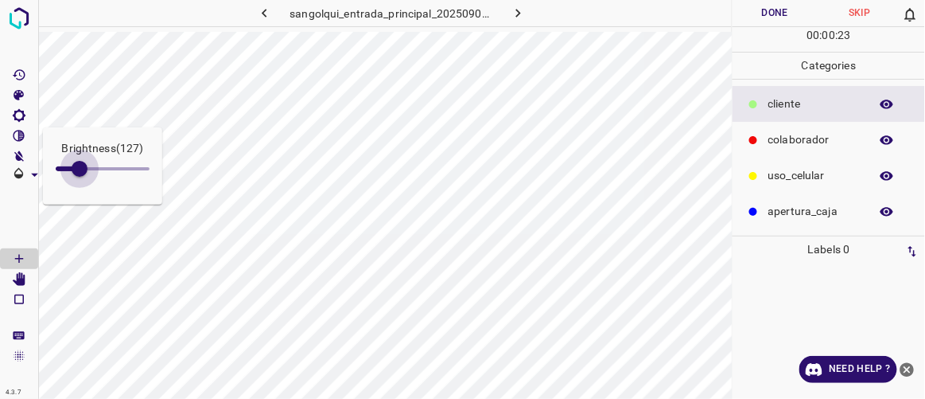
type input "144"
drag, startPoint x: 73, startPoint y: 166, endPoint x: 83, endPoint y: 174, distance: 12.4
click at [83, 174] on span at bounding box center [83, 169] width 16 height 16
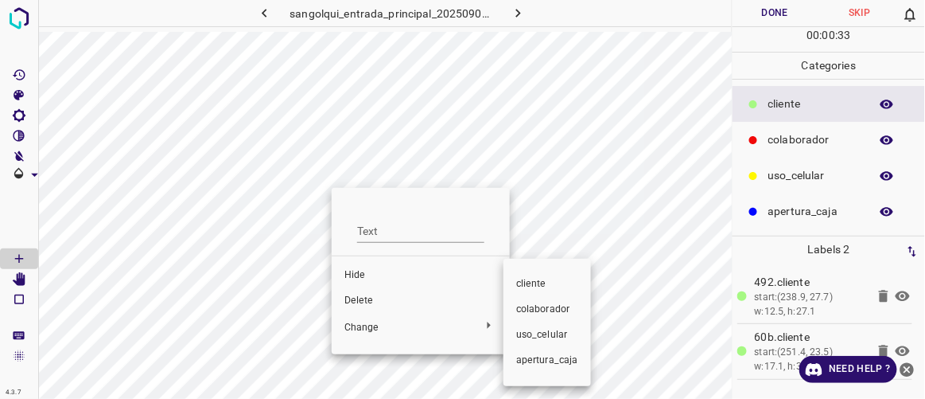
click at [548, 306] on span "colaborador" at bounding box center [547, 309] width 62 height 14
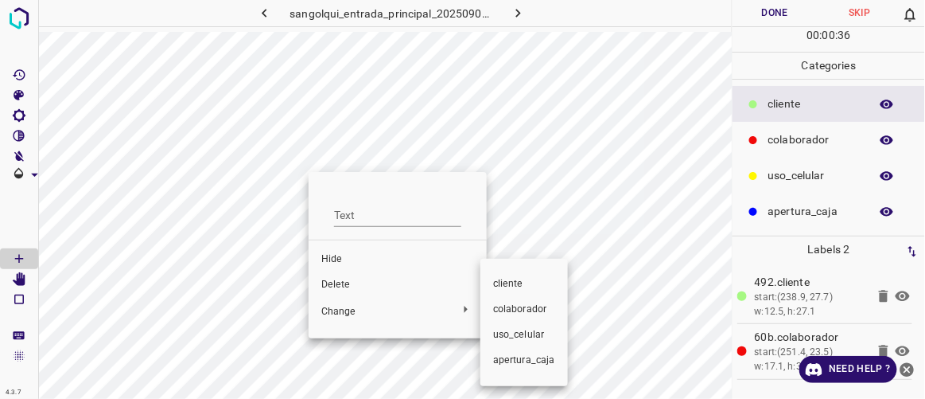
click at [498, 307] on span "colaborador" at bounding box center [524, 309] width 62 height 14
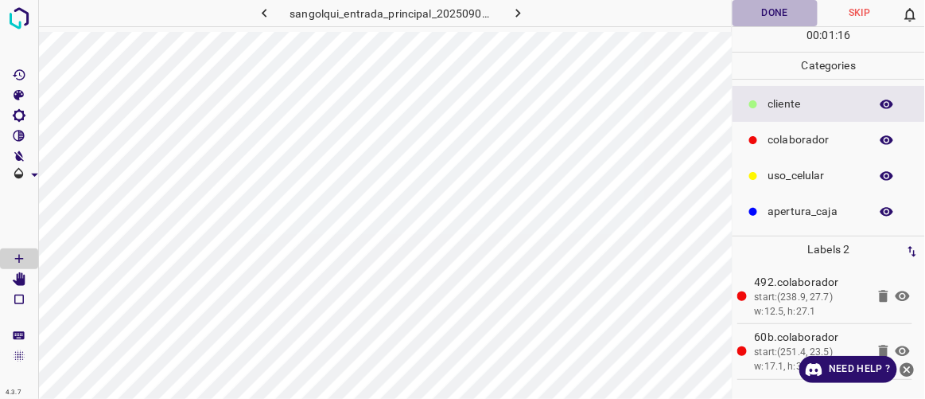
click at [782, 9] on button "Done" at bounding box center [775, 13] width 84 height 26
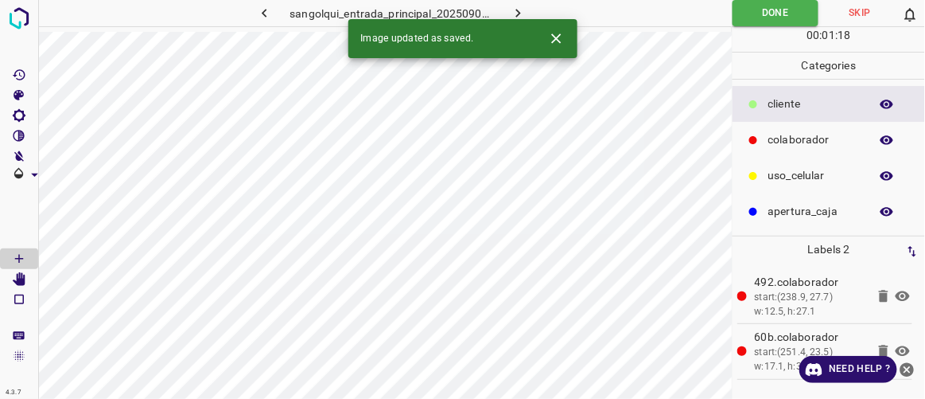
click at [526, 9] on icon "button" at bounding box center [518, 13] width 17 height 17
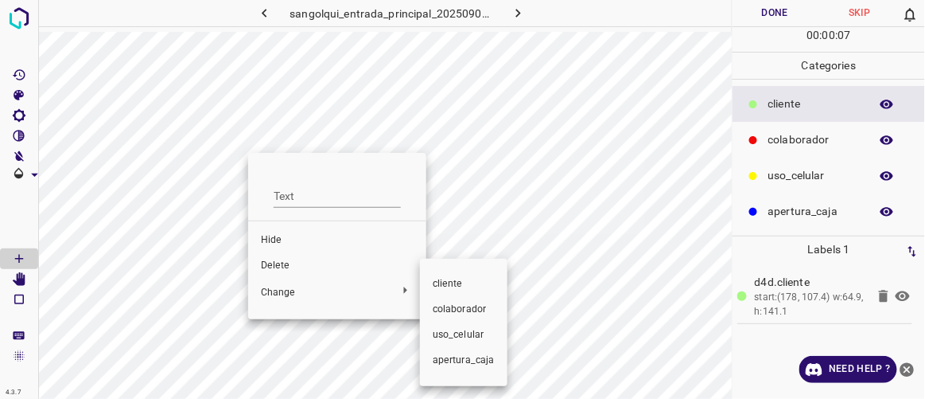
click at [442, 306] on span "colaborador" at bounding box center [464, 309] width 62 height 14
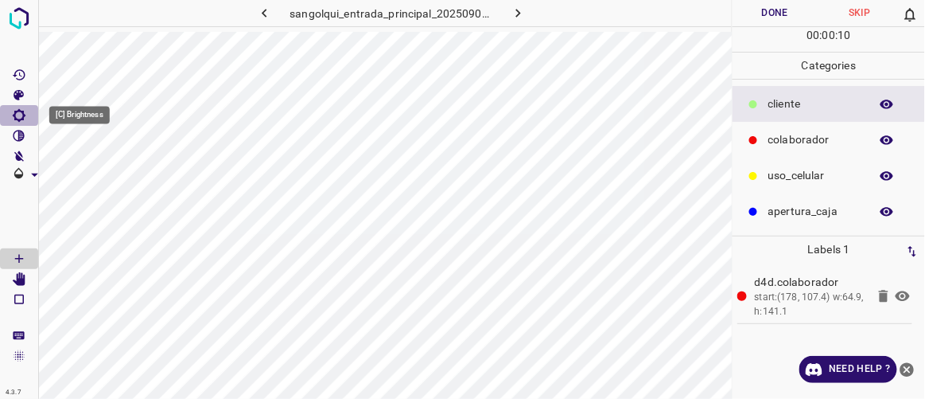
click at [18, 113] on icon "[C] Brightness" at bounding box center [19, 115] width 14 height 14
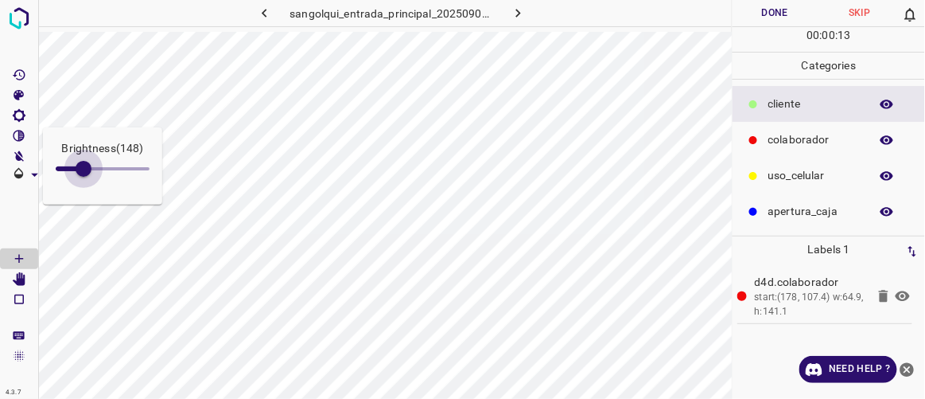
drag, startPoint x: 72, startPoint y: 164, endPoint x: 84, endPoint y: 170, distance: 12.8
click at [84, 170] on span at bounding box center [84, 169] width 16 height 16
type input "152"
click at [23, 217] on span at bounding box center [19, 217] width 38 height 64
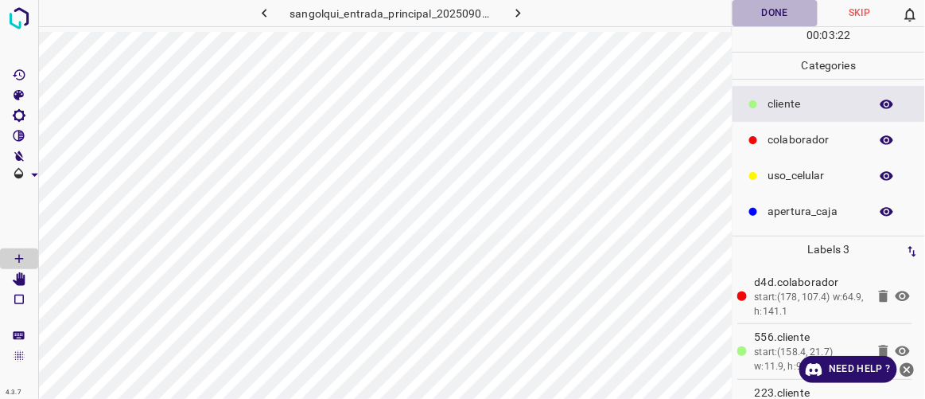
click at [769, 6] on button "Done" at bounding box center [775, 13] width 84 height 26
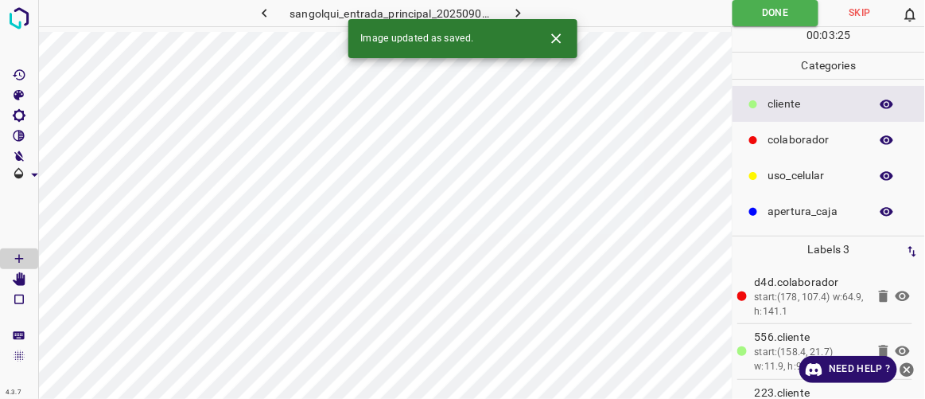
click at [517, 12] on icon "button" at bounding box center [518, 13] width 17 height 17
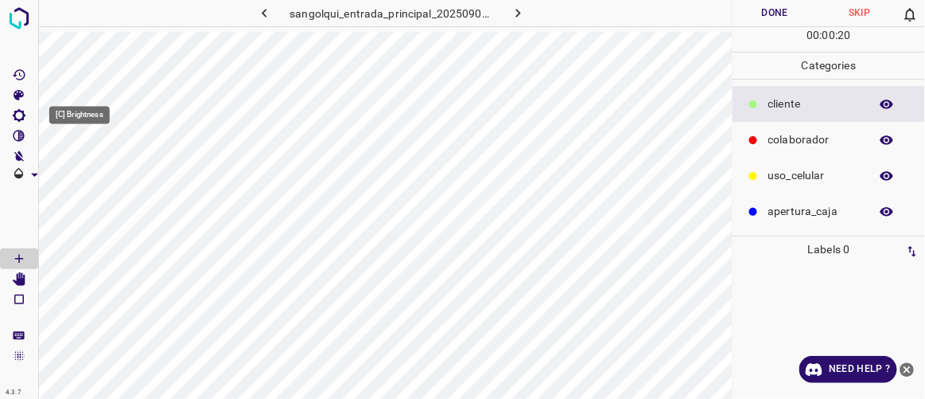
click at [19, 115] on icon "[C] Brightness" at bounding box center [19, 115] width 14 height 14
type input "153"
drag, startPoint x: 71, startPoint y: 172, endPoint x: 84, endPoint y: 177, distance: 14.3
click at [84, 177] on span at bounding box center [84, 169] width 16 height 16
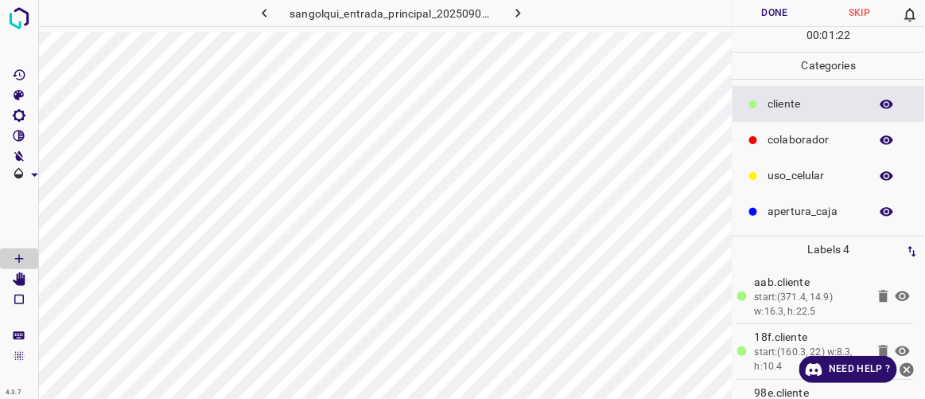
click at [771, 22] on button "Done" at bounding box center [775, 13] width 84 height 26
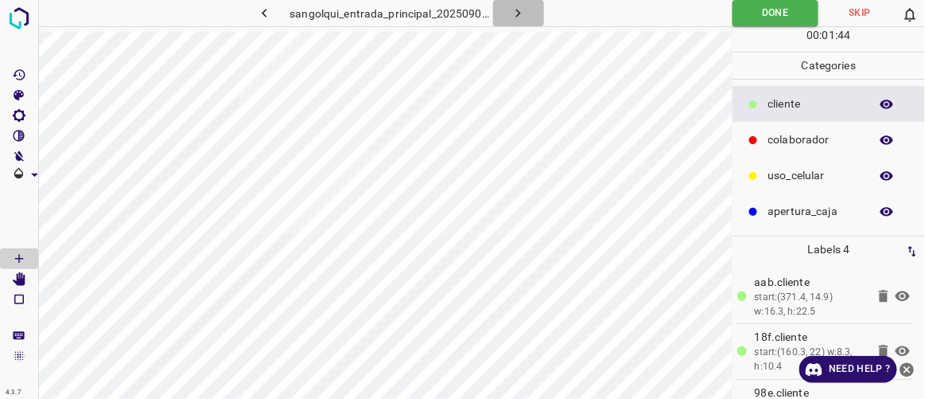
click at [512, 10] on icon "button" at bounding box center [518, 13] width 17 height 17
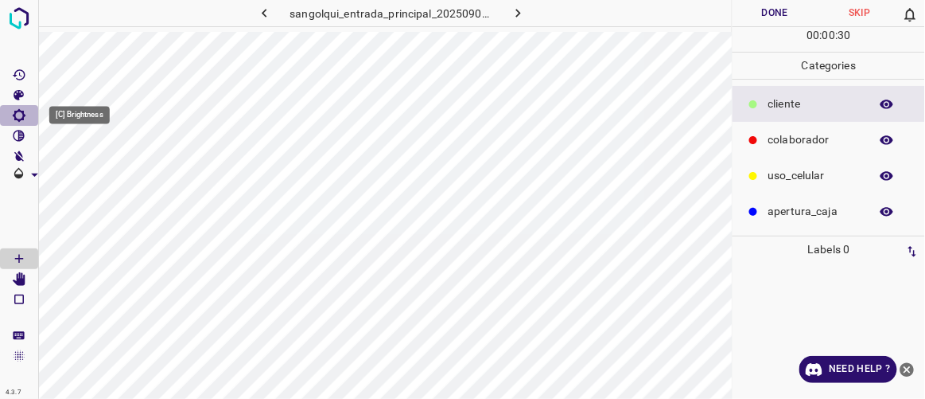
click at [17, 118] on icon "[C] Brightness" at bounding box center [19, 115] width 13 height 13
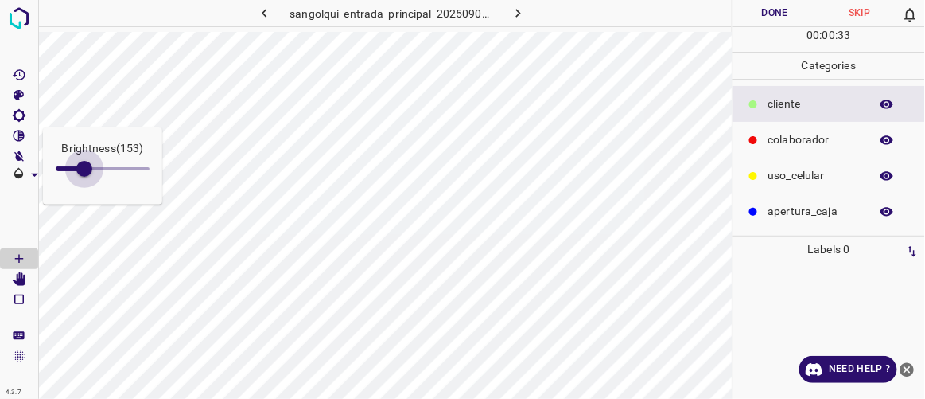
type input "165"
drag, startPoint x: 71, startPoint y: 164, endPoint x: 87, endPoint y: 169, distance: 16.9
click at [87, 169] on span at bounding box center [87, 169] width 16 height 16
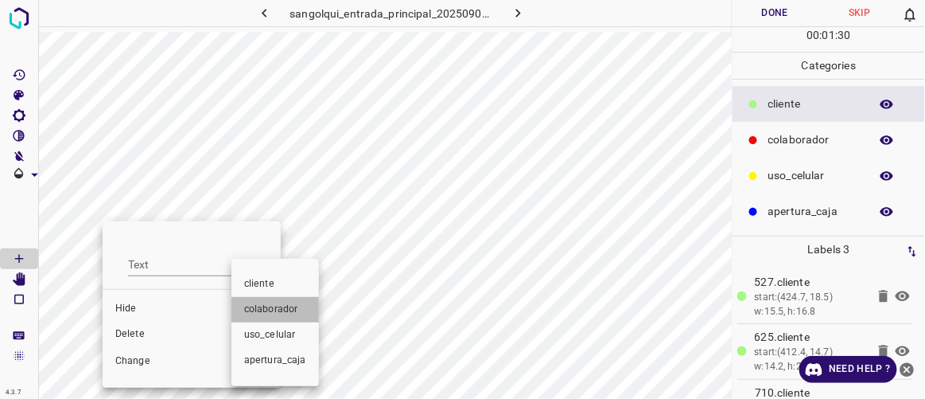
click at [278, 311] on span "colaborador" at bounding box center [275, 309] width 62 height 14
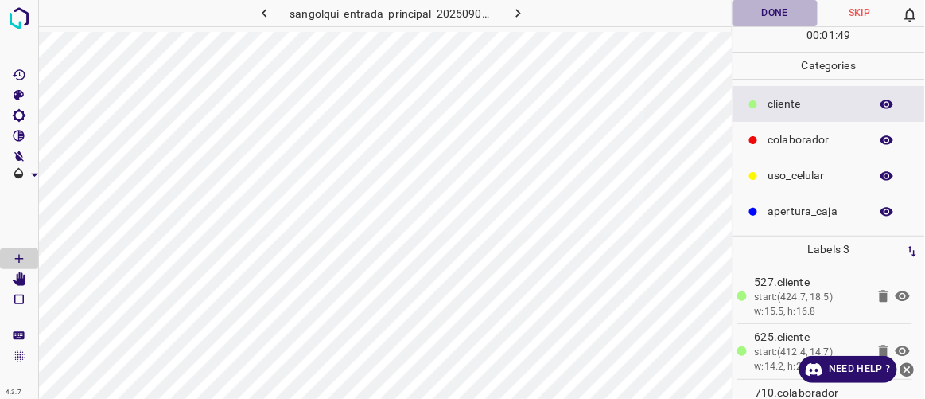
click at [768, 18] on button "Done" at bounding box center [775, 13] width 84 height 26
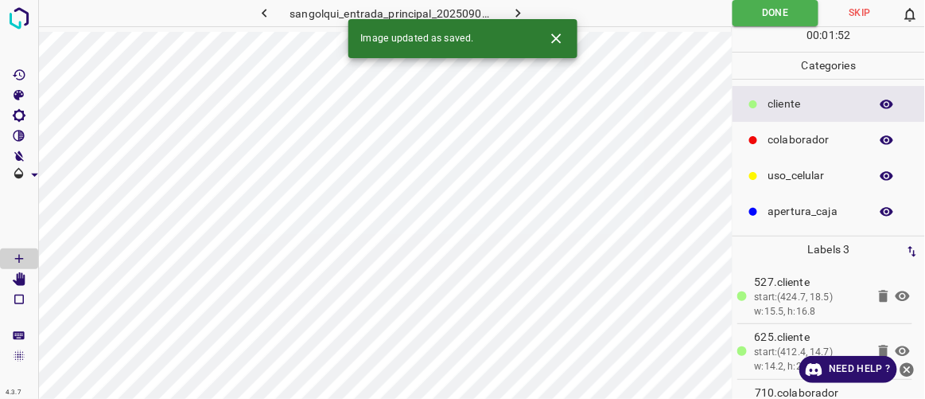
click at [524, 5] on icon "button" at bounding box center [518, 13] width 17 height 17
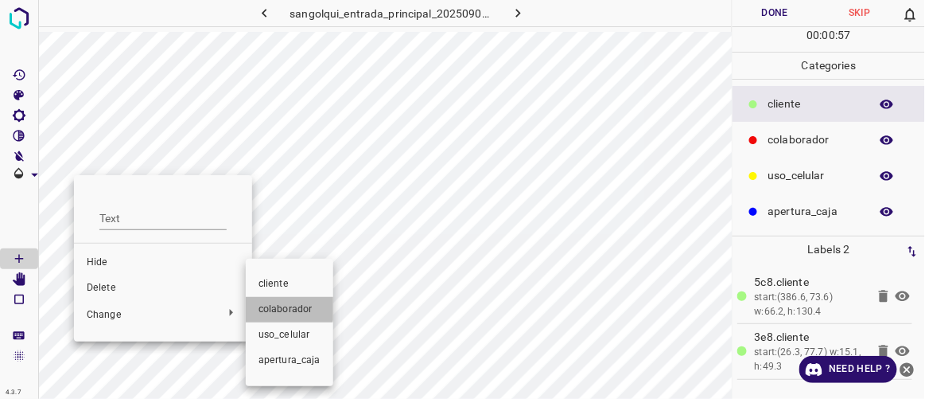
click at [283, 308] on span "colaborador" at bounding box center [290, 309] width 62 height 14
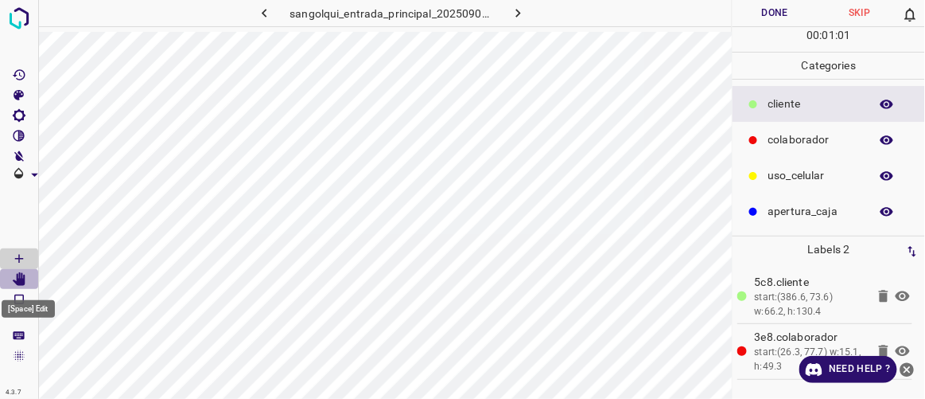
click at [24, 280] on icon "[Space] Edit" at bounding box center [19, 279] width 13 height 14
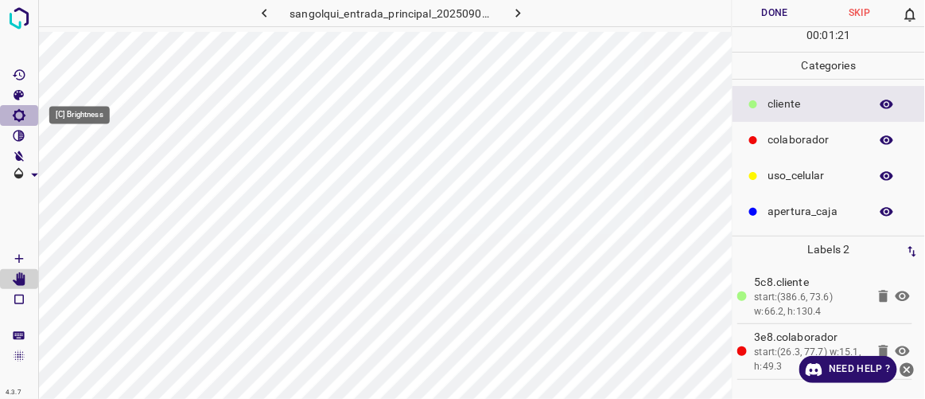
click at [26, 117] on Brightness"] "[C] Brightness" at bounding box center [19, 115] width 38 height 21
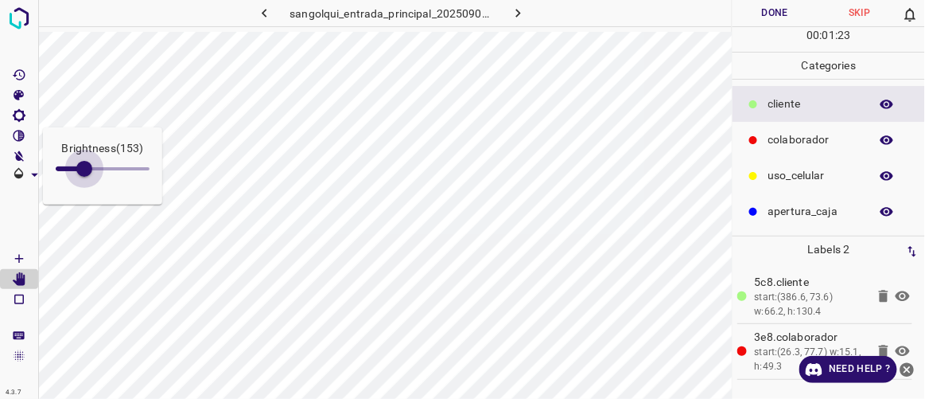
type input "157"
drag, startPoint x: 73, startPoint y: 164, endPoint x: 85, endPoint y: 172, distance: 14.3
click at [85, 172] on span at bounding box center [85, 169] width 16 height 16
click at [25, 208] on span at bounding box center [19, 217] width 38 height 64
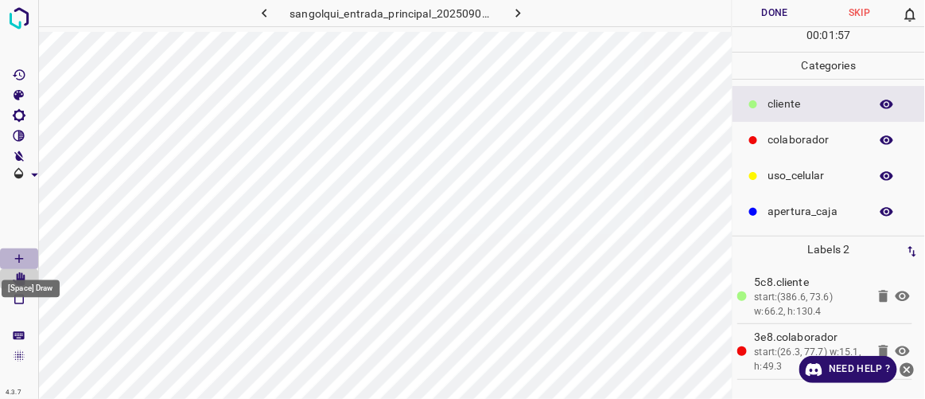
click at [30, 257] on Draw"] "[Space] Draw" at bounding box center [19, 258] width 38 height 21
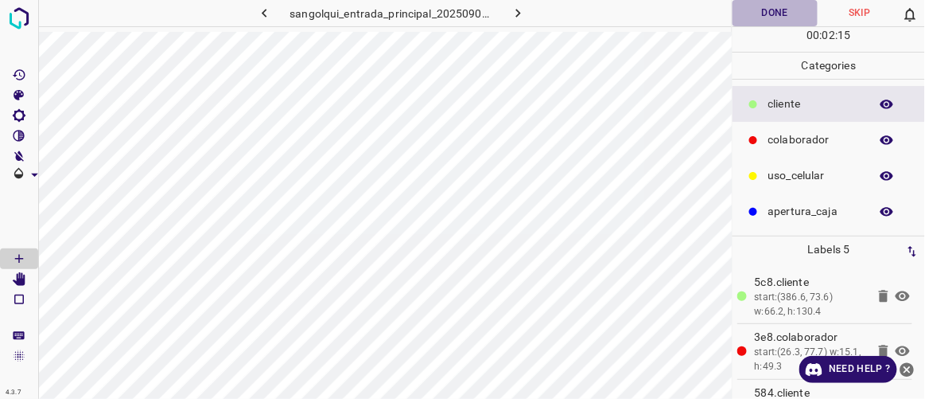
click at [779, 16] on button "Done" at bounding box center [775, 13] width 84 height 26
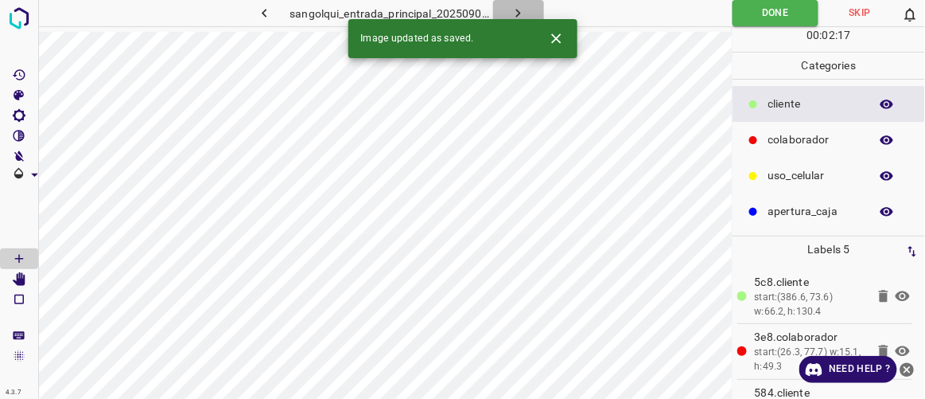
click at [532, 10] on button "button" at bounding box center [518, 13] width 51 height 26
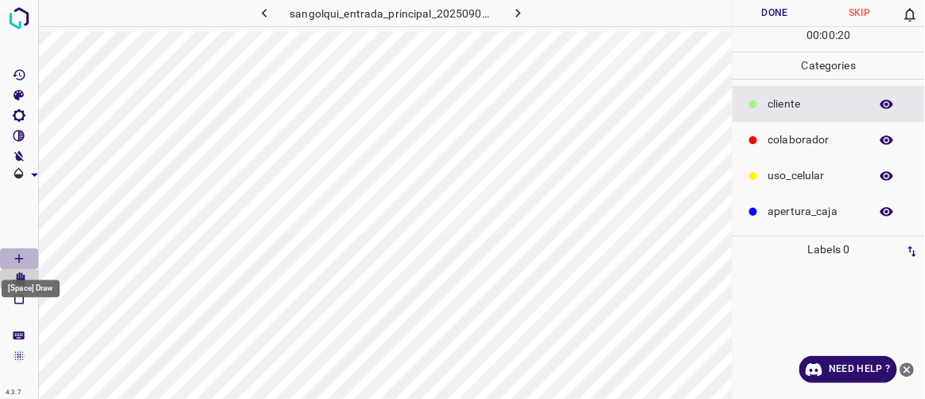
click at [31, 255] on Draw"] "[Space] Draw" at bounding box center [19, 258] width 38 height 21
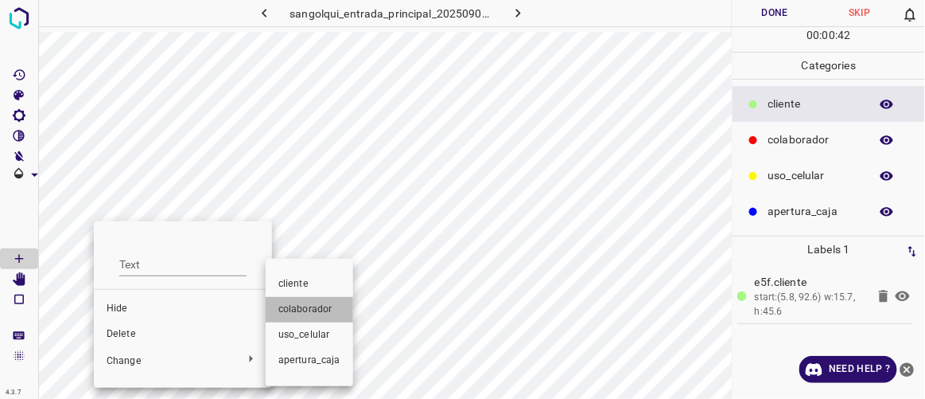
click at [312, 311] on span "colaborador" at bounding box center [309, 309] width 62 height 14
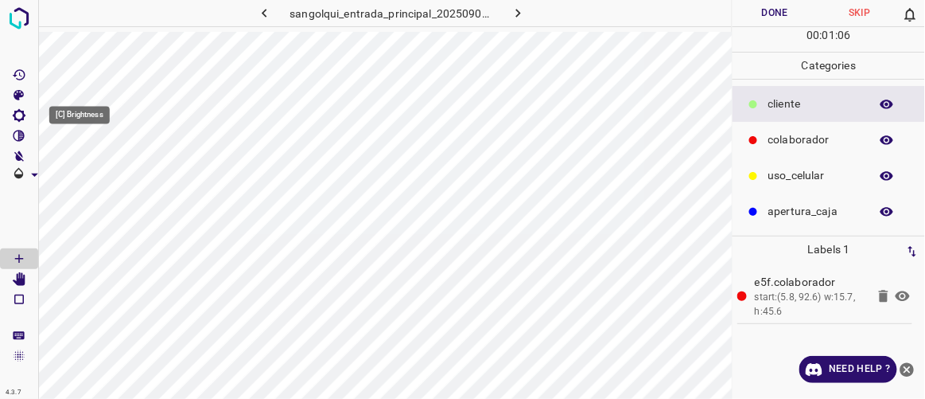
click at [19, 114] on icon "[C] Brightness" at bounding box center [19, 115] width 14 height 14
drag, startPoint x: 76, startPoint y: 168, endPoint x: 84, endPoint y: 173, distance: 9.7
click at [84, 173] on span at bounding box center [84, 169] width 16 height 16
type input "151"
click at [150, 180] on div "Brightness ( 151 )" at bounding box center [102, 165] width 119 height 77
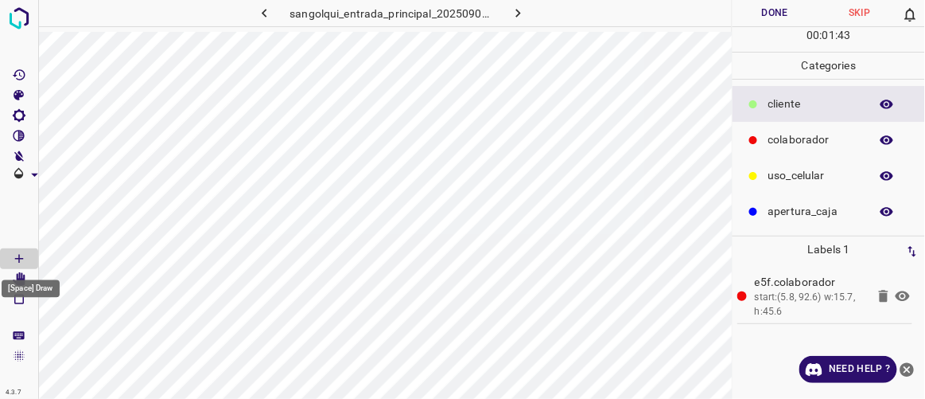
click at [18, 275] on div "[Space] Draw" at bounding box center [30, 284] width 61 height 30
click at [18, 278] on icon "[Space] Edit" at bounding box center [19, 279] width 13 height 14
click at [22, 259] on icon "[Space] Draw" at bounding box center [19, 258] width 14 height 14
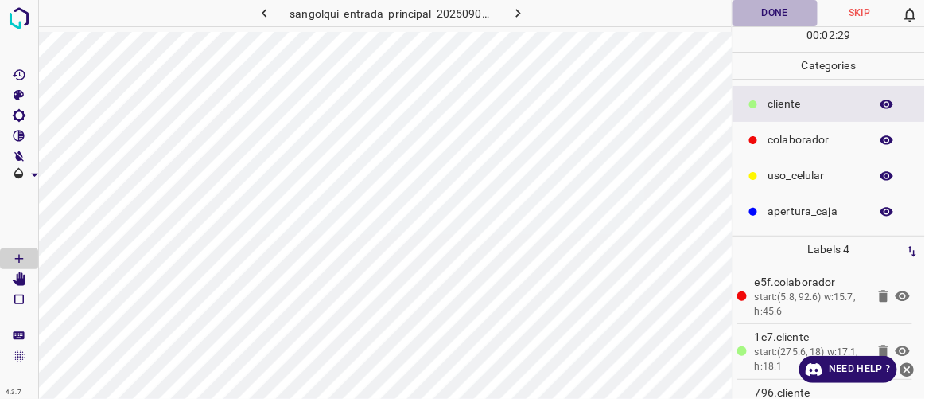
click at [783, 6] on button "Done" at bounding box center [775, 13] width 84 height 26
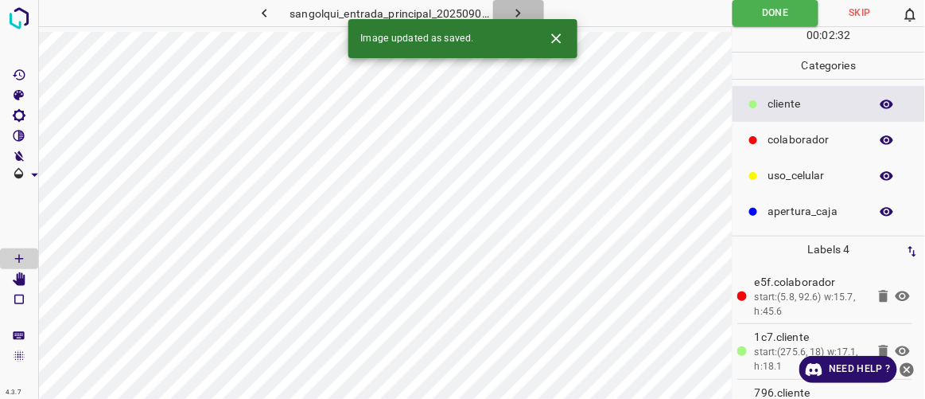
click at [524, 10] on icon "button" at bounding box center [518, 13] width 17 height 17
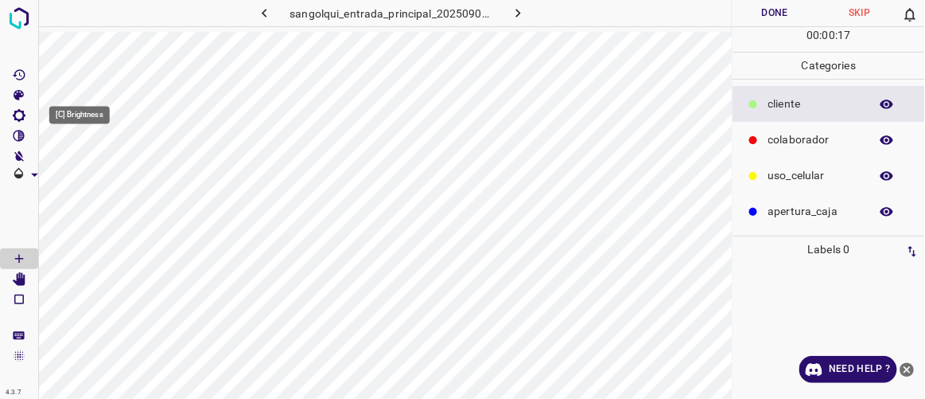
click at [22, 116] on icon "[C] Brightness" at bounding box center [19, 115] width 13 height 13
type input "153"
drag, startPoint x: 76, startPoint y: 165, endPoint x: 84, endPoint y: 169, distance: 9.6
click at [84, 169] on span at bounding box center [84, 169] width 16 height 16
click at [127, 188] on div "Brightness ( 153 )" at bounding box center [102, 165] width 119 height 77
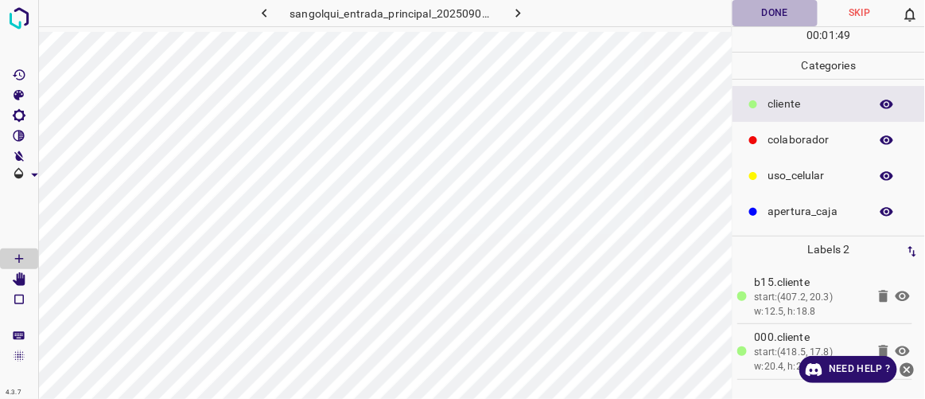
click at [783, 14] on button "Done" at bounding box center [775, 13] width 84 height 26
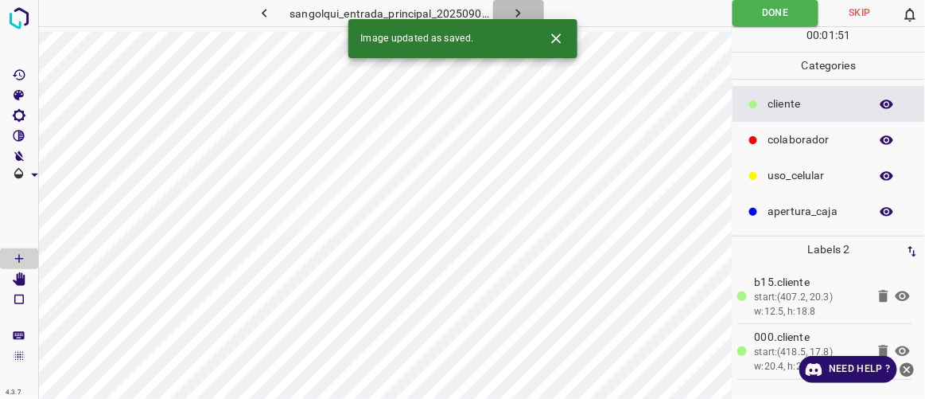
click at [529, 13] on button "button" at bounding box center [518, 13] width 51 height 26
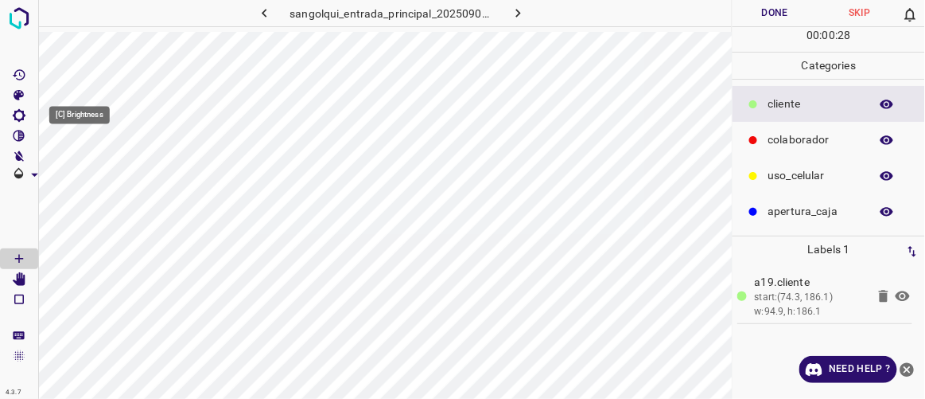
click at [24, 115] on icon "[C] Brightness" at bounding box center [19, 115] width 13 height 13
click at [75, 173] on span at bounding box center [72, 169] width 16 height 16
type input "102"
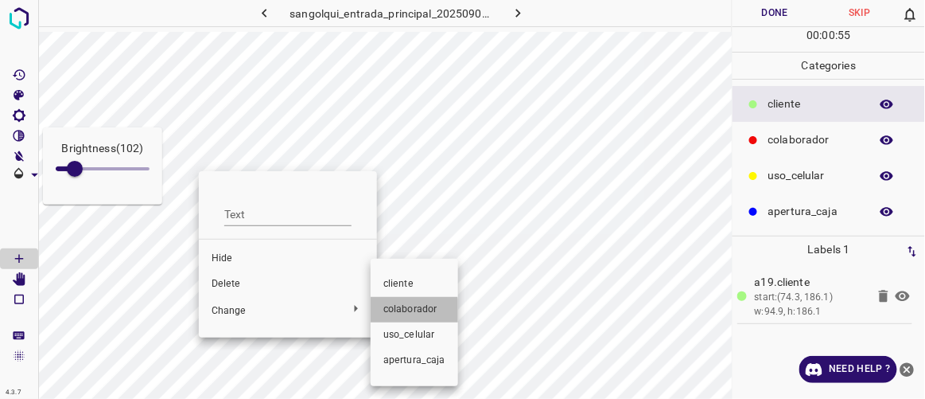
click at [406, 311] on span "colaborador" at bounding box center [414, 309] width 62 height 14
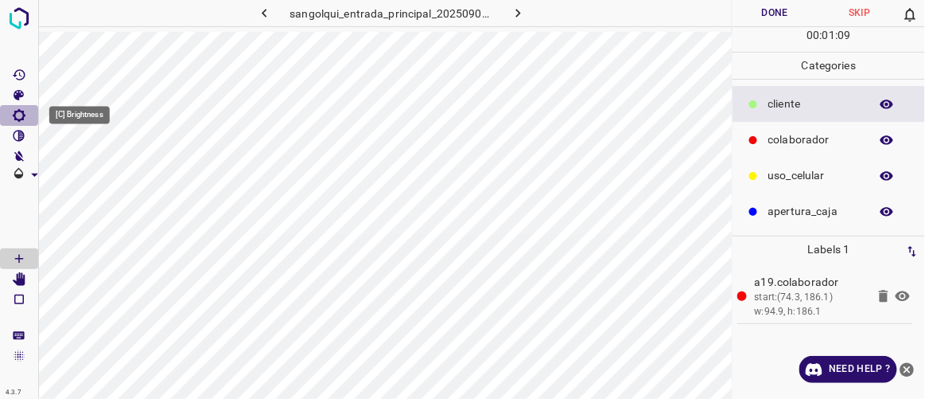
click at [21, 112] on icon "[C] Brightness" at bounding box center [19, 115] width 14 height 14
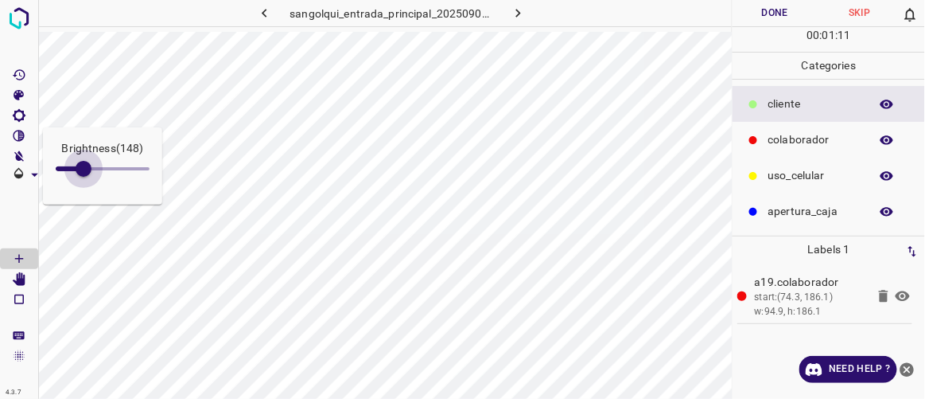
drag, startPoint x: 76, startPoint y: 164, endPoint x: 84, endPoint y: 168, distance: 8.2
click at [84, 168] on span at bounding box center [84, 169] width 16 height 16
type input "152"
click at [18, 278] on icon "[Space] Edit" at bounding box center [19, 279] width 13 height 14
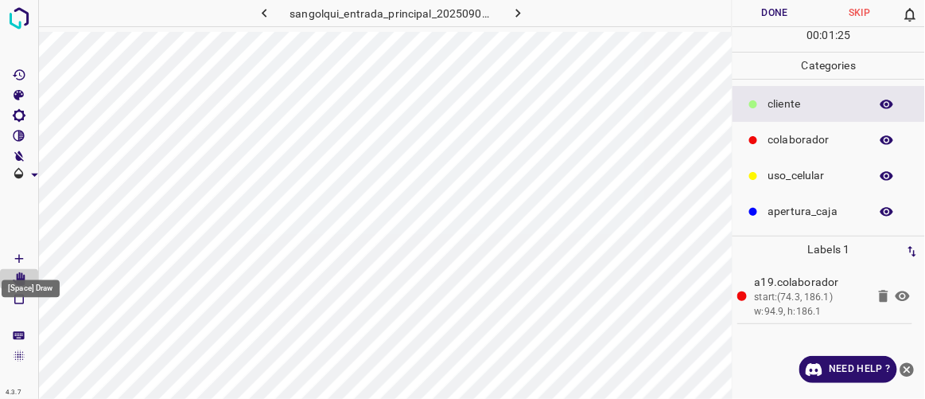
click at [32, 259] on Draw"] "[Space] Draw" at bounding box center [19, 258] width 38 height 21
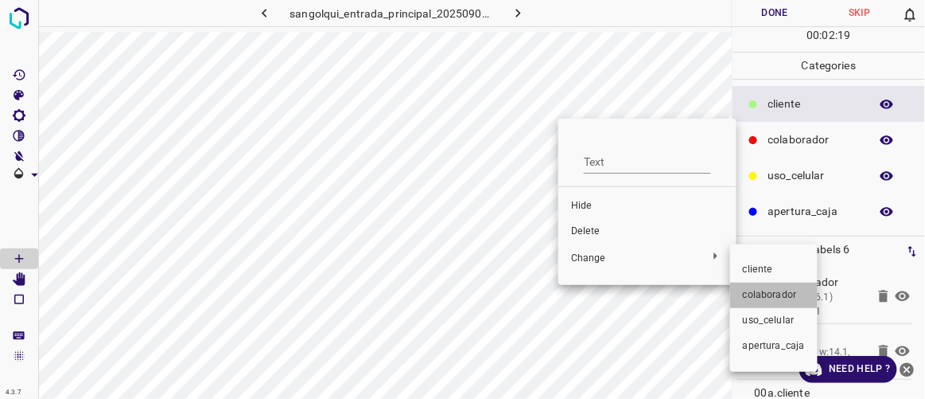
click at [765, 290] on span "colaborador" at bounding box center [774, 295] width 62 height 14
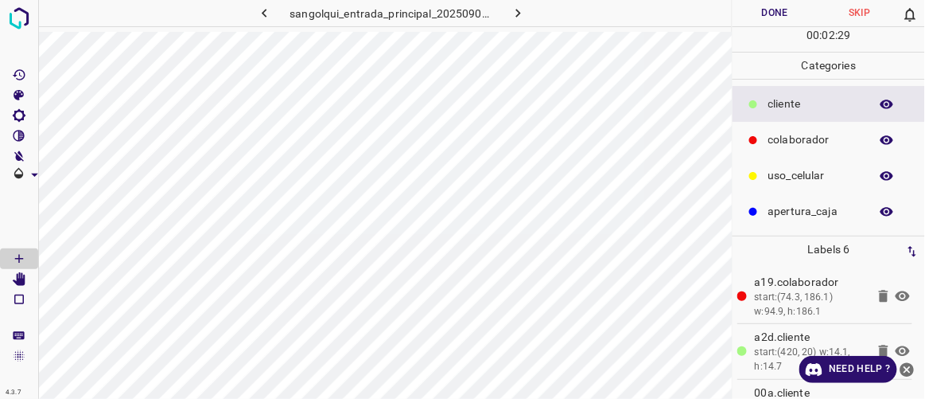
click at [765, 18] on button "Done" at bounding box center [775, 13] width 84 height 26
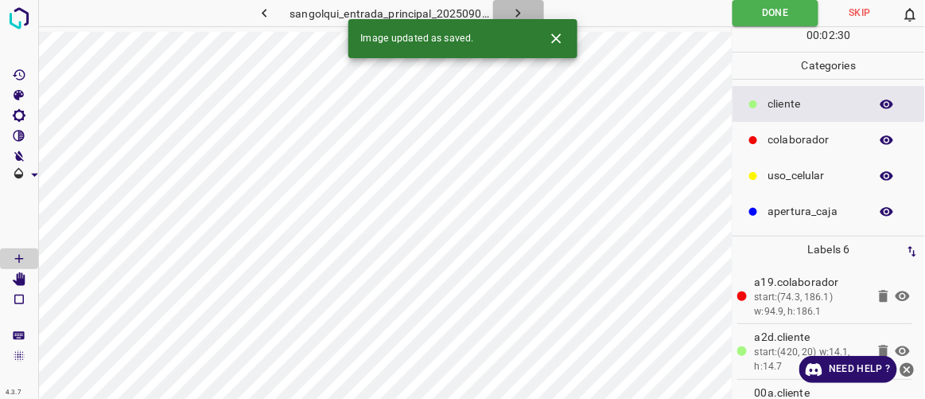
click at [521, 12] on icon "button" at bounding box center [518, 13] width 17 height 17
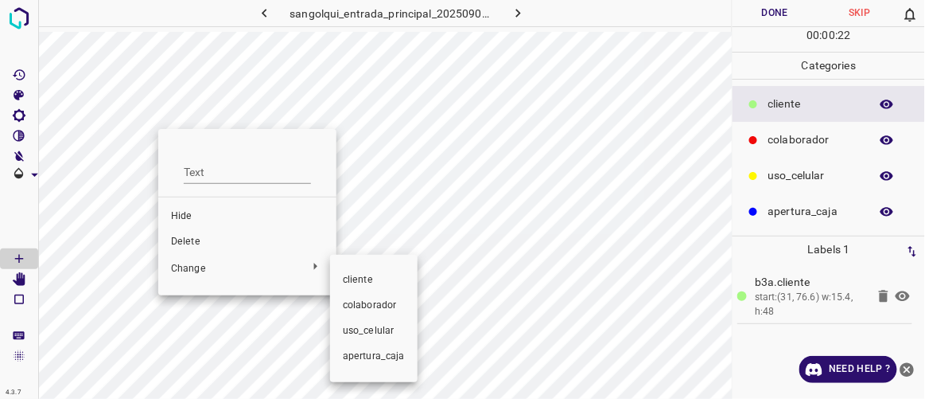
click at [365, 299] on span "colaborador" at bounding box center [374, 305] width 62 height 14
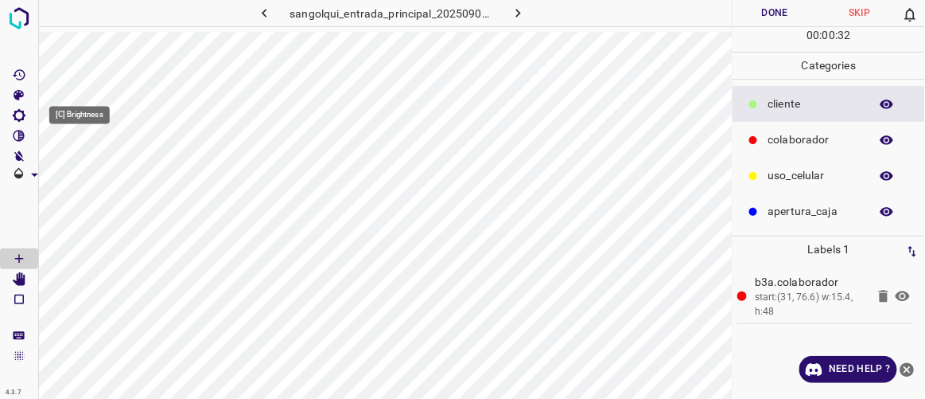
click at [18, 117] on icon "[C] Brightness" at bounding box center [19, 115] width 14 height 14
drag, startPoint x: 72, startPoint y: 169, endPoint x: 84, endPoint y: 177, distance: 15.0
click at [84, 177] on span at bounding box center [84, 169] width 16 height 16
type input "158"
click at [142, 154] on p "Brightness ( 158 )" at bounding box center [103, 148] width 94 height 17
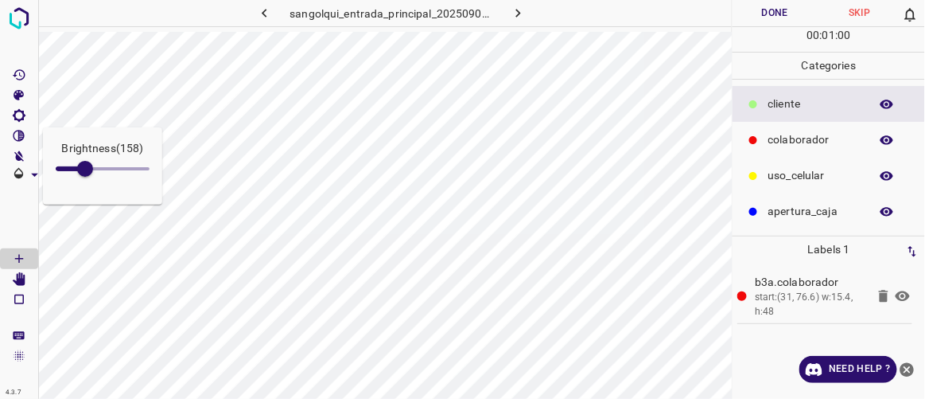
click at [150, 157] on div "Brightness ( 158 )" at bounding box center [102, 165] width 119 height 77
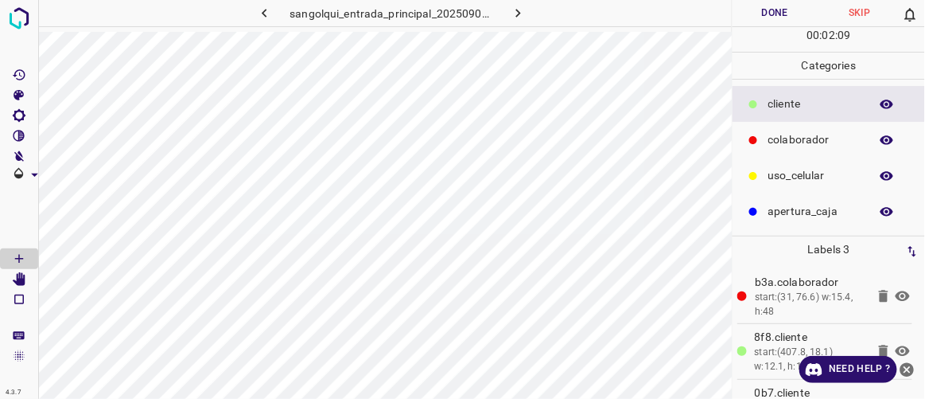
click at [776, 11] on button "Done" at bounding box center [775, 13] width 84 height 26
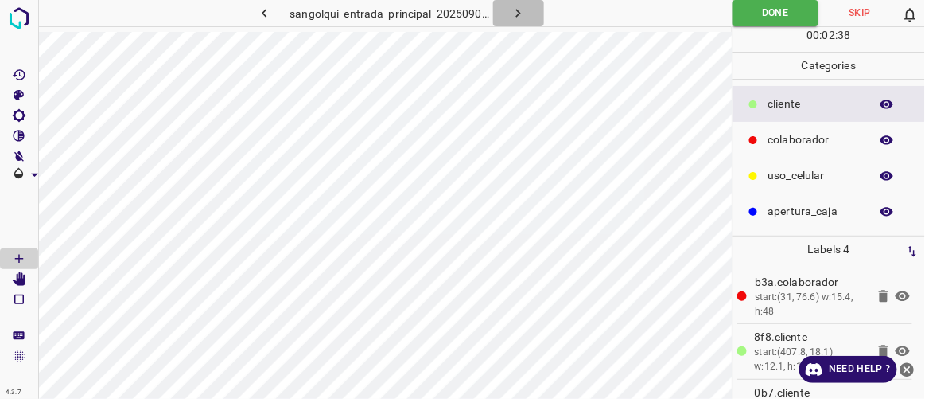
click at [528, 14] on button "button" at bounding box center [518, 13] width 51 height 26
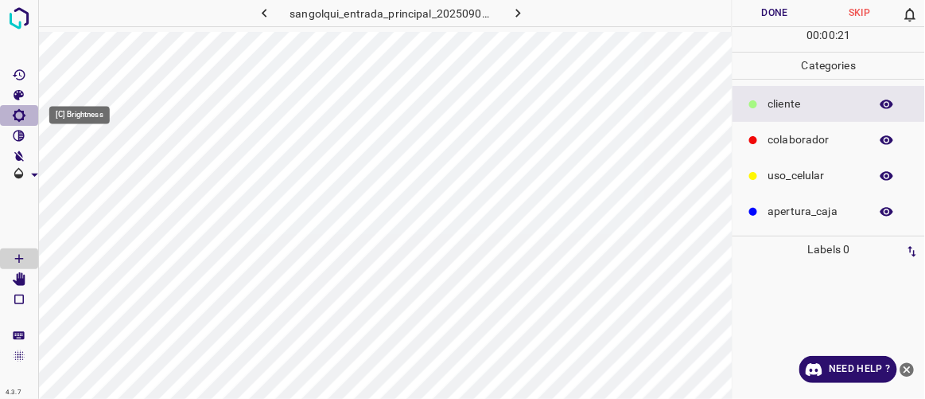
click at [20, 111] on icon "[C] Brightness" at bounding box center [19, 115] width 13 height 13
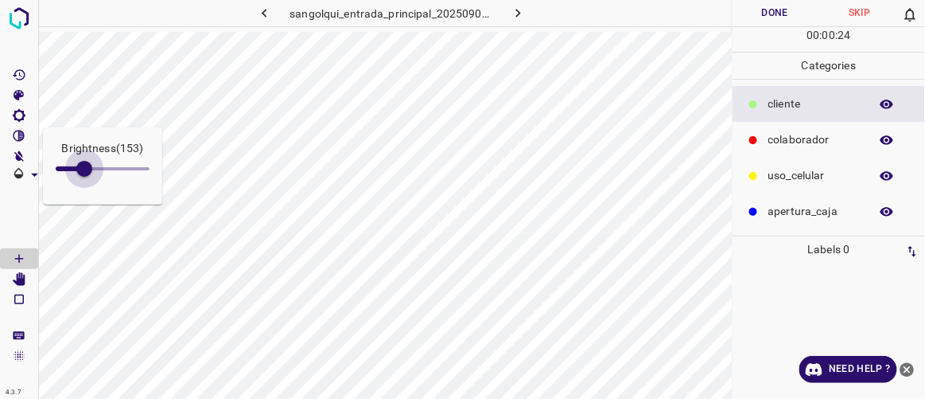
type input "157"
drag, startPoint x: 78, startPoint y: 165, endPoint x: 85, endPoint y: 172, distance: 10.1
click at [85, 172] on span at bounding box center [84, 169] width 16 height 16
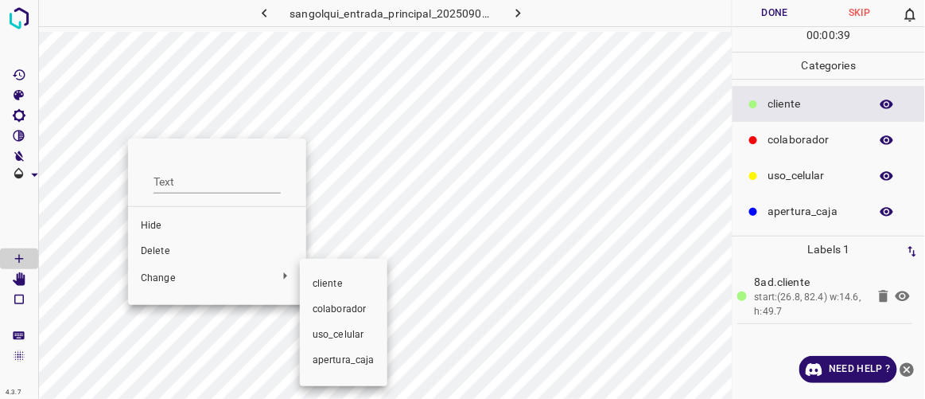
click at [341, 309] on span "colaborador" at bounding box center [344, 309] width 62 height 14
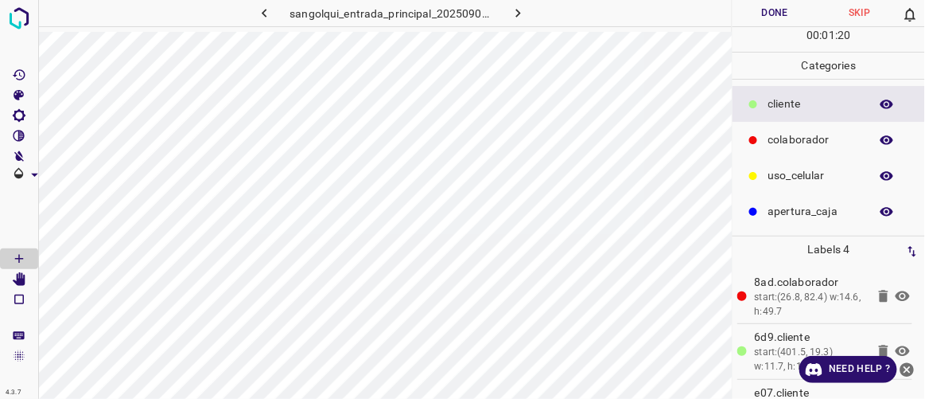
click at [777, 16] on button "Done" at bounding box center [775, 13] width 84 height 26
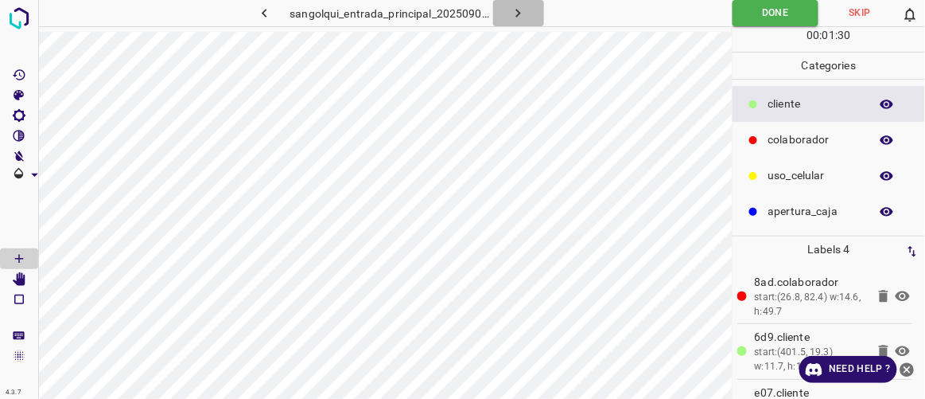
click at [526, 14] on icon "button" at bounding box center [518, 13] width 17 height 17
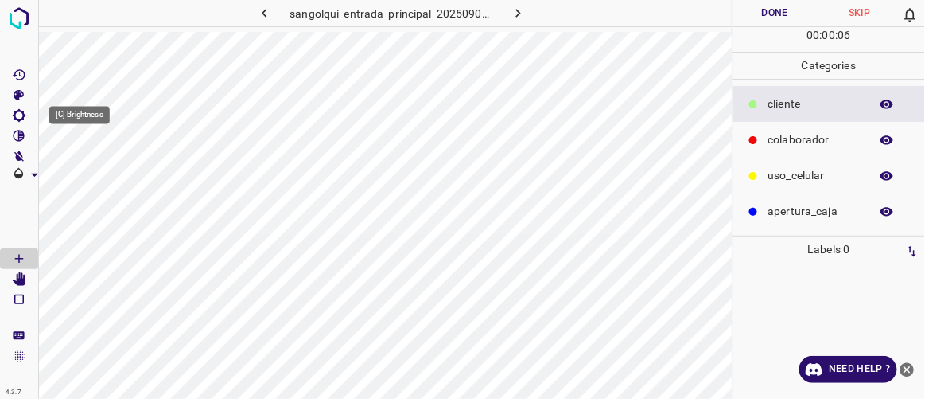
click at [25, 114] on icon "[C] Brightness" at bounding box center [19, 115] width 14 height 14
type input "161"
drag, startPoint x: 79, startPoint y: 166, endPoint x: 86, endPoint y: 170, distance: 8.2
click at [86, 170] on span at bounding box center [85, 169] width 16 height 16
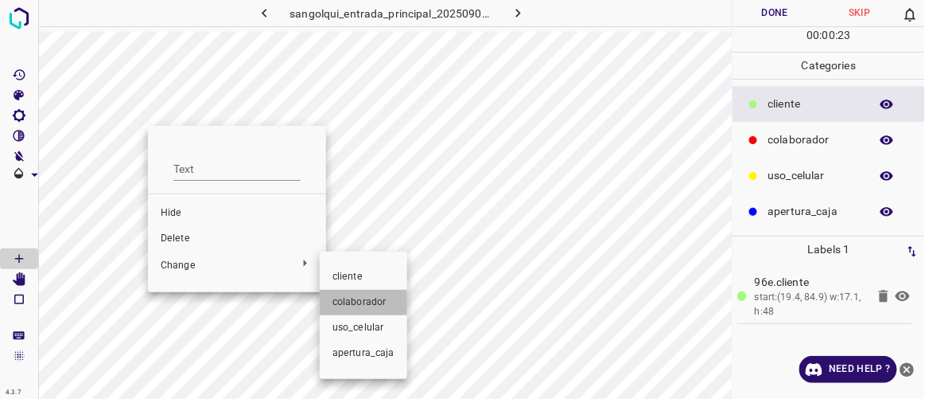
click at [358, 294] on li "colaborador" at bounding box center [364, 302] width 88 height 25
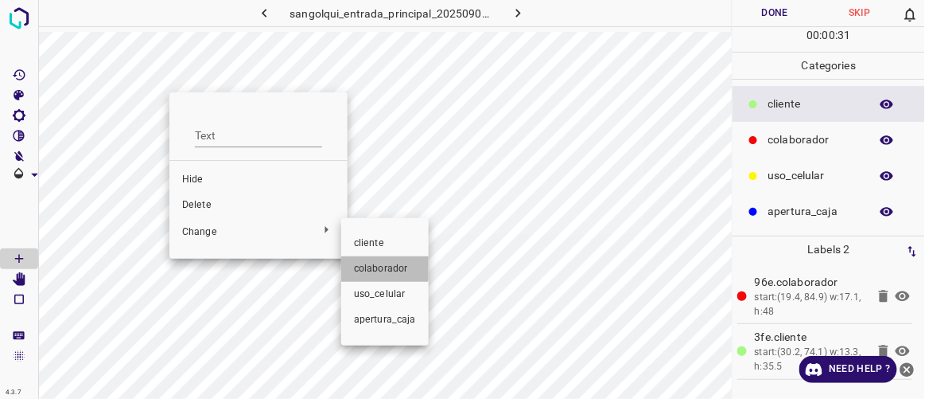
click at [381, 265] on span "colaborador" at bounding box center [385, 269] width 62 height 14
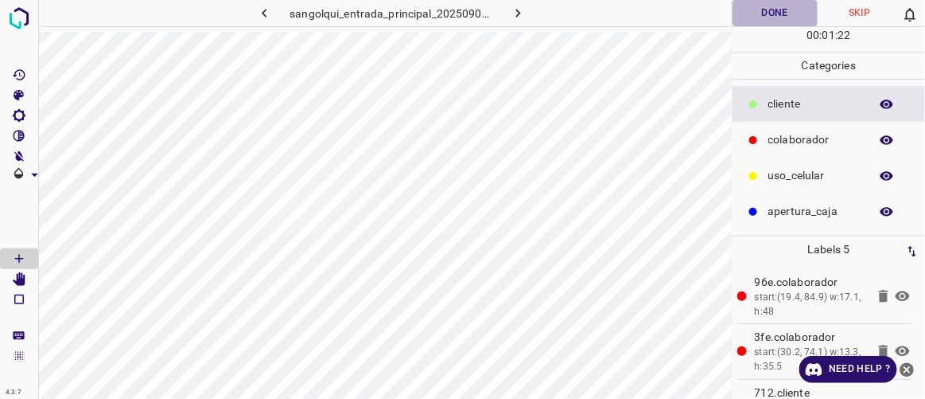
click at [781, 18] on button "Done" at bounding box center [775, 13] width 84 height 26
click at [524, 10] on icon "button" at bounding box center [518, 13] width 17 height 17
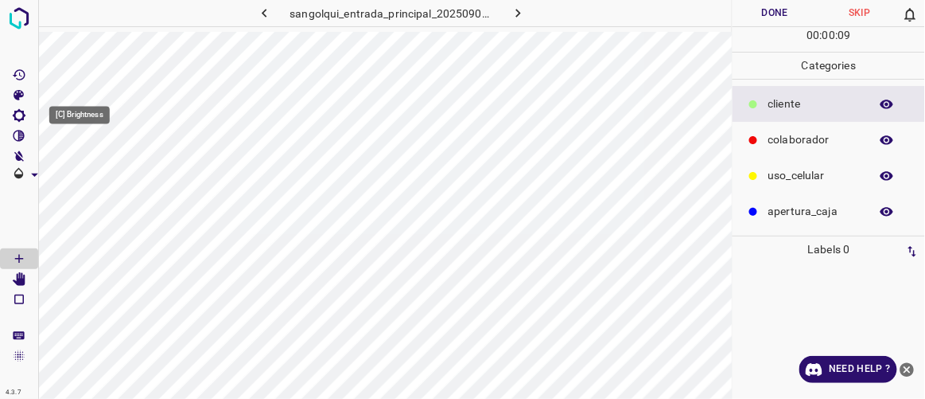
click at [19, 111] on icon "[C] Brightness" at bounding box center [19, 115] width 13 height 13
type input "140"
drag, startPoint x: 71, startPoint y: 165, endPoint x: 82, endPoint y: 173, distance: 13.2
click at [82, 173] on span at bounding box center [82, 169] width 16 height 16
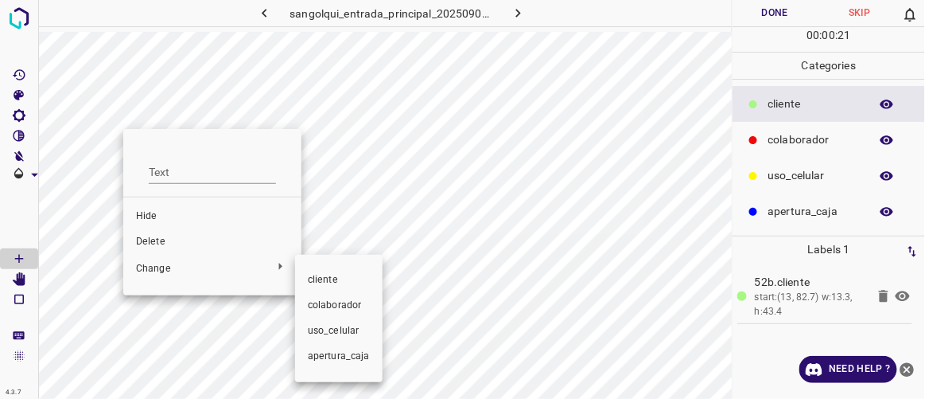
click at [330, 300] on span "colaborador" at bounding box center [339, 305] width 62 height 14
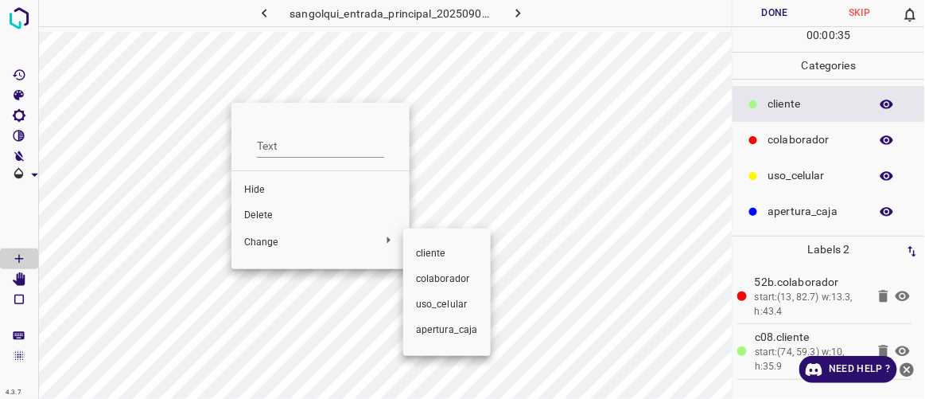
click at [438, 283] on span "colaborador" at bounding box center [447, 279] width 62 height 14
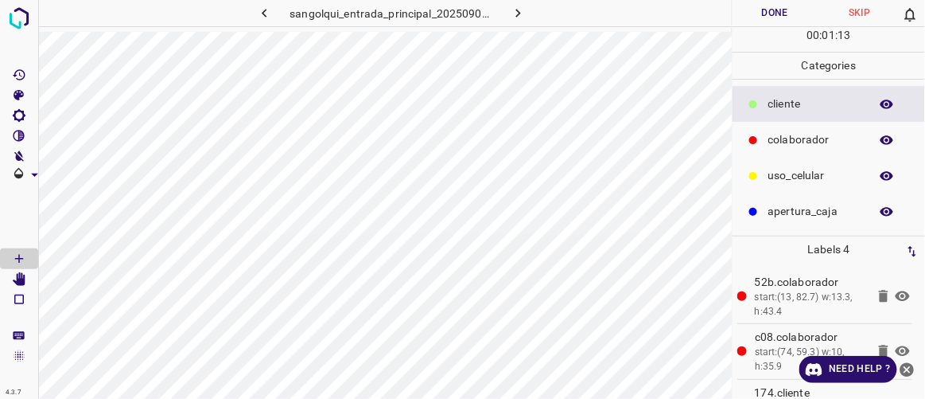
click at [781, 15] on button "Done" at bounding box center [775, 13] width 84 height 26
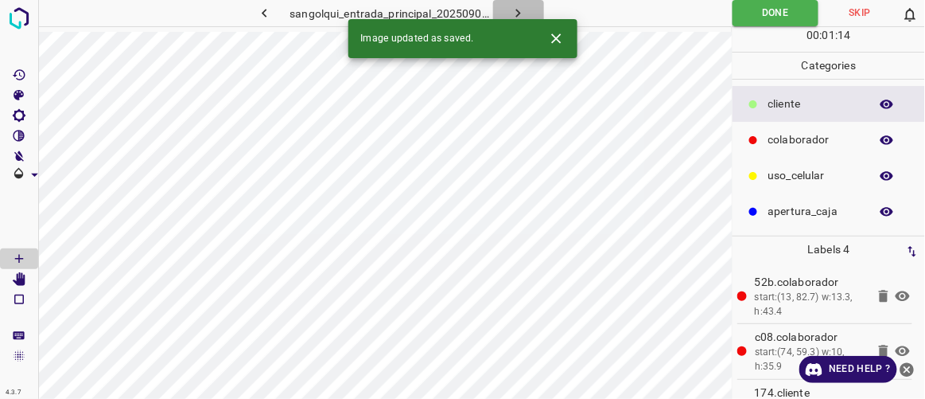
click at [522, 11] on icon "button" at bounding box center [518, 13] width 17 height 17
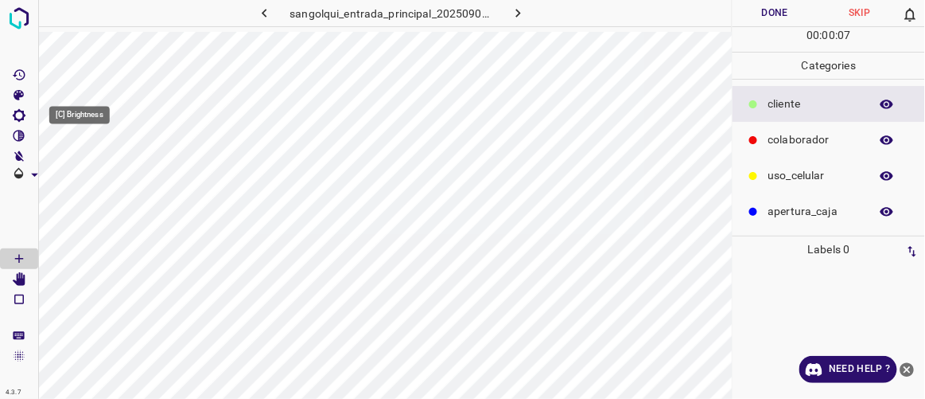
click at [24, 118] on icon "[C] Brightness" at bounding box center [19, 115] width 14 height 14
type input "161"
drag, startPoint x: 72, startPoint y: 169, endPoint x: 85, endPoint y: 177, distance: 16.1
click at [86, 177] on span at bounding box center [85, 169] width 16 height 16
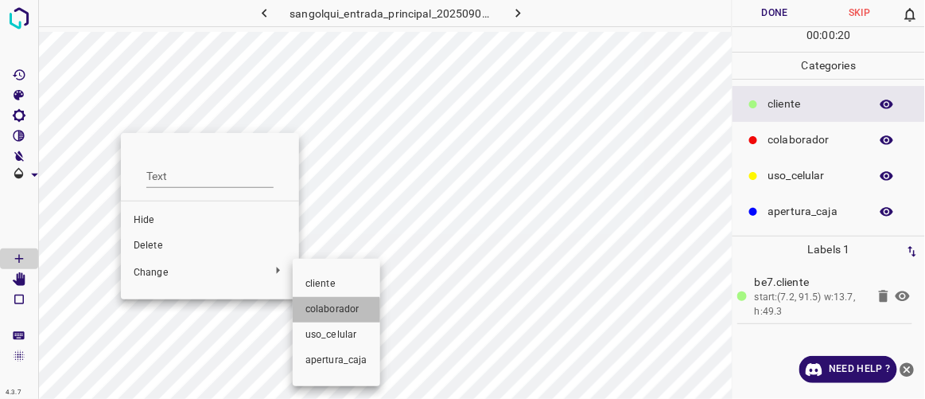
click at [321, 315] on span "colaborador" at bounding box center [337, 309] width 62 height 14
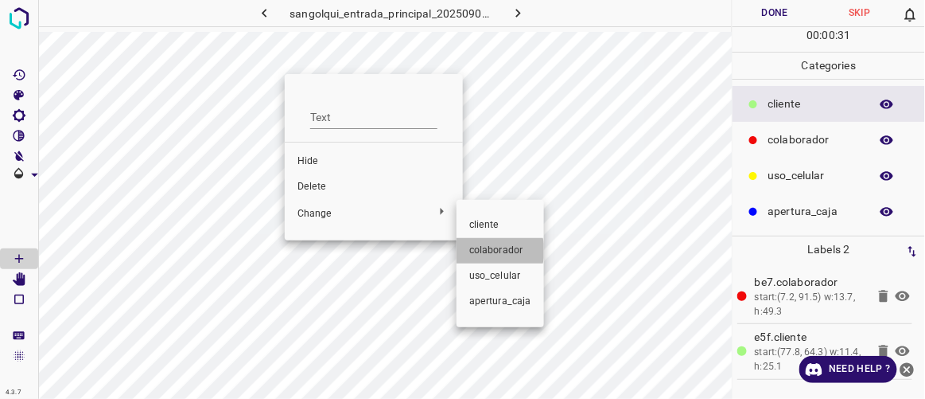
click at [496, 251] on span "colaborador" at bounding box center [500, 250] width 62 height 14
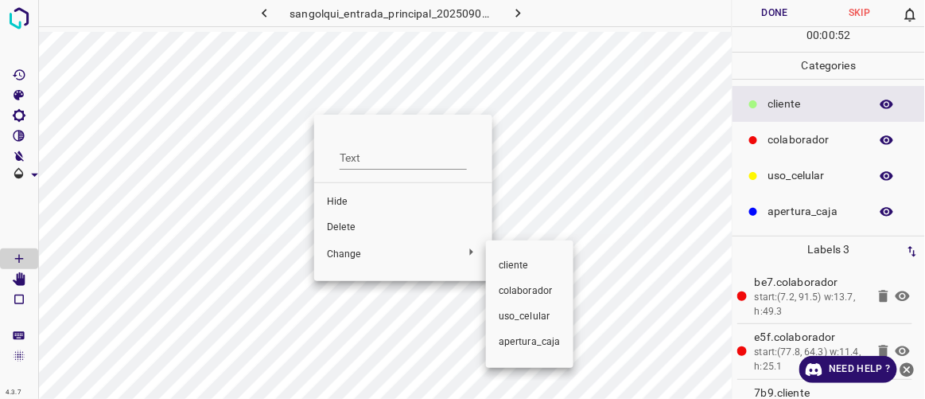
click at [531, 287] on span "colaborador" at bounding box center [530, 291] width 62 height 14
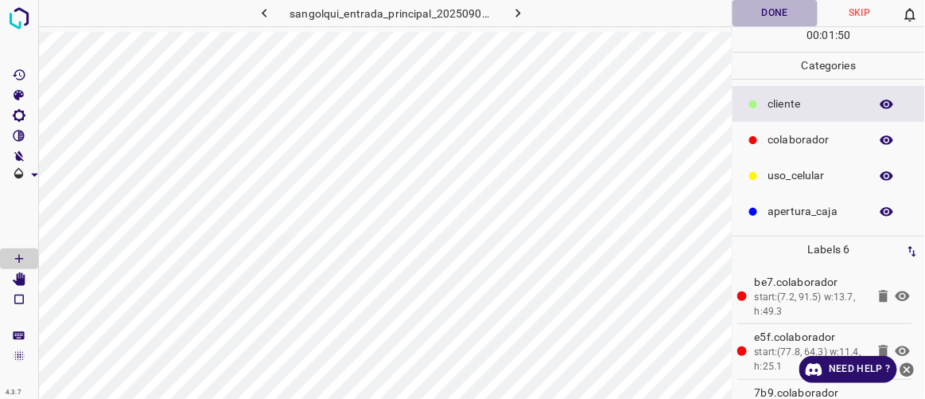
click at [774, 9] on button "Done" at bounding box center [775, 13] width 84 height 26
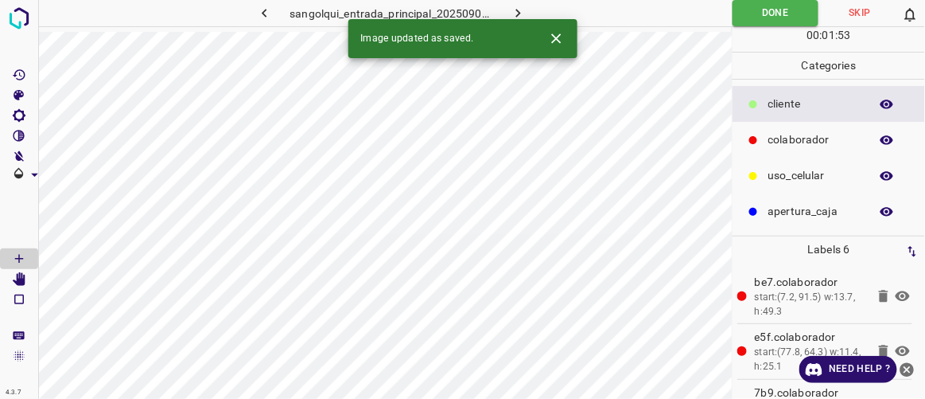
click at [526, 13] on icon "button" at bounding box center [518, 13] width 17 height 17
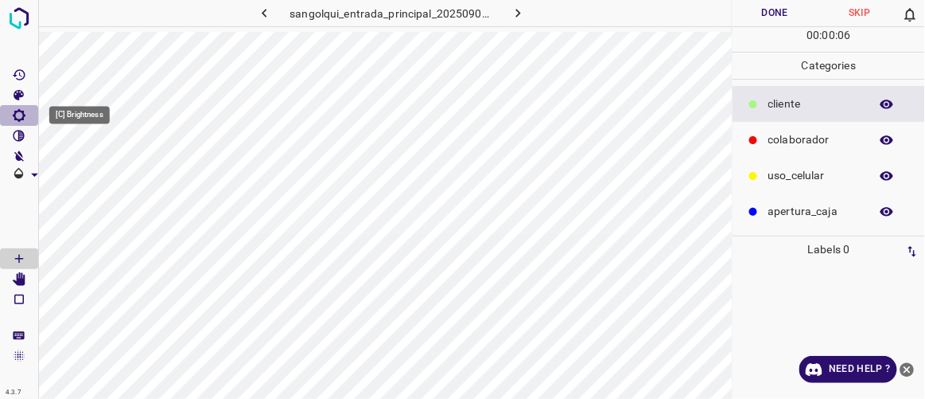
click at [23, 111] on icon "[C] Brightness" at bounding box center [19, 115] width 13 height 13
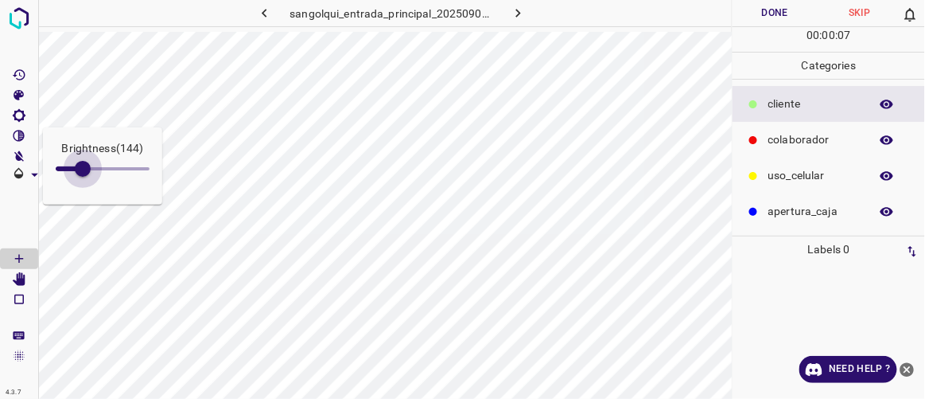
type input "153"
drag, startPoint x: 74, startPoint y: 164, endPoint x: 84, endPoint y: 171, distance: 12.6
click at [84, 171] on span at bounding box center [83, 169] width 16 height 16
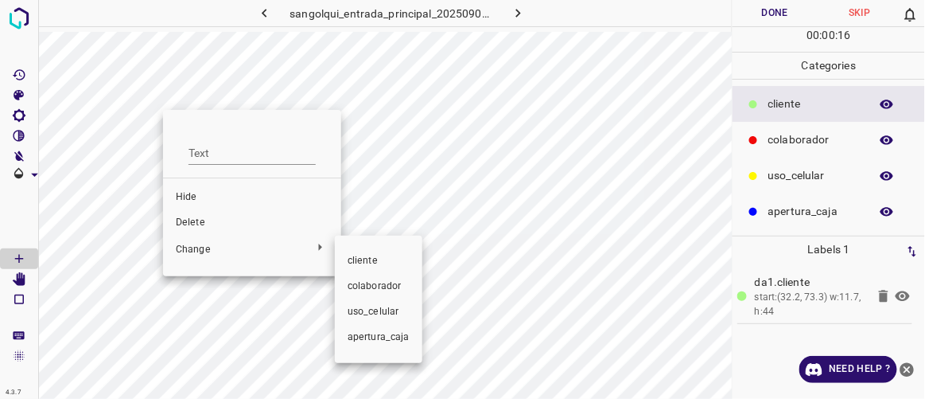
click at [370, 282] on span "colaborador" at bounding box center [379, 286] width 62 height 14
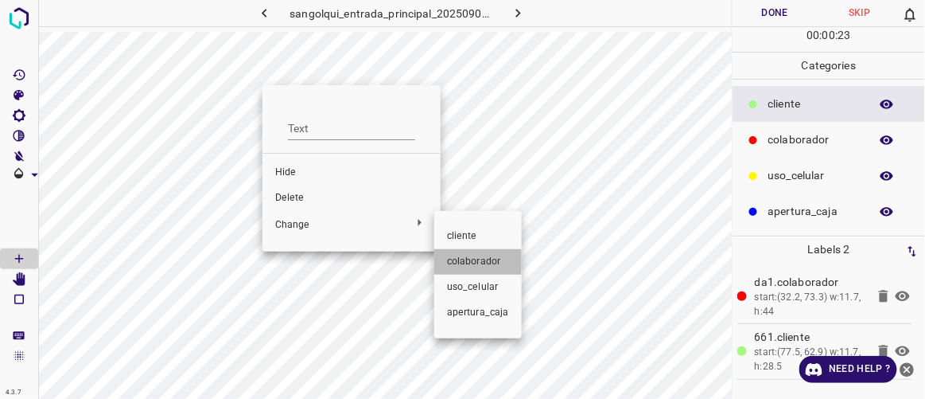
click at [456, 261] on span "colaborador" at bounding box center [478, 262] width 62 height 14
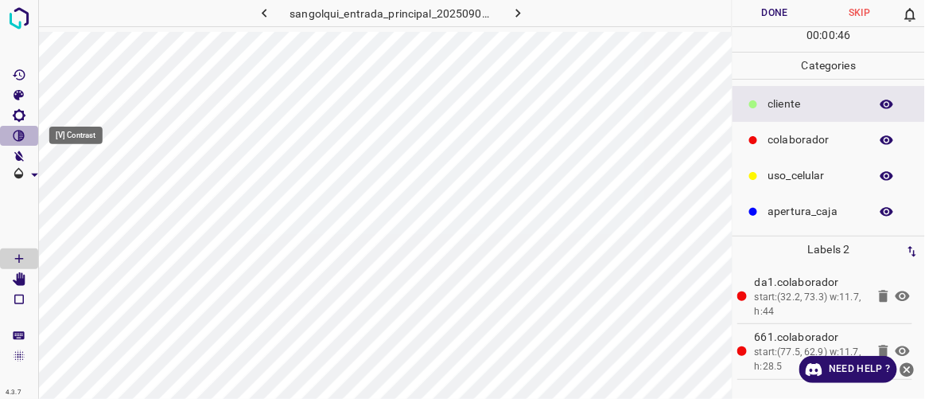
click at [22, 134] on icon "[V] Contrast" at bounding box center [19, 136] width 14 height 14
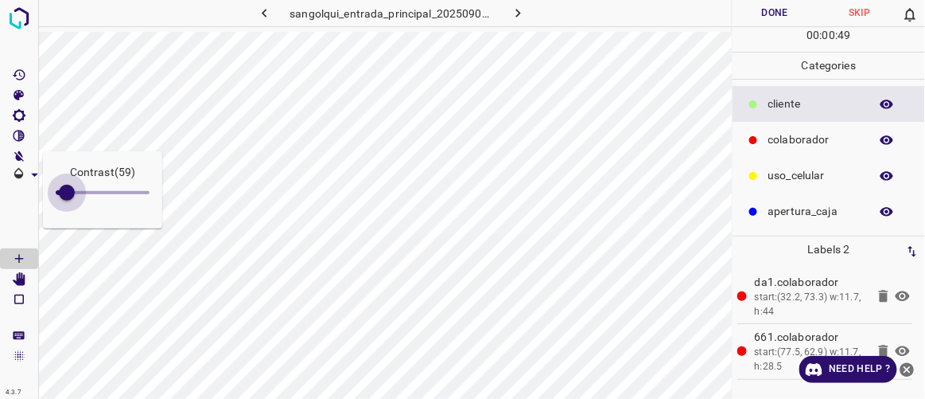
type input "51"
drag, startPoint x: 76, startPoint y: 196, endPoint x: 65, endPoint y: 196, distance: 11.1
click at [65, 196] on span at bounding box center [65, 193] width 16 height 16
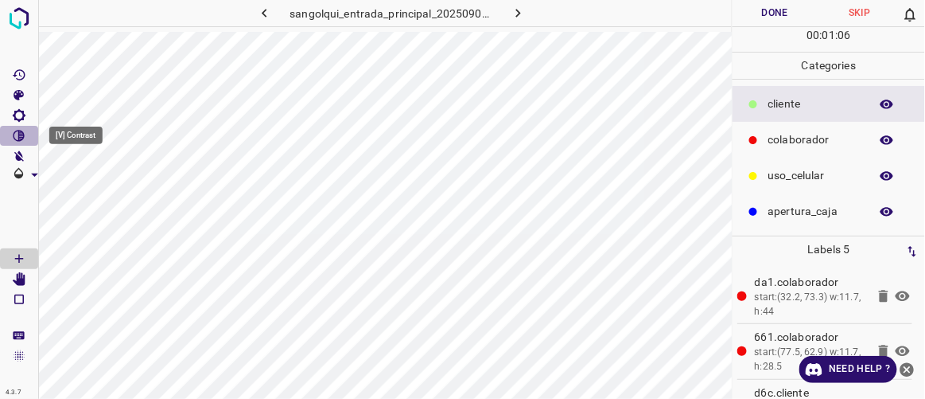
click at [20, 133] on icon "[V] Contrast" at bounding box center [20, 136] width 12 height 12
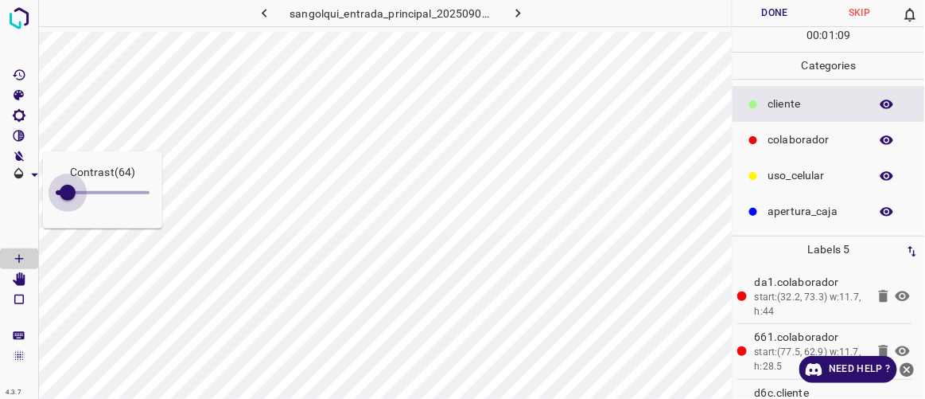
type input "76"
drag, startPoint x: 60, startPoint y: 193, endPoint x: 70, endPoint y: 201, distance: 13.0
click at [70, 201] on span at bounding box center [70, 193] width 16 height 16
click at [764, 12] on button "Done" at bounding box center [775, 13] width 84 height 26
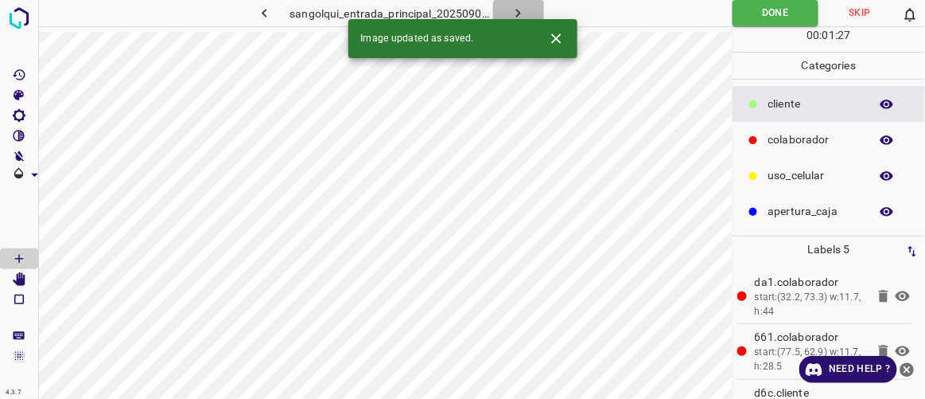
click at [516, 13] on icon "button" at bounding box center [518, 13] width 17 height 17
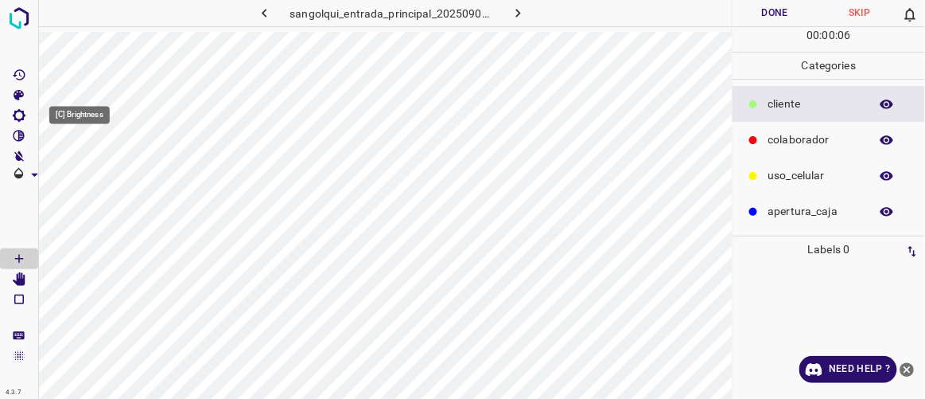
click at [23, 116] on icon "[C] Brightness" at bounding box center [19, 115] width 13 height 13
type input "153"
drag, startPoint x: 72, startPoint y: 171, endPoint x: 84, endPoint y: 180, distance: 15.4
click at [84, 177] on span at bounding box center [84, 169] width 16 height 16
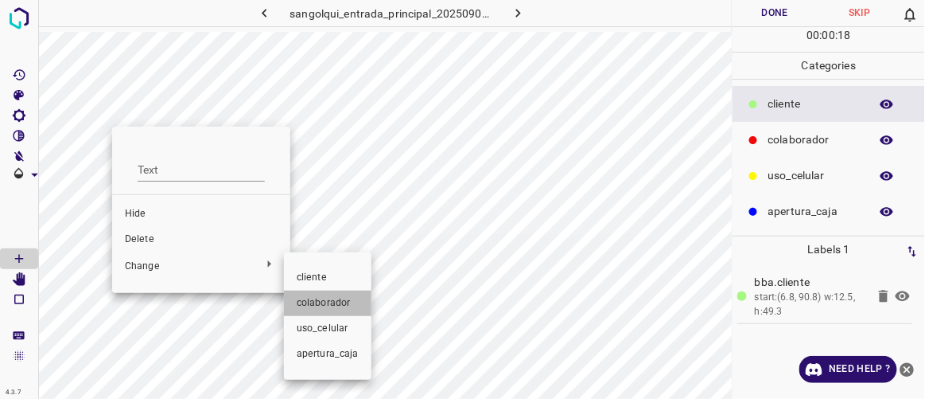
click at [311, 301] on span "colaborador" at bounding box center [328, 303] width 62 height 14
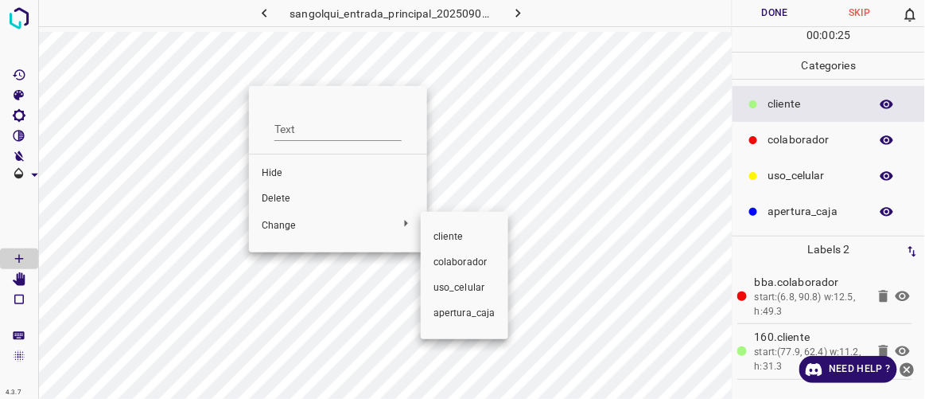
click at [444, 261] on span "colaborador" at bounding box center [465, 262] width 62 height 14
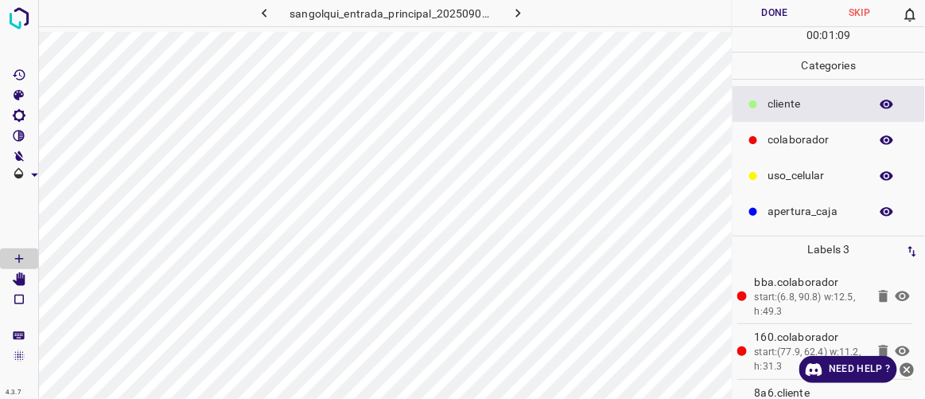
click at [775, 21] on button "Done" at bounding box center [775, 13] width 84 height 26
click at [522, 10] on icon "button" at bounding box center [518, 13] width 17 height 17
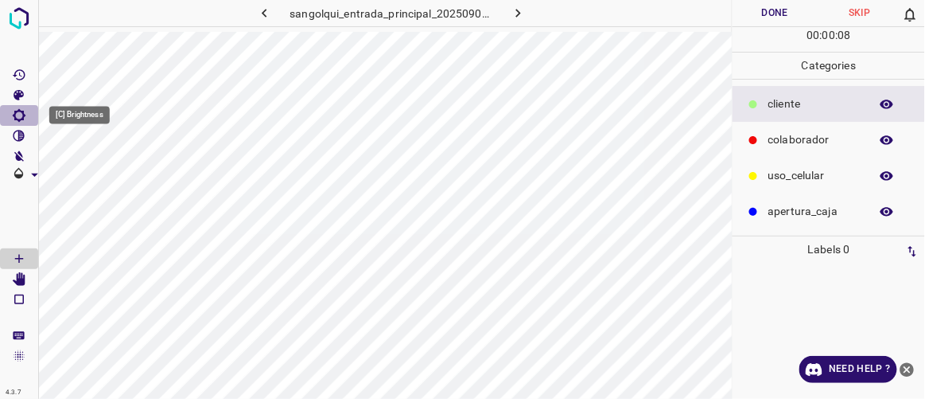
click at [25, 115] on icon "[C] Brightness" at bounding box center [19, 115] width 13 height 13
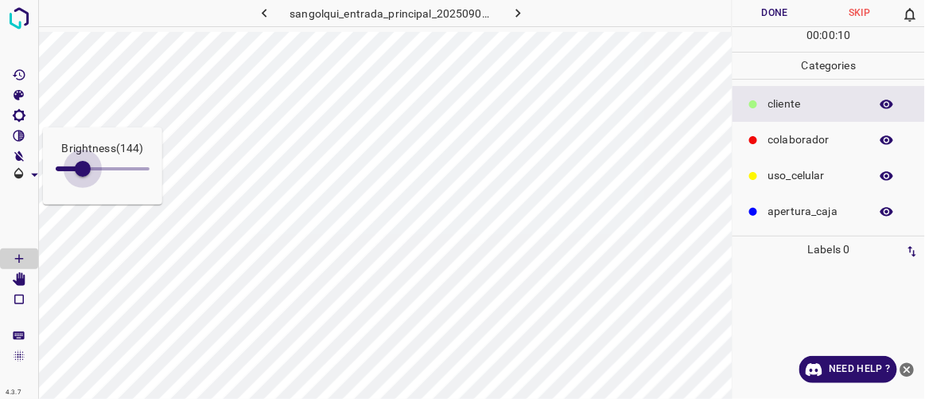
type input "148"
click at [84, 169] on span at bounding box center [84, 169] width 16 height 16
click at [23, 273] on icon "[Space] Edit" at bounding box center [19, 279] width 13 height 14
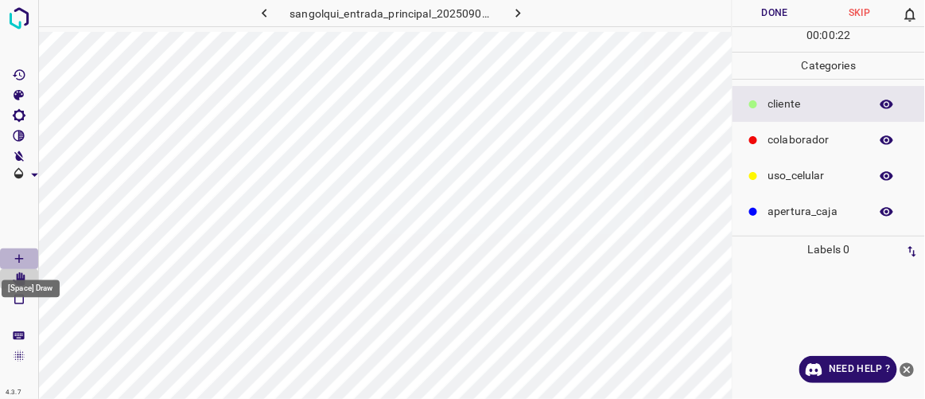
click at [22, 255] on icon "[Space] Draw" at bounding box center [19, 258] width 14 height 14
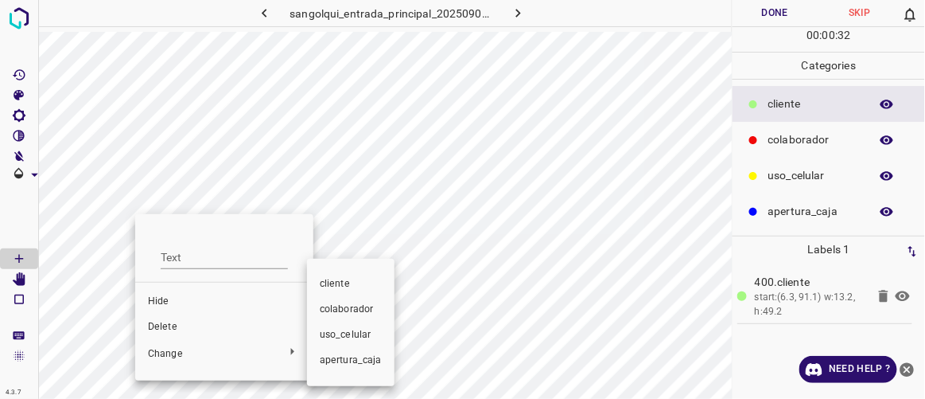
click at [359, 307] on span "colaborador" at bounding box center [351, 309] width 62 height 14
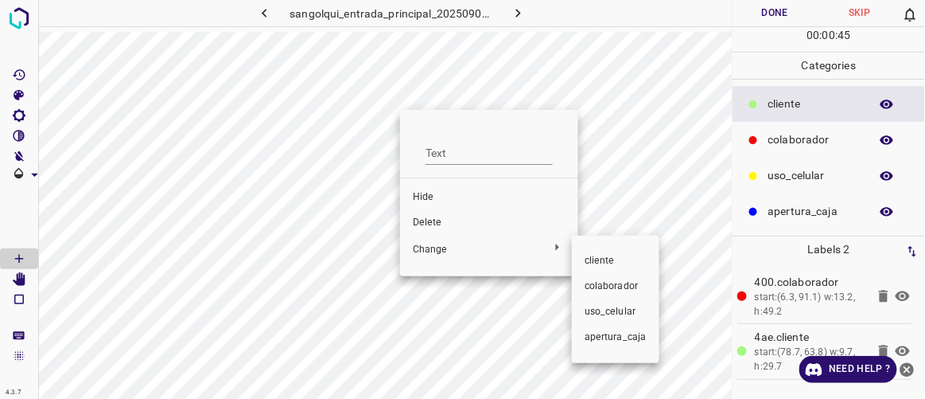
click at [610, 285] on span "colaborador" at bounding box center [616, 286] width 62 height 14
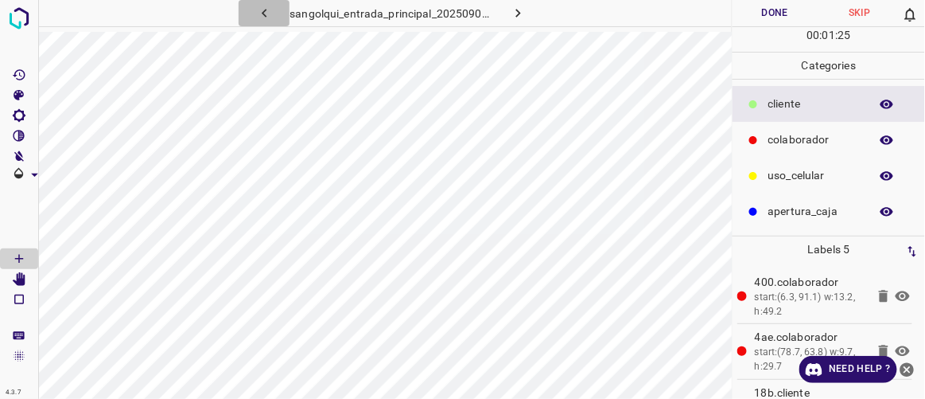
click at [268, 15] on icon "button" at bounding box center [264, 13] width 17 height 17
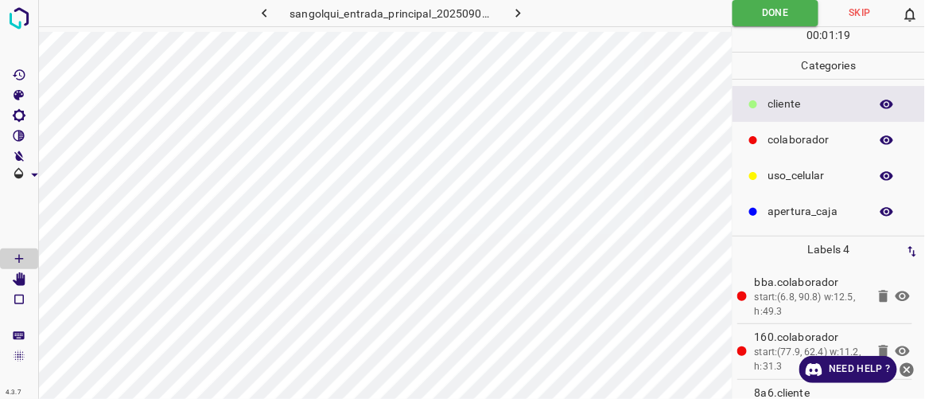
click at [525, 13] on icon "button" at bounding box center [518, 13] width 17 height 17
click at [760, 17] on button "Done" at bounding box center [775, 13] width 84 height 26
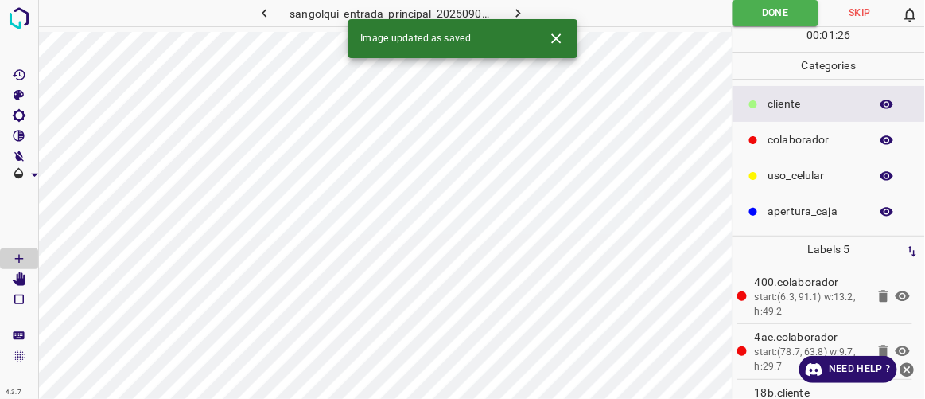
click at [528, 8] on button "button" at bounding box center [518, 13] width 51 height 26
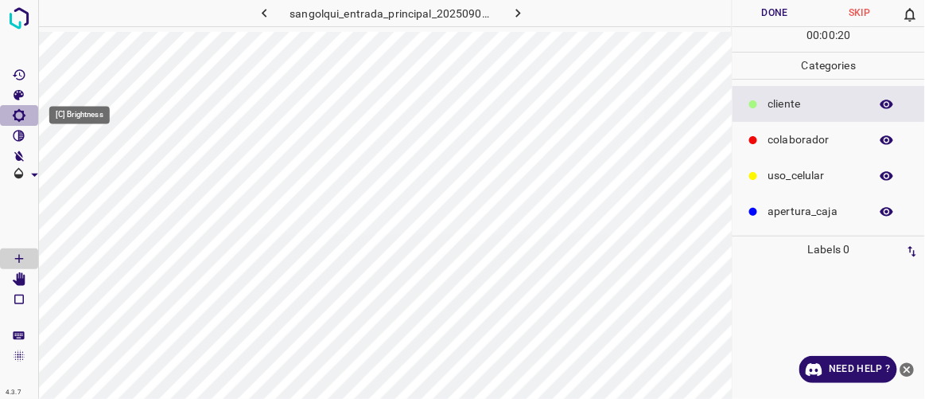
click at [23, 114] on icon "[C] Brightness" at bounding box center [19, 115] width 13 height 13
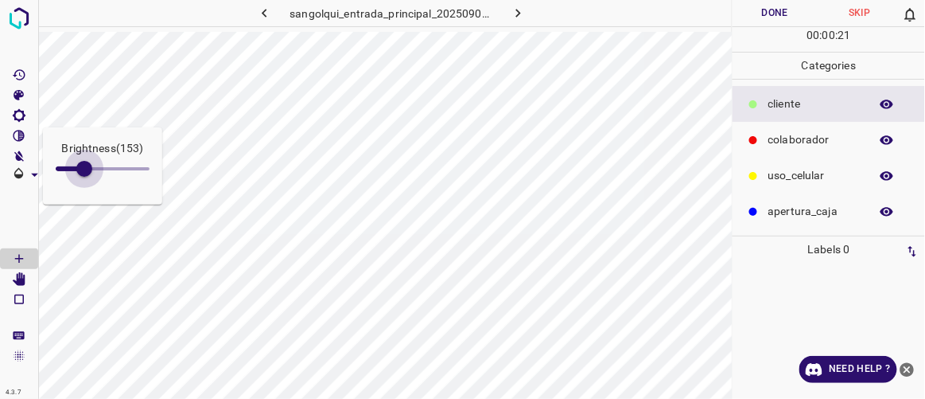
type input "157"
click at [85, 171] on span at bounding box center [85, 169] width 16 height 16
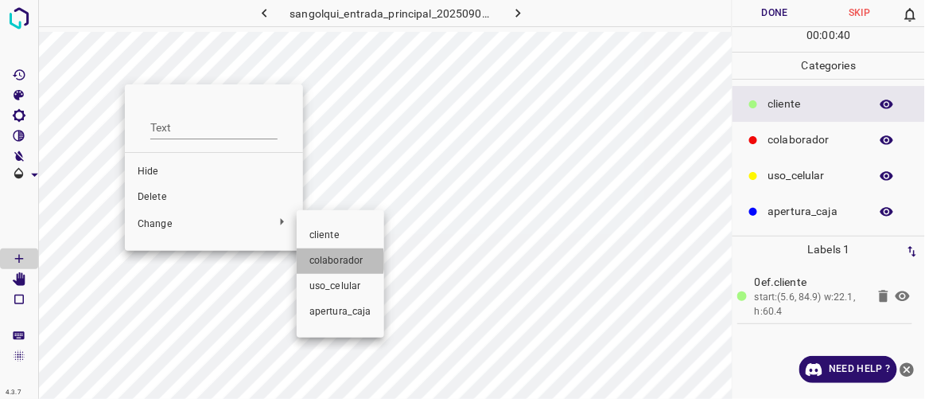
click at [333, 261] on span "colaborador" at bounding box center [341, 261] width 62 height 14
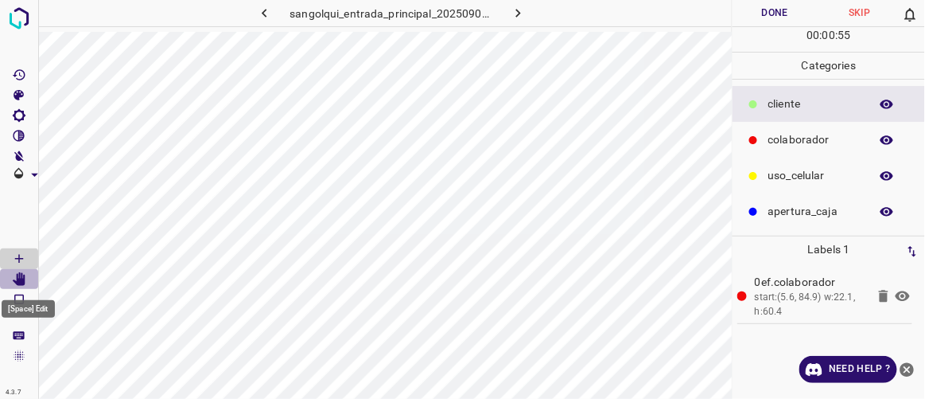
click at [23, 283] on icon "[Space] Edit" at bounding box center [19, 279] width 13 height 14
click at [19, 255] on icon "[Space] Draw" at bounding box center [19, 258] width 14 height 14
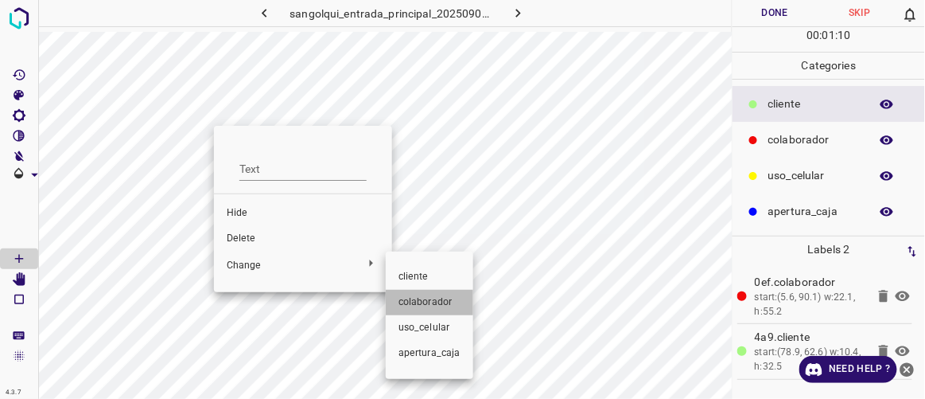
click at [424, 299] on span "colaborador" at bounding box center [430, 302] width 62 height 14
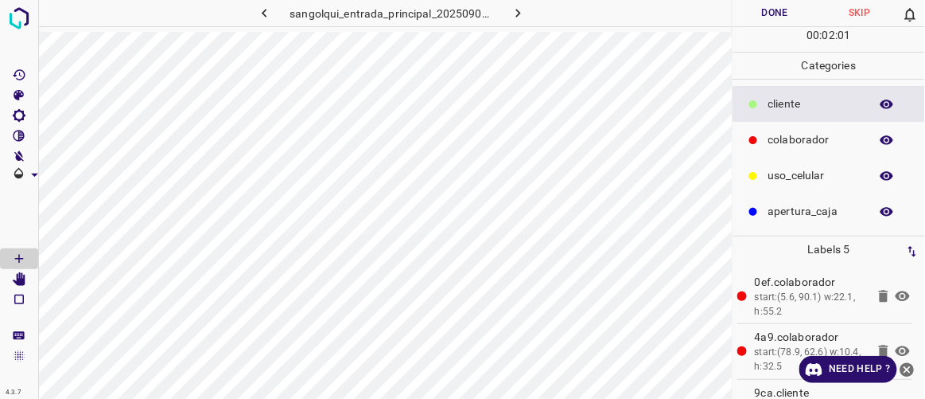
click at [765, 18] on button "Done" at bounding box center [775, 13] width 84 height 26
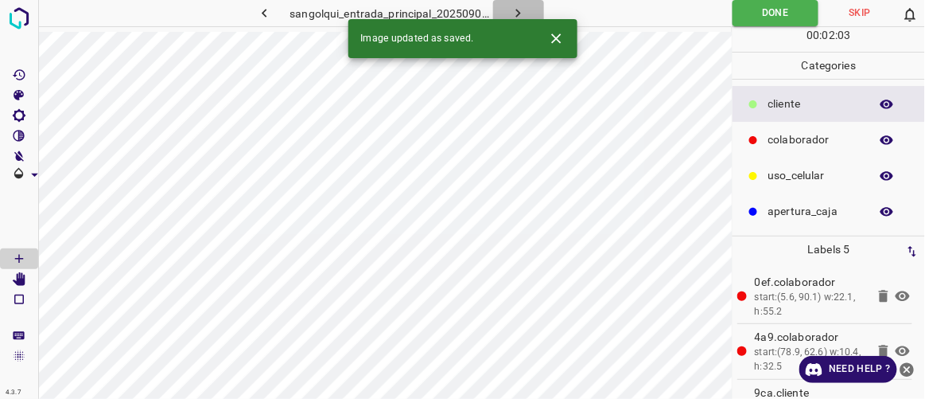
click at [524, 9] on icon "button" at bounding box center [518, 13] width 17 height 17
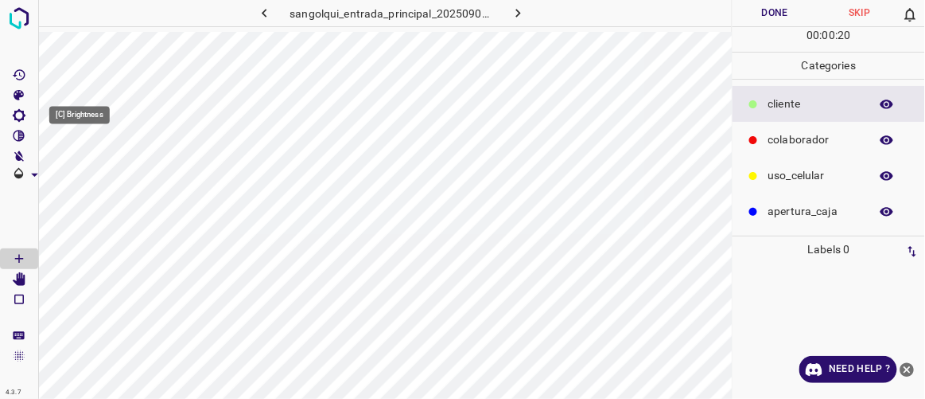
click at [21, 114] on icon "[C] Brightness" at bounding box center [19, 115] width 14 height 14
type input "157"
drag, startPoint x: 76, startPoint y: 168, endPoint x: 85, endPoint y: 173, distance: 10.7
click at [85, 173] on span at bounding box center [85, 169] width 16 height 16
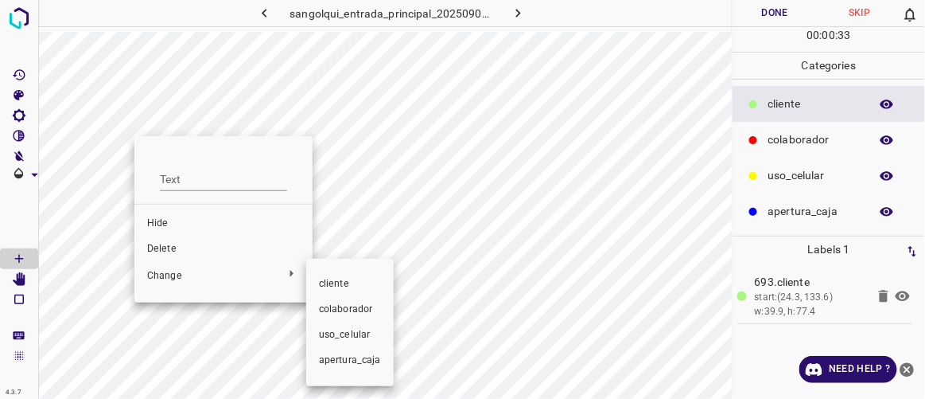
click at [345, 306] on span "colaborador" at bounding box center [350, 309] width 62 height 14
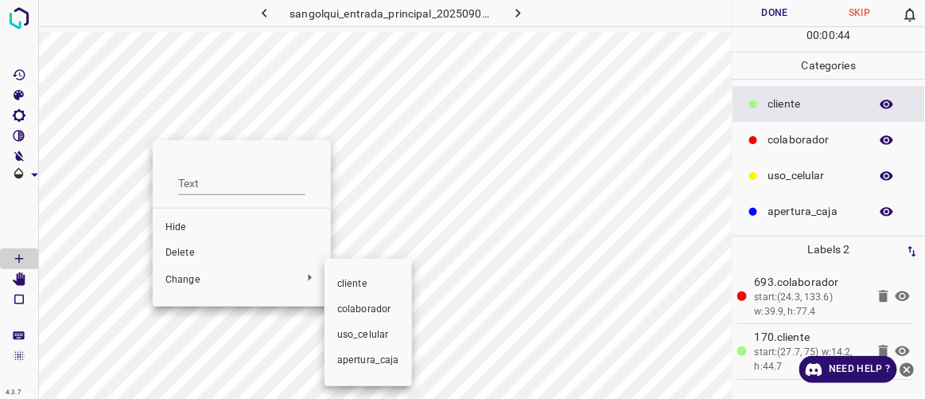
click at [364, 304] on span "colaborador" at bounding box center [368, 309] width 62 height 14
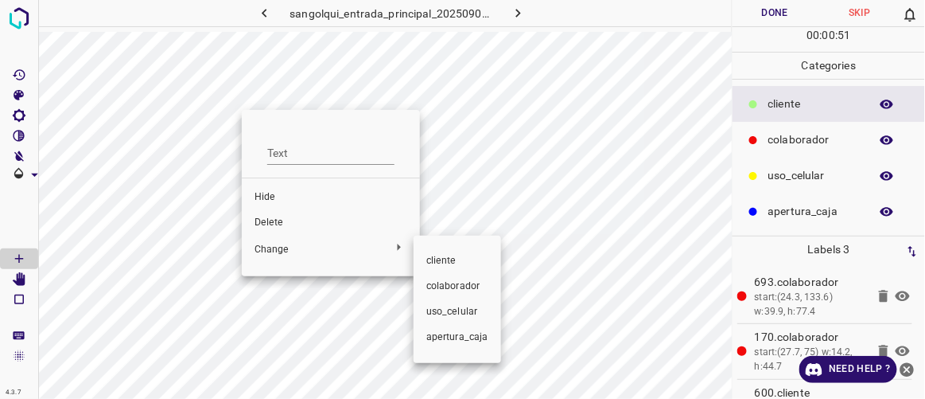
click at [451, 282] on span "colaborador" at bounding box center [457, 286] width 62 height 14
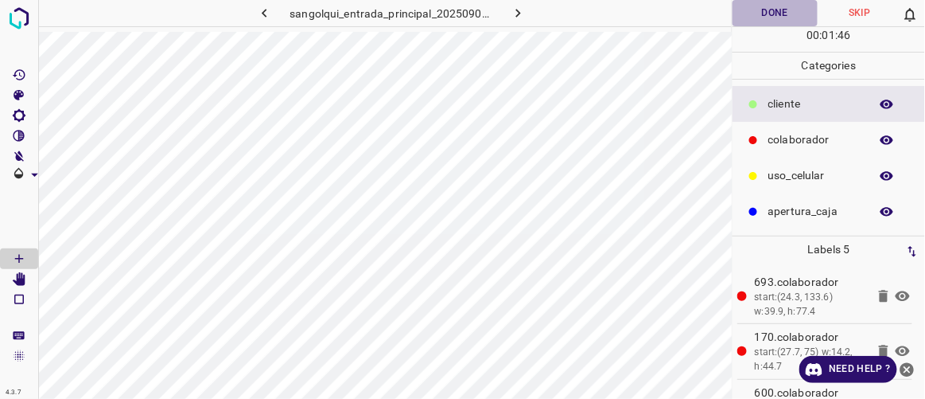
click at [792, 9] on button "Done" at bounding box center [775, 13] width 84 height 26
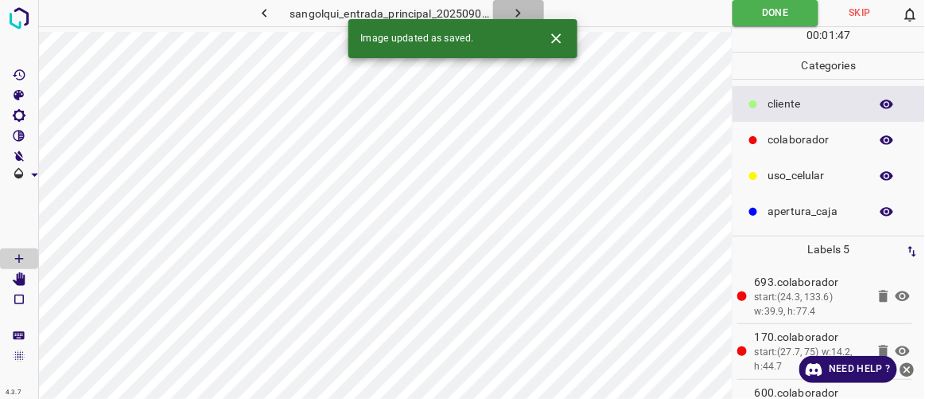
click at [523, 9] on icon "button" at bounding box center [518, 13] width 17 height 17
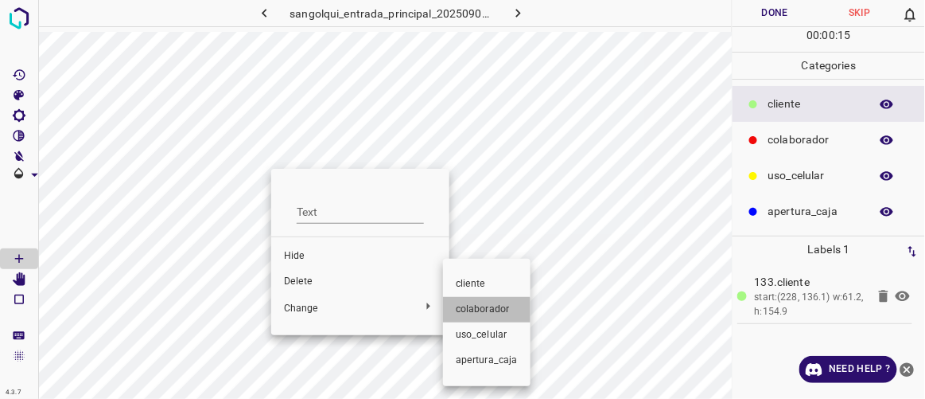
click at [481, 310] on span "colaborador" at bounding box center [487, 309] width 62 height 14
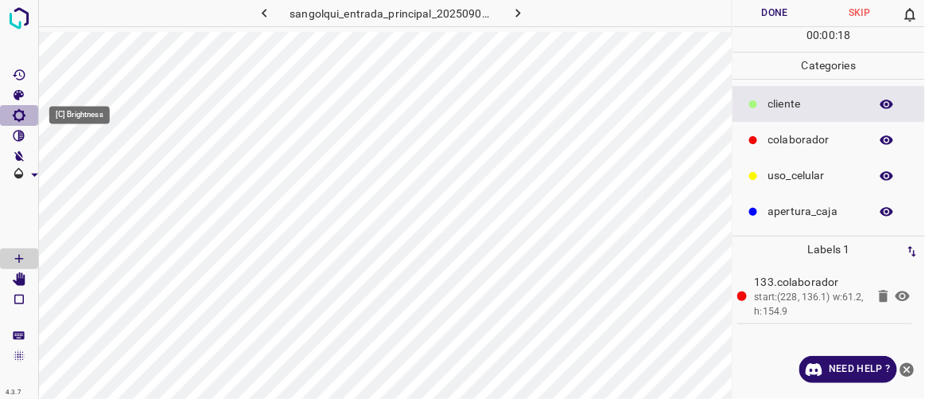
click at [21, 115] on icon "[C] Brightness" at bounding box center [19, 115] width 14 height 14
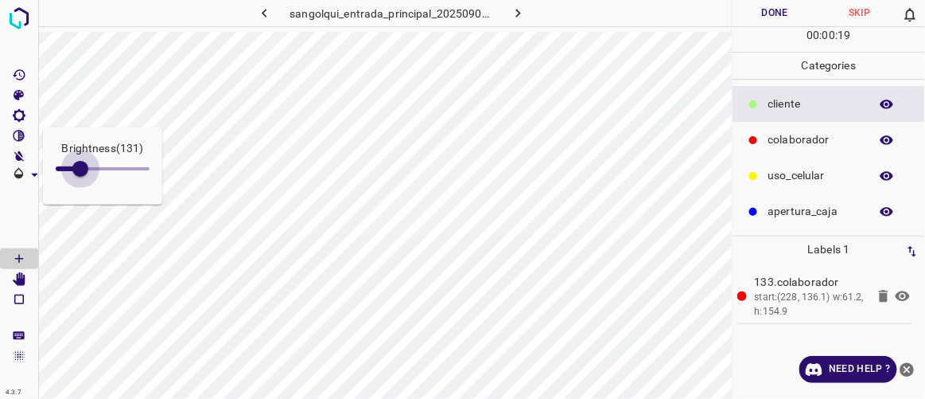
type input "140"
drag, startPoint x: 73, startPoint y: 172, endPoint x: 82, endPoint y: 177, distance: 10.4
click at [82, 177] on span at bounding box center [82, 169] width 16 height 16
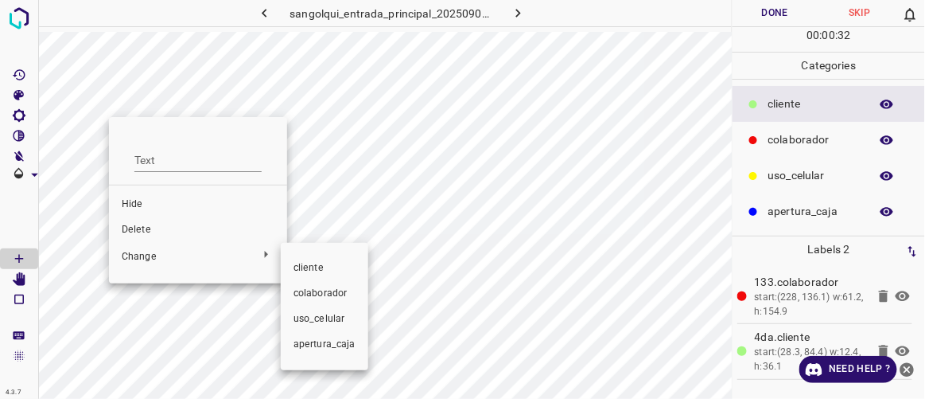
click at [321, 291] on span "colaborador" at bounding box center [325, 293] width 62 height 14
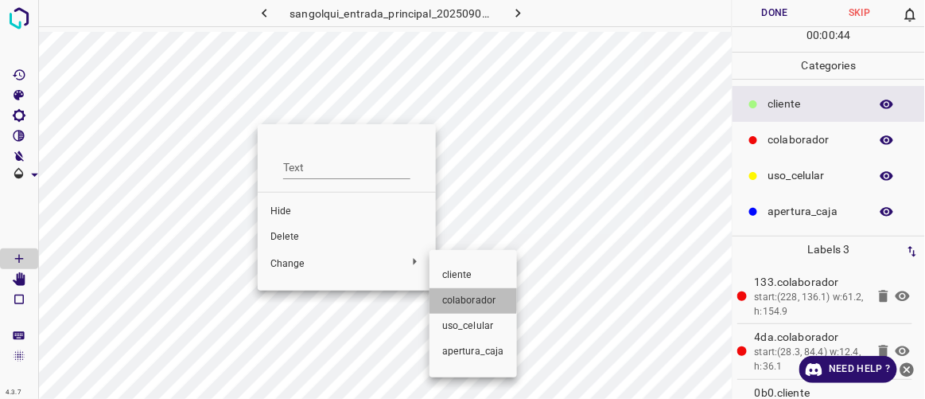
click at [458, 298] on span "colaborador" at bounding box center [473, 301] width 62 height 14
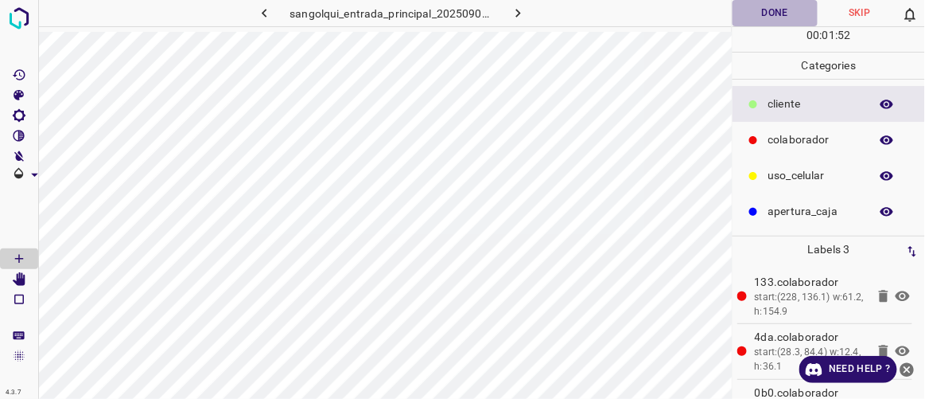
click at [776, 10] on button "Done" at bounding box center [775, 13] width 84 height 26
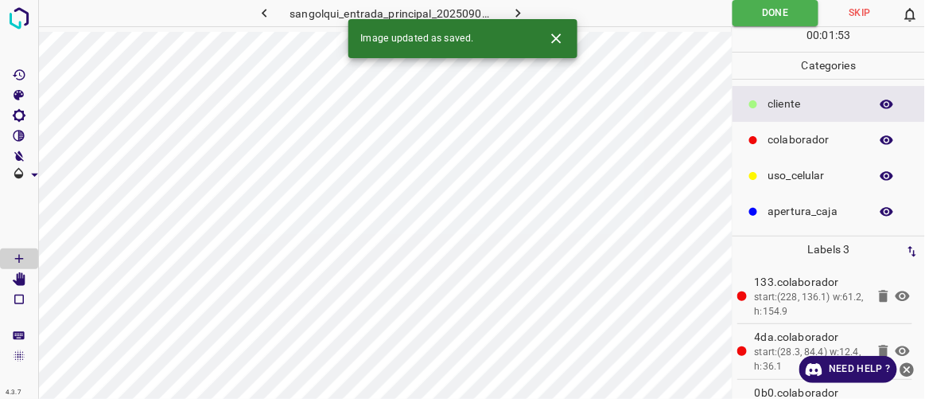
click at [528, 15] on button "button" at bounding box center [518, 13] width 51 height 26
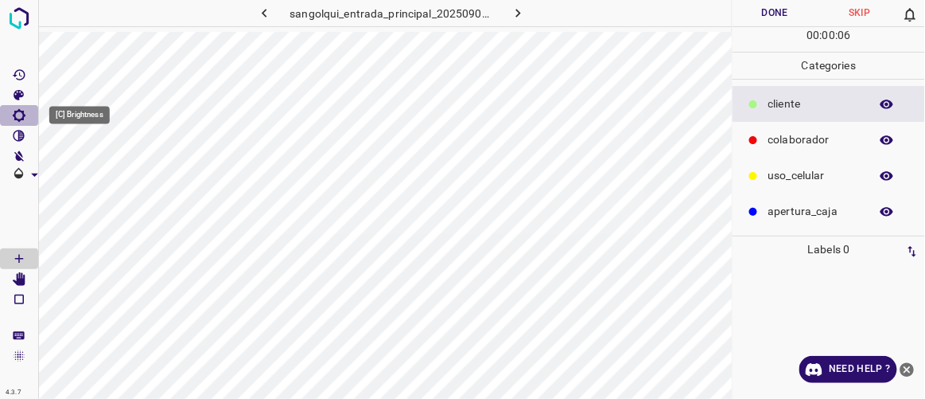
click at [23, 113] on icon "[C] Brightness" at bounding box center [19, 115] width 13 height 13
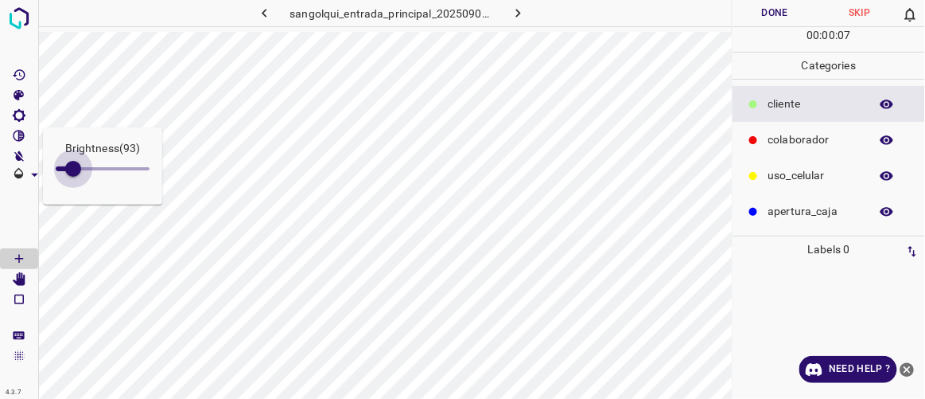
type input "127"
drag, startPoint x: 68, startPoint y: 166, endPoint x: 80, endPoint y: 173, distance: 13.2
click at [80, 173] on span at bounding box center [80, 169] width 16 height 16
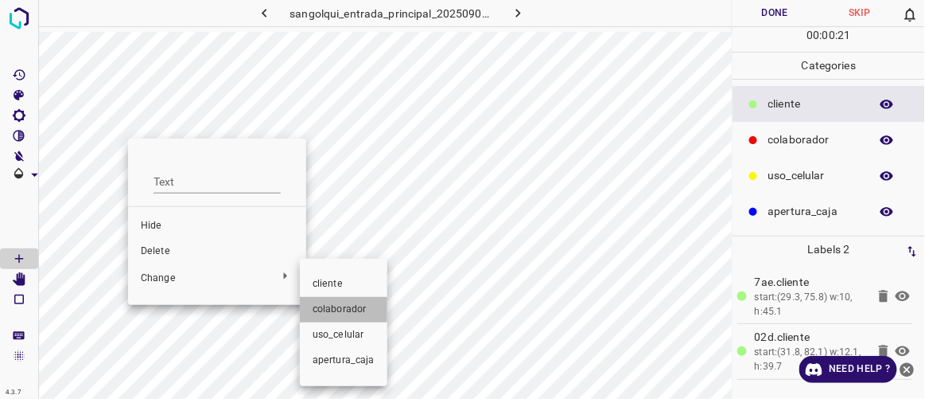
click at [326, 306] on span "colaborador" at bounding box center [344, 309] width 62 height 14
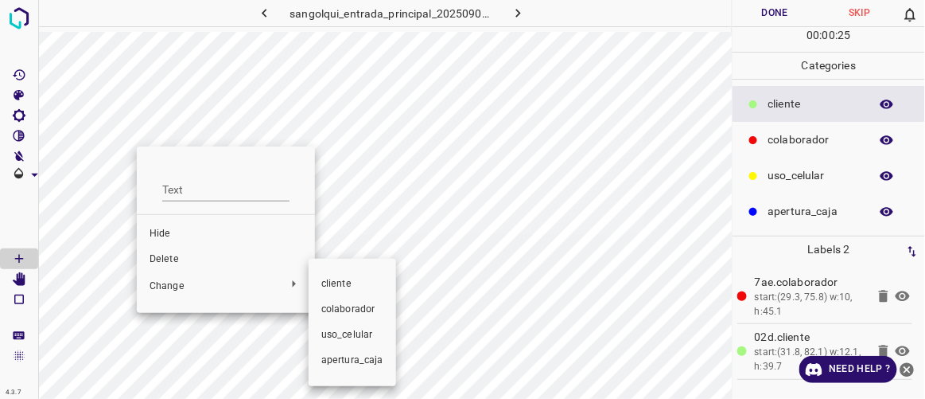
click at [343, 310] on span "colaborador" at bounding box center [352, 309] width 62 height 14
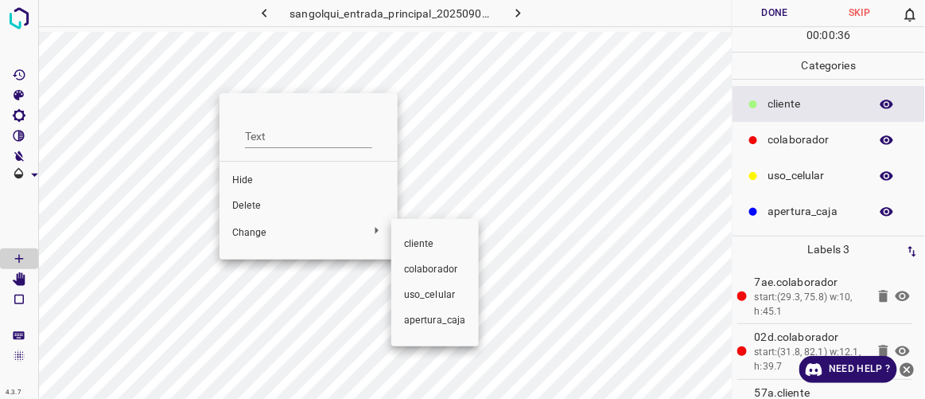
click at [430, 272] on span "colaborador" at bounding box center [435, 270] width 62 height 14
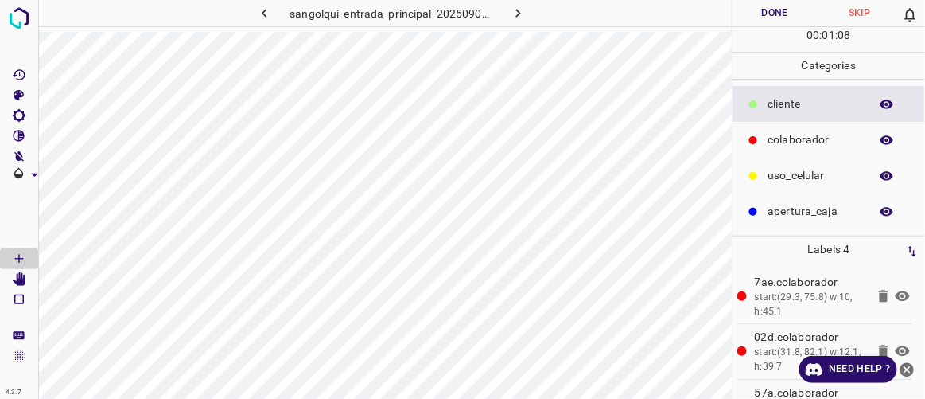
click at [785, 11] on button "Done" at bounding box center [775, 13] width 84 height 26
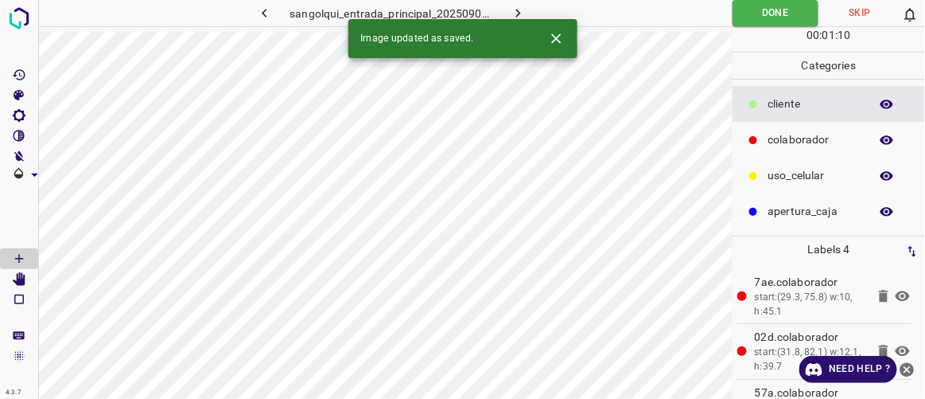
click at [518, 7] on icon "button" at bounding box center [518, 13] width 17 height 17
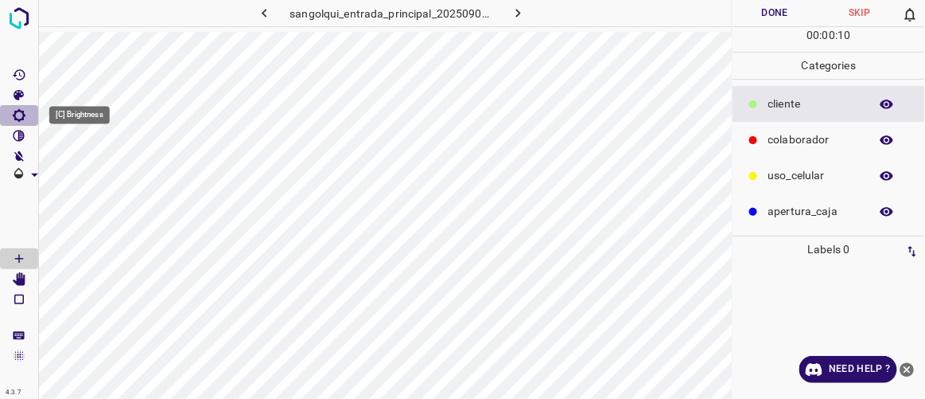
click at [18, 111] on icon "[C] Brightness" at bounding box center [19, 115] width 13 height 13
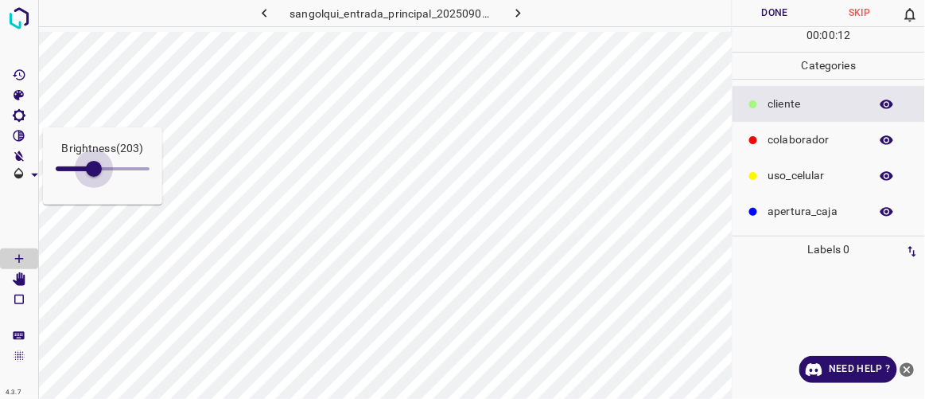
drag, startPoint x: 74, startPoint y: 164, endPoint x: 94, endPoint y: 170, distance: 20.9
click at [94, 170] on span at bounding box center [94, 169] width 16 height 16
type input "148"
click at [84, 168] on span at bounding box center [84, 169] width 16 height 16
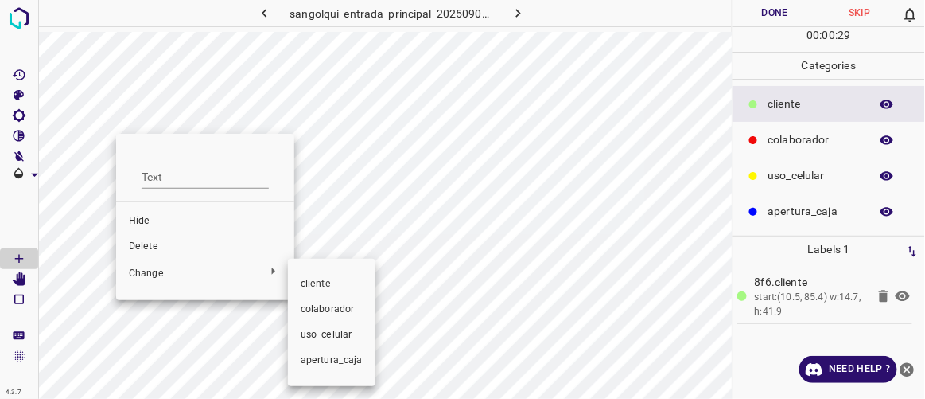
click at [319, 305] on span "colaborador" at bounding box center [332, 309] width 62 height 14
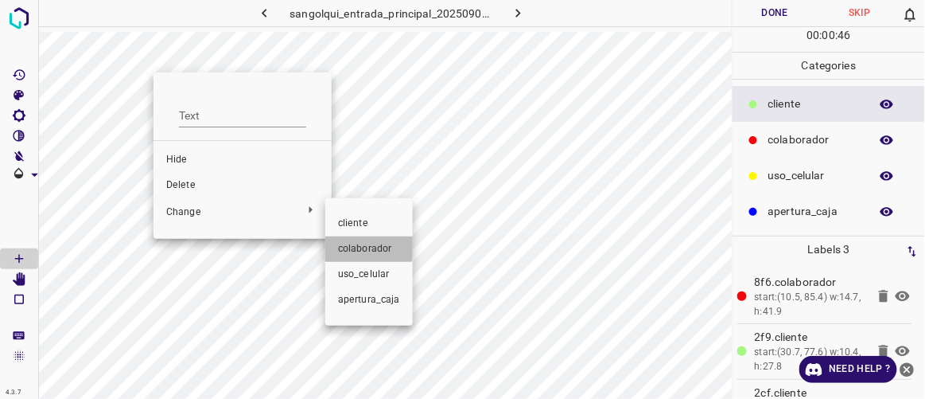
click at [365, 244] on span "colaborador" at bounding box center [369, 249] width 62 height 14
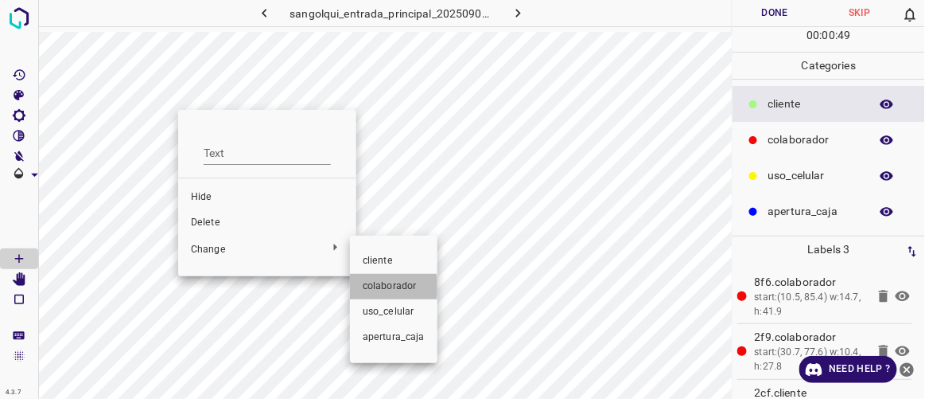
click at [385, 286] on span "colaborador" at bounding box center [394, 286] width 62 height 14
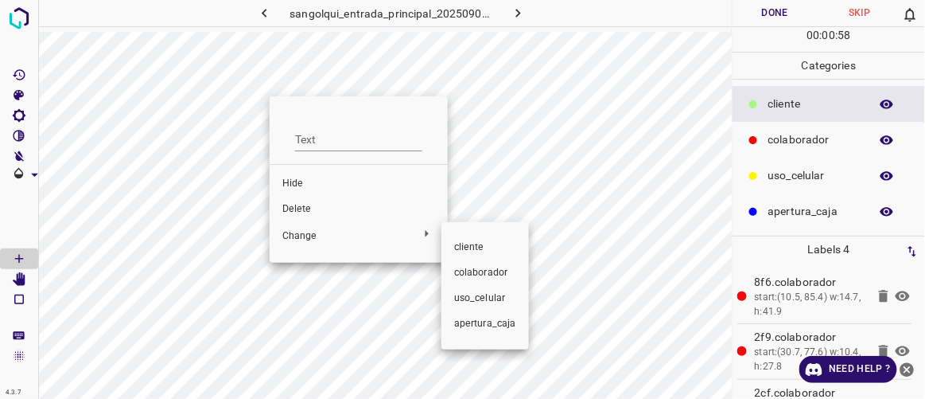
click at [472, 269] on span "colaborador" at bounding box center [485, 273] width 62 height 14
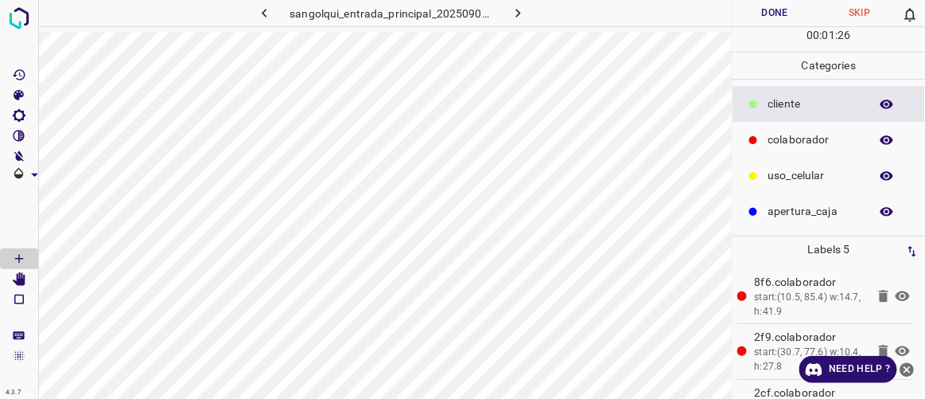
click at [781, 18] on button "Done" at bounding box center [775, 13] width 84 height 26
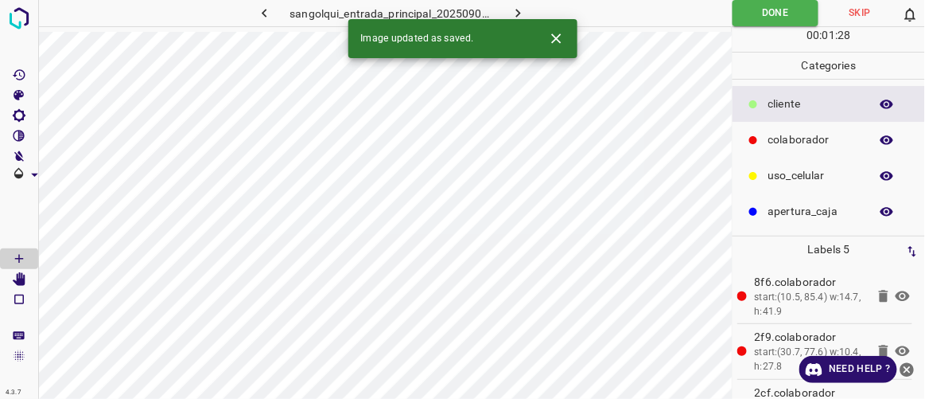
click at [520, 13] on icon "button" at bounding box center [518, 13] width 5 height 9
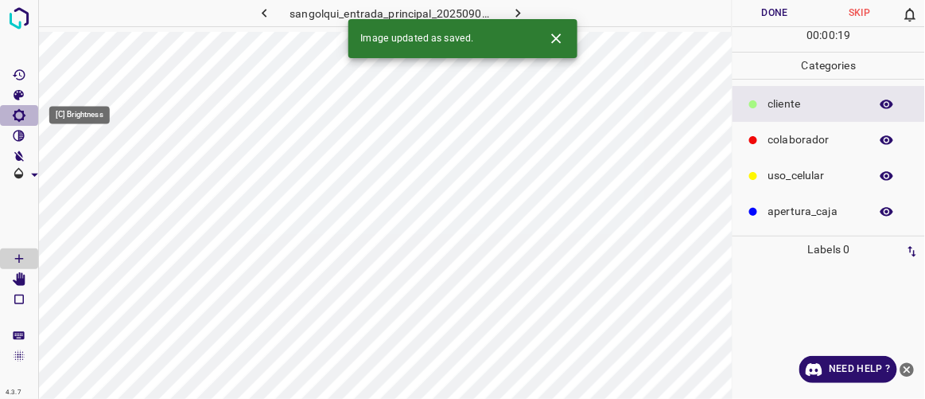
click at [21, 113] on icon "[C] Brightness" at bounding box center [19, 115] width 14 height 14
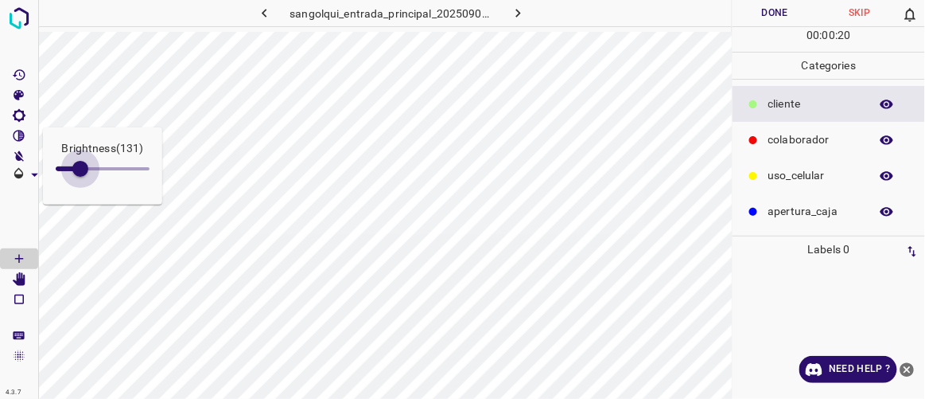
type input "136"
drag, startPoint x: 73, startPoint y: 167, endPoint x: 81, endPoint y: 173, distance: 9.7
click at [81, 173] on span at bounding box center [80, 169] width 16 height 16
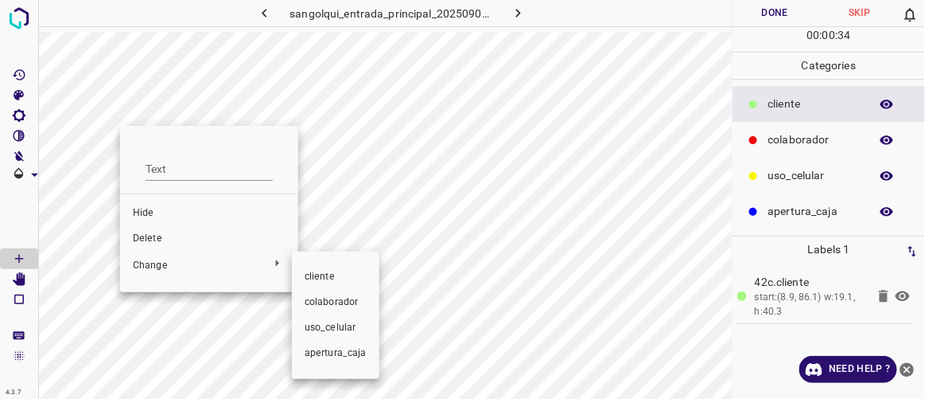
click at [324, 298] on span "colaborador" at bounding box center [336, 302] width 62 height 14
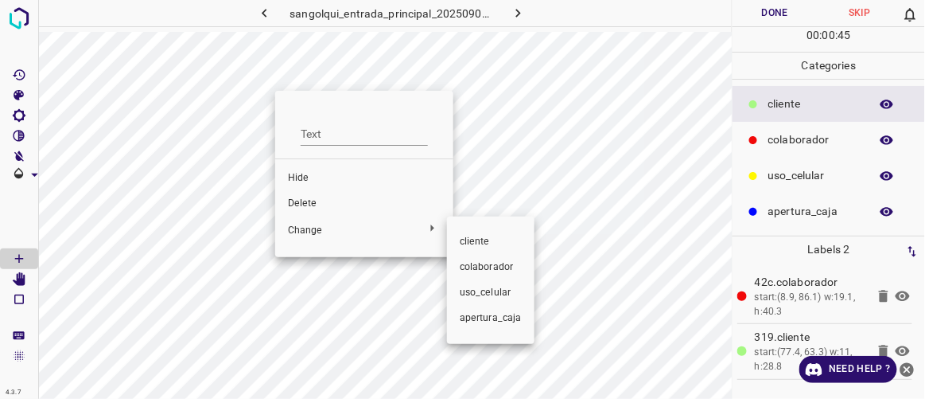
click at [473, 267] on span "colaborador" at bounding box center [491, 267] width 62 height 14
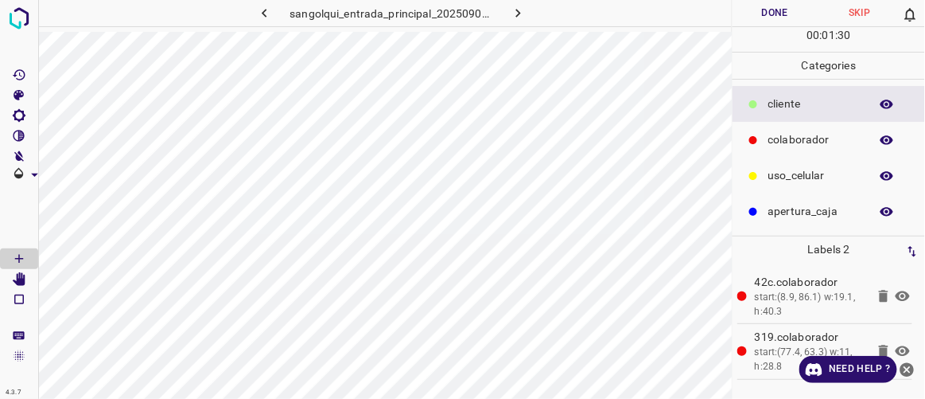
click at [757, 13] on button "Done" at bounding box center [775, 13] width 84 height 26
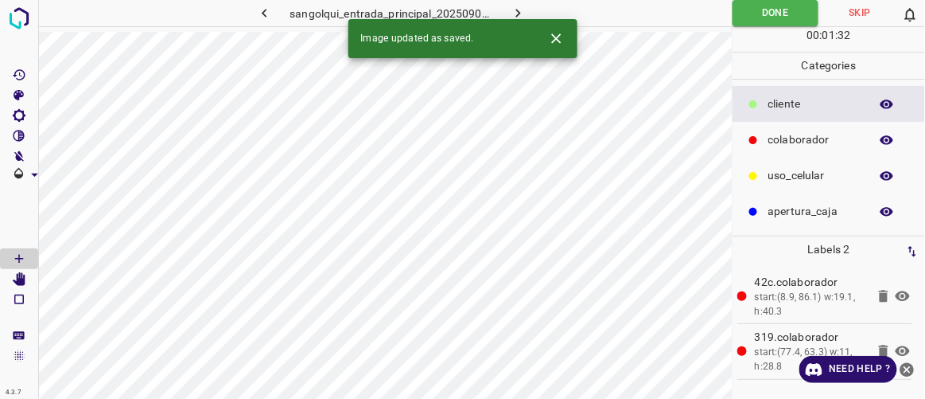
click at [526, 15] on icon "button" at bounding box center [518, 13] width 17 height 17
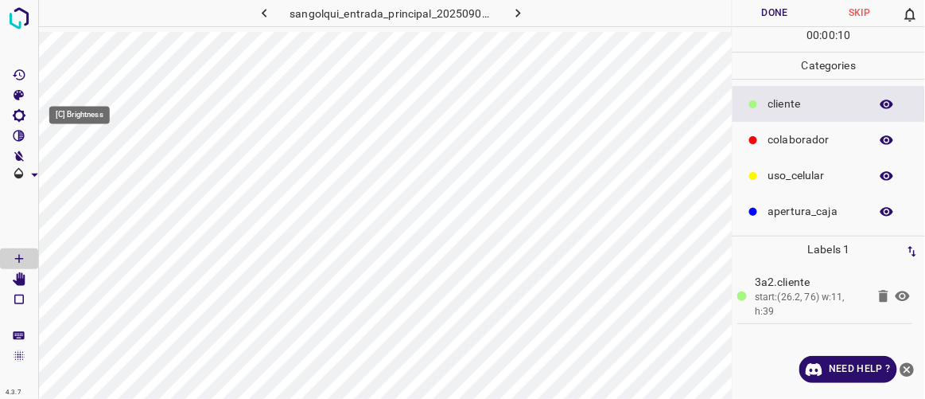
click at [23, 115] on icon "[C] Brightness" at bounding box center [19, 115] width 13 height 13
type input "140"
click at [82, 172] on span at bounding box center [81, 169] width 16 height 16
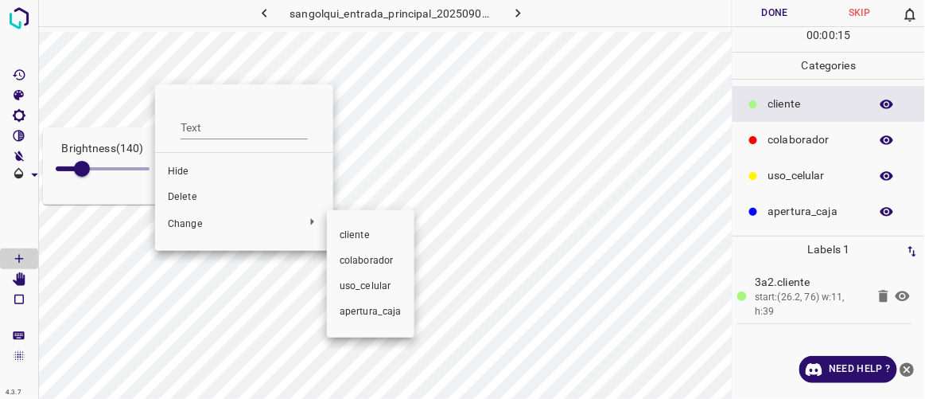
click at [371, 256] on span "colaborador" at bounding box center [371, 261] width 62 height 14
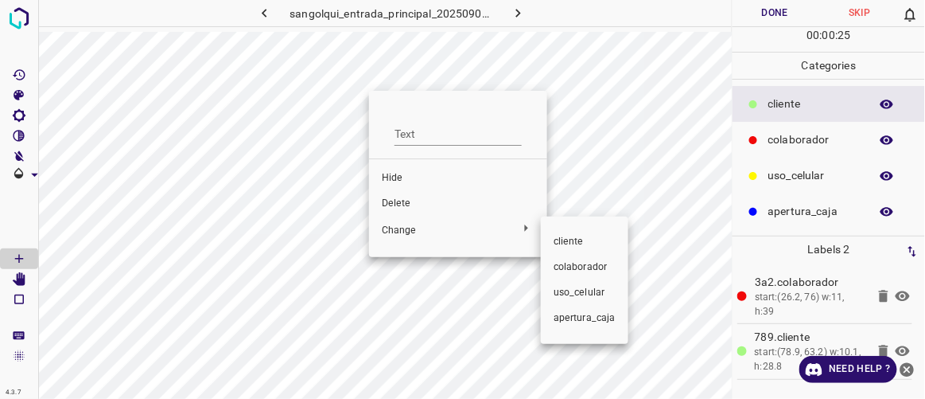
click at [562, 262] on span "colaborador" at bounding box center [585, 267] width 62 height 14
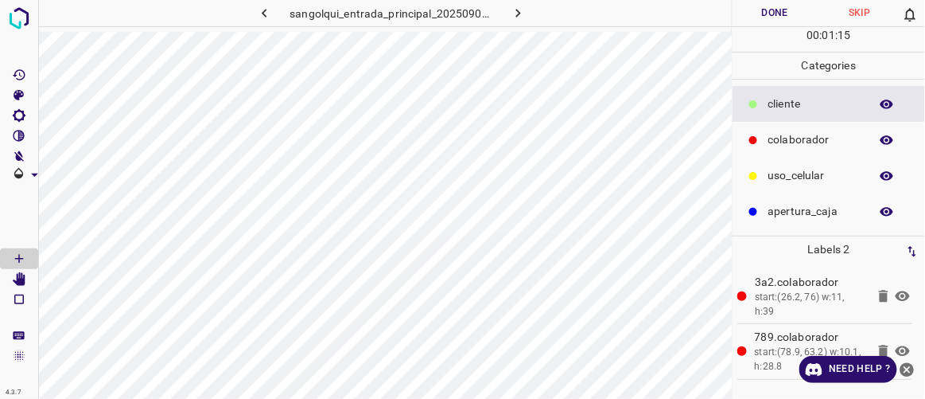
click at [752, 17] on button "Done" at bounding box center [775, 13] width 84 height 26
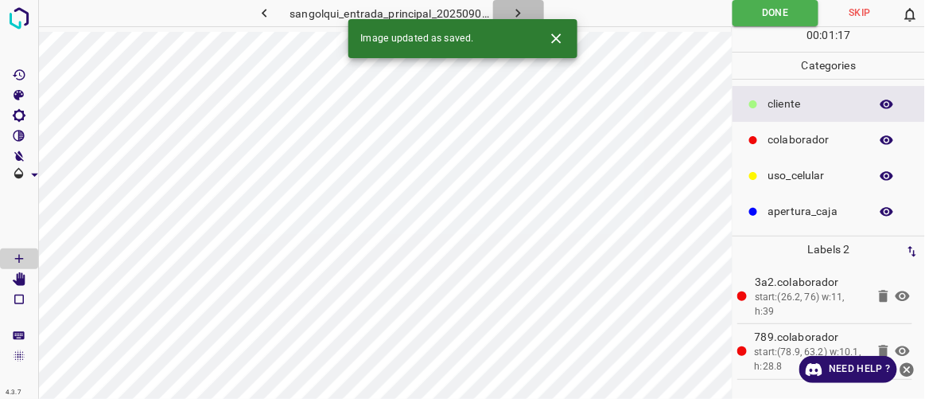
click at [524, 11] on icon "button" at bounding box center [518, 13] width 17 height 17
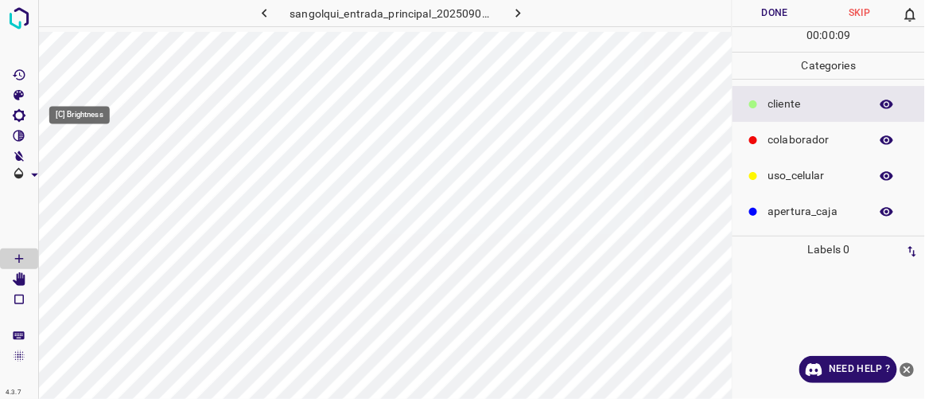
click at [25, 118] on icon "[C] Brightness" at bounding box center [19, 115] width 14 height 14
click at [76, 168] on span at bounding box center [73, 169] width 16 height 16
click at [87, 171] on span at bounding box center [85, 169] width 16 height 16
type input "165"
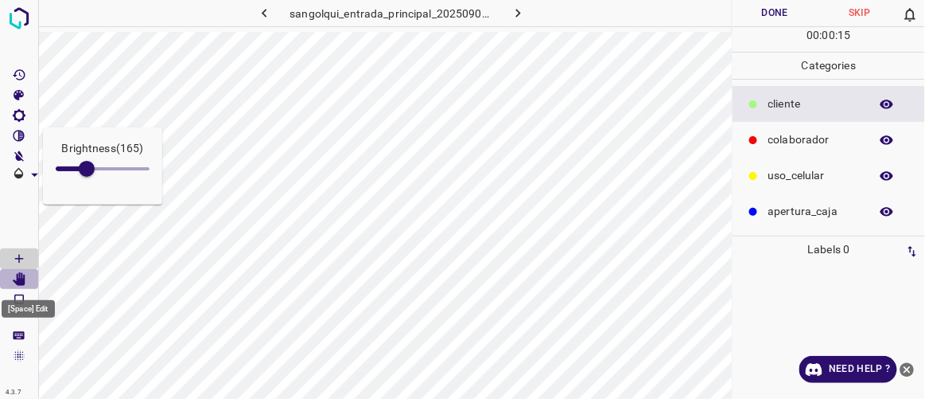
click at [21, 275] on icon "[Space] Edit" at bounding box center [19, 279] width 13 height 14
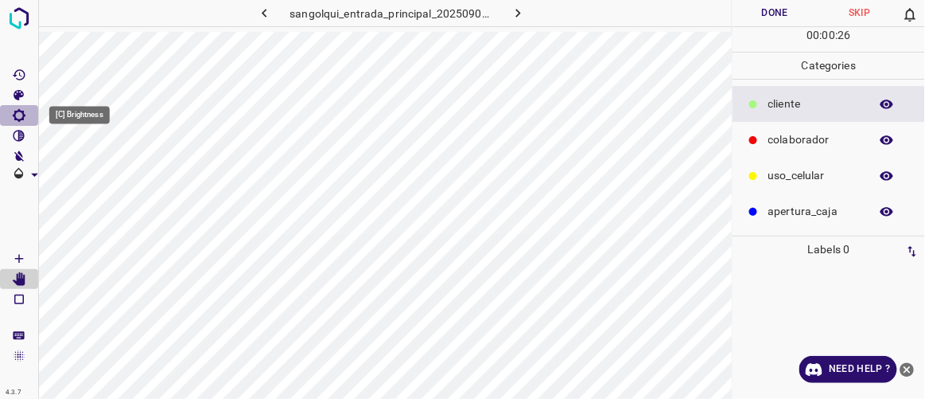
click at [23, 120] on icon "[C] Brightness" at bounding box center [19, 115] width 14 height 14
click at [19, 251] on icon "[Space] Draw" at bounding box center [19, 258] width 14 height 14
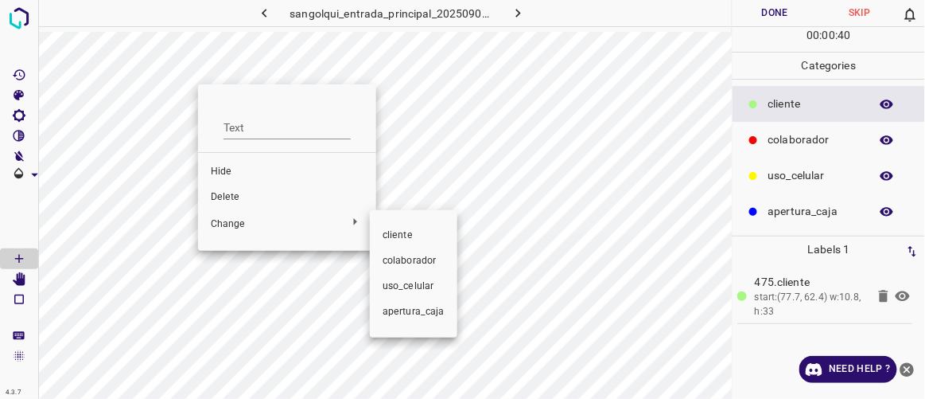
click at [407, 257] on span "colaborador" at bounding box center [414, 261] width 62 height 14
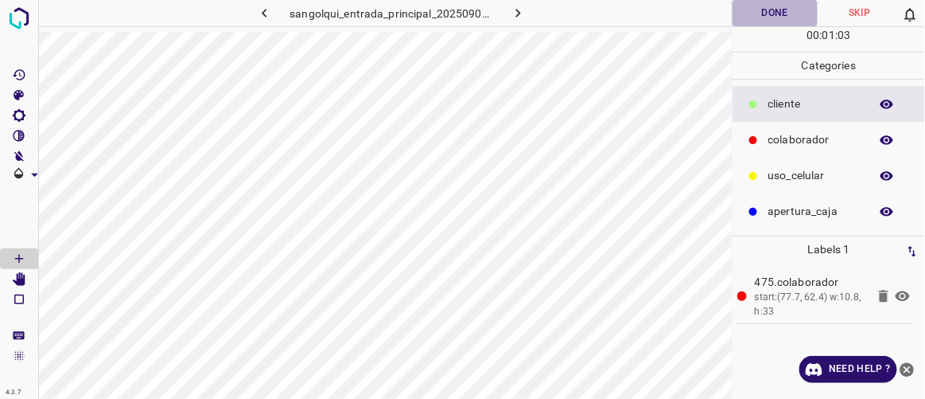
click at [767, 16] on button "Done" at bounding box center [775, 13] width 84 height 26
click at [516, 7] on icon "button" at bounding box center [518, 13] width 17 height 17
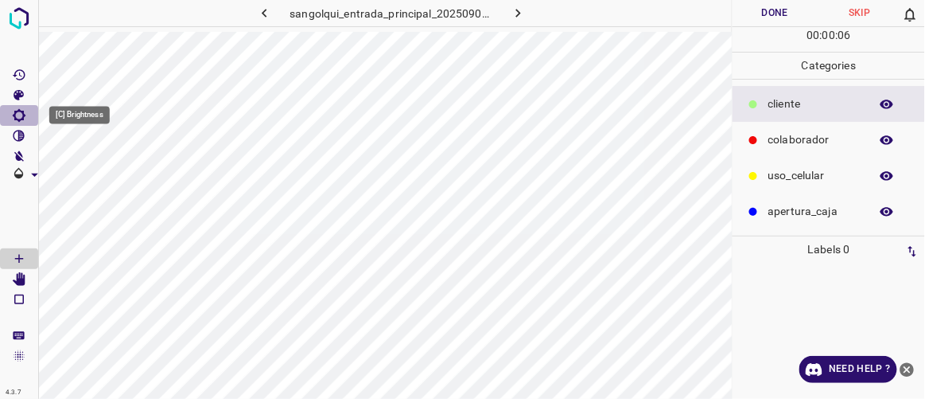
click at [24, 113] on icon "[C] Brightness" at bounding box center [19, 115] width 14 height 14
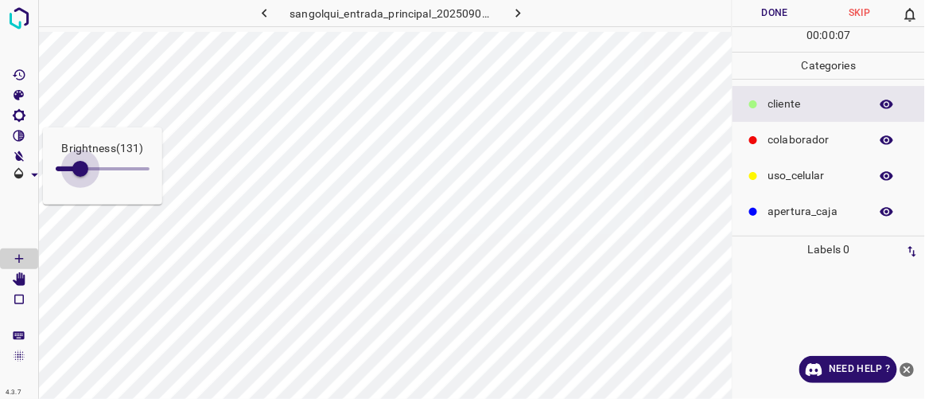
type input "140"
drag, startPoint x: 72, startPoint y: 165, endPoint x: 82, endPoint y: 171, distance: 12.1
click at [82, 171] on span at bounding box center [80, 169] width 16 height 16
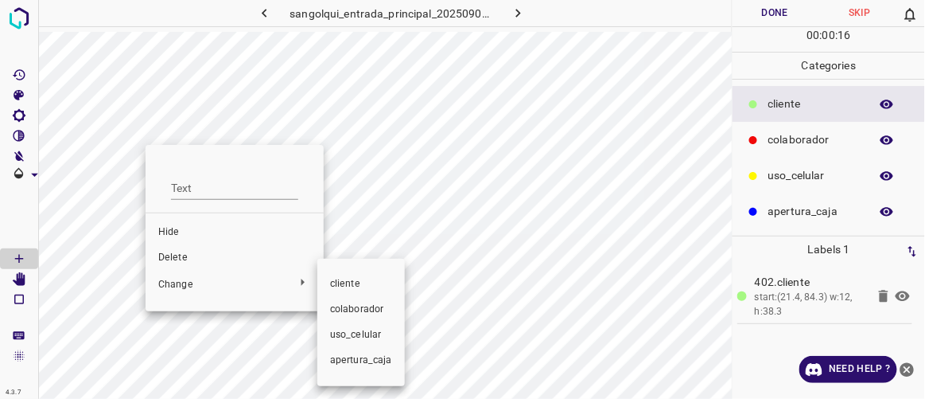
click at [353, 313] on span "colaborador" at bounding box center [361, 309] width 62 height 14
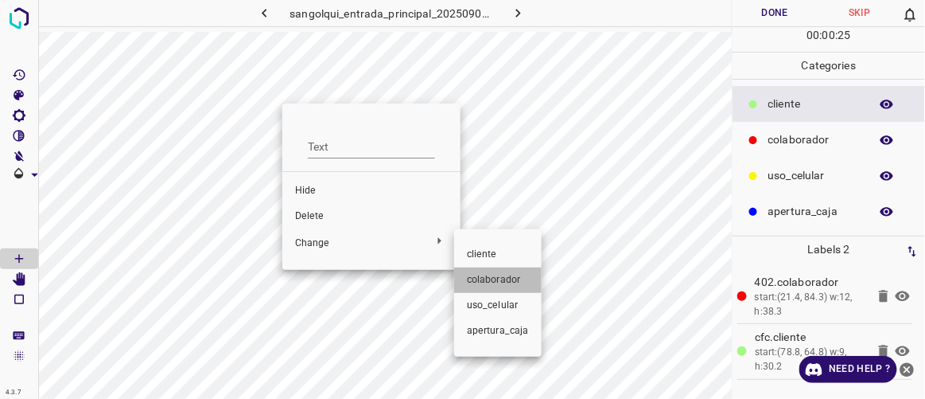
click at [480, 277] on span "colaborador" at bounding box center [498, 280] width 62 height 14
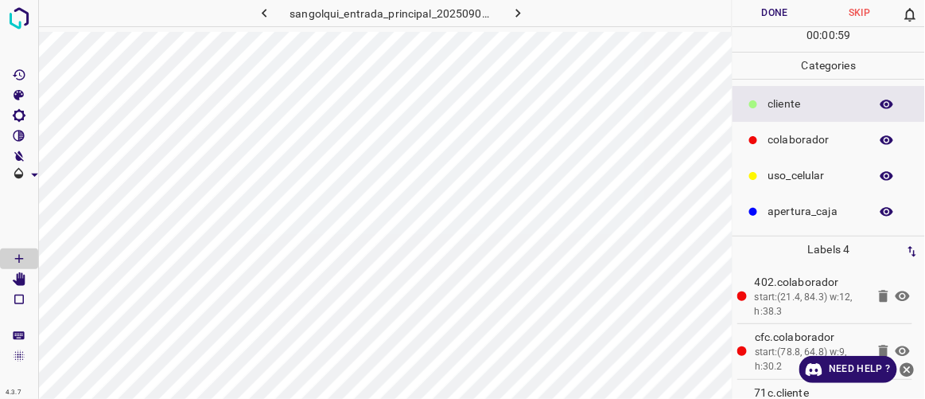
click at [769, 14] on button "Done" at bounding box center [775, 13] width 84 height 26
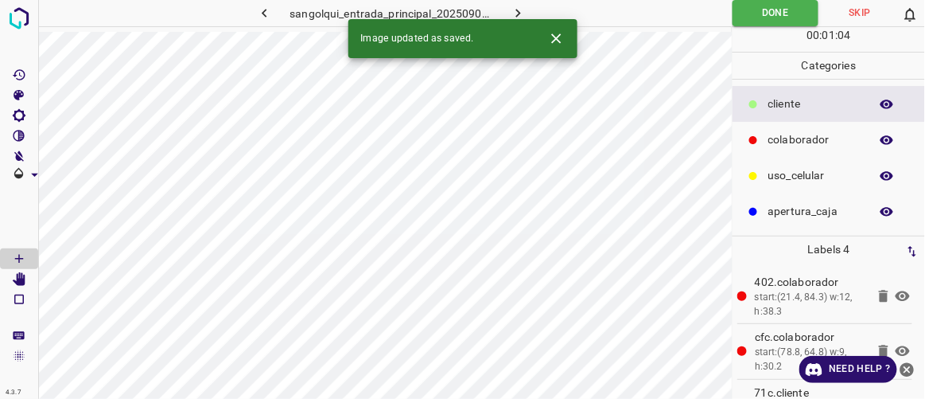
click at [521, 9] on icon "button" at bounding box center [518, 13] width 17 height 17
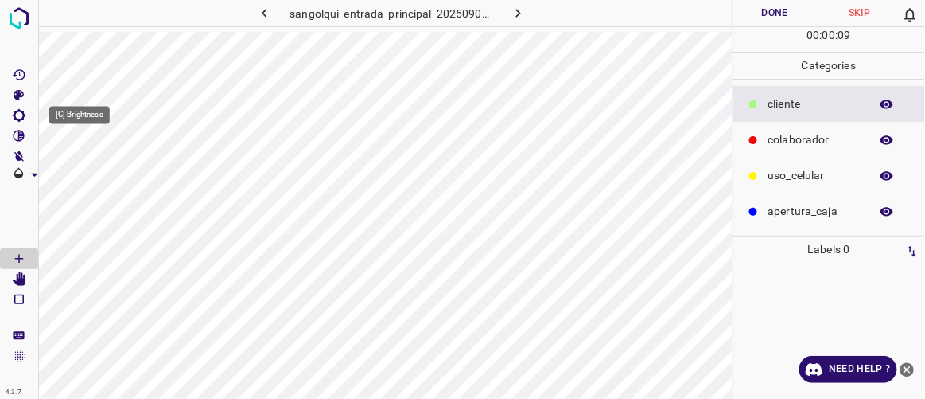
click at [21, 120] on icon "[C] Brightness" at bounding box center [19, 115] width 14 height 14
type input "140"
drag, startPoint x: 73, startPoint y: 163, endPoint x: 82, endPoint y: 169, distance: 10.4
click at [82, 169] on span at bounding box center [82, 169] width 16 height 16
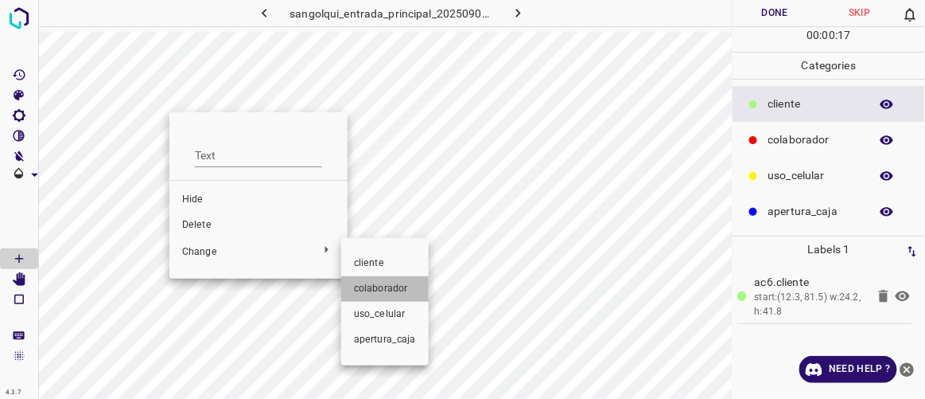
click at [392, 286] on span "colaborador" at bounding box center [385, 289] width 62 height 14
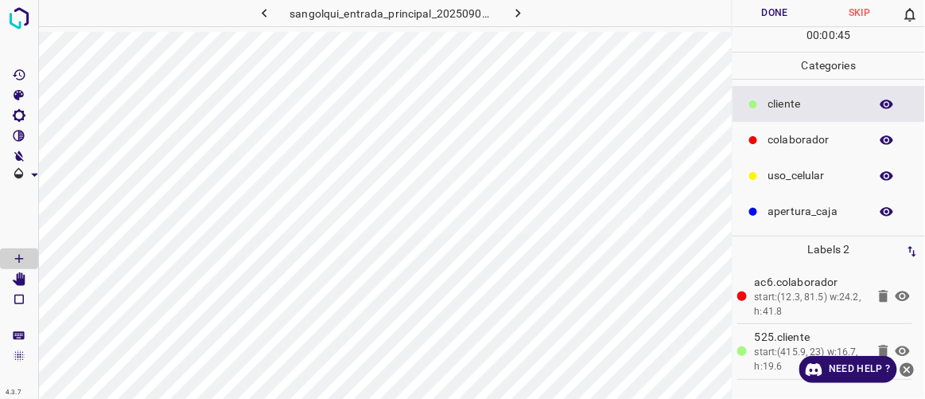
click at [789, 18] on button "Done" at bounding box center [775, 13] width 84 height 26
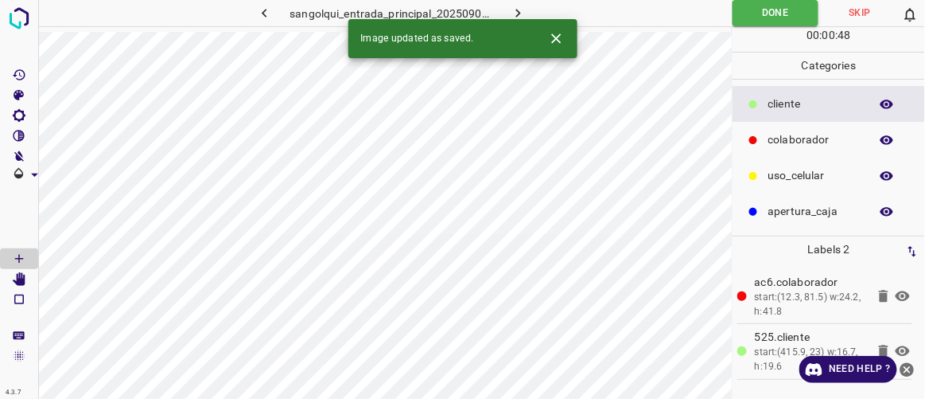
click at [530, 11] on button "button" at bounding box center [518, 13] width 51 height 26
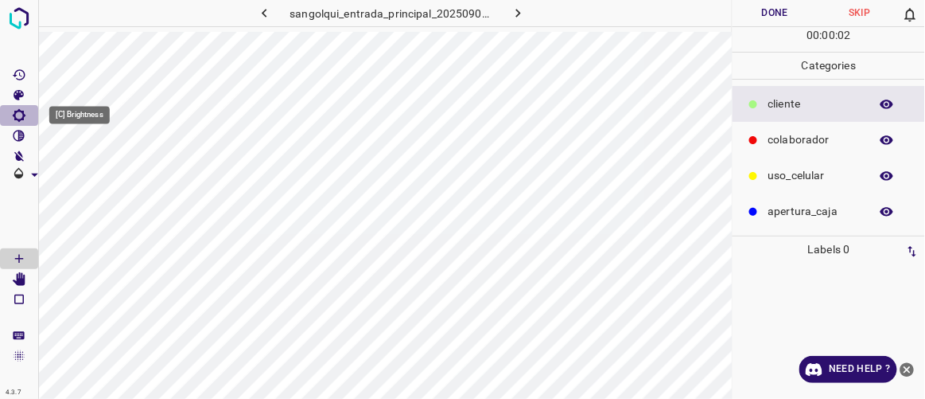
click at [16, 115] on icon "[C] Brightness" at bounding box center [19, 115] width 14 height 14
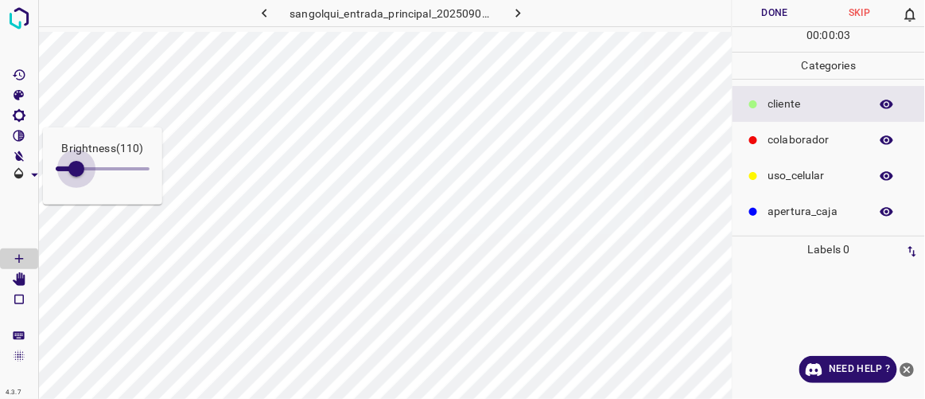
click at [76, 165] on span at bounding box center [76, 169] width 16 height 16
type input "165"
drag, startPoint x: 80, startPoint y: 167, endPoint x: 87, endPoint y: 172, distance: 8.6
click at [87, 172] on span at bounding box center [87, 169] width 16 height 16
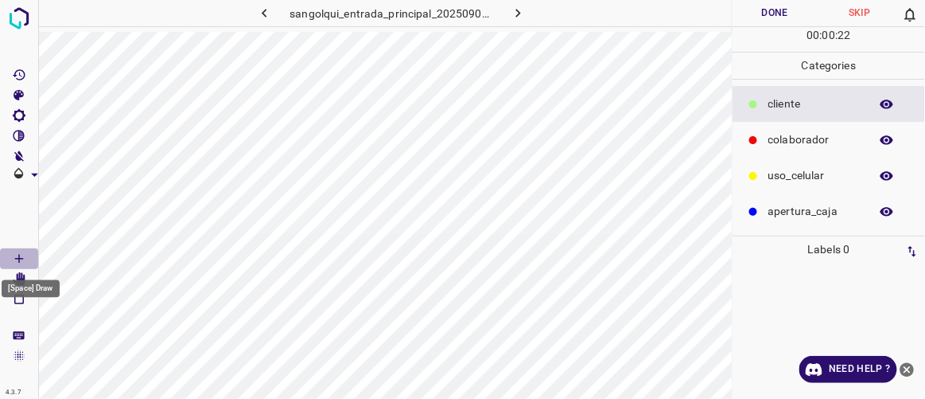
click at [20, 253] on icon "[Space] Draw" at bounding box center [19, 258] width 14 height 14
click at [23, 274] on body "4.3.7 sangolqui_entrada_principal_20250904_121852_134729.jpg Done Skip 0 00 : 0…" at bounding box center [462, 199] width 925 height 399
click at [23, 274] on icon "[Space] Edit" at bounding box center [19, 279] width 13 height 14
click at [21, 259] on icon "[Space] Draw" at bounding box center [19, 258] width 14 height 14
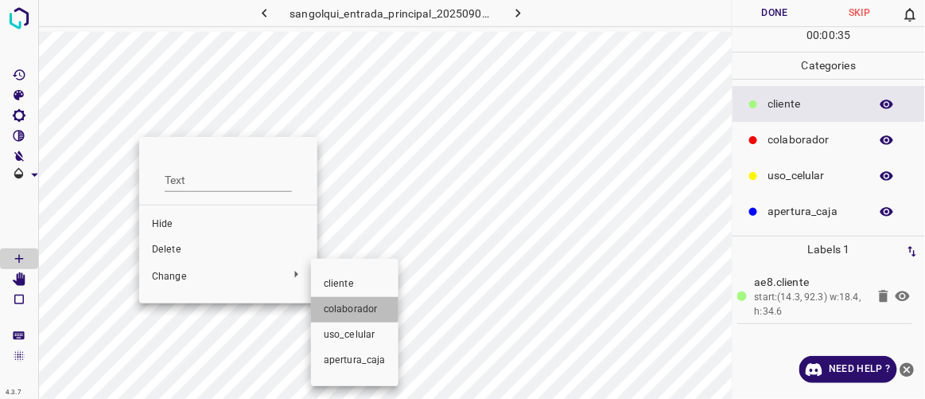
click at [341, 303] on span "colaborador" at bounding box center [355, 309] width 62 height 14
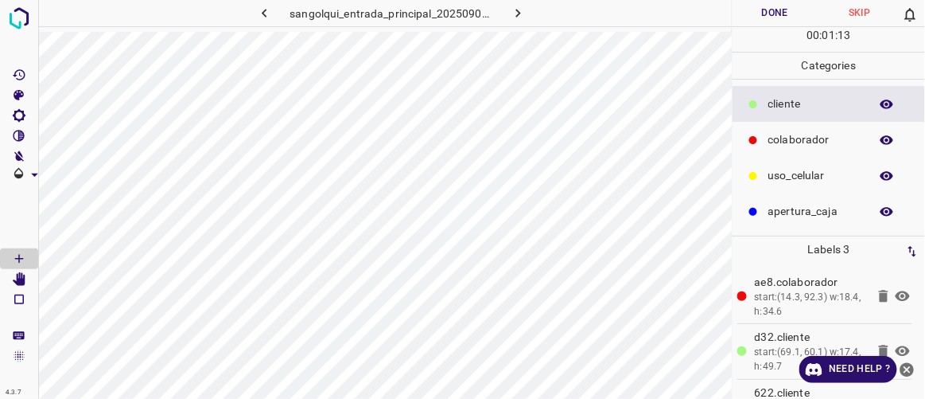
click at [784, 15] on button "Done" at bounding box center [775, 13] width 84 height 26
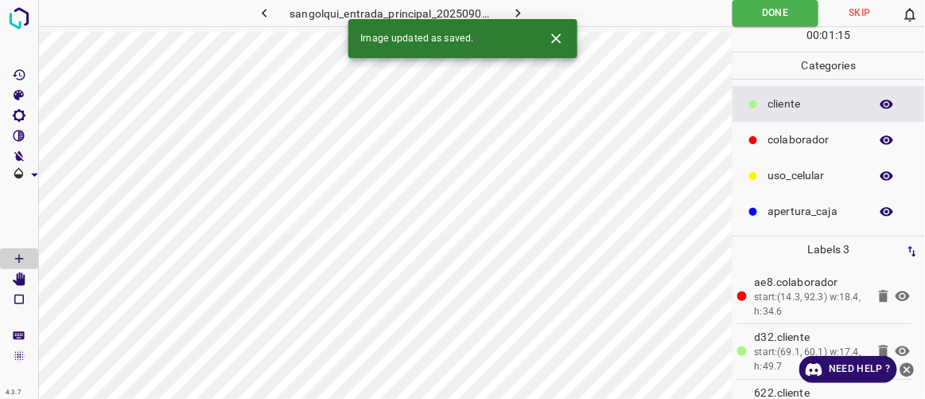
click at [525, 15] on icon "button" at bounding box center [518, 13] width 17 height 17
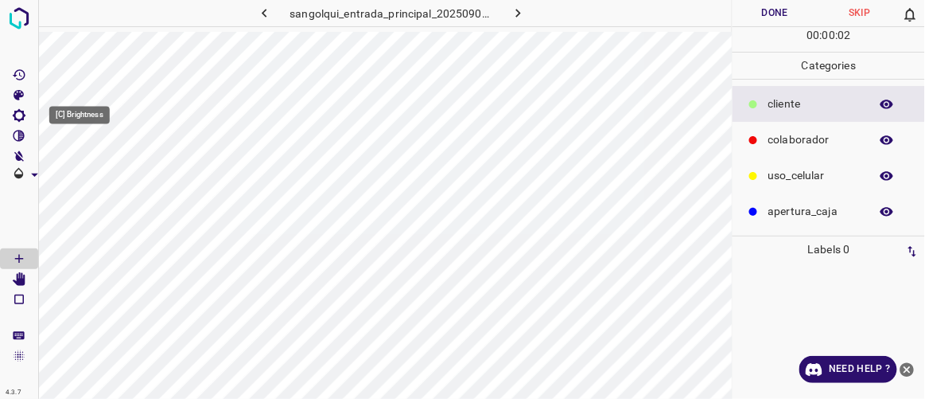
click at [17, 116] on icon "[C] Brightness" at bounding box center [19, 115] width 14 height 14
type input "186"
drag, startPoint x: 74, startPoint y: 170, endPoint x: 91, endPoint y: 181, distance: 19.7
click at [91, 177] on span at bounding box center [87, 169] width 16 height 16
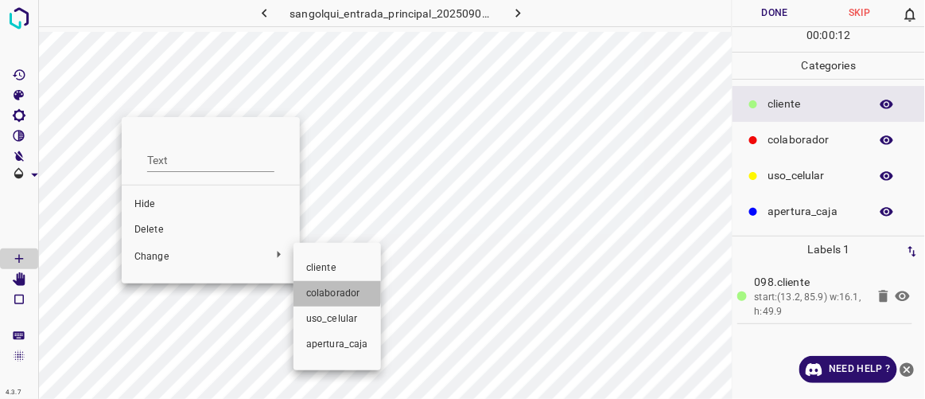
click at [331, 290] on span "colaborador" at bounding box center [337, 293] width 62 height 14
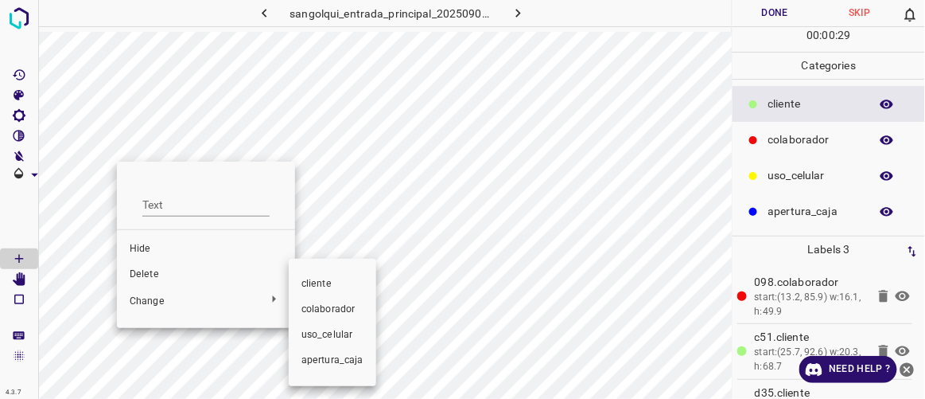
click at [315, 310] on span "colaborador" at bounding box center [333, 309] width 62 height 14
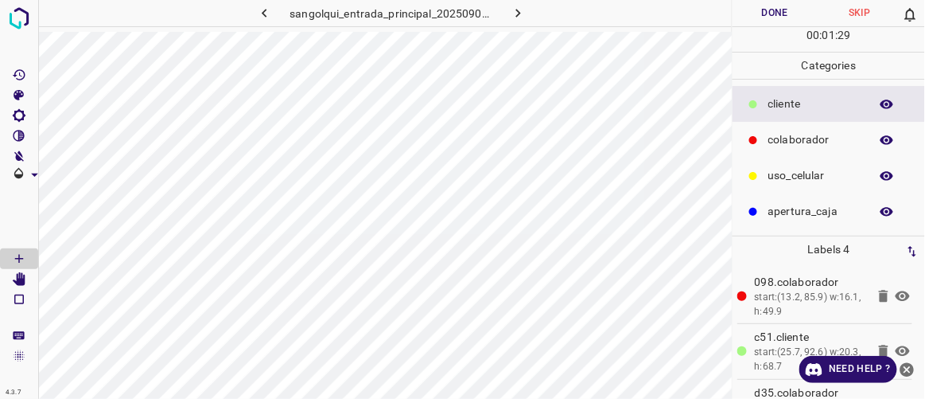
click at [266, 11] on icon "button" at bounding box center [264, 13] width 17 height 17
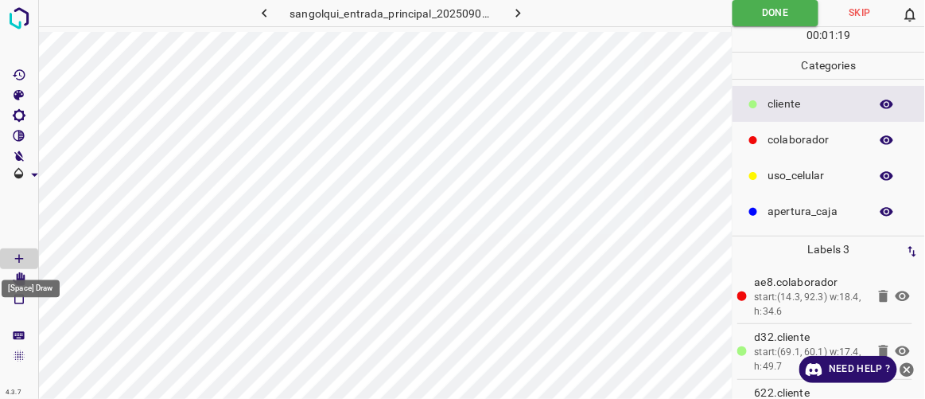
click at [22, 274] on div "[Space] Draw" at bounding box center [30, 284] width 61 height 30
click at [17, 274] on icon "[Space] Edit" at bounding box center [19, 279] width 13 height 14
click at [522, 15] on icon "button" at bounding box center [518, 13] width 17 height 17
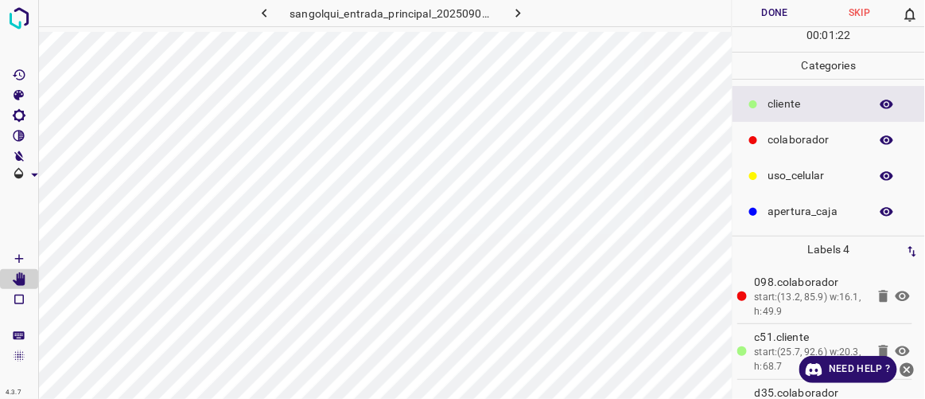
click at [775, 13] on button "Done" at bounding box center [775, 13] width 84 height 26
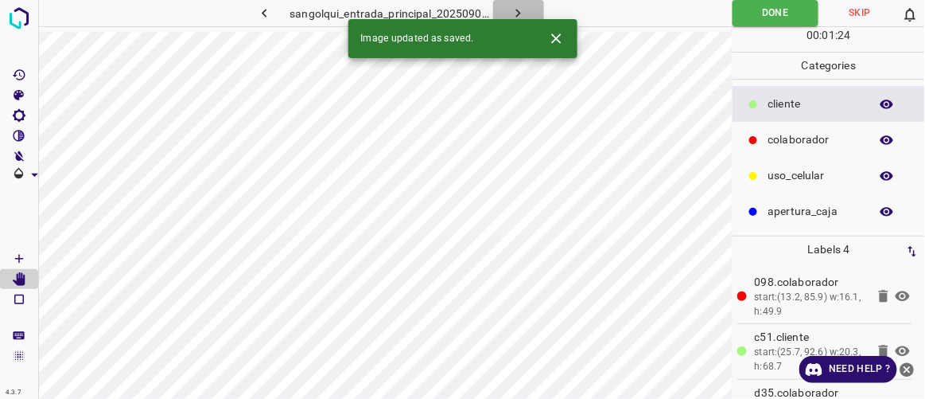
click at [517, 11] on icon "button" at bounding box center [518, 13] width 5 height 9
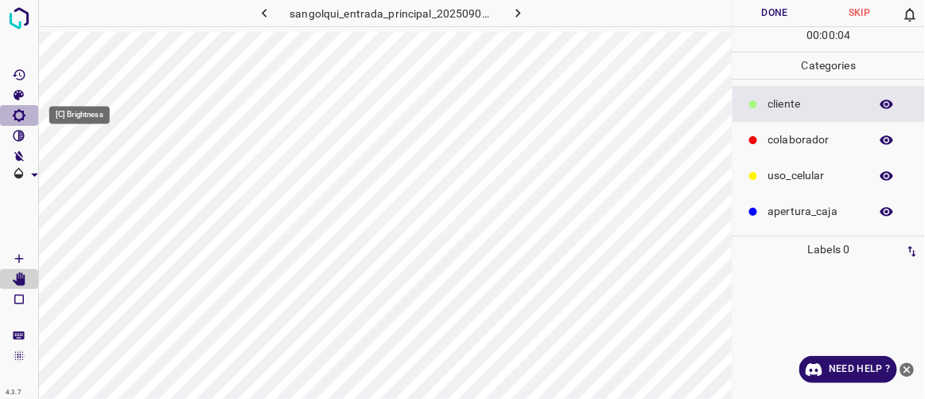
click at [25, 117] on icon "[C] Brightness" at bounding box center [19, 115] width 14 height 14
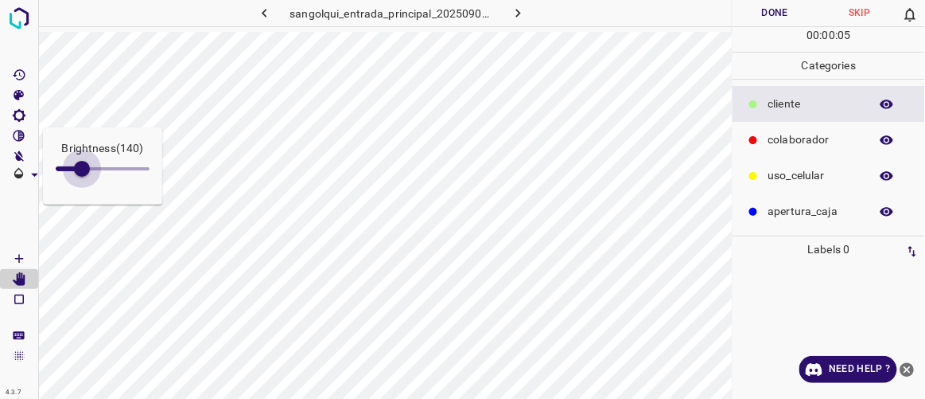
type input "153"
drag, startPoint x: 77, startPoint y: 169, endPoint x: 84, endPoint y: 174, distance: 8.6
click at [84, 174] on span at bounding box center [82, 169] width 16 height 16
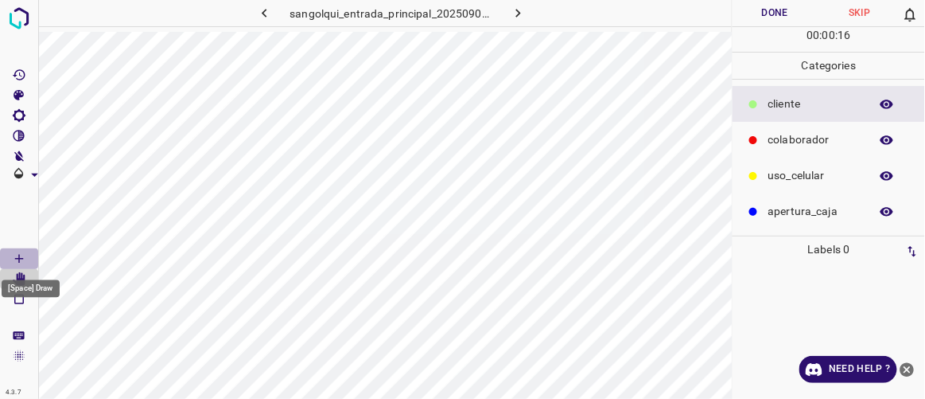
click at [27, 251] on Draw"] "[Space] Draw" at bounding box center [19, 258] width 38 height 21
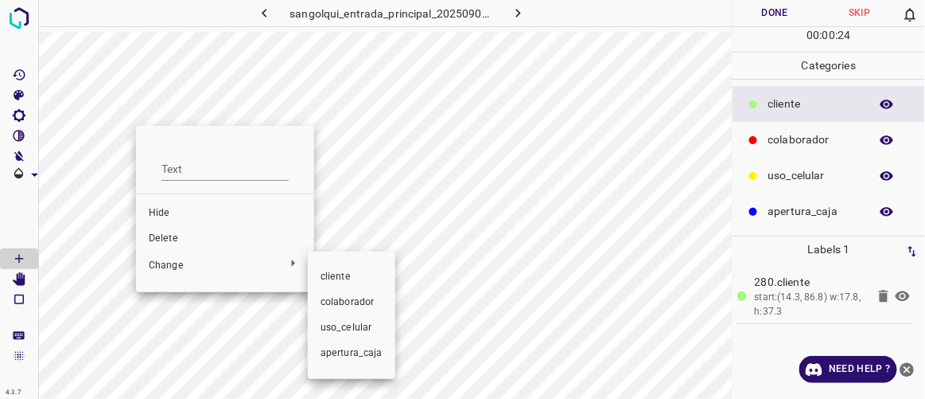
click at [339, 299] on span "colaborador" at bounding box center [352, 302] width 62 height 14
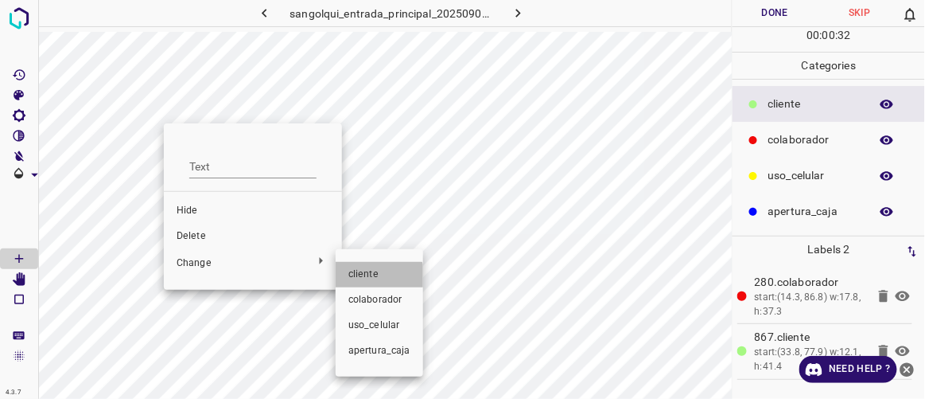
click at [372, 285] on li "cliente" at bounding box center [380, 274] width 88 height 25
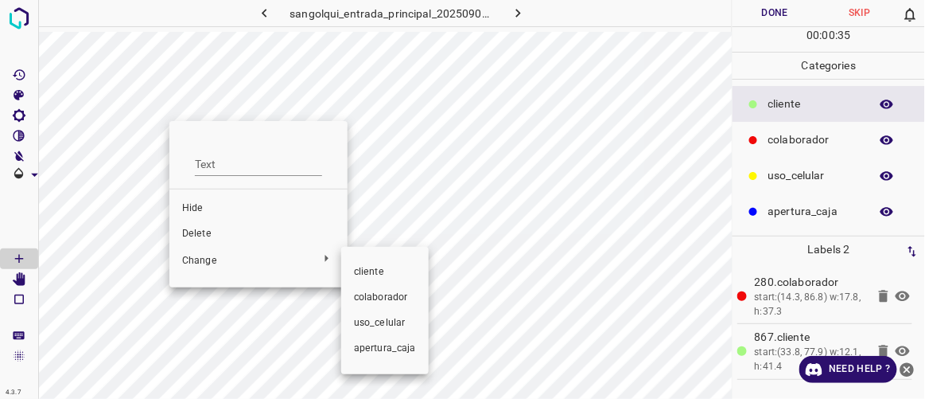
click at [357, 292] on span "colaborador" at bounding box center [385, 297] width 62 height 14
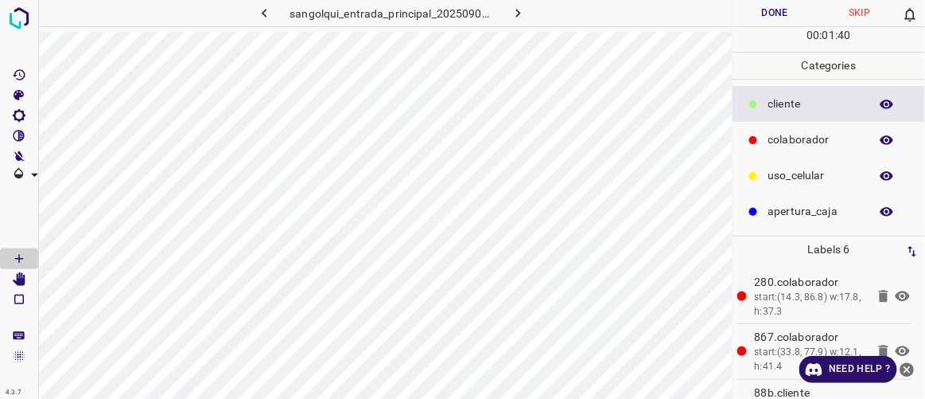
click at [765, 7] on button "Done" at bounding box center [775, 13] width 84 height 26
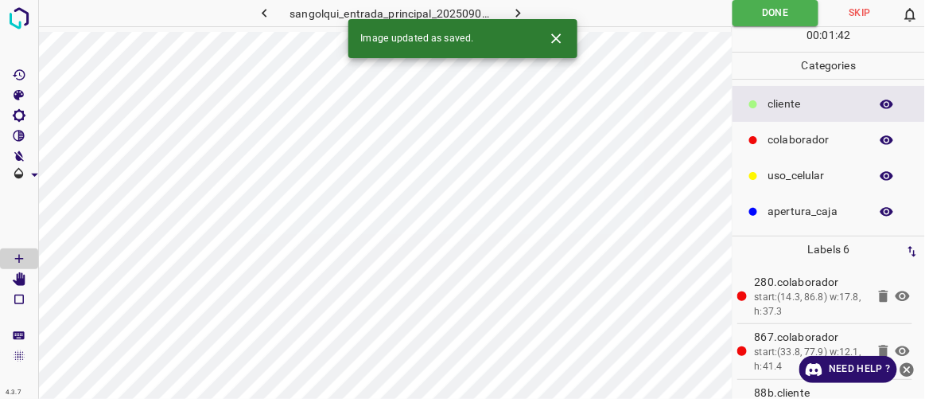
click at [528, 15] on button "button" at bounding box center [518, 13] width 51 height 26
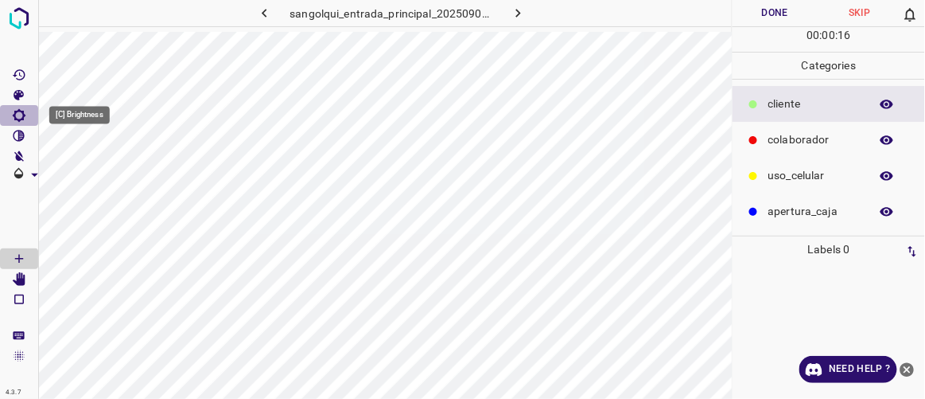
click at [21, 118] on icon "[C] Brightness" at bounding box center [19, 115] width 13 height 13
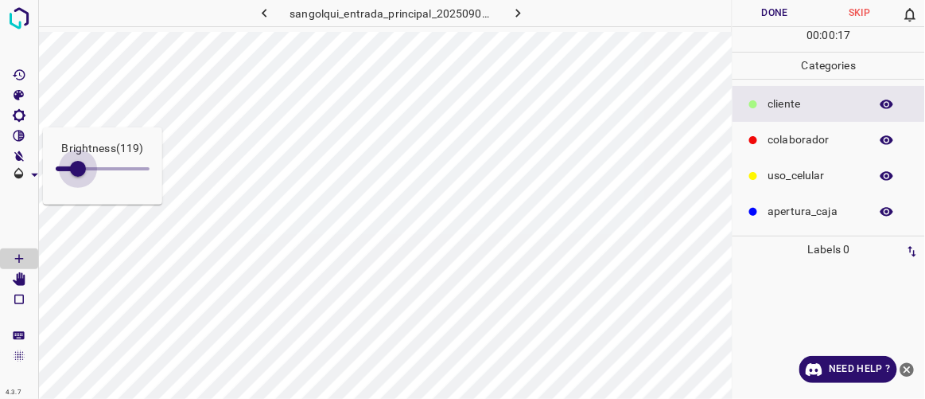
type input "131"
drag, startPoint x: 68, startPoint y: 171, endPoint x: 80, endPoint y: 178, distance: 14.6
click at [80, 177] on span at bounding box center [78, 169] width 16 height 16
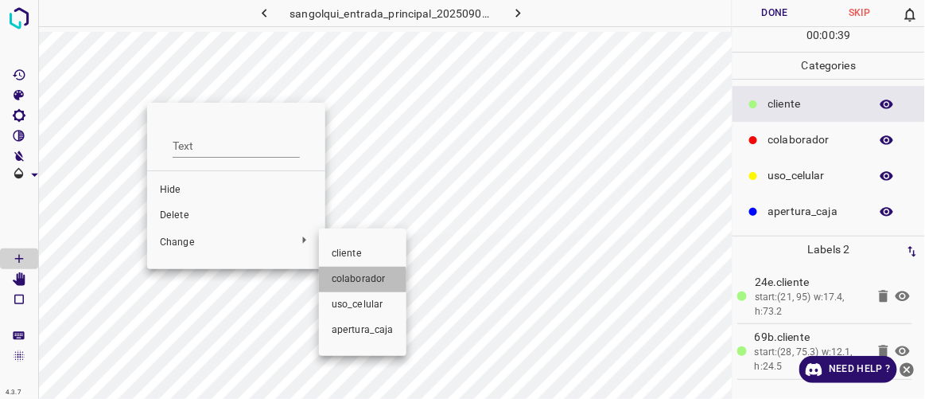
click at [346, 283] on span "colaborador" at bounding box center [363, 279] width 62 height 14
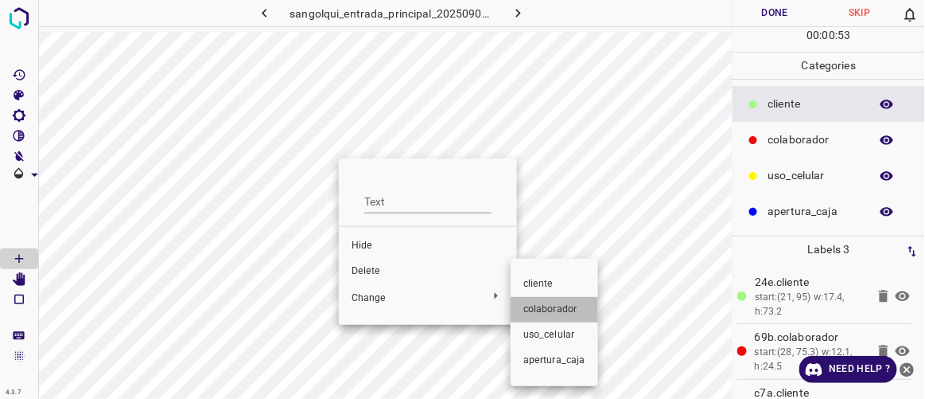
click at [538, 313] on span "colaborador" at bounding box center [555, 309] width 62 height 14
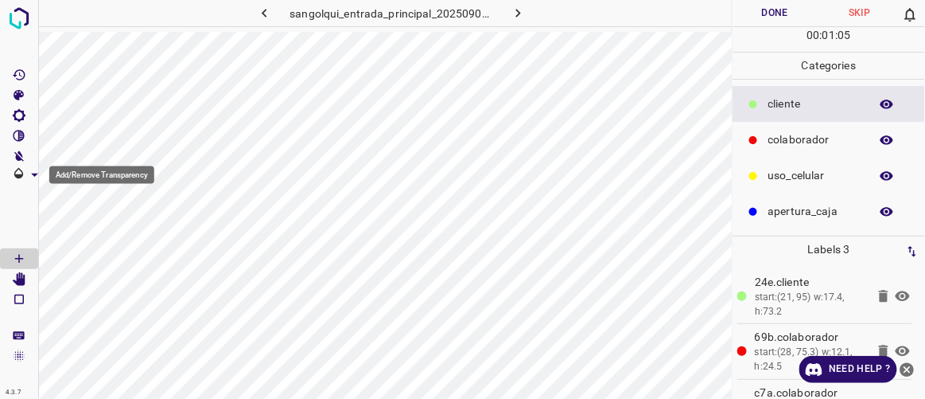
click at [19, 174] on icon "Add/Remove Transparency" at bounding box center [19, 172] width 10 height 11
click at [36, 179] on icon "Add/Remove Transparency" at bounding box center [34, 174] width 17 height 17
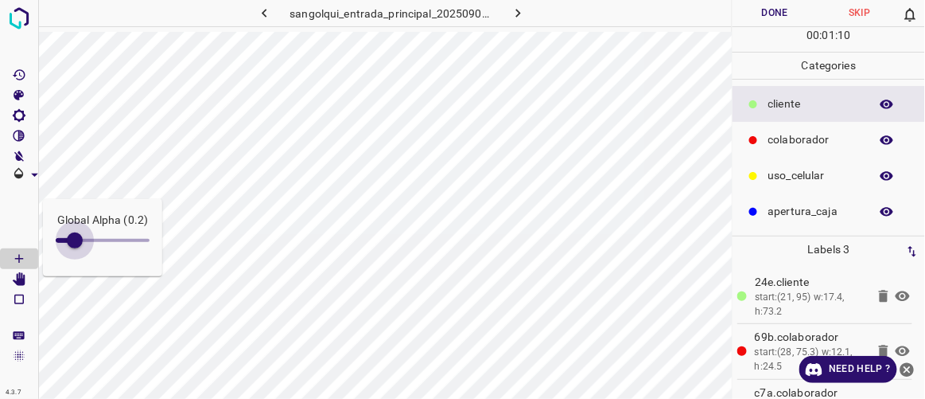
type input "0.1"
drag, startPoint x: 148, startPoint y: 242, endPoint x: 64, endPoint y: 241, distance: 84.3
click at [64, 241] on span at bounding box center [65, 240] width 16 height 16
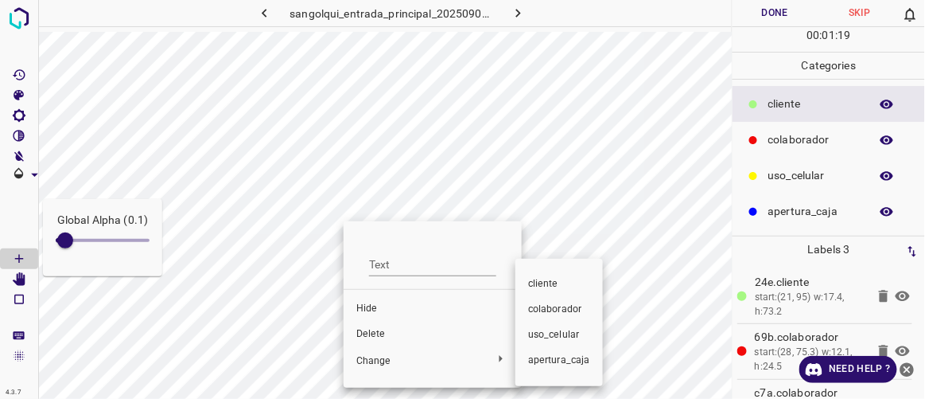
click at [554, 286] on span "cliente" at bounding box center [559, 284] width 62 height 14
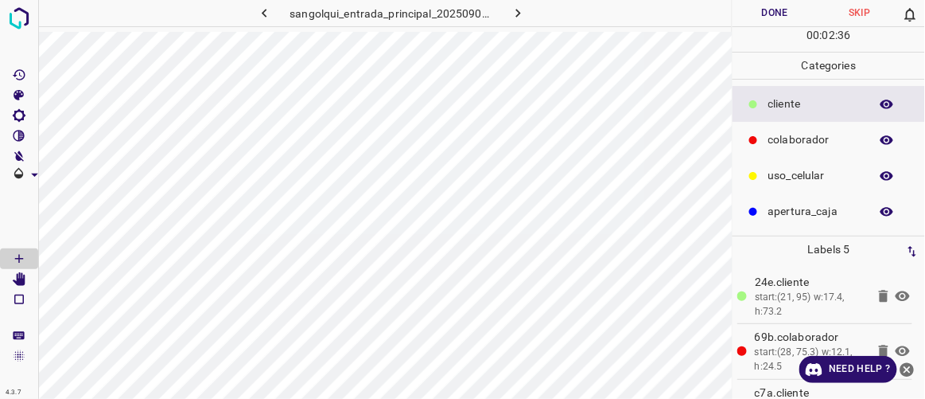
click at [788, 15] on button "Done" at bounding box center [775, 13] width 84 height 26
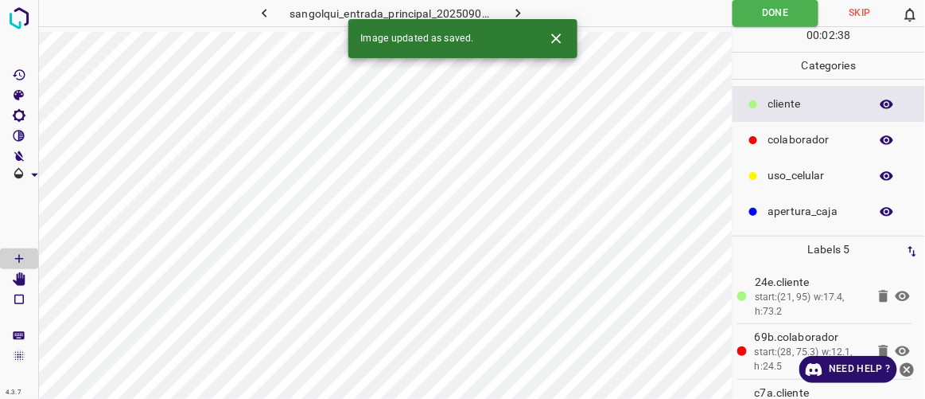
click at [520, 15] on icon "button" at bounding box center [518, 13] width 17 height 17
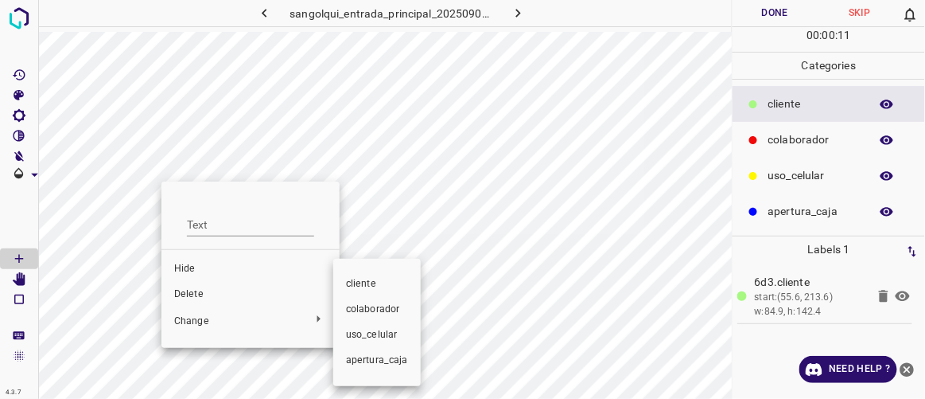
click at [381, 305] on span "colaborador" at bounding box center [377, 309] width 62 height 14
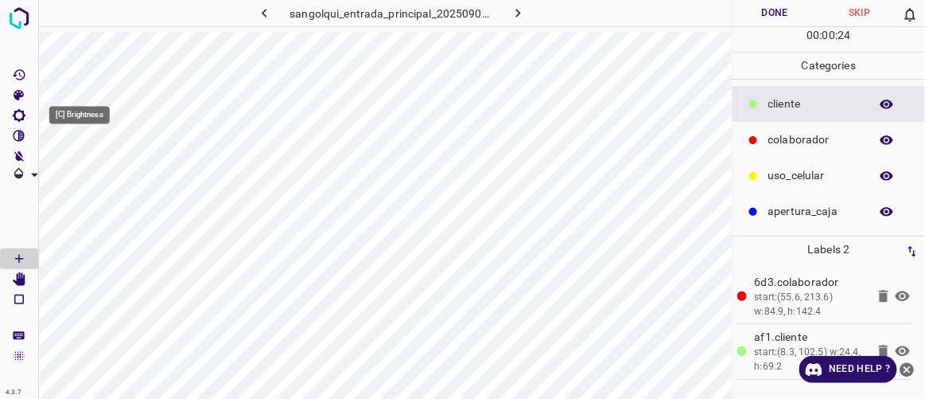
click at [25, 115] on icon "[C] Brightness" at bounding box center [19, 115] width 14 height 14
type input "127"
drag, startPoint x: 71, startPoint y: 169, endPoint x: 80, endPoint y: 175, distance: 10.4
click at [80, 175] on span at bounding box center [80, 169] width 16 height 16
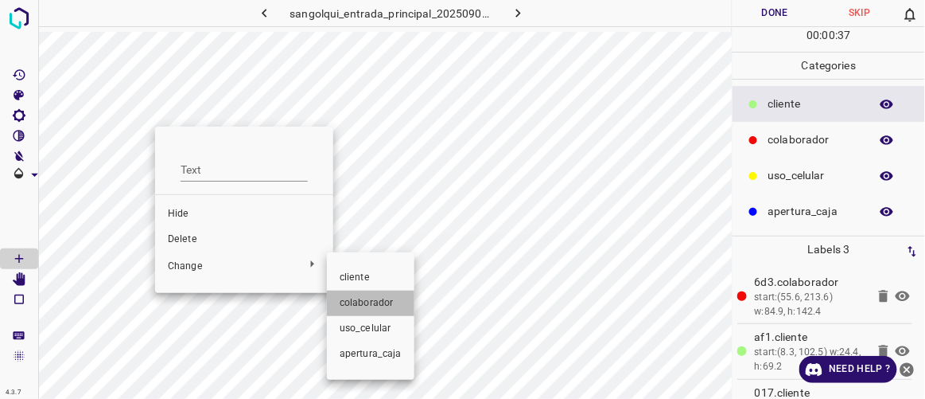
click at [376, 302] on span "colaborador" at bounding box center [371, 303] width 62 height 14
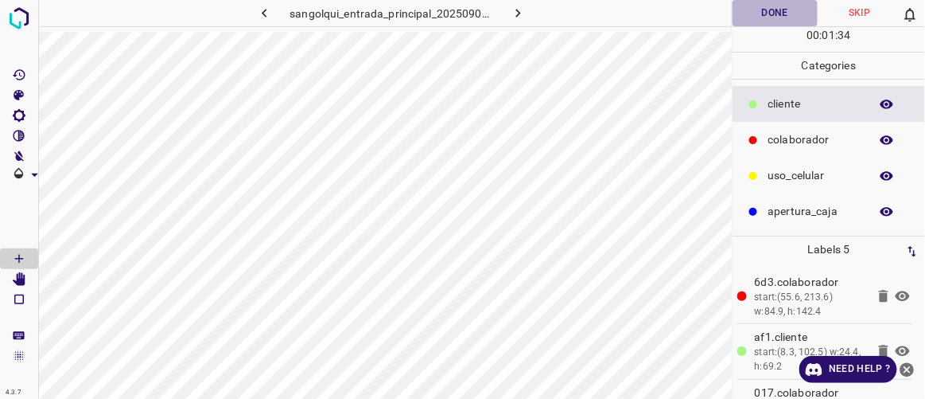
click at [788, 7] on button "Done" at bounding box center [775, 13] width 84 height 26
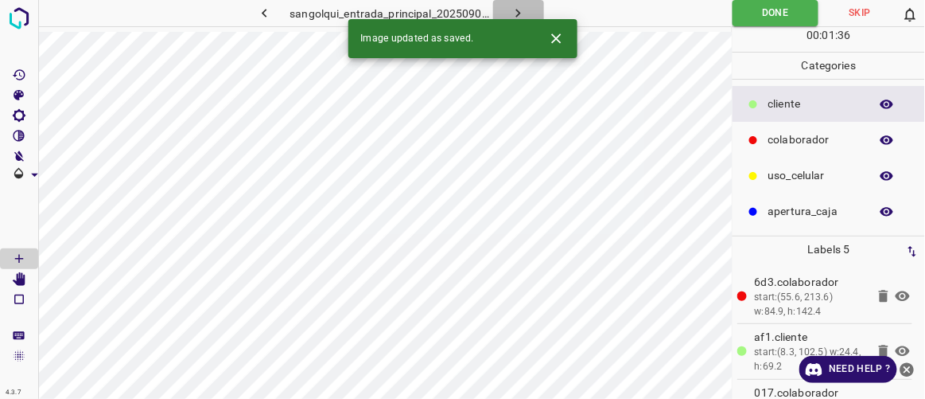
click at [527, 5] on button "button" at bounding box center [518, 13] width 51 height 26
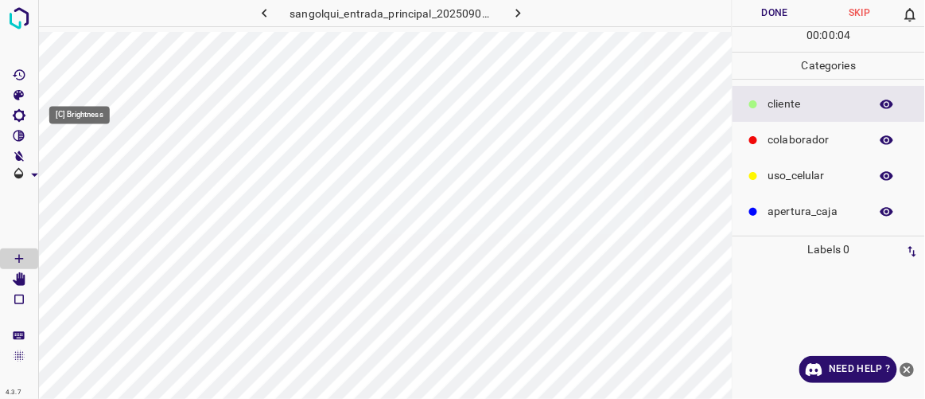
click at [20, 115] on icon "[C] Brightness" at bounding box center [19, 115] width 14 height 14
drag, startPoint x: 74, startPoint y: 165, endPoint x: 97, endPoint y: 173, distance: 24.7
click at [97, 173] on span at bounding box center [96, 169] width 16 height 16
type input "199"
click at [93, 164] on span at bounding box center [93, 169] width 16 height 16
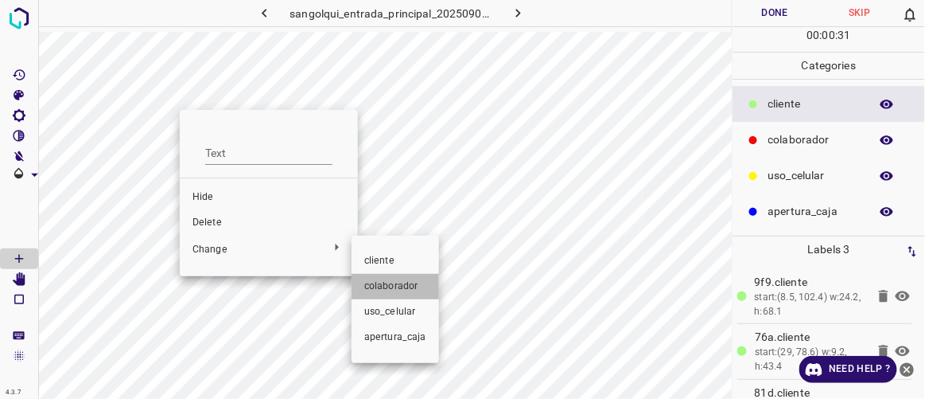
click at [363, 282] on li "colaborador" at bounding box center [396, 286] width 88 height 25
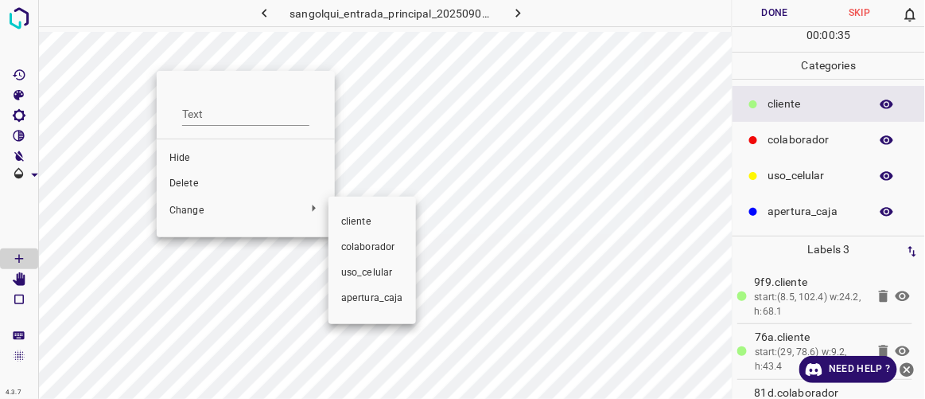
click at [352, 251] on span "colaborador" at bounding box center [372, 247] width 62 height 14
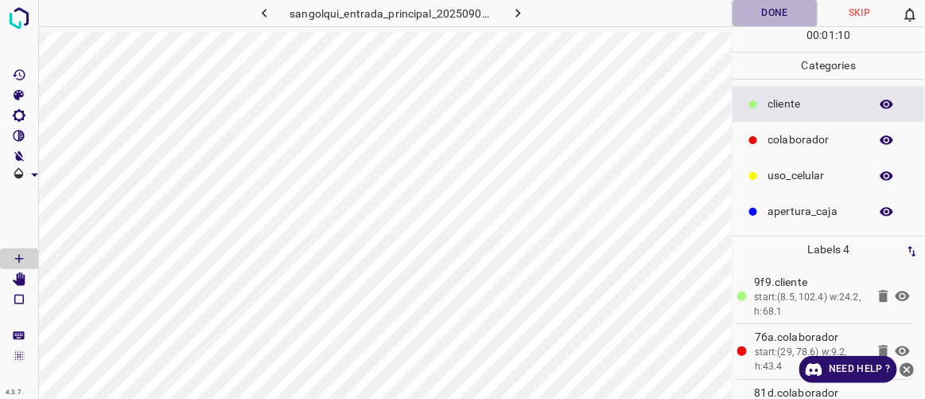
click at [781, 10] on button "Done" at bounding box center [775, 13] width 84 height 26
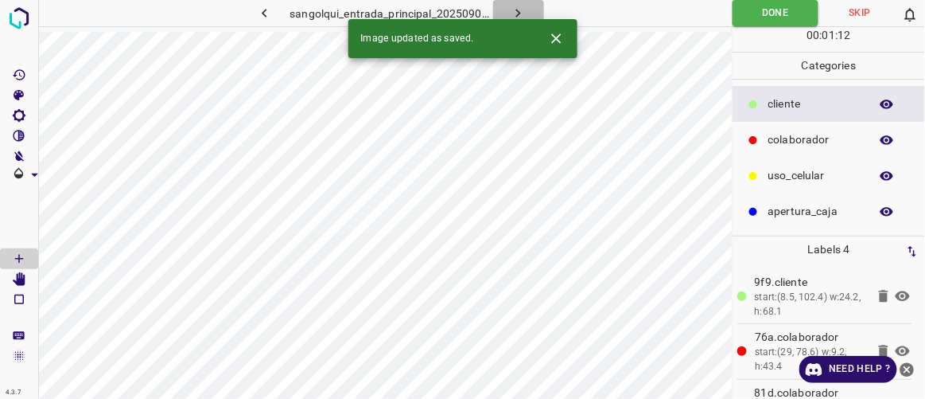
click at [532, 6] on button "button" at bounding box center [518, 13] width 51 height 26
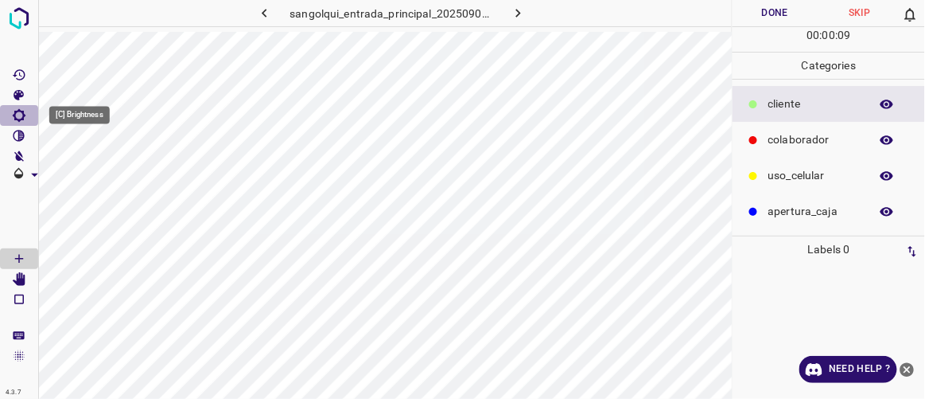
click at [26, 114] on Brightness"] "[C] Brightness" at bounding box center [19, 115] width 38 height 21
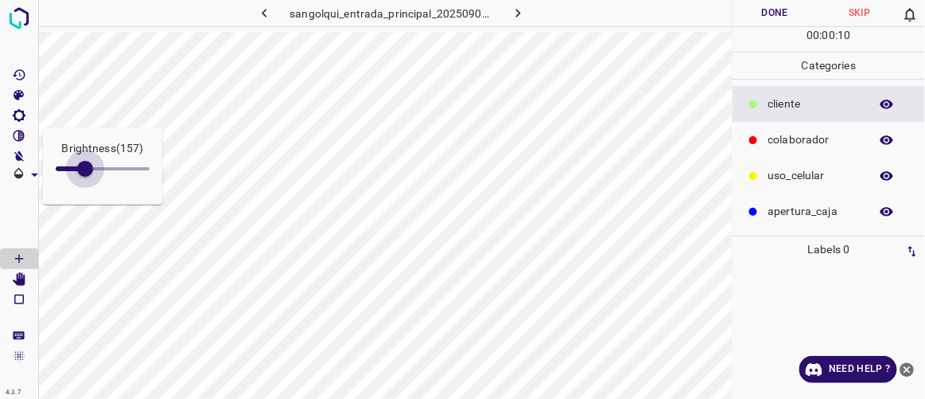
click at [85, 173] on span at bounding box center [85, 169] width 16 height 16
type input "158"
click at [18, 279] on icon "[Space] Edit" at bounding box center [19, 279] width 13 height 14
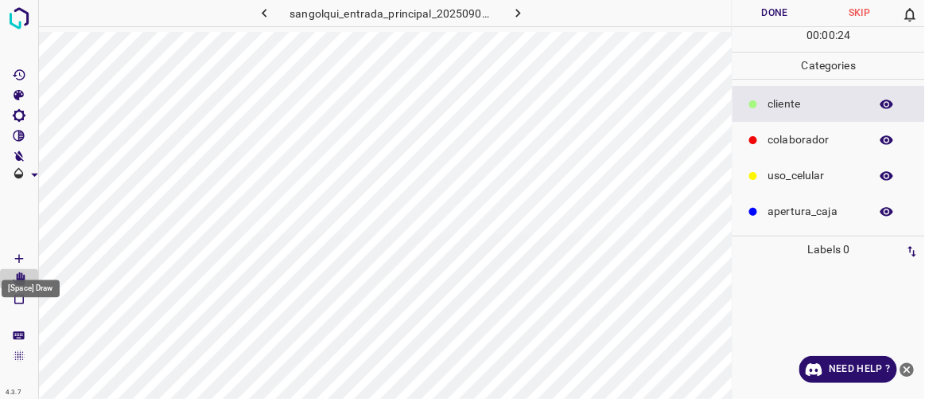
click at [23, 257] on icon "[Space] Draw" at bounding box center [19, 258] width 14 height 14
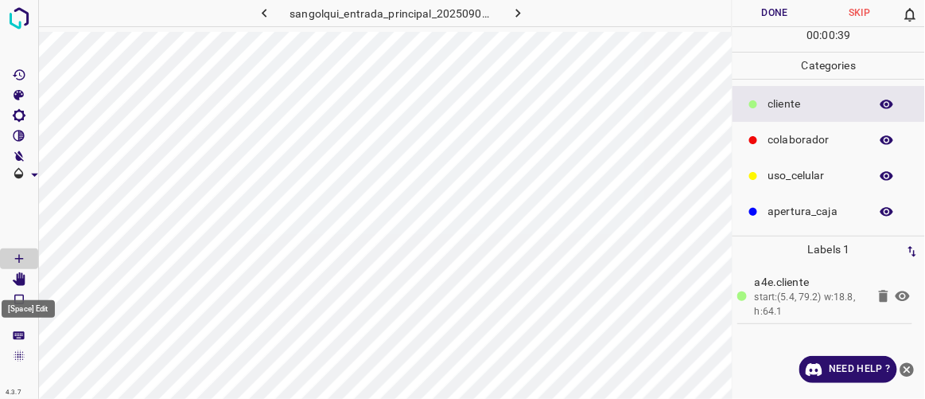
click at [17, 277] on icon "[Space] Edit" at bounding box center [19, 279] width 13 height 14
click at [30, 259] on Draw"] "[Space] Draw" at bounding box center [19, 258] width 38 height 21
click at [22, 279] on icon "[Space] Edit" at bounding box center [19, 279] width 13 height 14
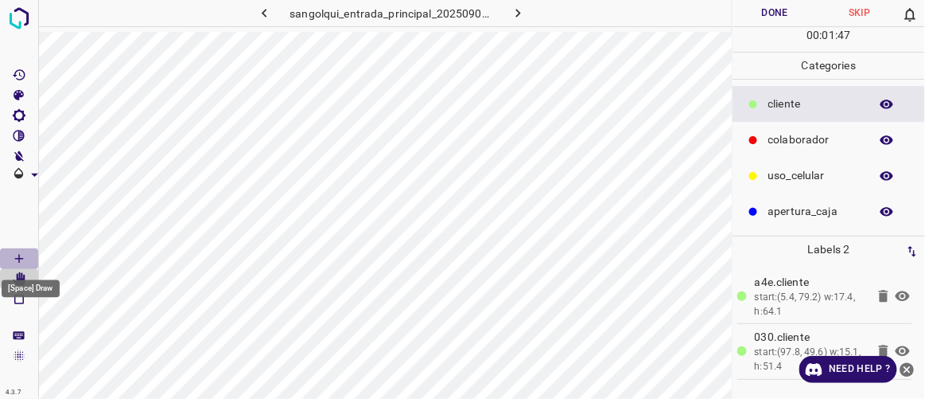
click at [21, 255] on icon "[Space] Draw" at bounding box center [19, 258] width 14 height 14
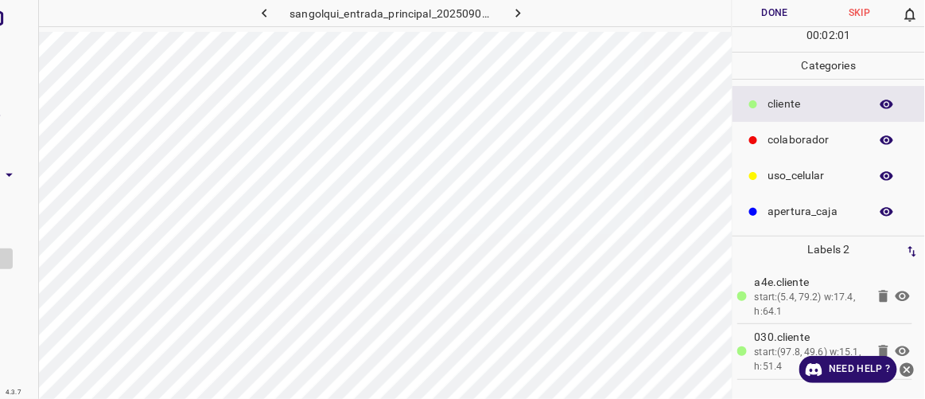
click at [30, 265] on div at bounding box center [19, 199] width 39 height 399
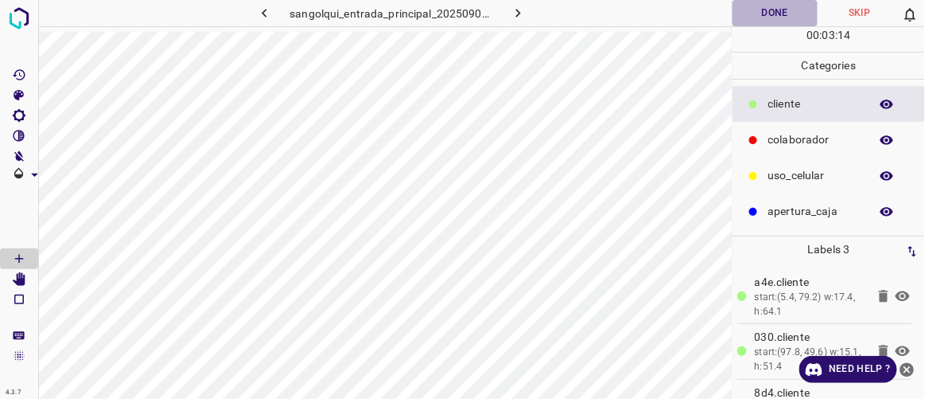
click at [785, 6] on button "Done" at bounding box center [775, 13] width 84 height 26
click at [524, 14] on icon "button" at bounding box center [518, 13] width 17 height 17
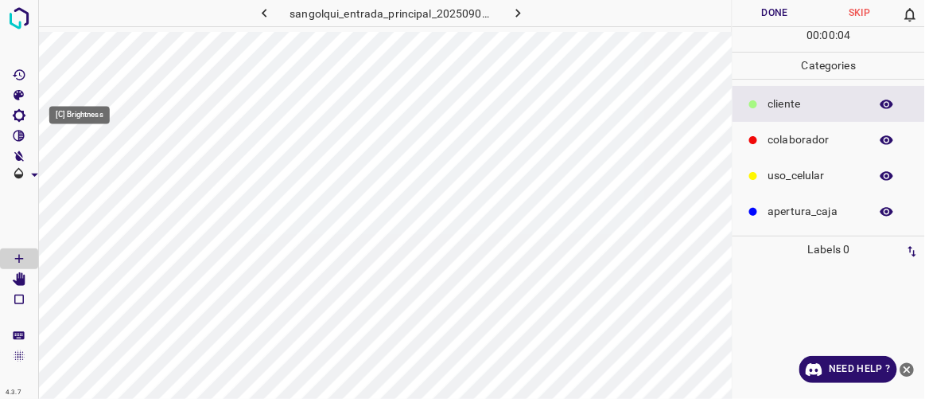
click at [21, 115] on icon "[C] Brightness" at bounding box center [19, 115] width 14 height 14
click at [72, 165] on span at bounding box center [72, 169] width 16 height 16
click at [78, 169] on span at bounding box center [78, 169] width 16 height 16
type input "144"
click at [83, 165] on span at bounding box center [83, 169] width 16 height 16
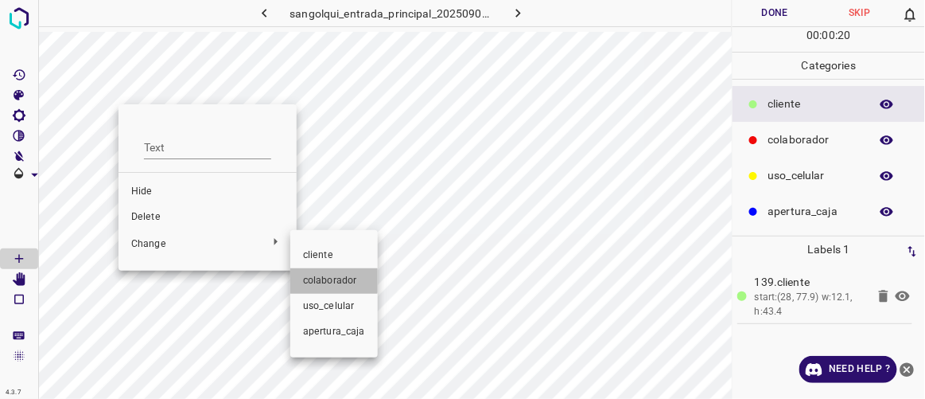
click at [327, 280] on span "colaborador" at bounding box center [334, 281] width 62 height 14
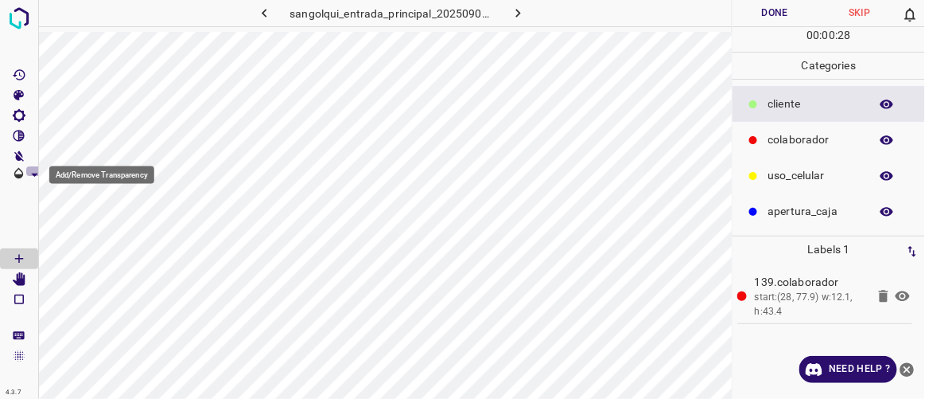
click at [26, 172] on icon "Add/Remove Transparency" at bounding box center [34, 174] width 17 height 17
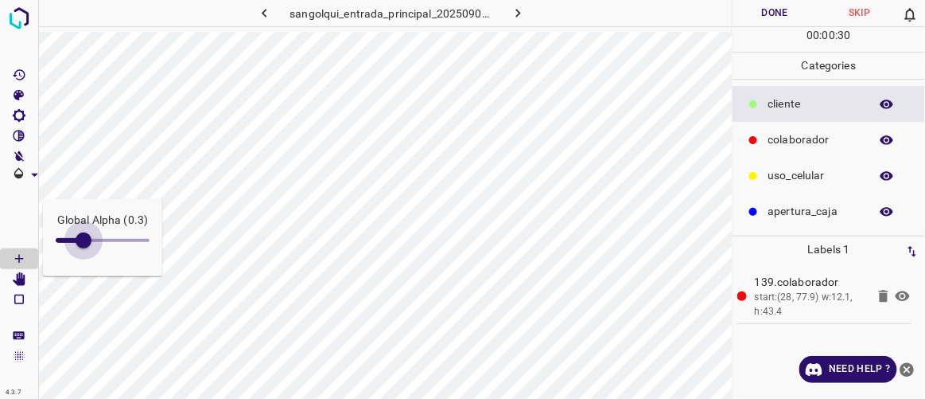
type input "0.2"
drag, startPoint x: 101, startPoint y: 233, endPoint x: 70, endPoint y: 231, distance: 31.1
click at [70, 232] on span at bounding box center [75, 240] width 16 height 16
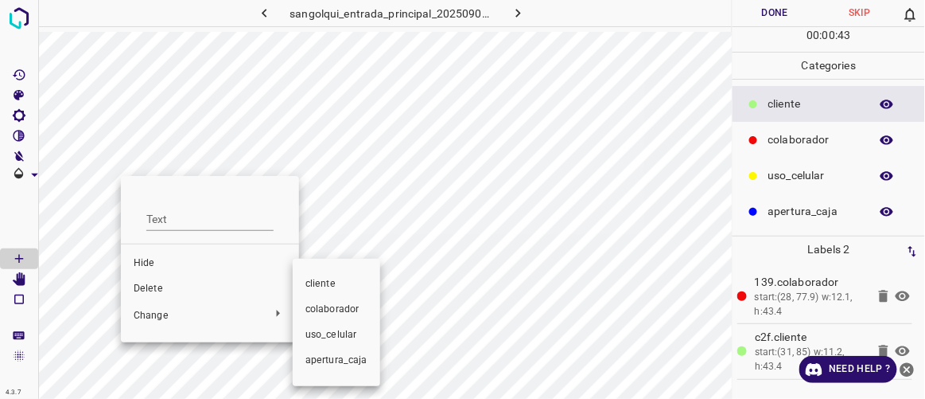
click at [332, 311] on span "colaborador" at bounding box center [337, 309] width 62 height 14
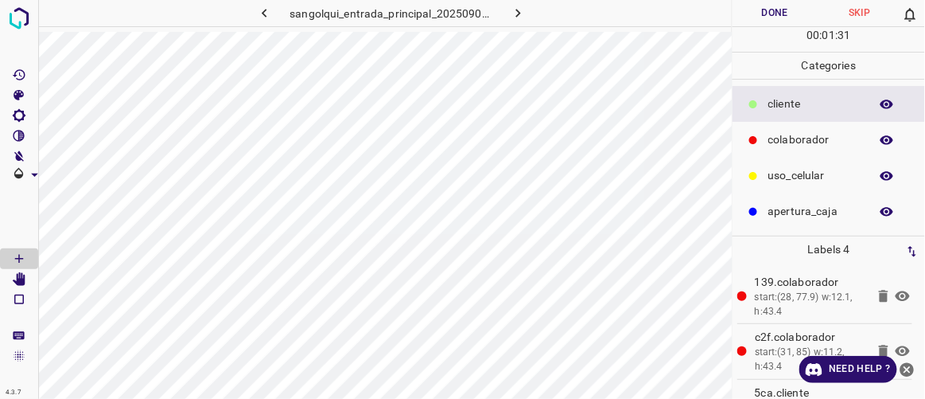
click at [767, 13] on button "Done" at bounding box center [775, 13] width 84 height 26
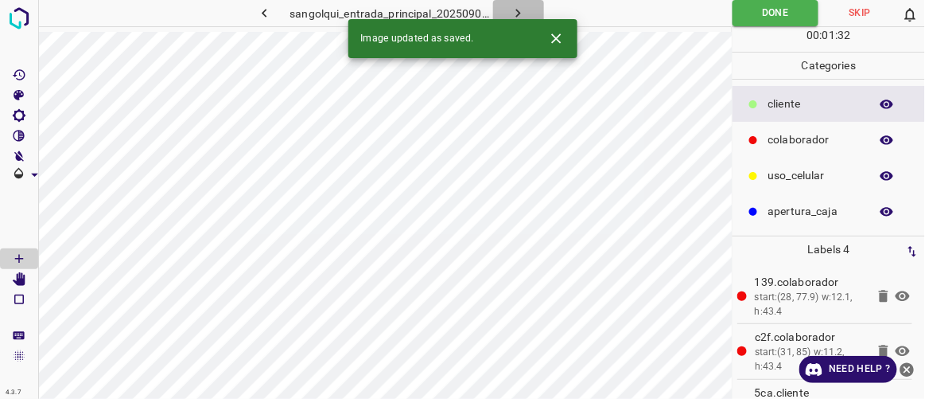
click at [528, 10] on button "button" at bounding box center [518, 13] width 51 height 26
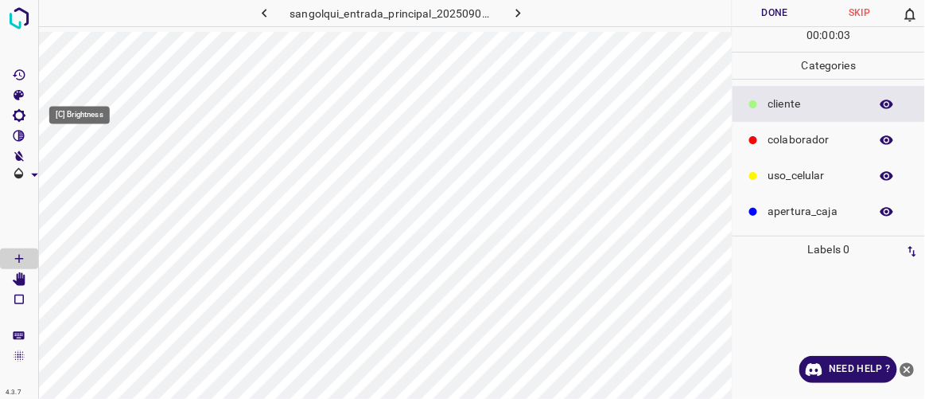
click at [21, 110] on icon "[C] Brightness" at bounding box center [19, 115] width 14 height 14
type input "157"
drag, startPoint x: 74, startPoint y: 168, endPoint x: 85, endPoint y: 175, distance: 13.2
click at [85, 175] on span at bounding box center [85, 169] width 16 height 16
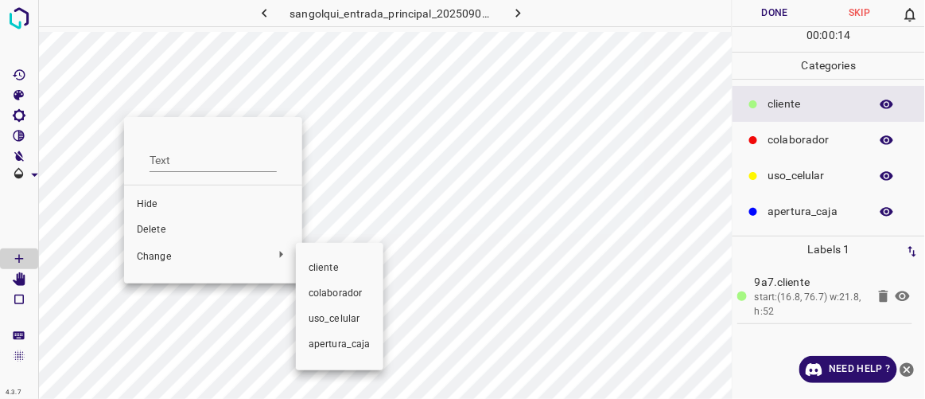
click at [323, 288] on span "colaborador" at bounding box center [340, 293] width 62 height 14
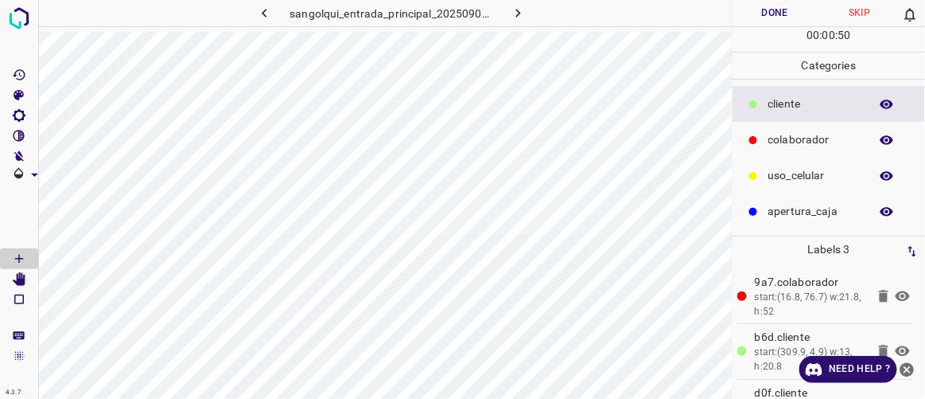
click at [789, 22] on button "Done" at bounding box center [775, 13] width 84 height 26
click at [524, 13] on icon "button" at bounding box center [518, 13] width 17 height 17
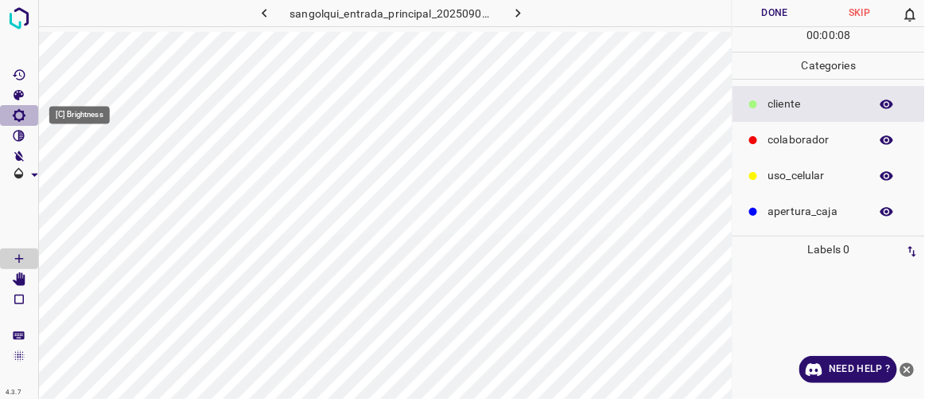
click at [23, 119] on icon "[C] Brightness" at bounding box center [19, 115] width 13 height 13
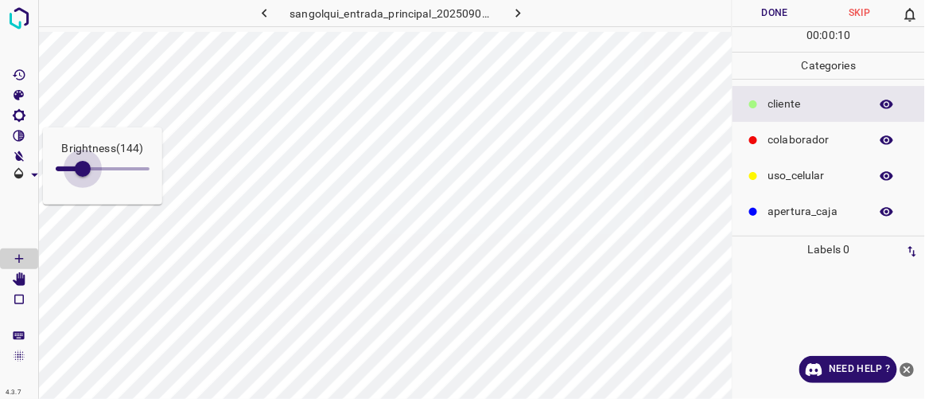
type input "148"
drag, startPoint x: 75, startPoint y: 165, endPoint x: 84, endPoint y: 172, distance: 11.3
click at [84, 172] on span at bounding box center [83, 169] width 16 height 16
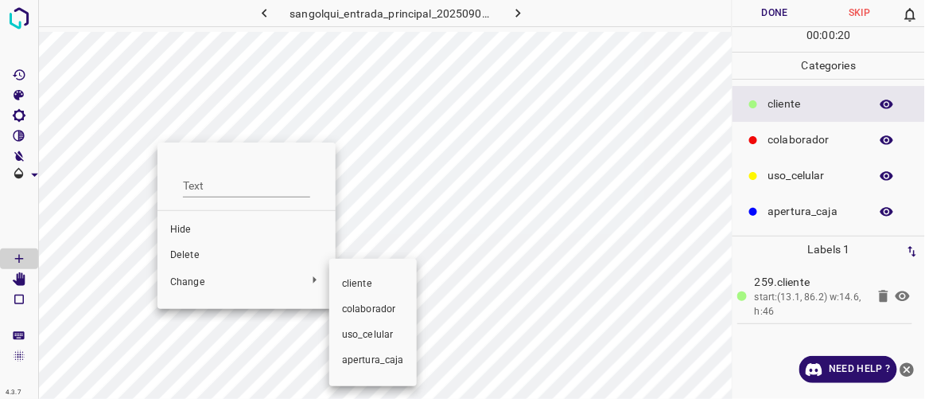
click at [354, 310] on span "colaborador" at bounding box center [373, 309] width 62 height 14
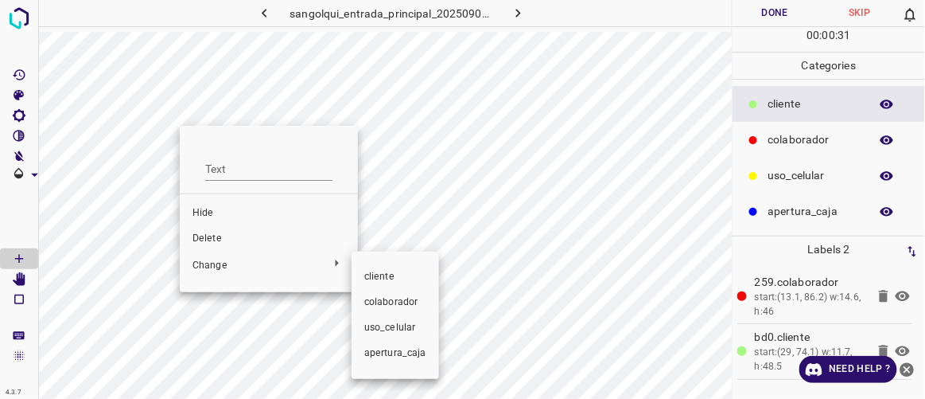
click at [378, 302] on span "colaborador" at bounding box center [395, 302] width 62 height 14
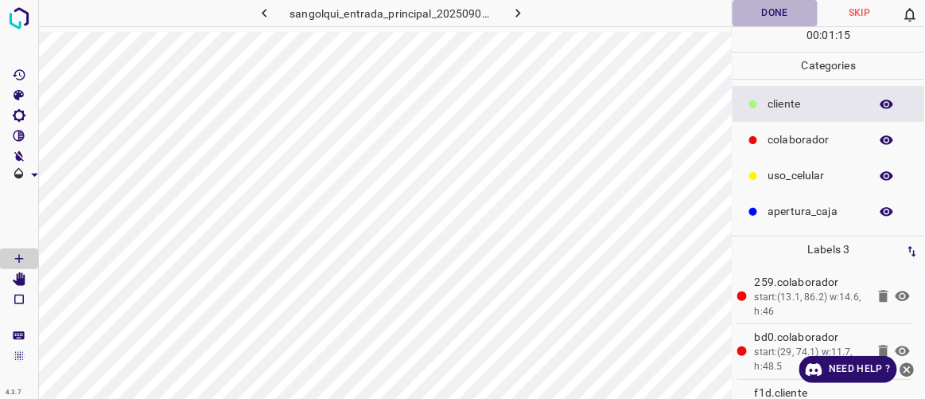
click at [779, 21] on button "Done" at bounding box center [775, 13] width 84 height 26
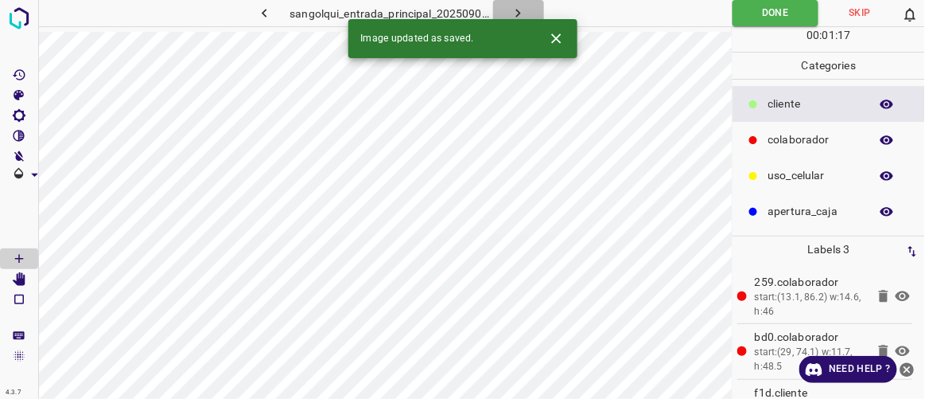
click at [526, 10] on icon "button" at bounding box center [518, 13] width 17 height 17
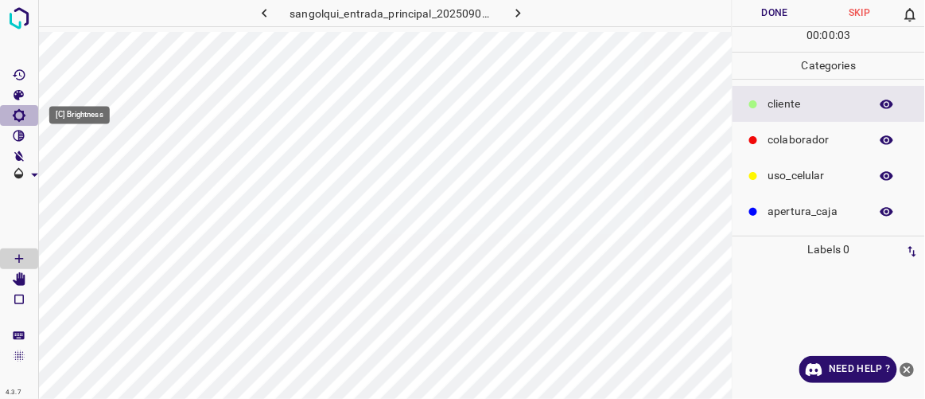
click at [24, 119] on icon "[C] Brightness" at bounding box center [19, 115] width 14 height 14
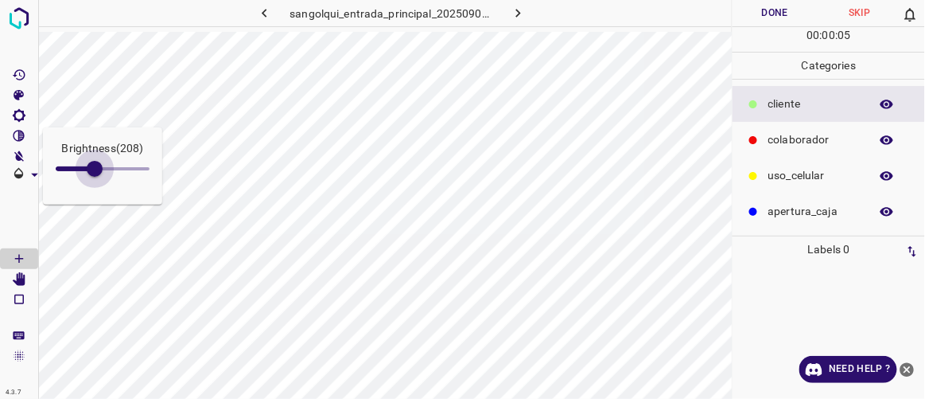
type input "216"
drag, startPoint x: 76, startPoint y: 169, endPoint x: 96, endPoint y: 184, distance: 24.5
click at [96, 177] on span at bounding box center [95, 169] width 16 height 16
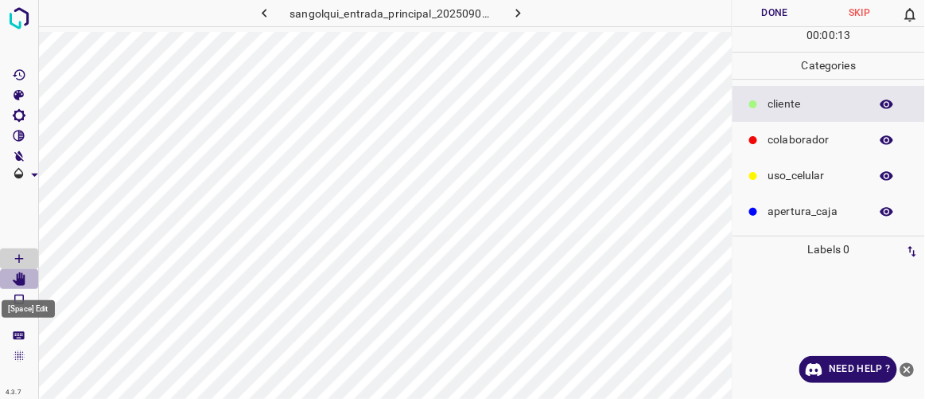
click at [22, 276] on icon "[Space] Edit" at bounding box center [19, 279] width 13 height 14
click at [25, 259] on icon "[Space] Draw" at bounding box center [19, 258] width 14 height 14
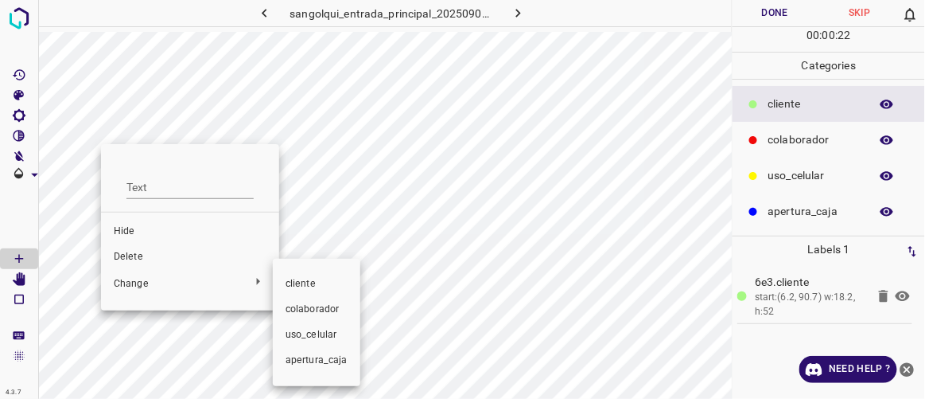
click at [298, 311] on span "colaborador" at bounding box center [317, 309] width 62 height 14
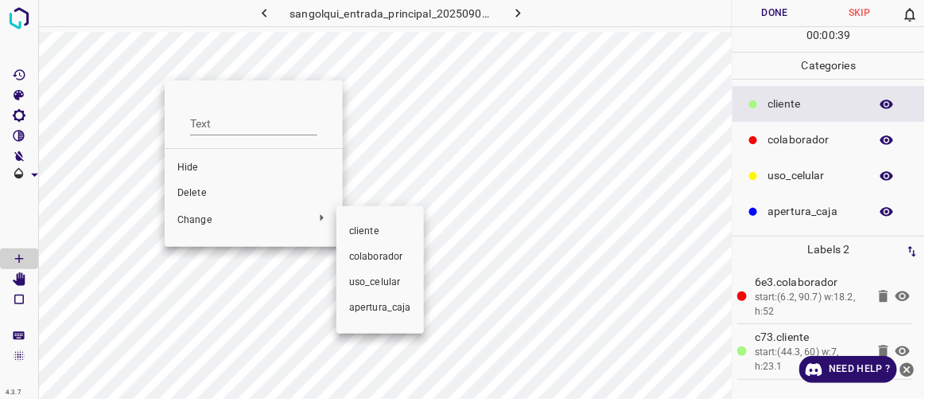
click at [367, 255] on span "colaborador" at bounding box center [380, 257] width 62 height 14
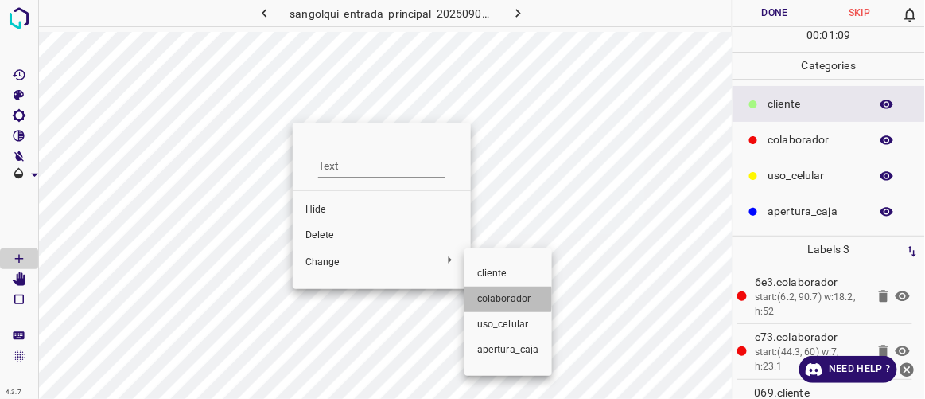
click at [485, 298] on span "colaborador" at bounding box center [508, 299] width 62 height 14
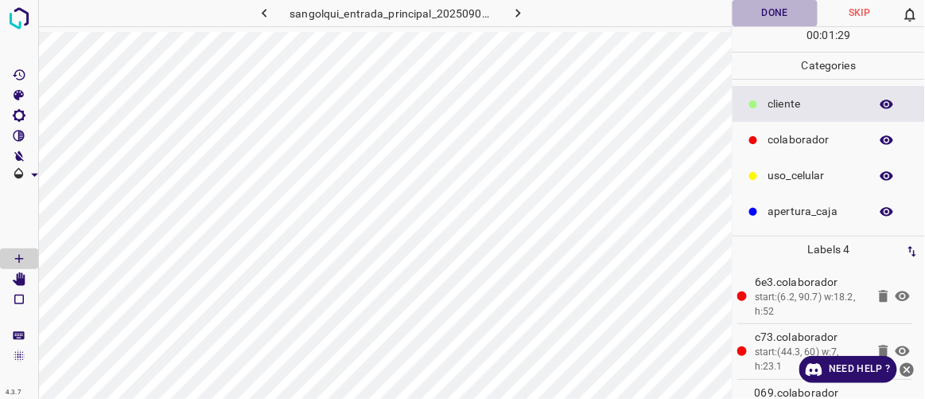
click at [779, 21] on button "Done" at bounding box center [775, 13] width 84 height 26
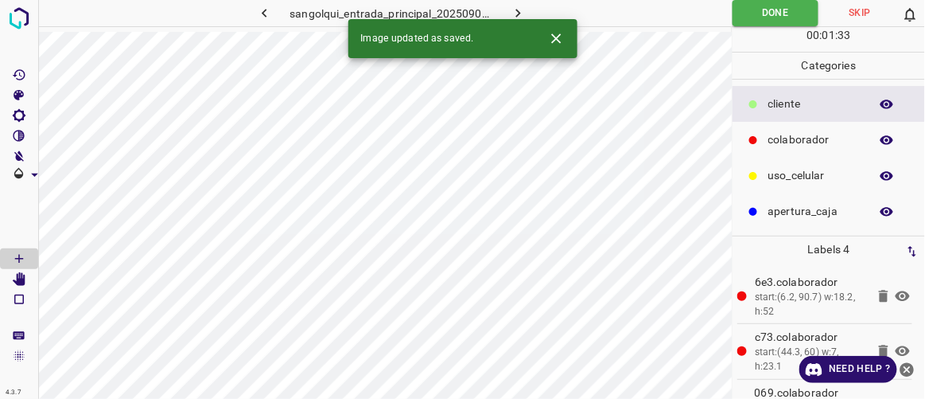
click at [519, 14] on icon "button" at bounding box center [518, 13] width 5 height 9
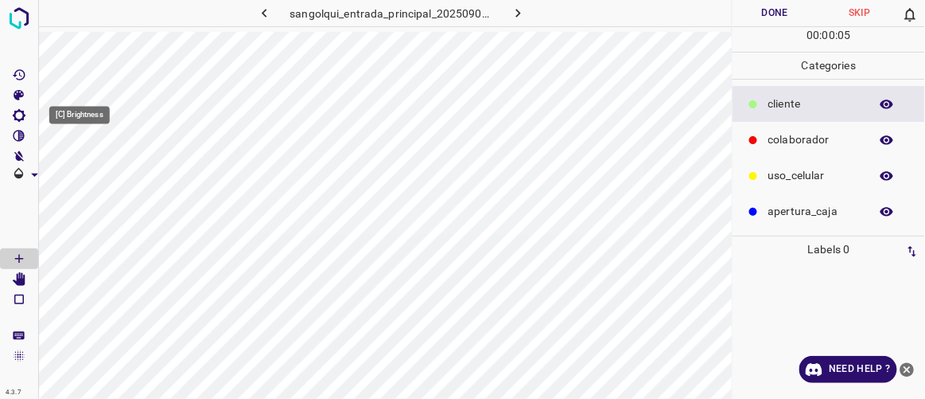
click at [19, 112] on icon "[C] Brightness" at bounding box center [19, 115] width 14 height 14
type input "153"
drag, startPoint x: 77, startPoint y: 167, endPoint x: 84, endPoint y: 173, distance: 9.1
click at [84, 173] on span at bounding box center [84, 169] width 16 height 16
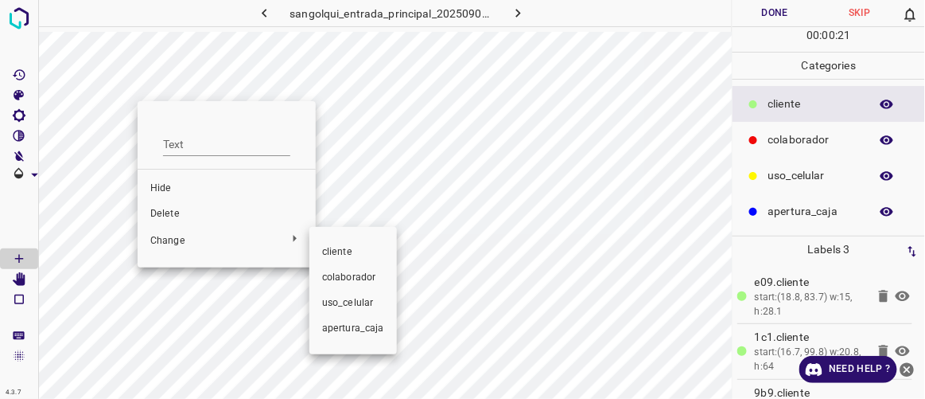
click at [337, 273] on span "colaborador" at bounding box center [353, 278] width 62 height 14
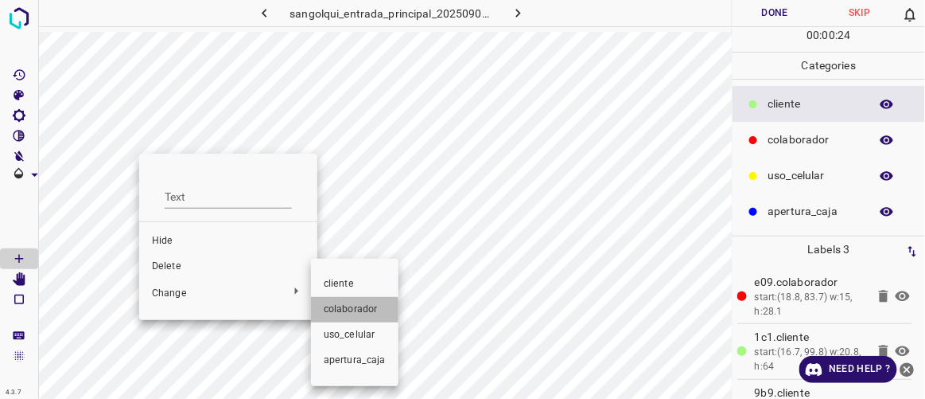
click at [324, 310] on span "colaborador" at bounding box center [355, 309] width 62 height 14
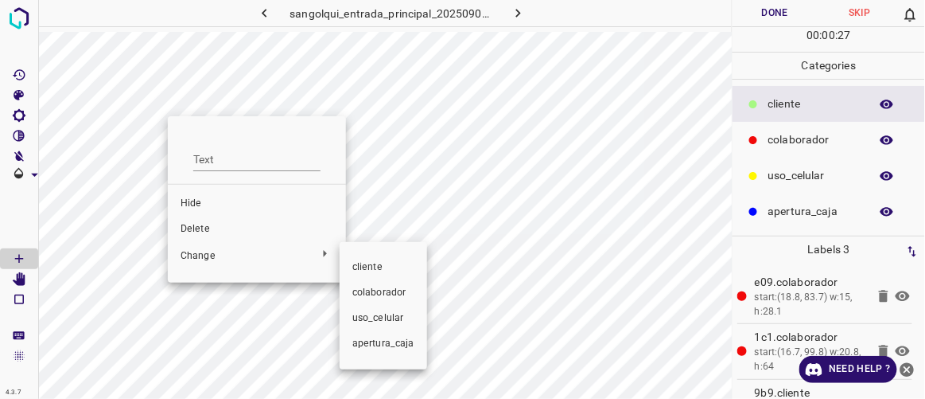
click at [363, 297] on span "colaborador" at bounding box center [383, 293] width 62 height 14
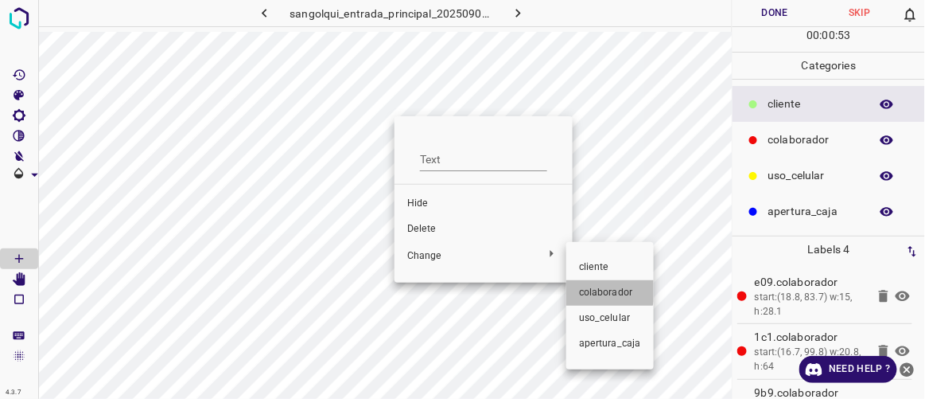
click at [594, 289] on span "colaborador" at bounding box center [610, 293] width 62 height 14
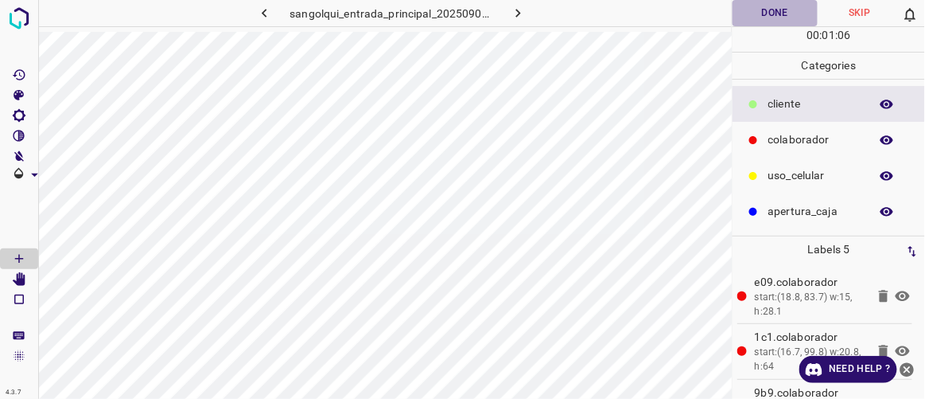
click at [767, 9] on button "Done" at bounding box center [775, 13] width 84 height 26
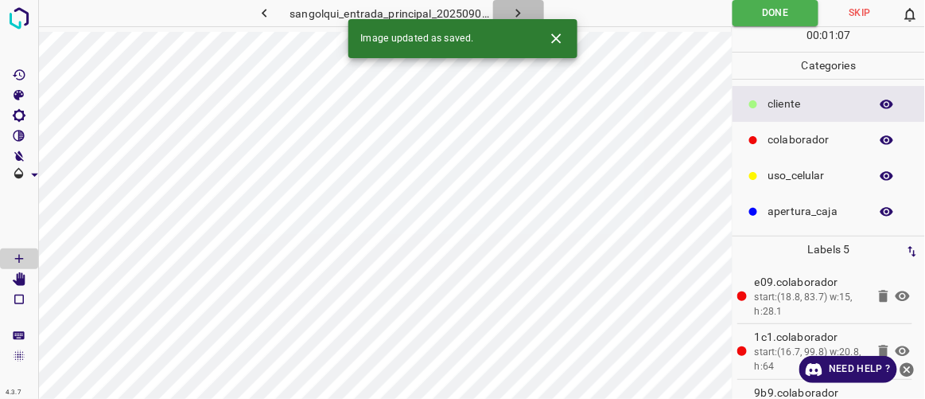
click at [512, 14] on icon "button" at bounding box center [518, 13] width 17 height 17
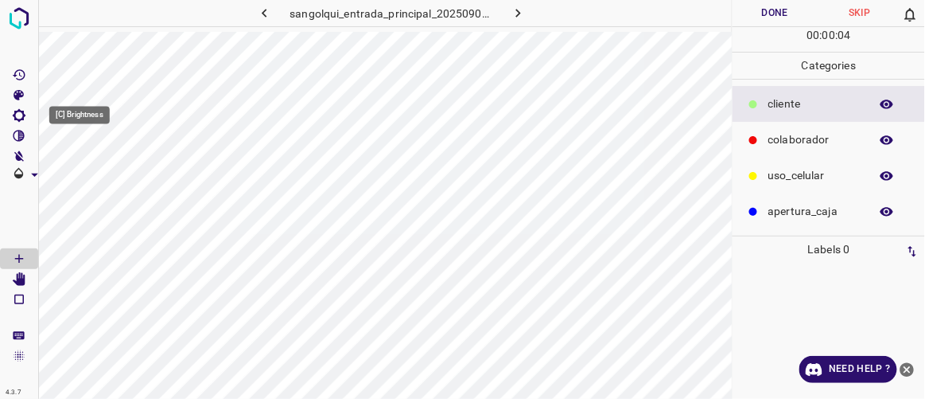
click at [18, 116] on icon "[C] Brightness" at bounding box center [19, 115] width 14 height 14
drag, startPoint x: 75, startPoint y: 173, endPoint x: 86, endPoint y: 179, distance: 12.8
click at [86, 177] on span at bounding box center [84, 169] width 16 height 16
type input "161"
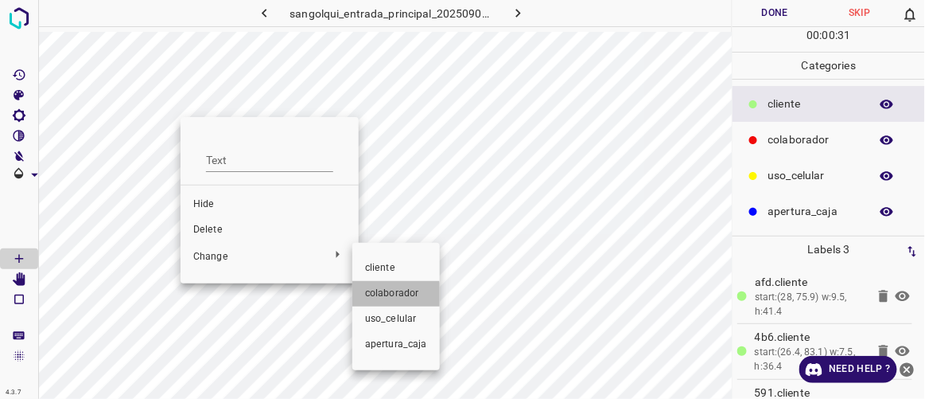
click at [386, 295] on span "colaborador" at bounding box center [396, 293] width 62 height 14
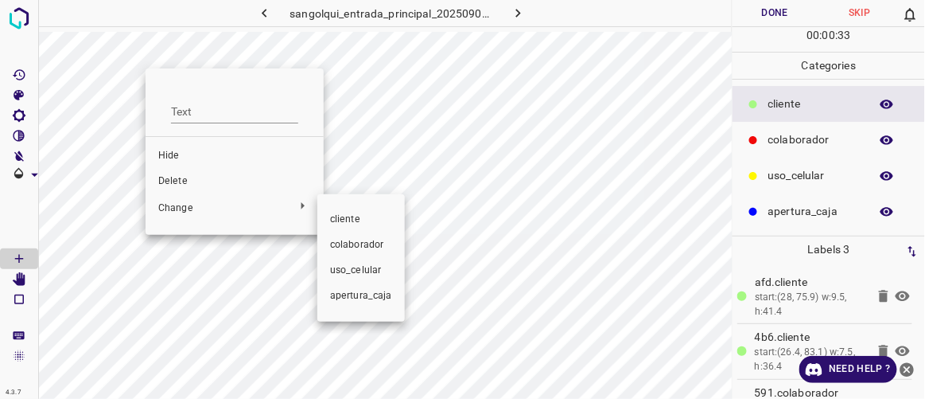
click at [337, 242] on span "colaborador" at bounding box center [361, 245] width 62 height 14
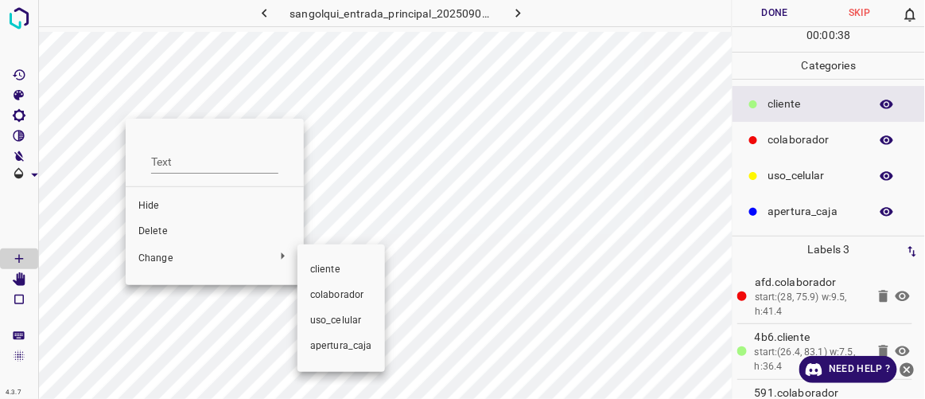
click at [324, 290] on span "colaborador" at bounding box center [341, 295] width 62 height 14
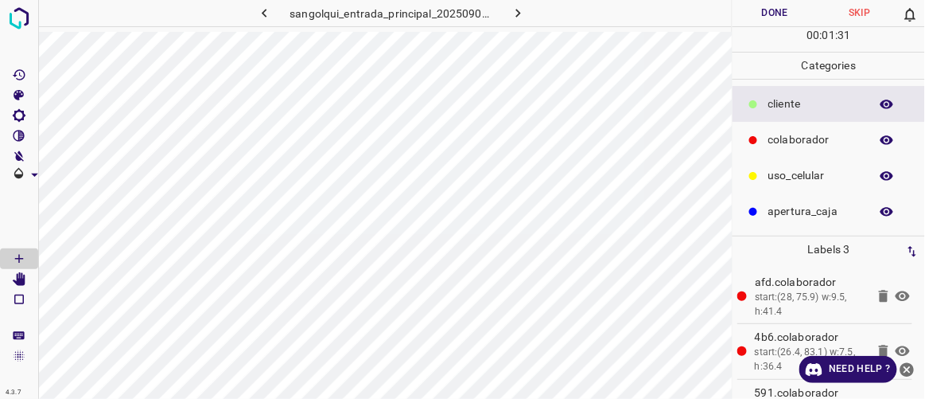
click at [786, 16] on button "Done" at bounding box center [775, 13] width 84 height 26
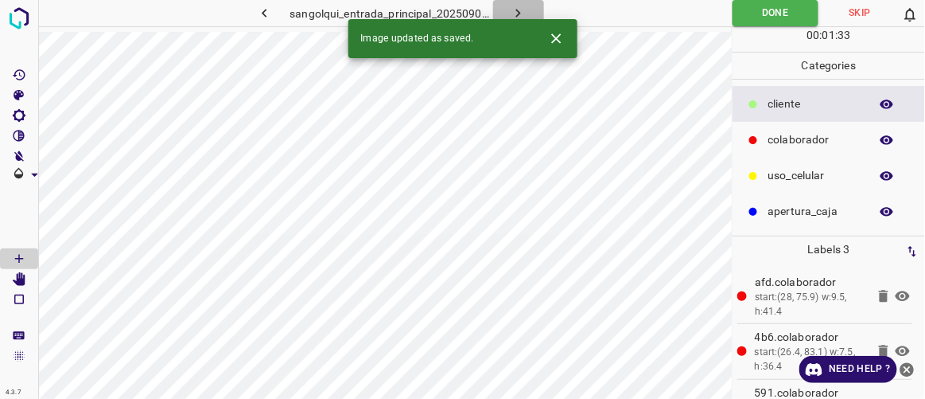
click at [521, 10] on icon "button" at bounding box center [518, 13] width 17 height 17
